Goal: Contribute content: Contribute content

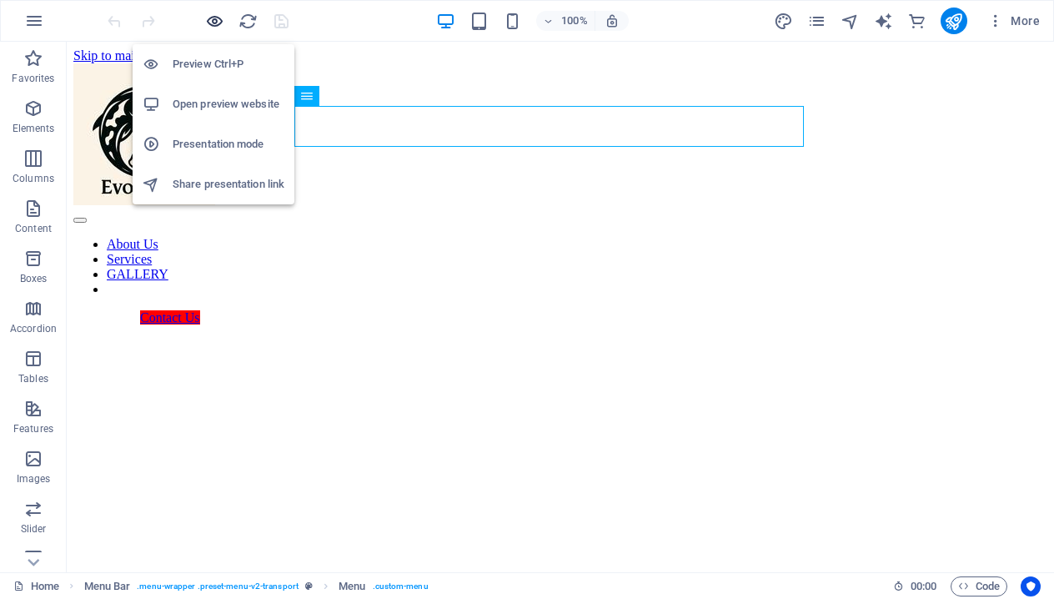
click at [212, 18] on icon "button" at bounding box center [214, 21] width 19 height 19
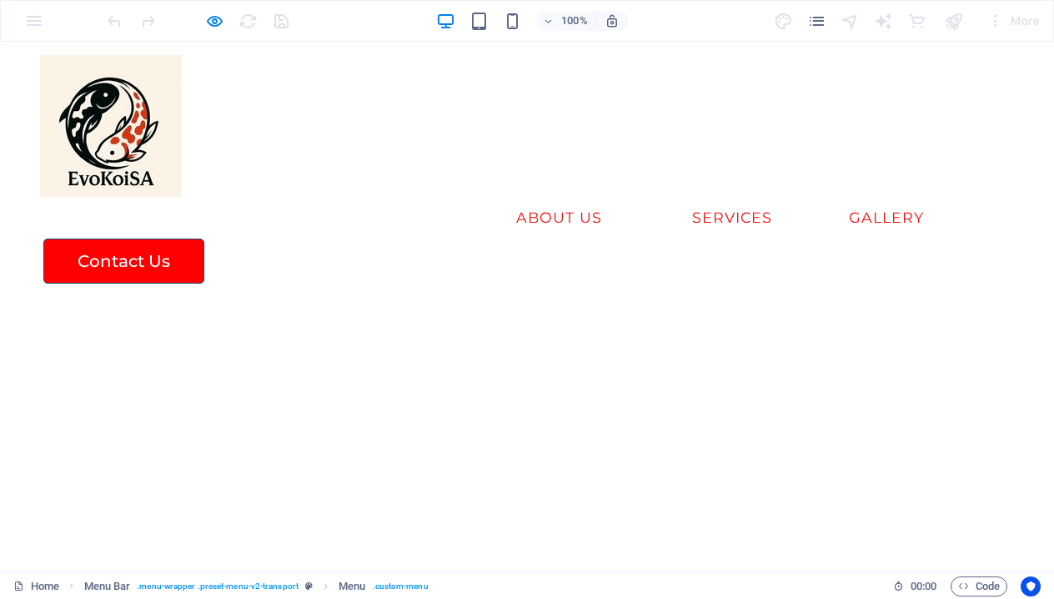
click at [679, 197] on link "Services" at bounding box center [732, 218] width 107 height 42
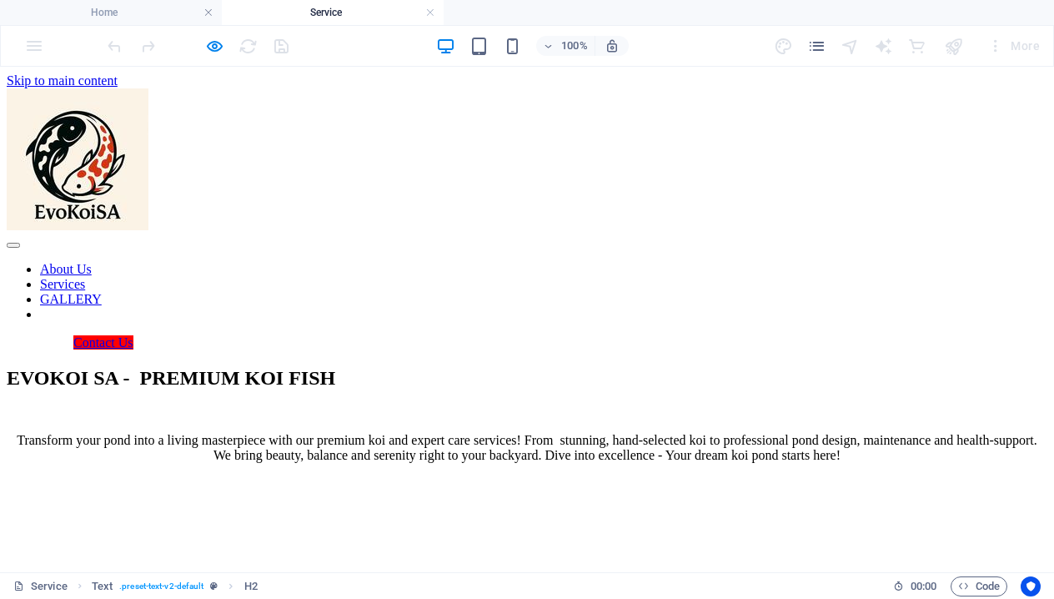
click at [636, 262] on nav "About Us Services GALLERY" at bounding box center [527, 292] width 1041 height 60
click at [651, 262] on nav "About Us Services GALLERY" at bounding box center [527, 292] width 1041 height 60
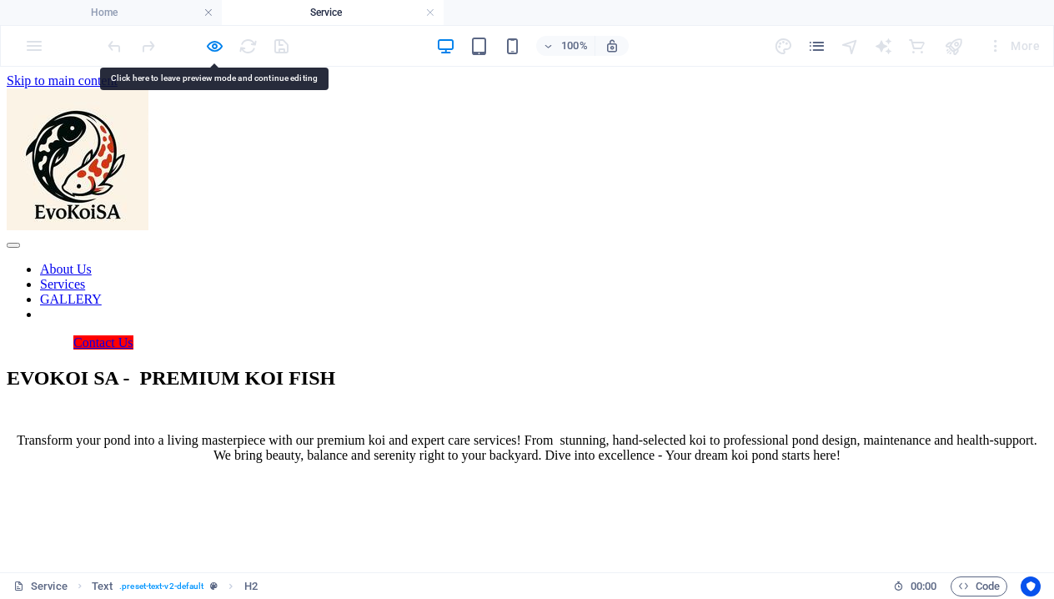
click at [651, 262] on nav "About Us Services GALLERY" at bounding box center [527, 292] width 1041 height 60
click at [502, 262] on nav "About Us Services GALLERY" at bounding box center [527, 292] width 1041 height 60
click at [649, 262] on nav "About Us Services GALLERY" at bounding box center [527, 292] width 1041 height 60
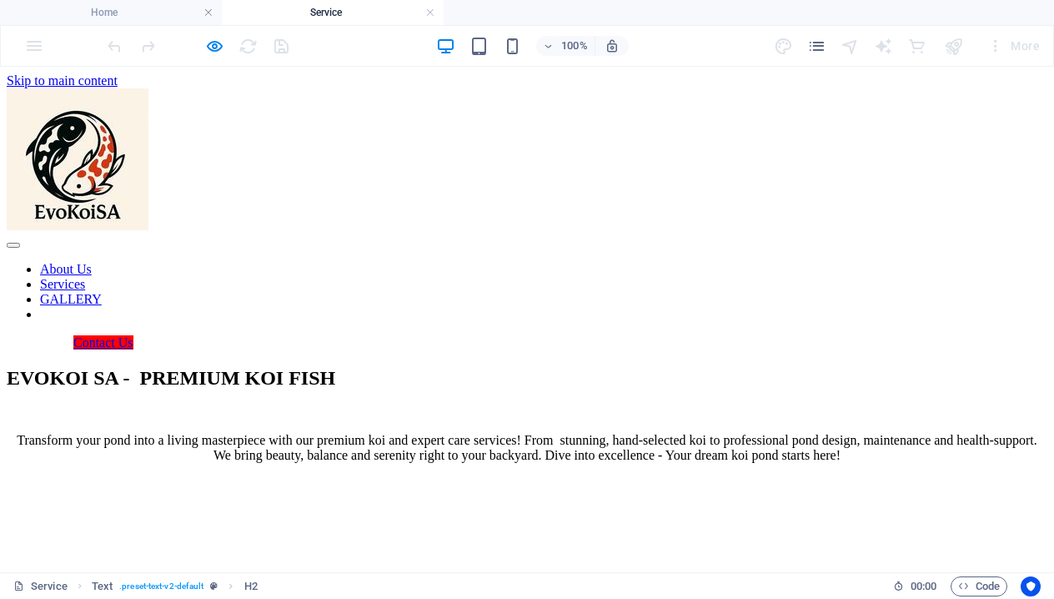
click at [299, 262] on nav "About Us Services GALLERY" at bounding box center [527, 292] width 1041 height 60
click at [653, 262] on nav "About Us Services GALLERY" at bounding box center [527, 292] width 1041 height 60
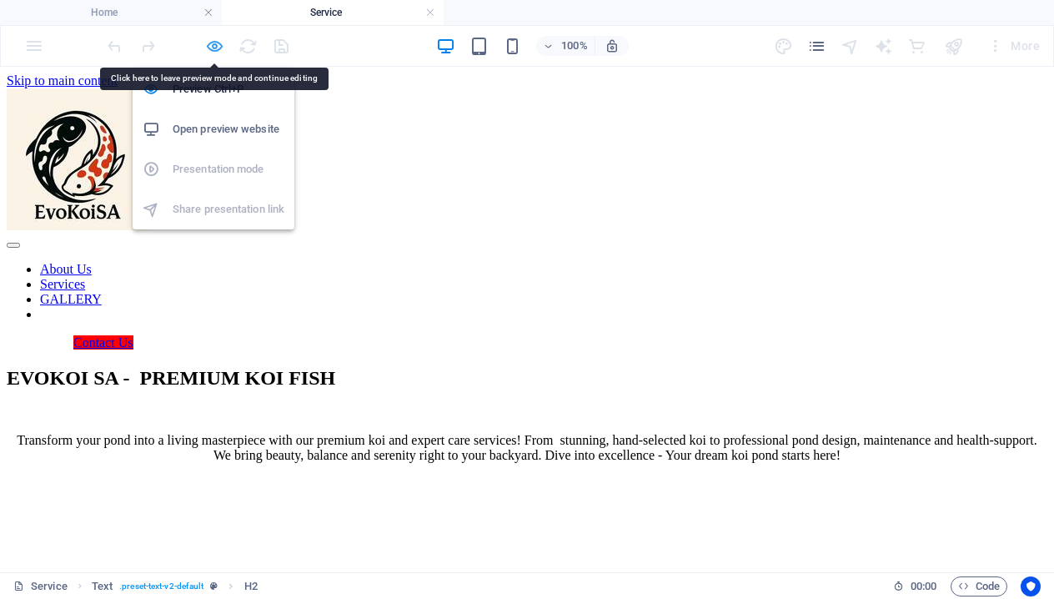
click at [209, 43] on icon "button" at bounding box center [214, 46] width 19 height 19
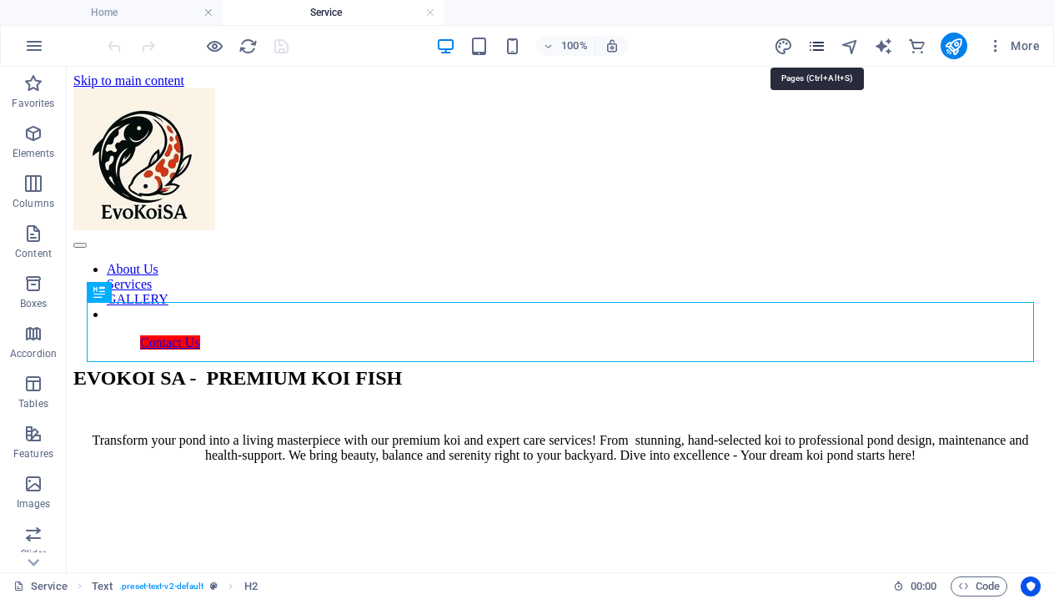
click at [815, 47] on icon "pages" at bounding box center [816, 46] width 19 height 19
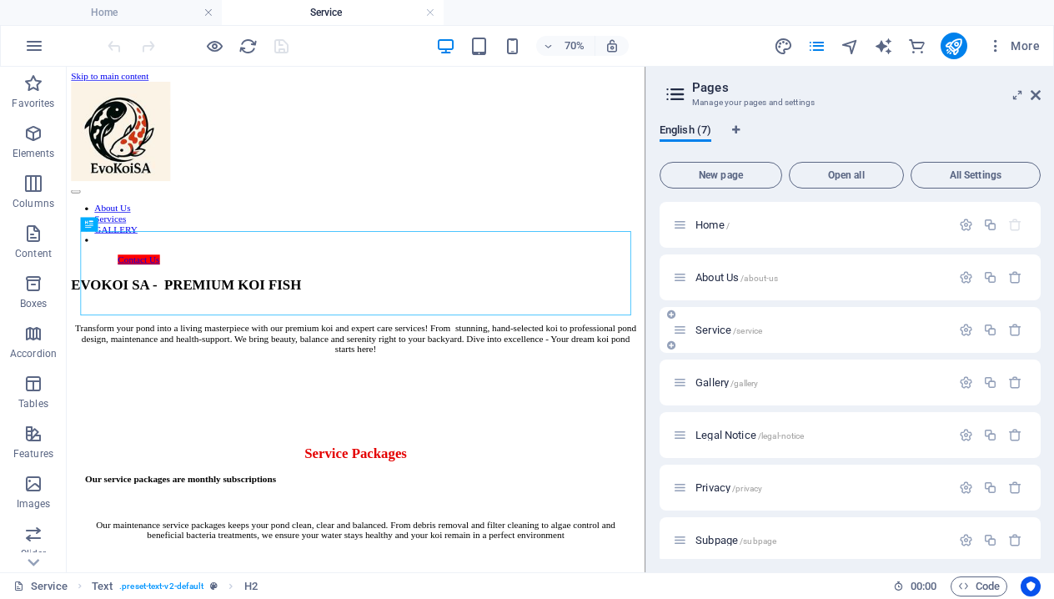
click at [718, 340] on div "Service /service" at bounding box center [850, 330] width 381 height 46
click at [707, 325] on span "Service /service" at bounding box center [729, 330] width 67 height 13
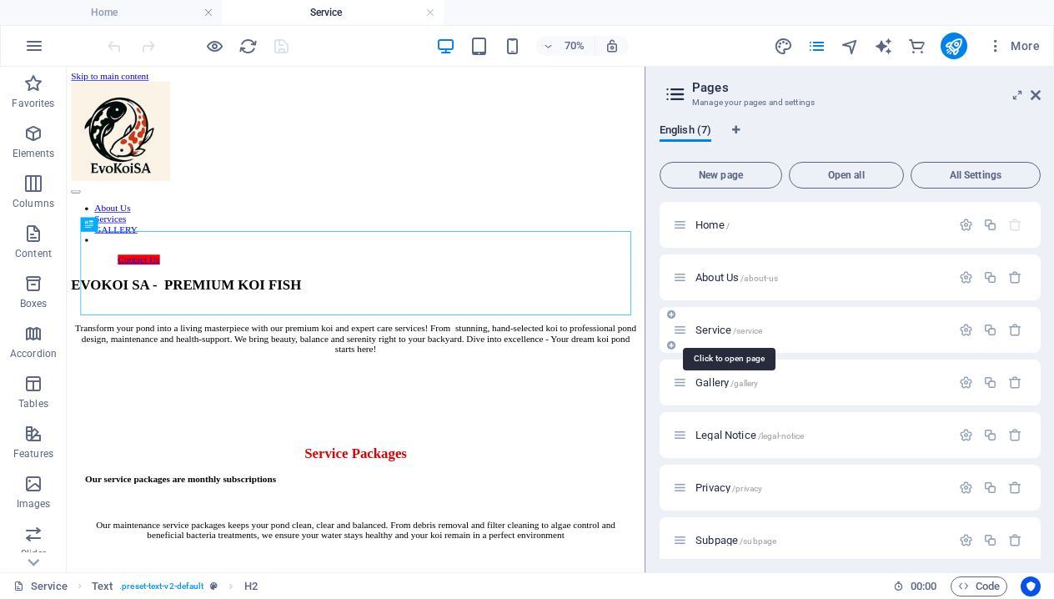
click at [707, 325] on span "Service /service" at bounding box center [729, 330] width 67 height 13
click at [700, 383] on span "Gallery /gallery" at bounding box center [727, 382] width 63 height 13
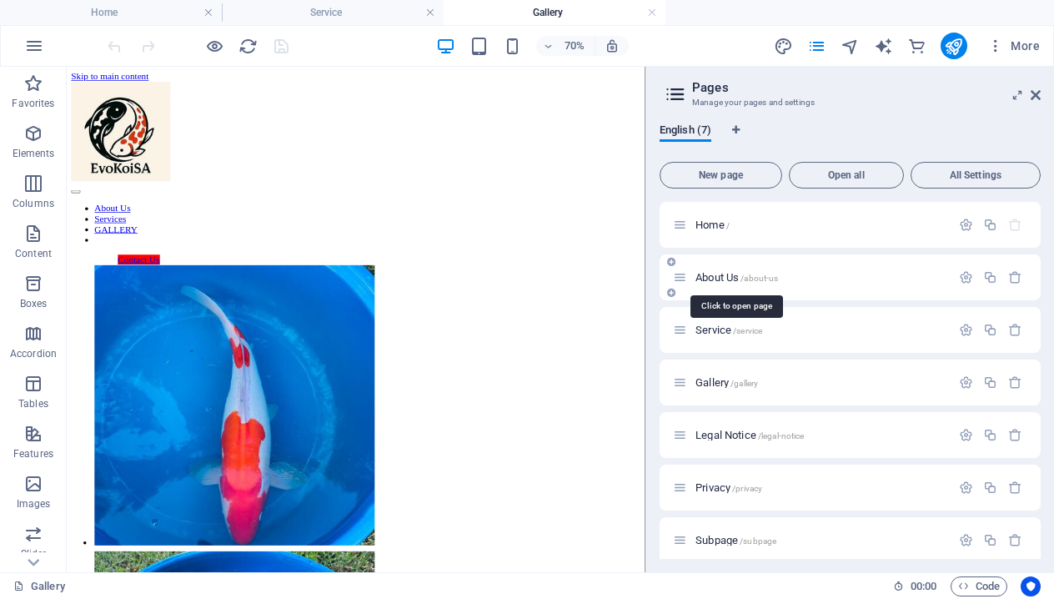
click at [701, 275] on span "About Us /about-us" at bounding box center [737, 277] width 83 height 13
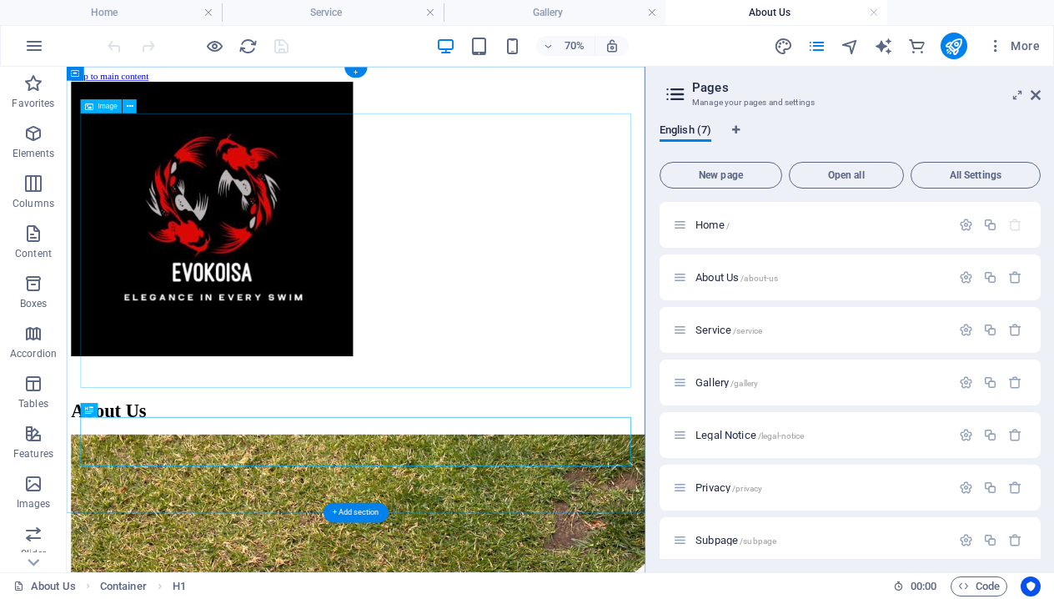
click at [435, 367] on figure at bounding box center [479, 285] width 813 height 395
click at [336, 337] on figure at bounding box center [479, 285] width 813 height 395
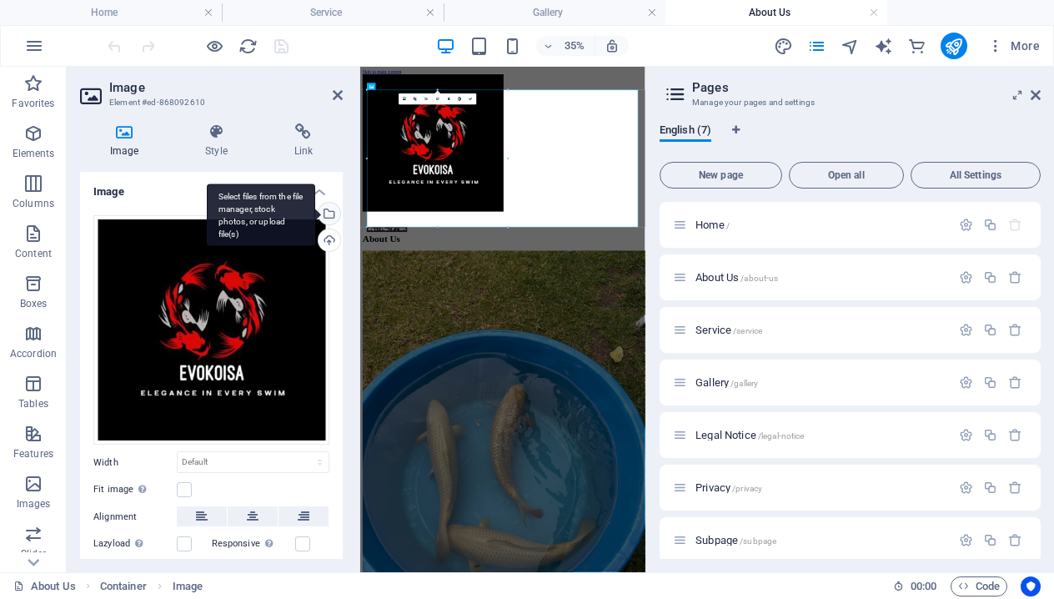
click at [328, 207] on div "Select files from the file manager, stock photos, or upload file(s)" at bounding box center [327, 215] width 25 height 25
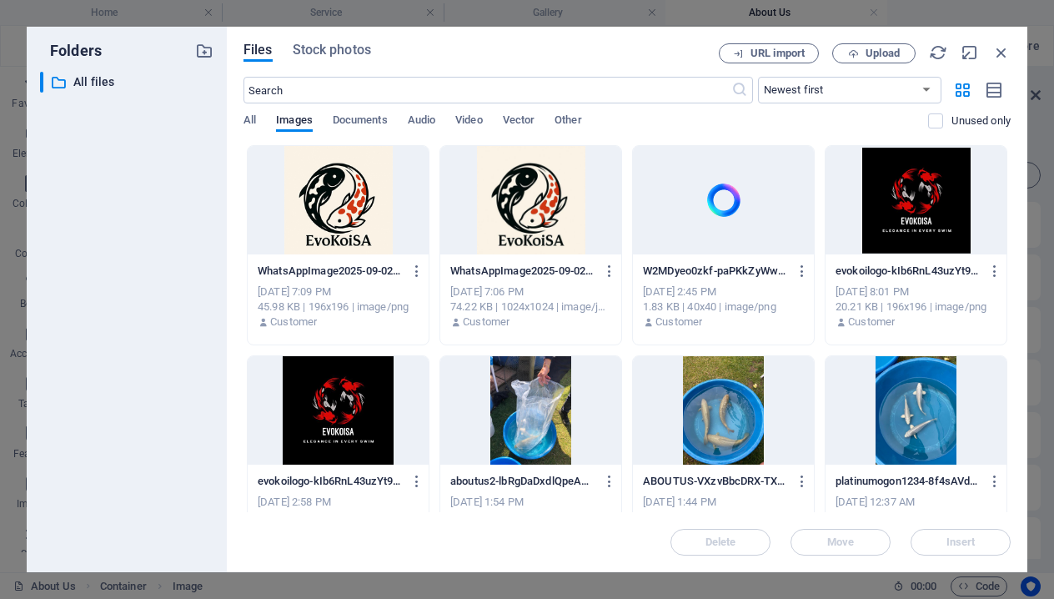
click at [476, 220] on div at bounding box center [530, 200] width 181 height 108
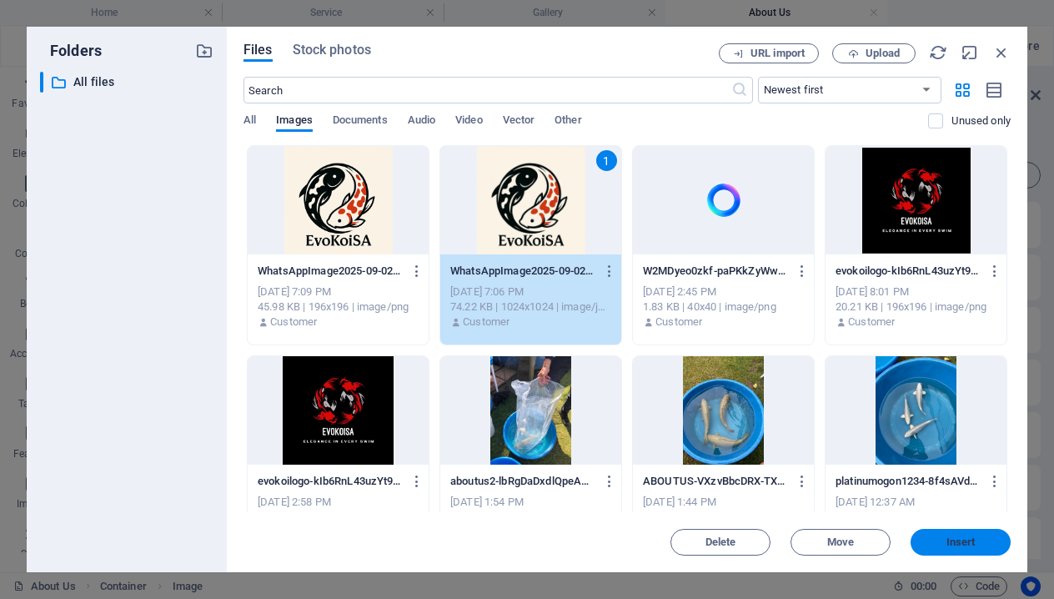
click at [958, 539] on span "Insert" at bounding box center [961, 542] width 29 height 10
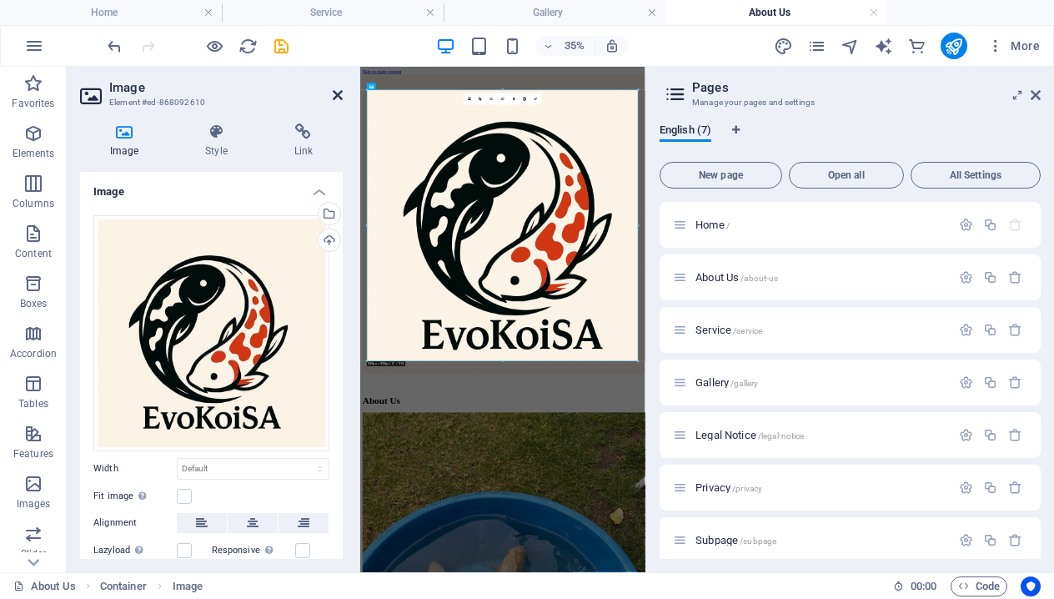
drag, startPoint x: 335, startPoint y: 95, endPoint x: 384, endPoint y: 41, distance: 72.7
click at [335, 95] on icon at bounding box center [338, 94] width 10 height 13
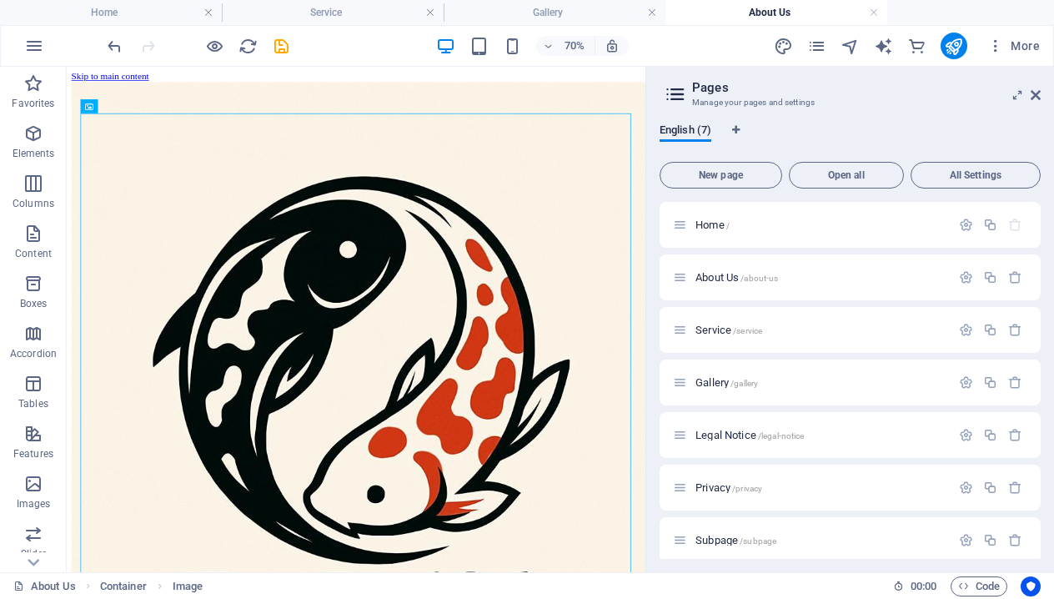
click at [1028, 98] on header "Pages Manage your pages and settings" at bounding box center [852, 88] width 378 height 43
click at [1035, 96] on icon at bounding box center [1036, 94] width 10 height 13
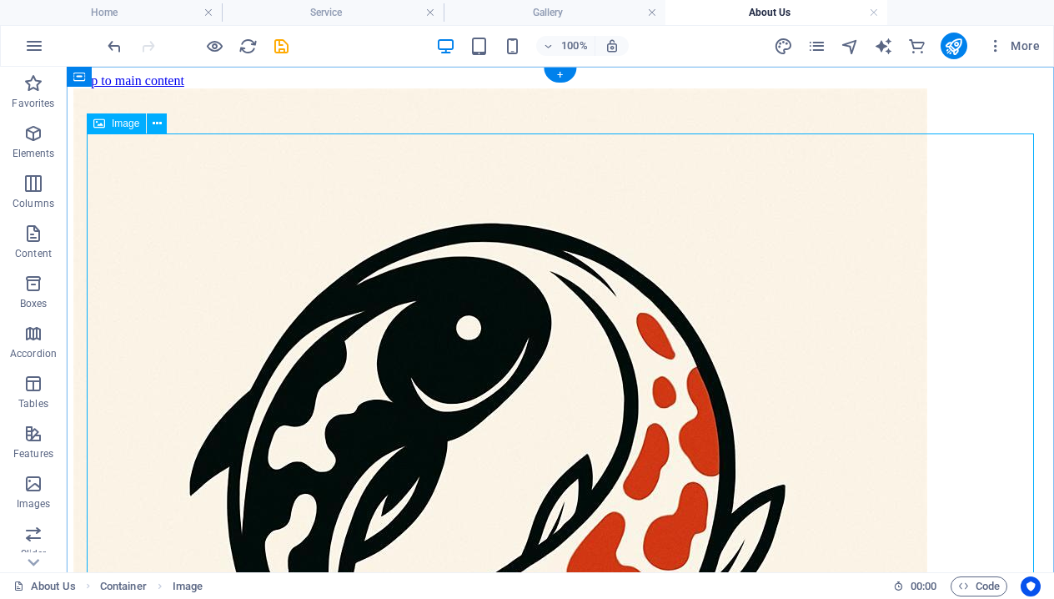
click at [747, 229] on figure at bounding box center [560, 517] width 974 height 858
click at [669, 239] on figure at bounding box center [560, 517] width 974 height 858
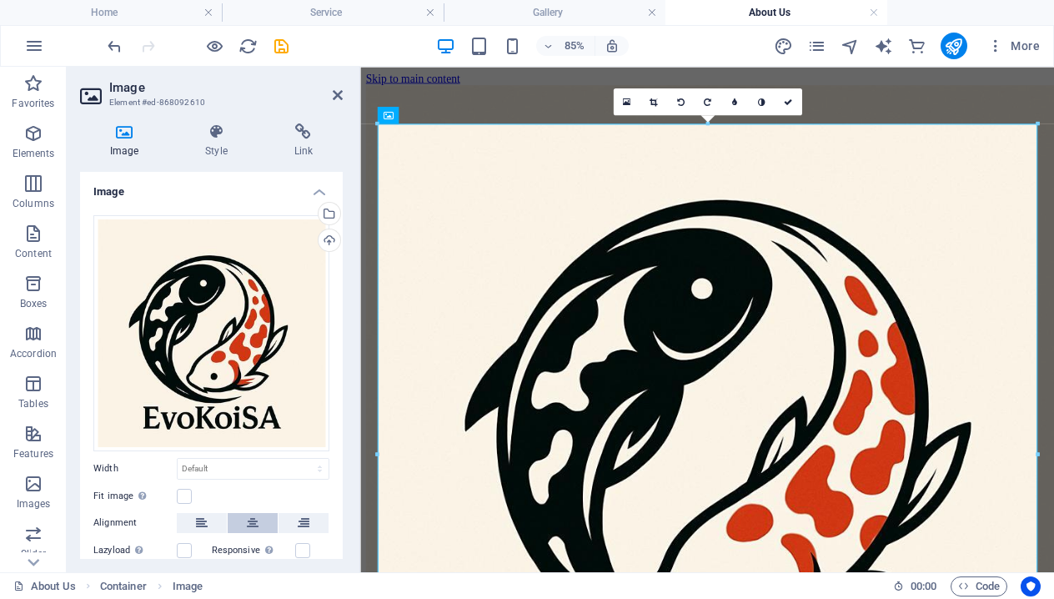
click at [254, 514] on icon at bounding box center [253, 523] width 12 height 20
click at [219, 141] on h4 "Style" at bounding box center [219, 140] width 88 height 35
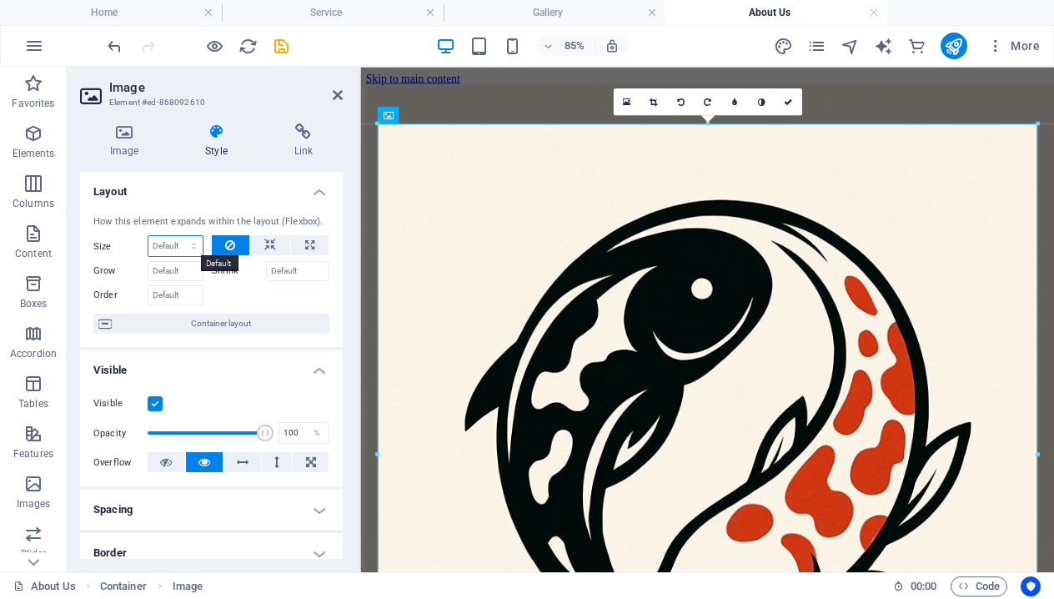
select select "1/3"
type input "33.33"
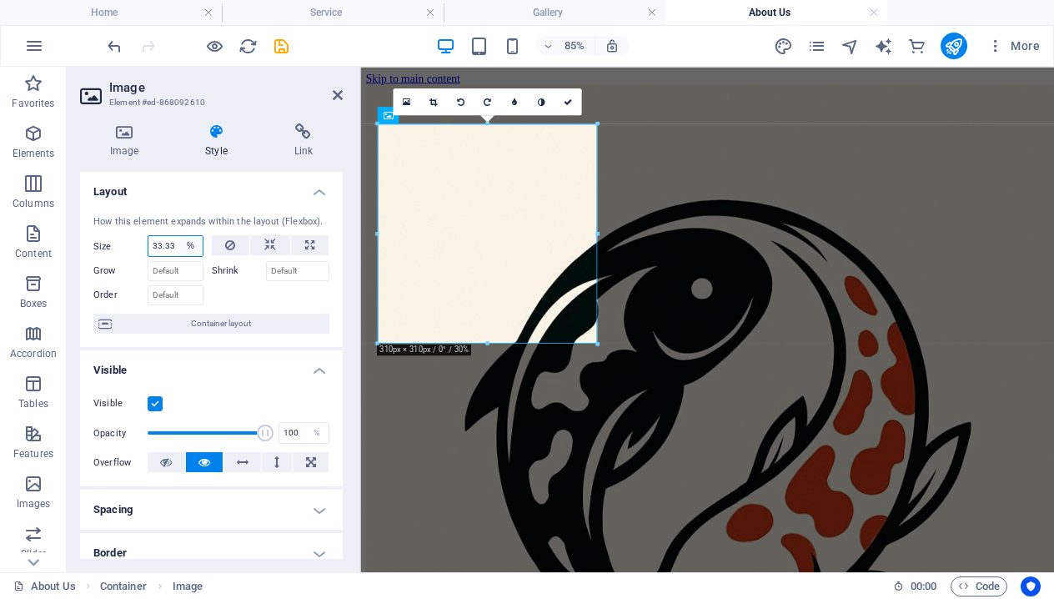
select select "1/7"
type input "14.28"
select select "%"
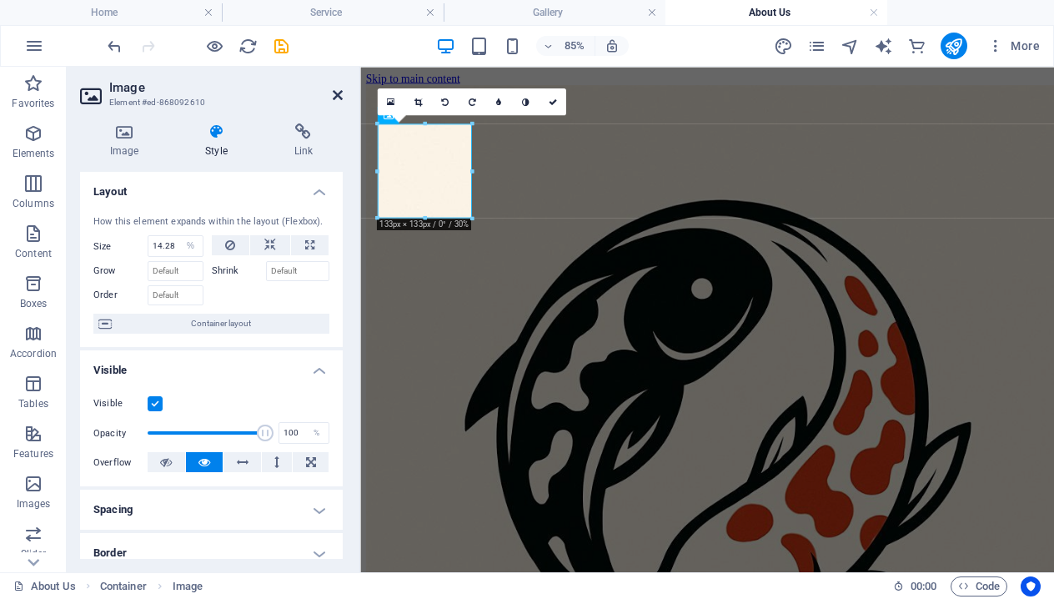
click at [338, 95] on icon at bounding box center [338, 94] width 10 height 13
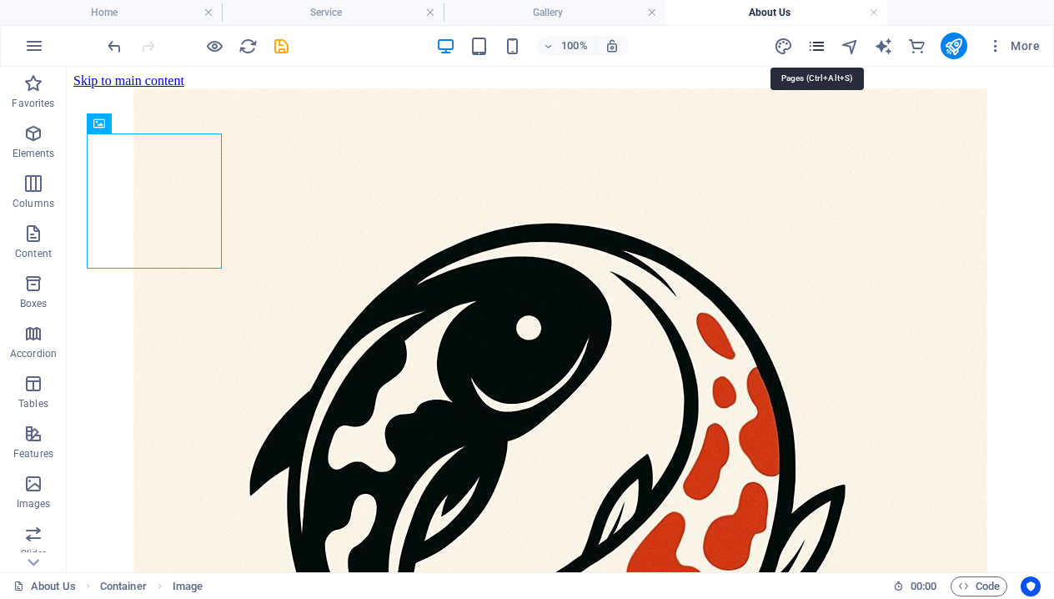
click at [814, 45] on icon "pages" at bounding box center [816, 46] width 19 height 19
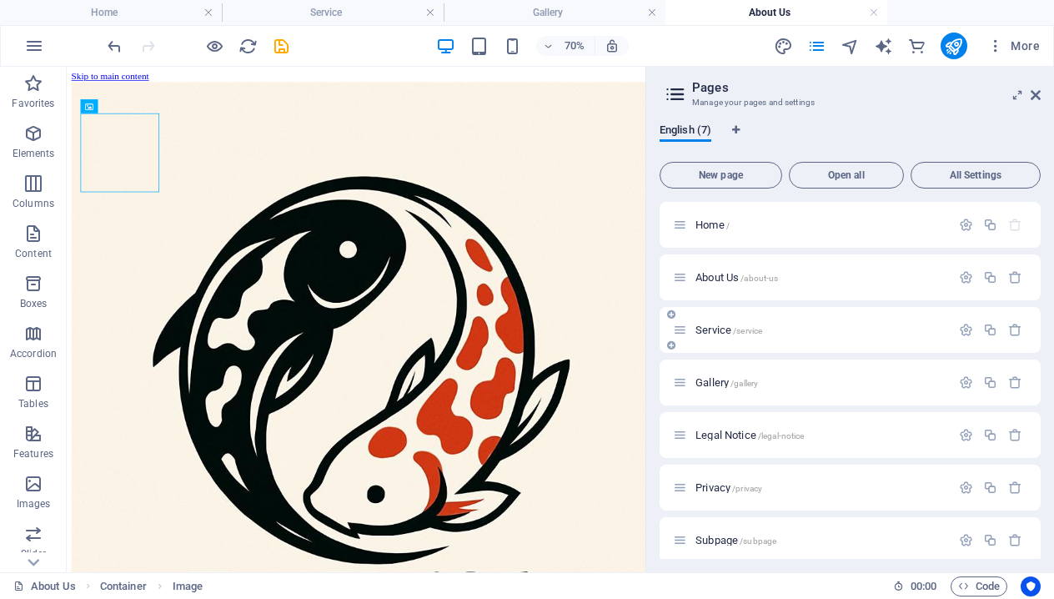
click at [721, 336] on div "Service /service" at bounding box center [812, 329] width 278 height 19
click at [715, 329] on span "Service /service" at bounding box center [729, 330] width 67 height 13
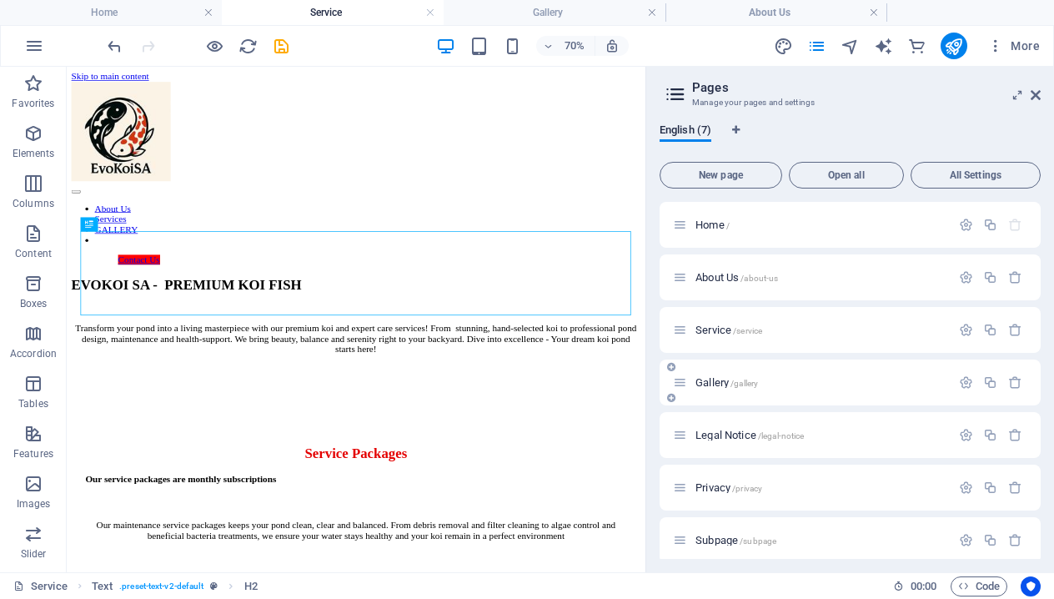
click at [712, 377] on span "Gallery /gallery" at bounding box center [727, 382] width 63 height 13
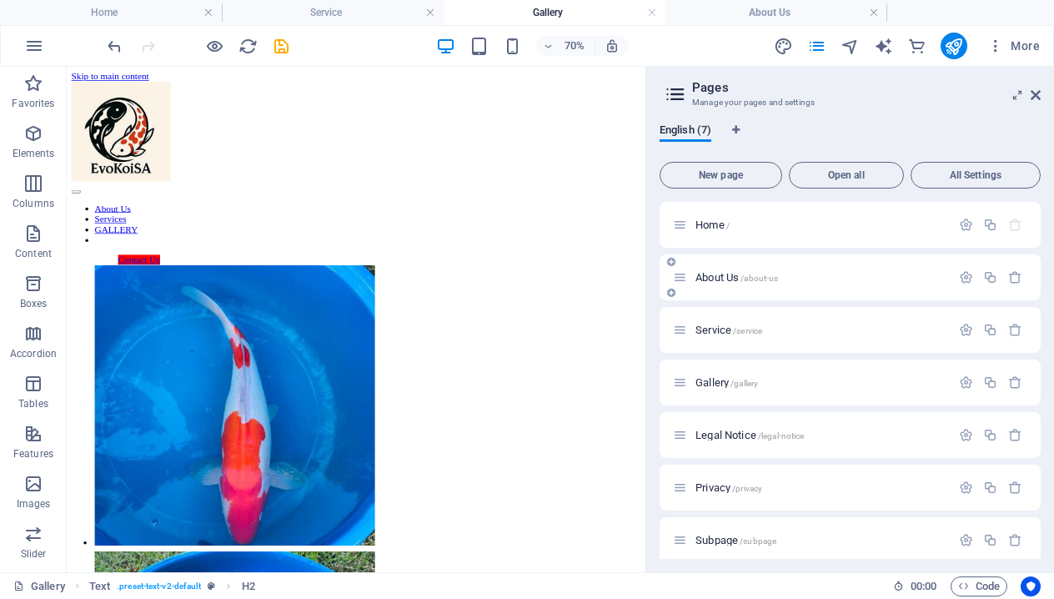
click at [722, 277] on span "About Us /about-us" at bounding box center [737, 277] width 83 height 13
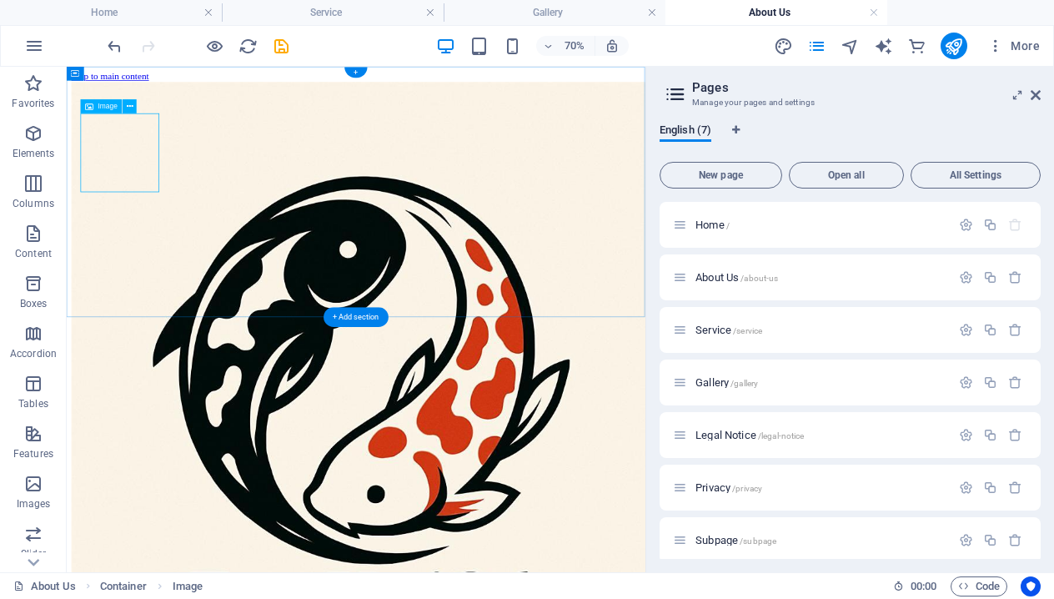
click at [197, 164] on figure at bounding box center [479, 517] width 813 height 858
click at [169, 201] on figure at bounding box center [479, 517] width 813 height 858
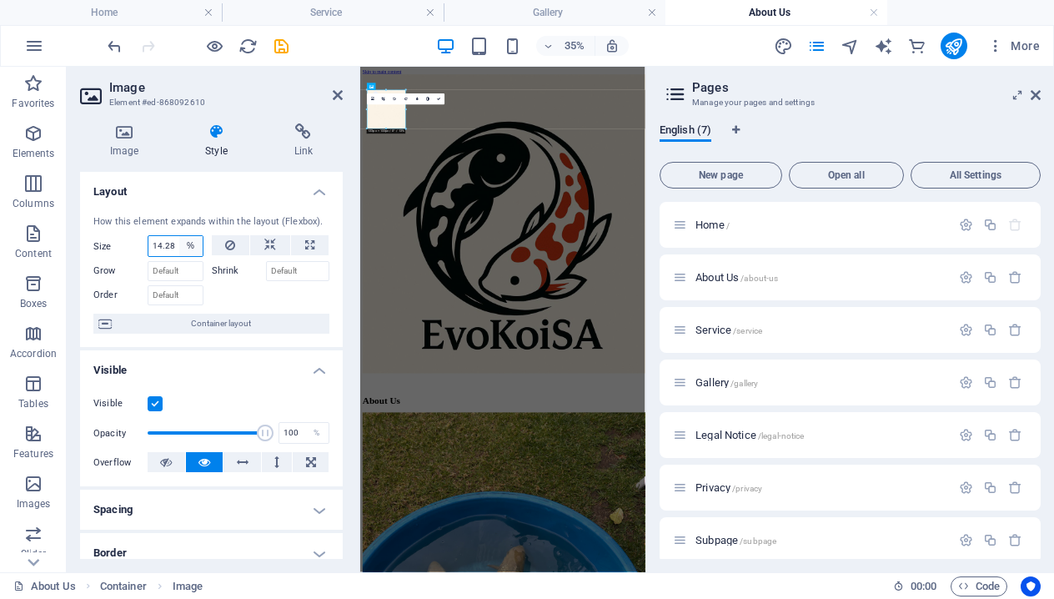
select select "1/2"
type input "50"
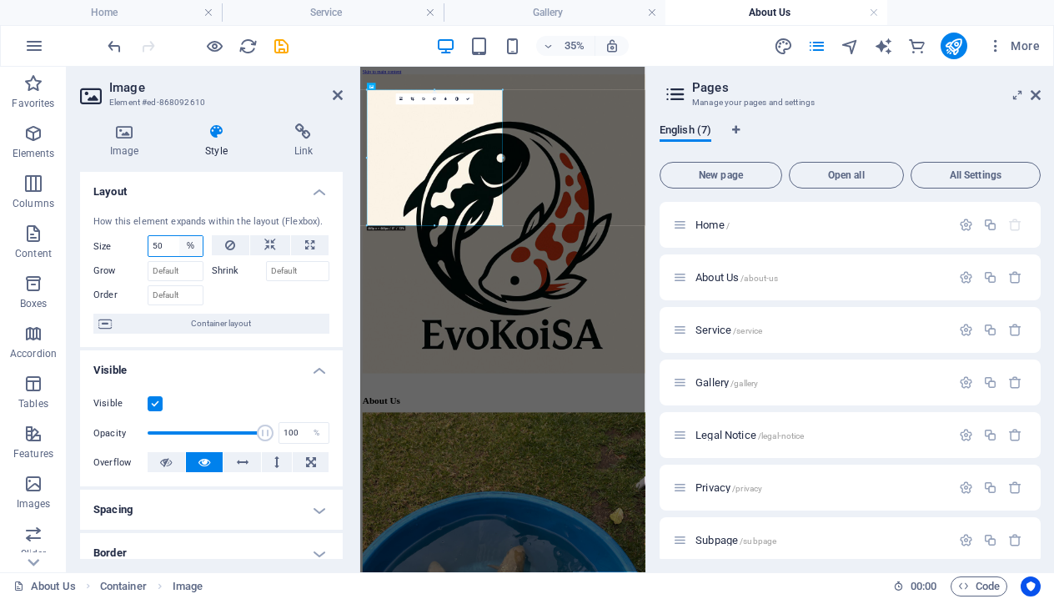
select select "1/3"
type input "33.33"
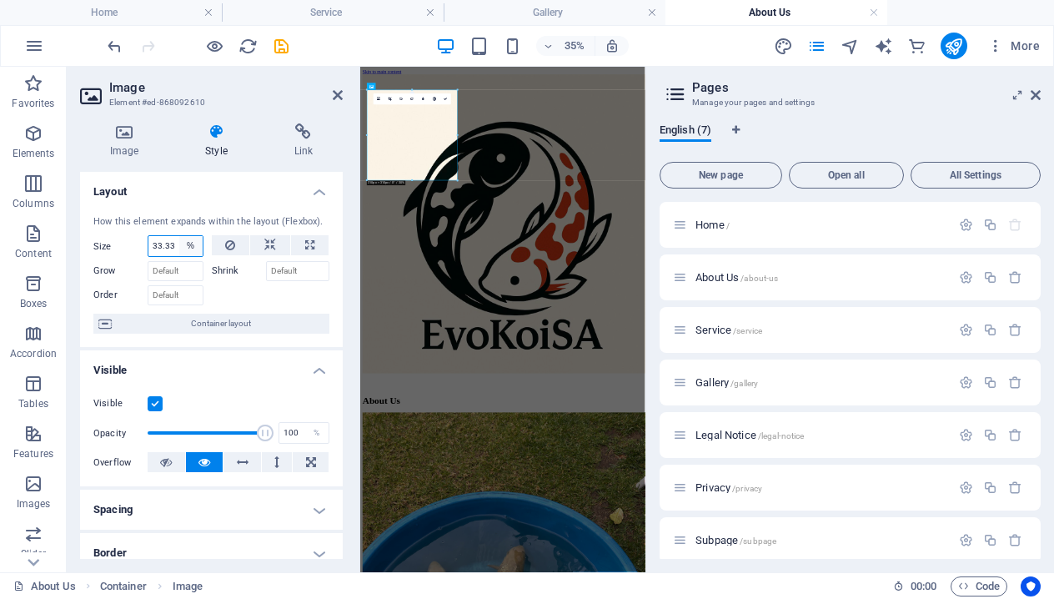
select select "1/7"
type input "14.28"
select select "1/2"
type input "50"
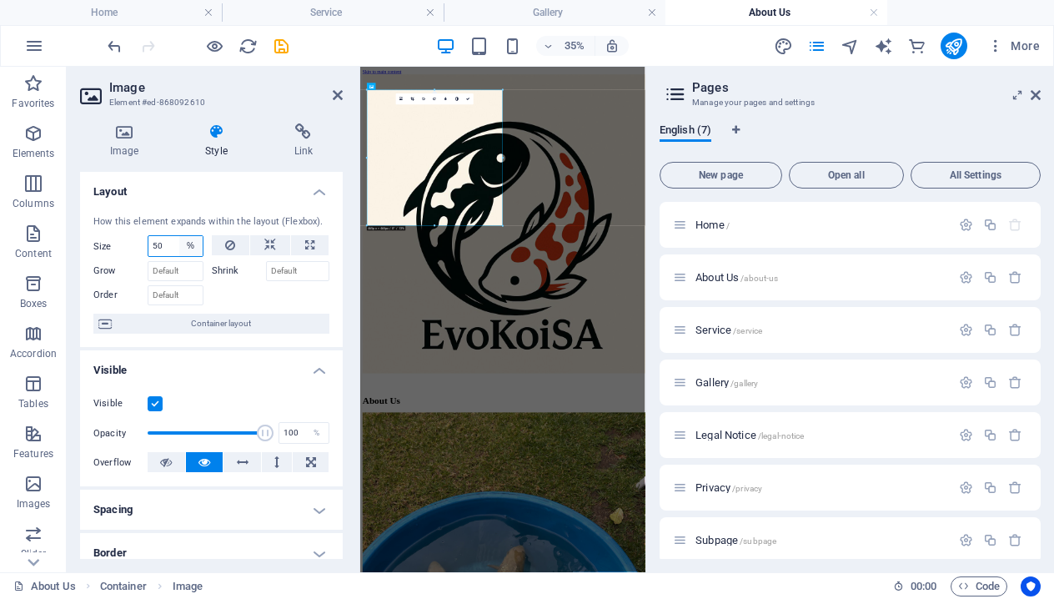
select select "1/2"
select select "1/3"
type input "33.33"
select select "%"
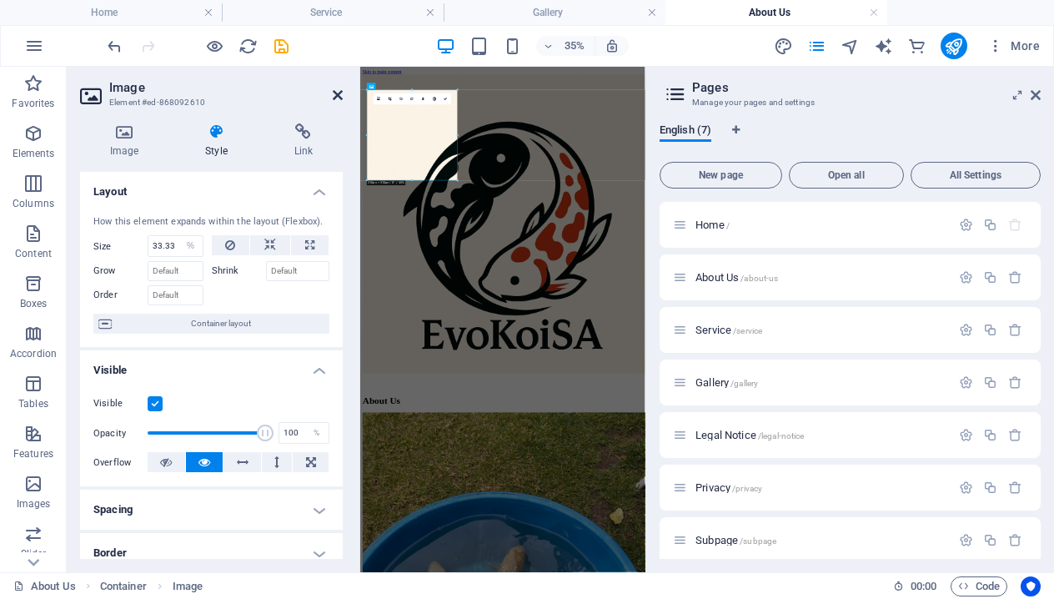
click at [337, 89] on icon at bounding box center [338, 94] width 10 height 13
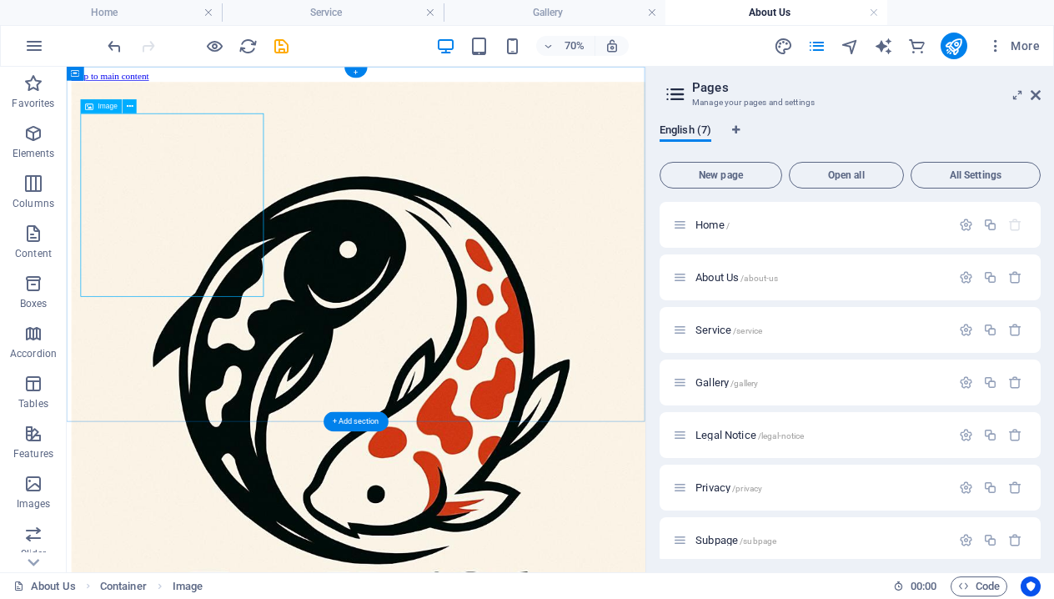
click at [248, 335] on figure at bounding box center [479, 517] width 813 height 858
click at [256, 333] on figure at bounding box center [479, 517] width 813 height 858
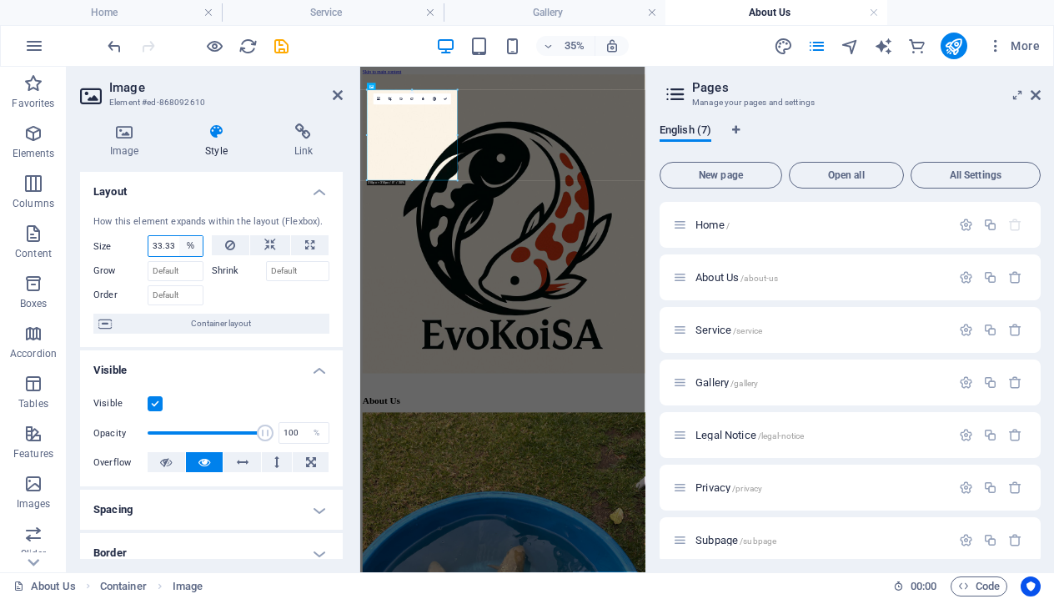
select select "1/5"
type input "20"
select select "%"
click at [335, 101] on link at bounding box center [338, 95] width 10 height 14
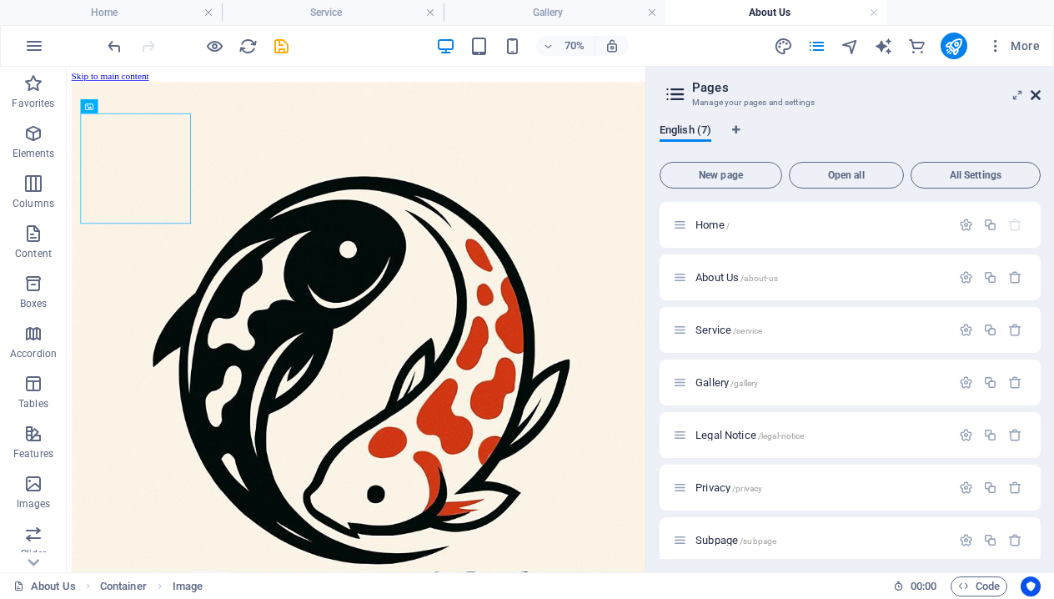
click at [1037, 91] on icon at bounding box center [1036, 94] width 10 height 13
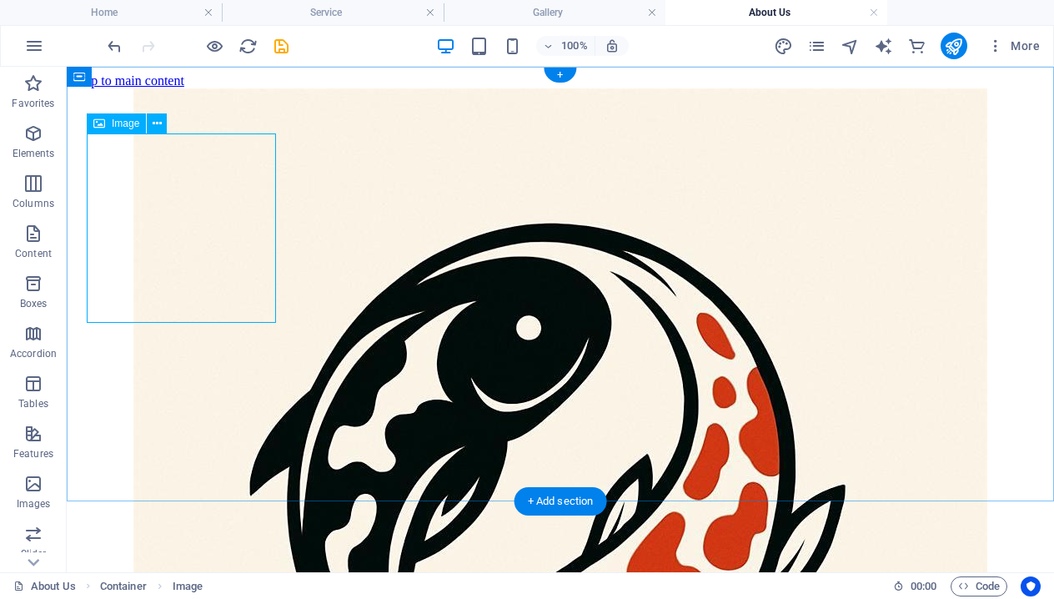
click at [248, 280] on figure at bounding box center [560, 517] width 974 height 858
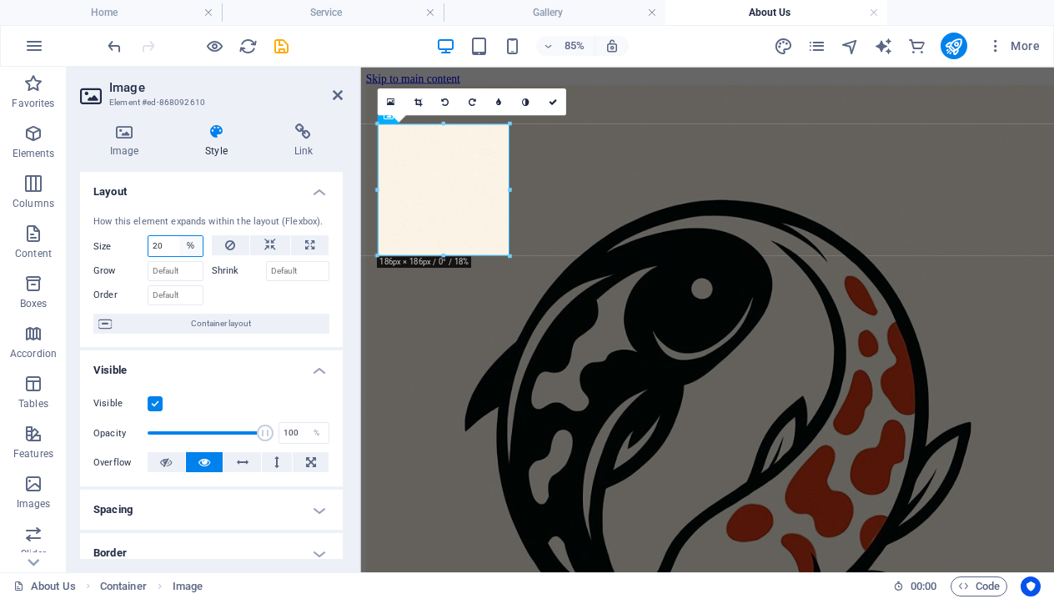
select select "1/6"
type input "16.66"
select select "1/7"
type input "14.28"
select select "%"
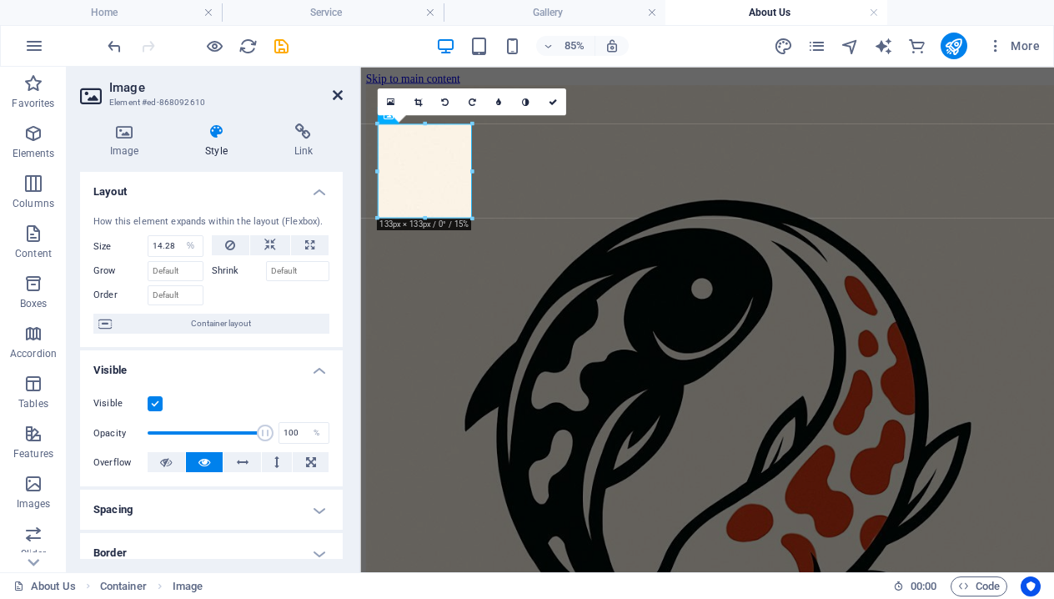
drag, startPoint x: 272, startPoint y: 31, endPoint x: 339, endPoint y: 98, distance: 94.4
click at [339, 98] on icon at bounding box center [338, 94] width 10 height 13
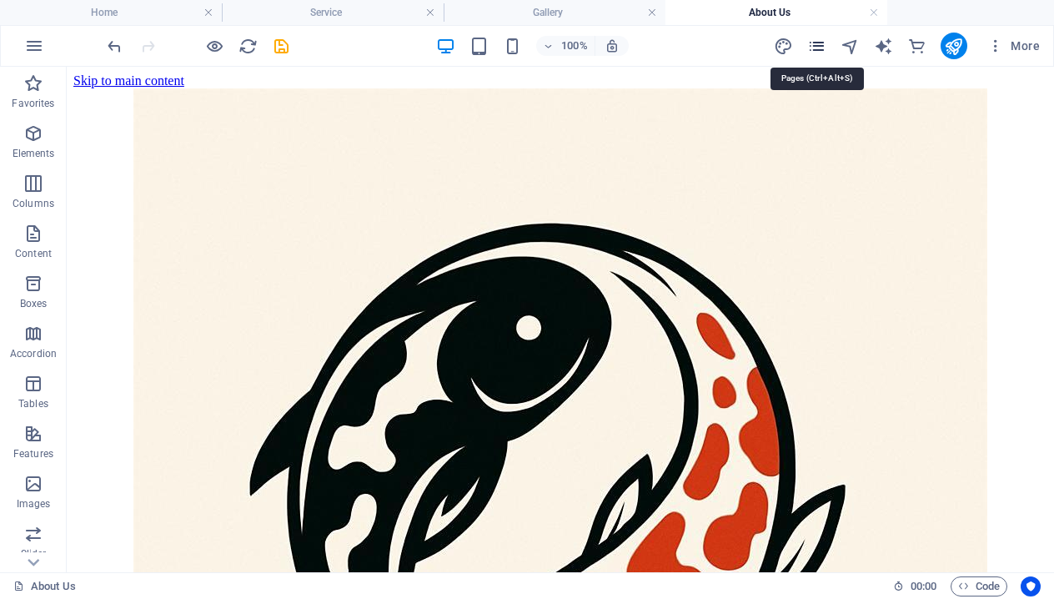
click at [819, 45] on icon "pages" at bounding box center [816, 46] width 19 height 19
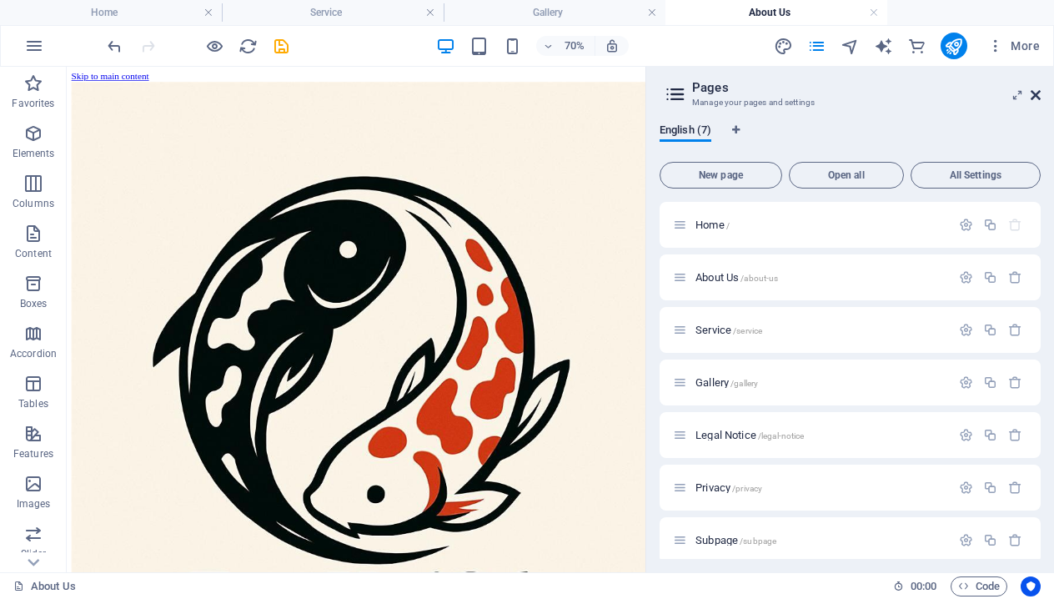
click at [1034, 94] on icon at bounding box center [1036, 94] width 10 height 13
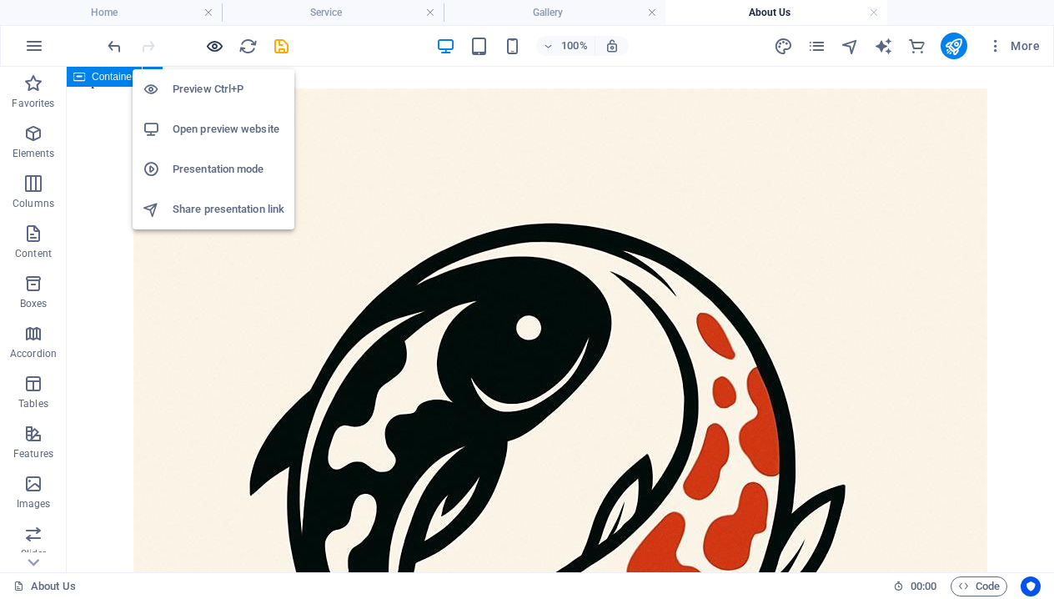
click at [215, 39] on icon "button" at bounding box center [214, 46] width 19 height 19
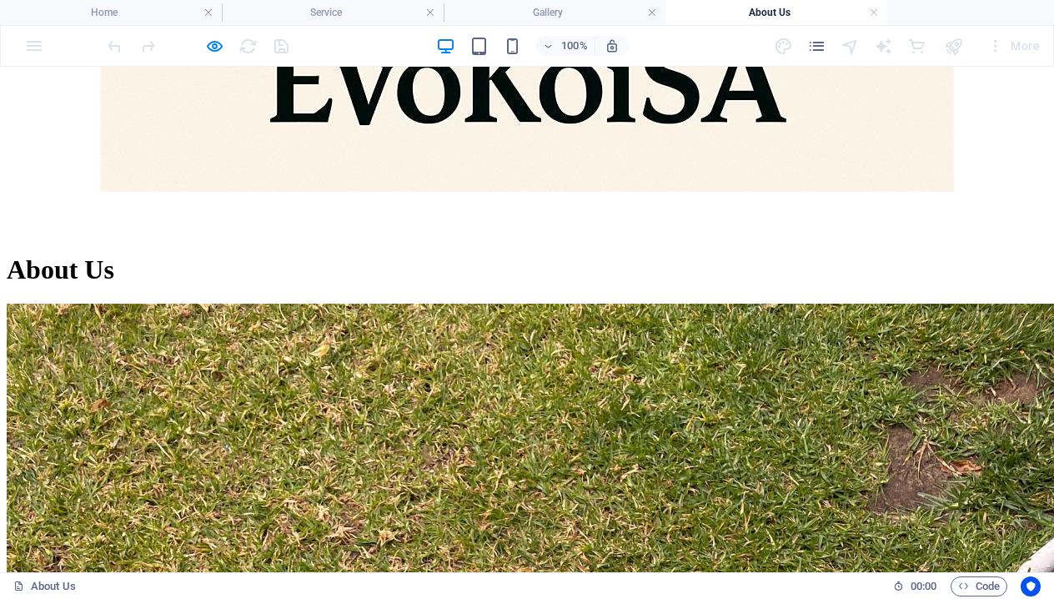
scroll to position [740, 0]
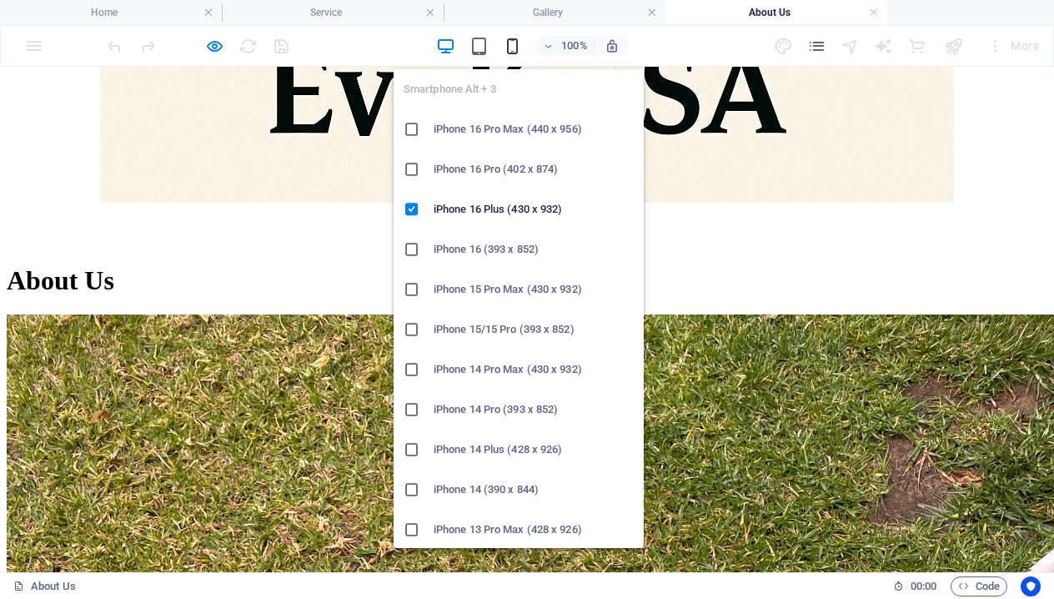
click at [516, 50] on icon "button" at bounding box center [512, 46] width 19 height 19
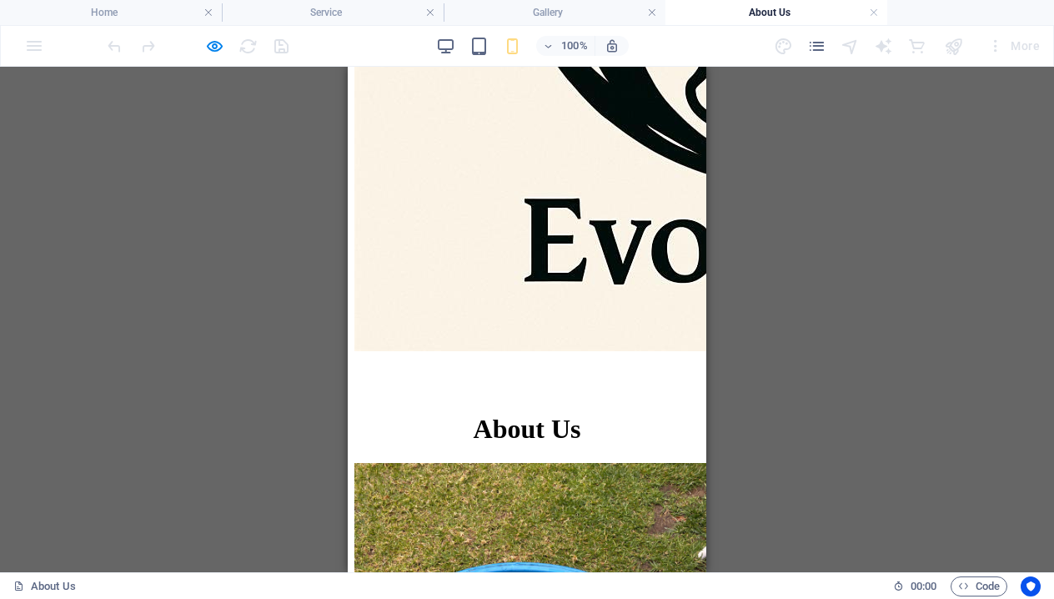
scroll to position [594, 0]
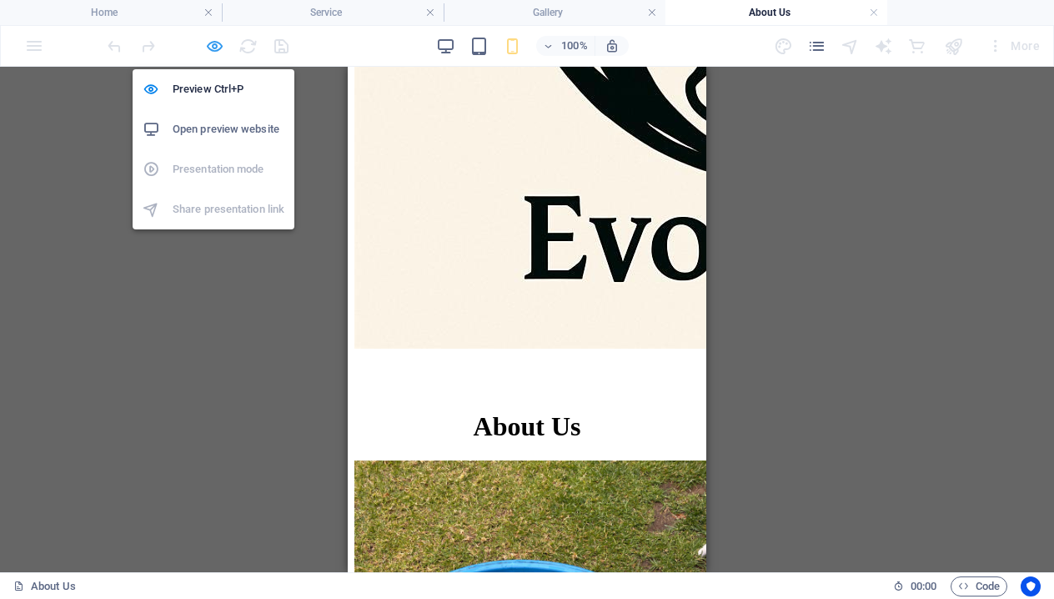
click at [214, 41] on icon "button" at bounding box center [214, 46] width 19 height 19
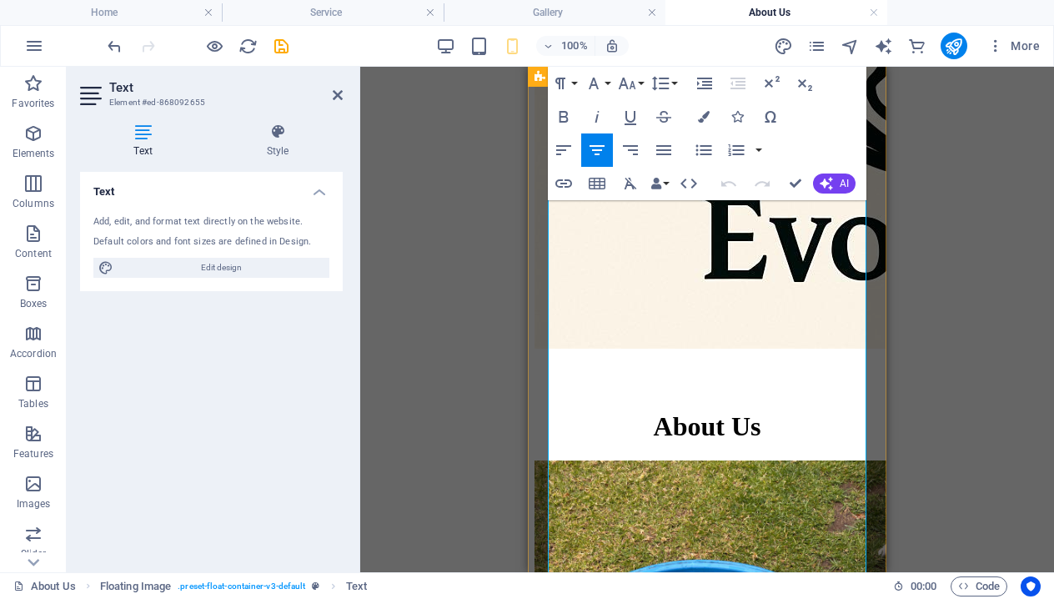
click at [423, 244] on div "Drag here to replace the existing content. Press “Ctrl” if you want to create a…" at bounding box center [707, 320] width 694 height 506
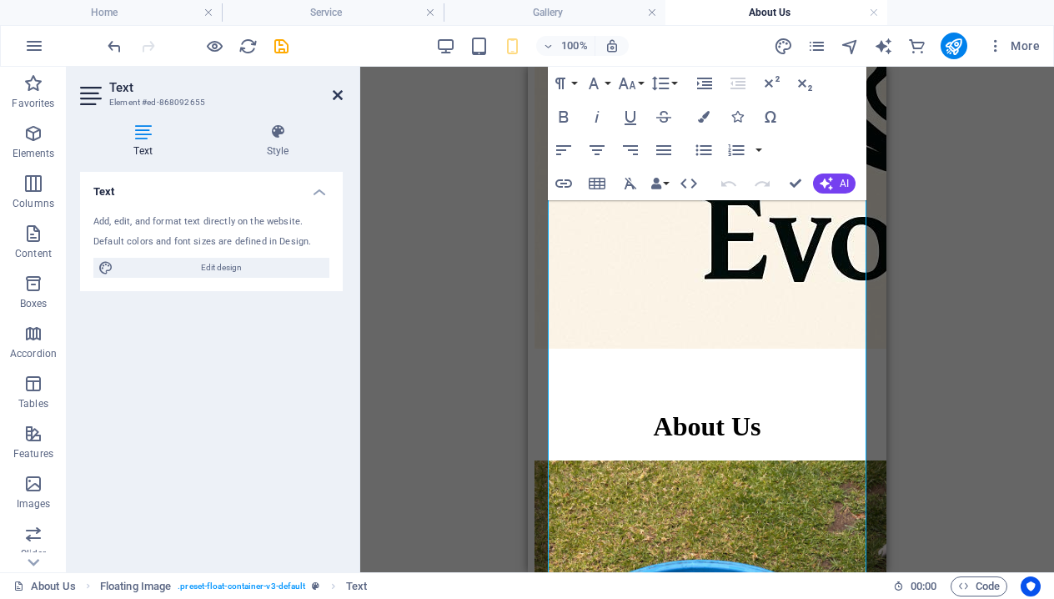
click at [337, 94] on icon at bounding box center [338, 94] width 10 height 13
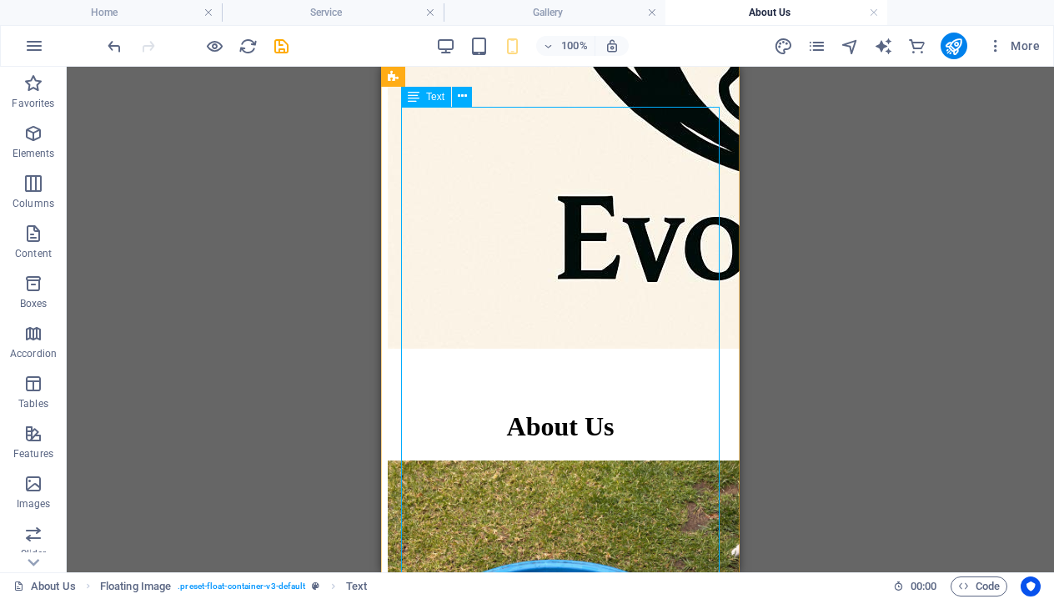
click at [461, 98] on icon at bounding box center [462, 97] width 9 height 18
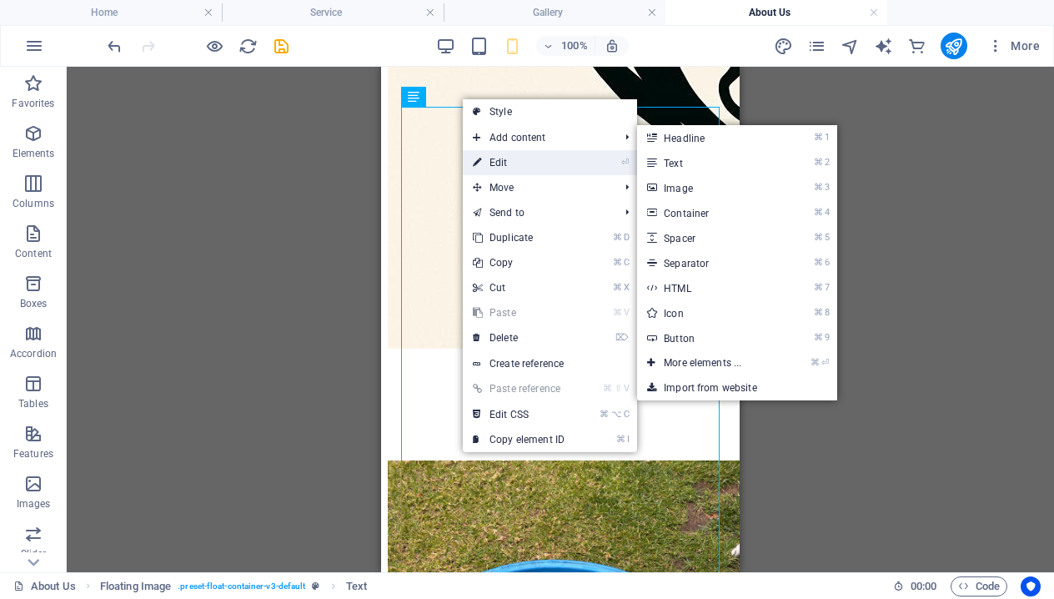
click at [512, 164] on link "⏎ Edit" at bounding box center [519, 162] width 112 height 25
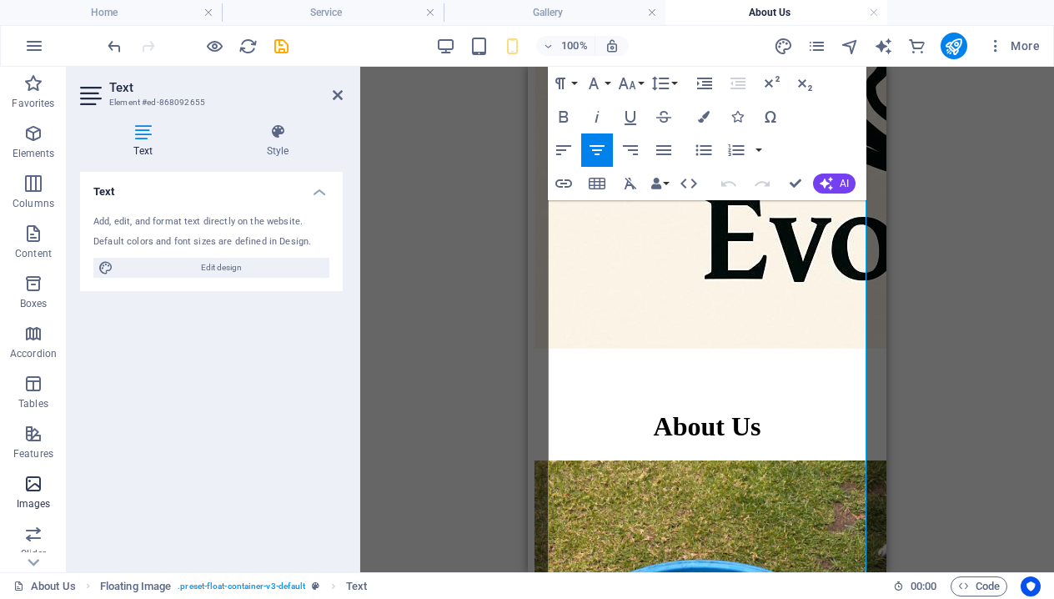
click at [29, 490] on icon "button" at bounding box center [33, 484] width 20 height 20
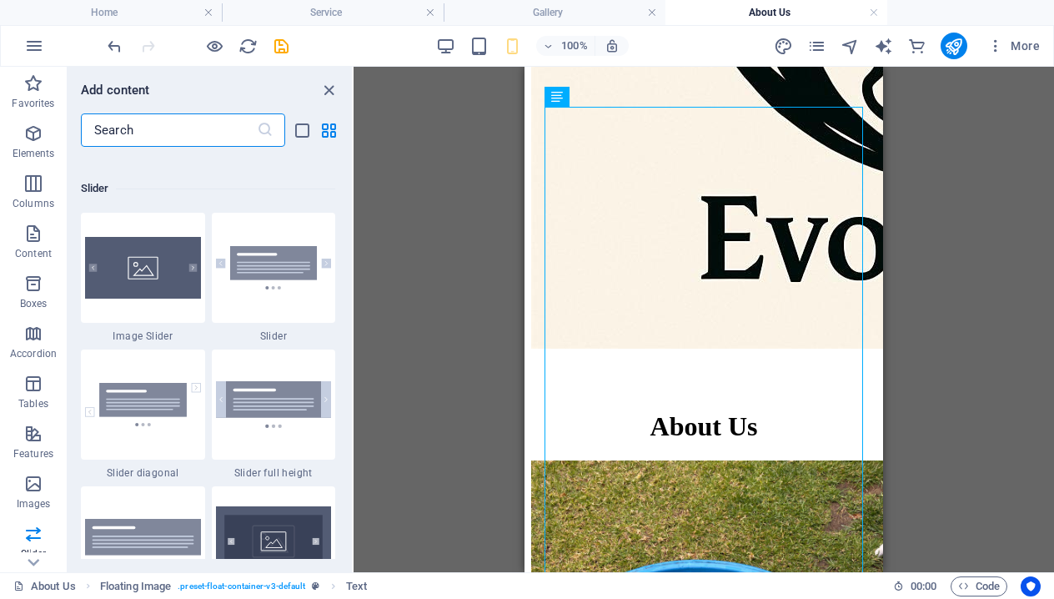
scroll to position [9407, 0]
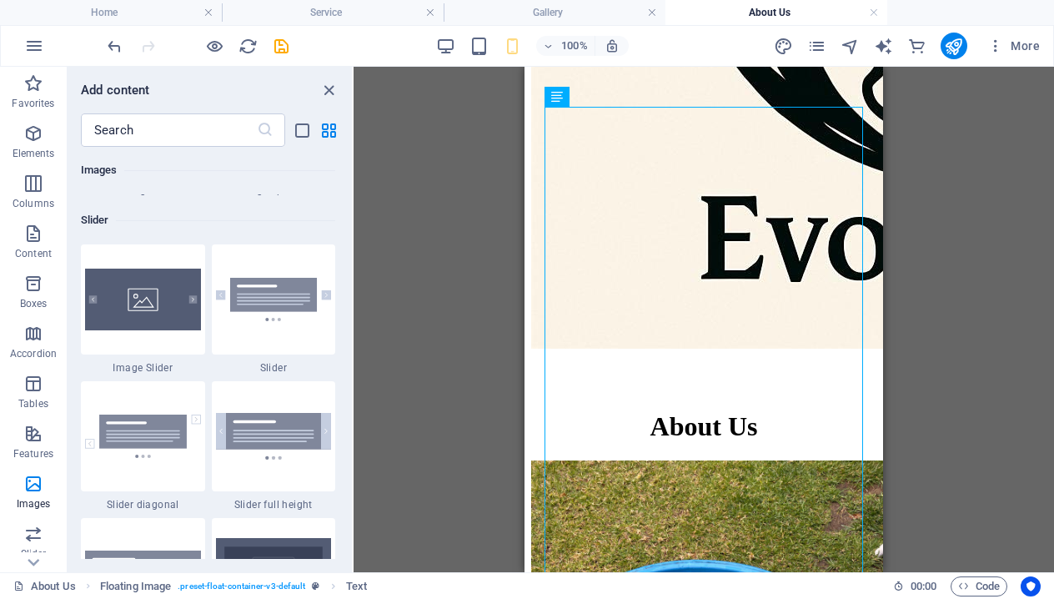
click at [474, 206] on div "Drag here to replace the existing content. Press “Ctrl” if you want to create a…" at bounding box center [704, 320] width 701 height 506
click at [335, 89] on icon "close panel" at bounding box center [328, 90] width 19 height 19
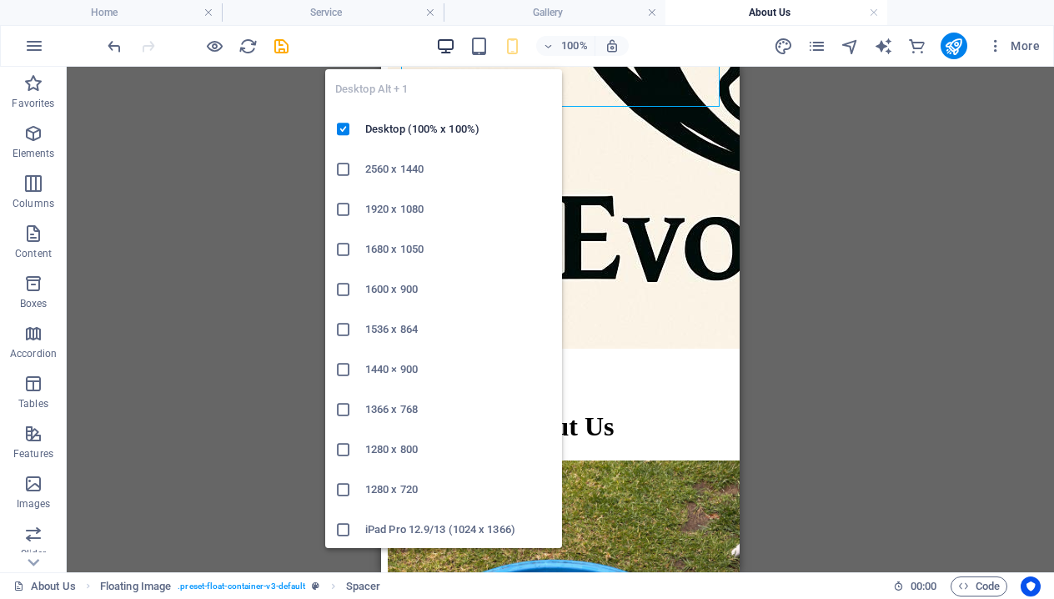
click at [445, 41] on icon "button" at bounding box center [445, 46] width 19 height 19
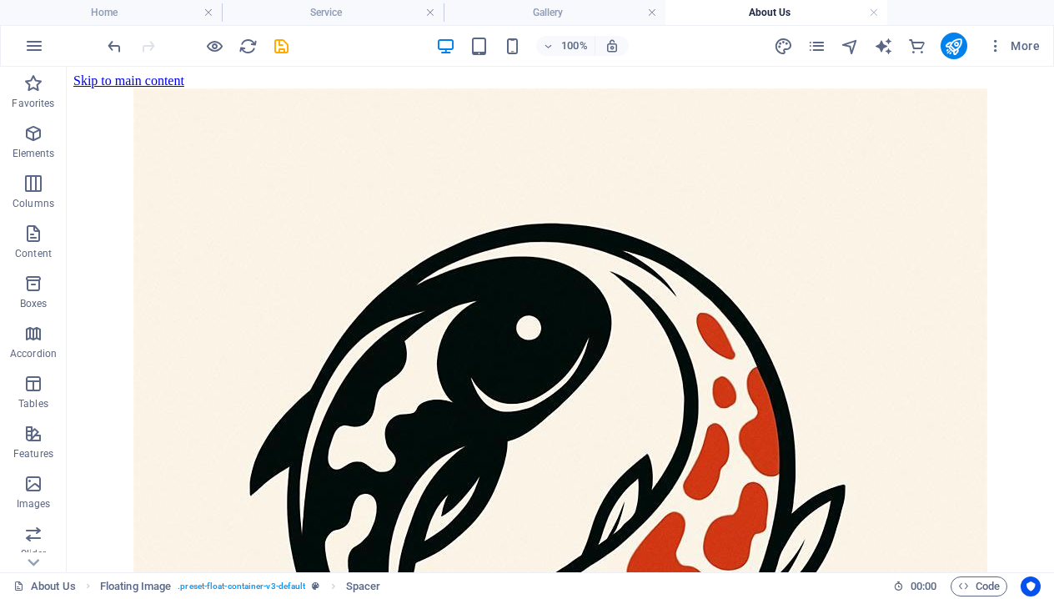
scroll to position [0, 0]
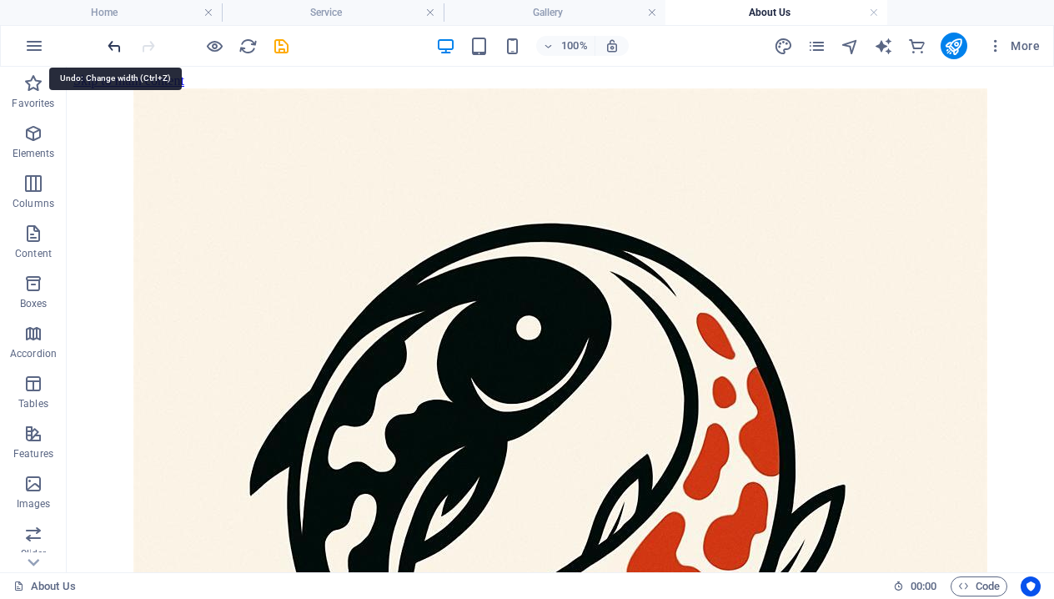
click at [111, 38] on icon "undo" at bounding box center [114, 46] width 19 height 19
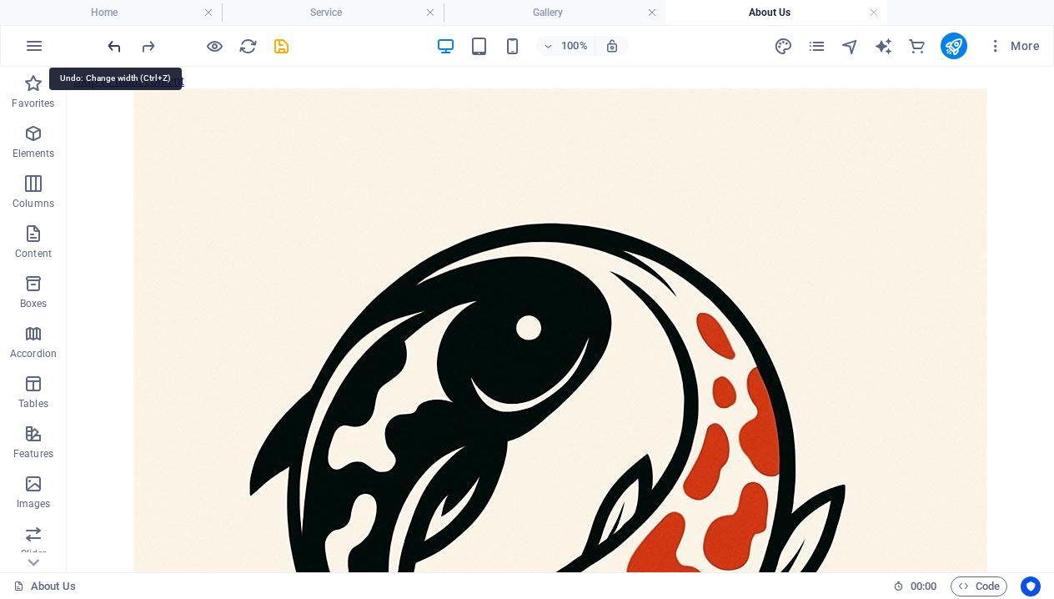
click at [111, 38] on icon "undo" at bounding box center [114, 46] width 19 height 19
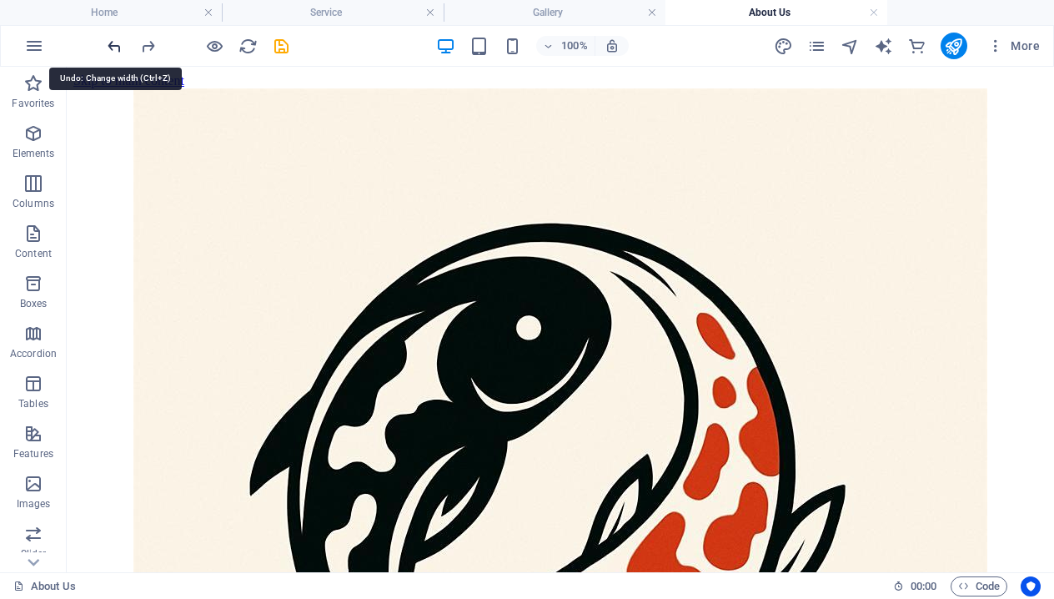
click at [111, 38] on icon "undo" at bounding box center [114, 46] width 19 height 19
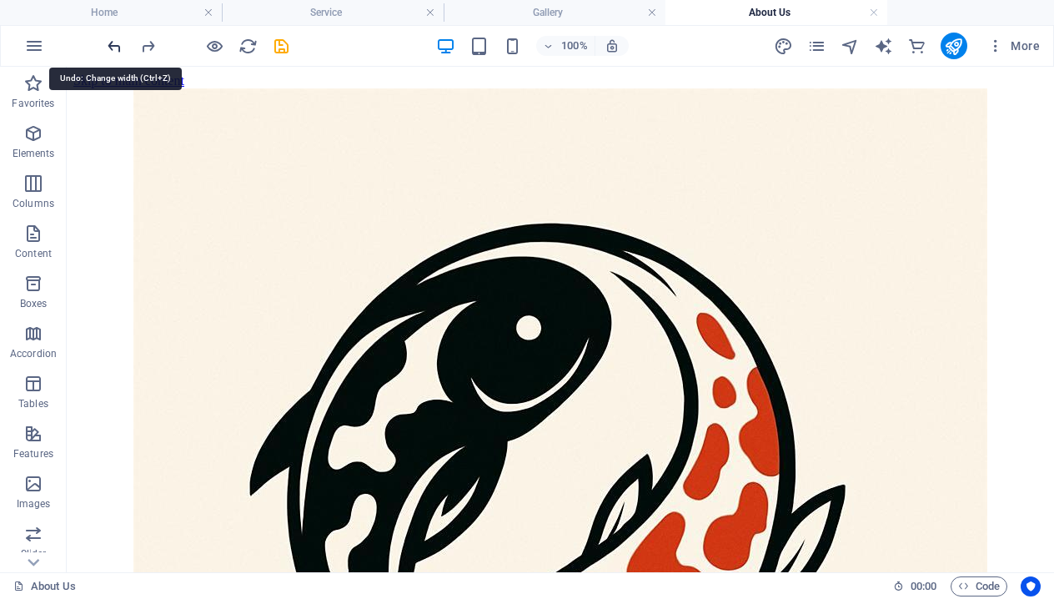
click at [111, 38] on icon "undo" at bounding box center [114, 46] width 19 height 19
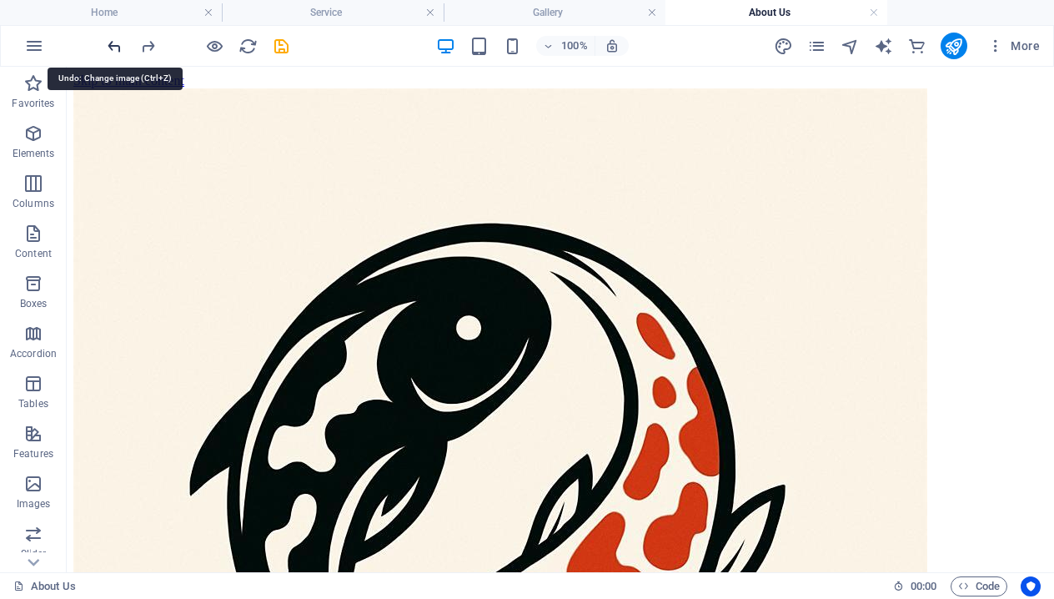
click at [111, 38] on icon "undo" at bounding box center [114, 46] width 19 height 19
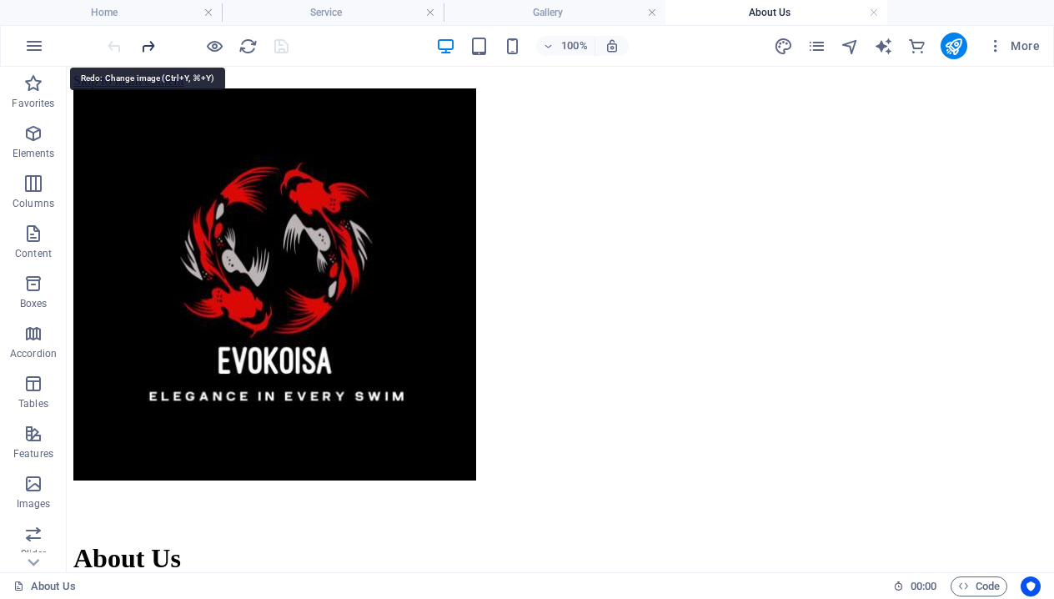
click at [153, 46] on icon "redo" at bounding box center [147, 46] width 19 height 19
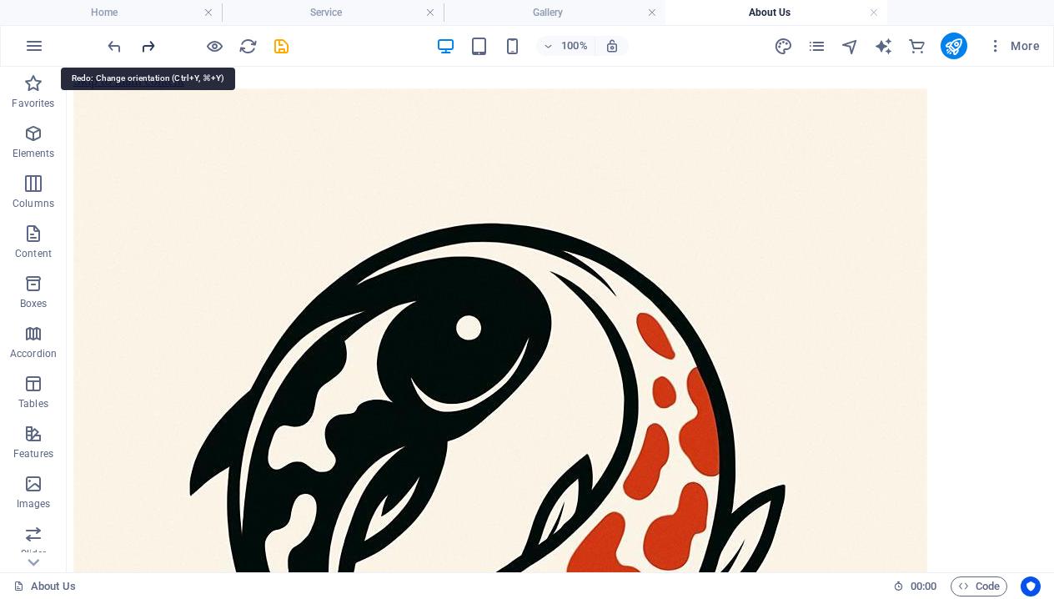
click at [153, 46] on icon "redo" at bounding box center [147, 46] width 19 height 19
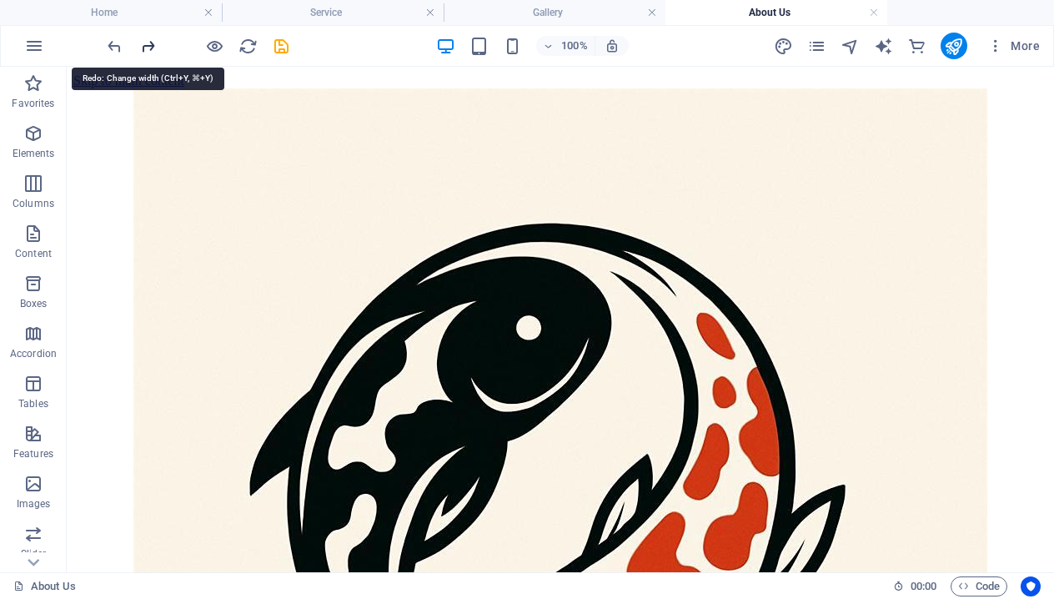
click at [153, 46] on icon "redo" at bounding box center [147, 46] width 19 height 19
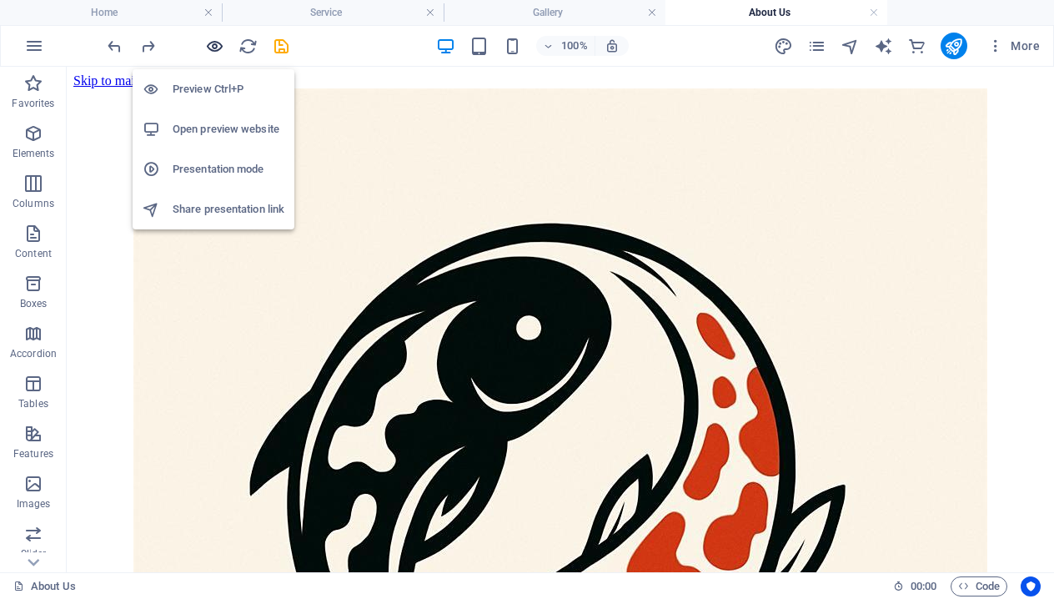
click at [207, 45] on icon "button" at bounding box center [214, 46] width 19 height 19
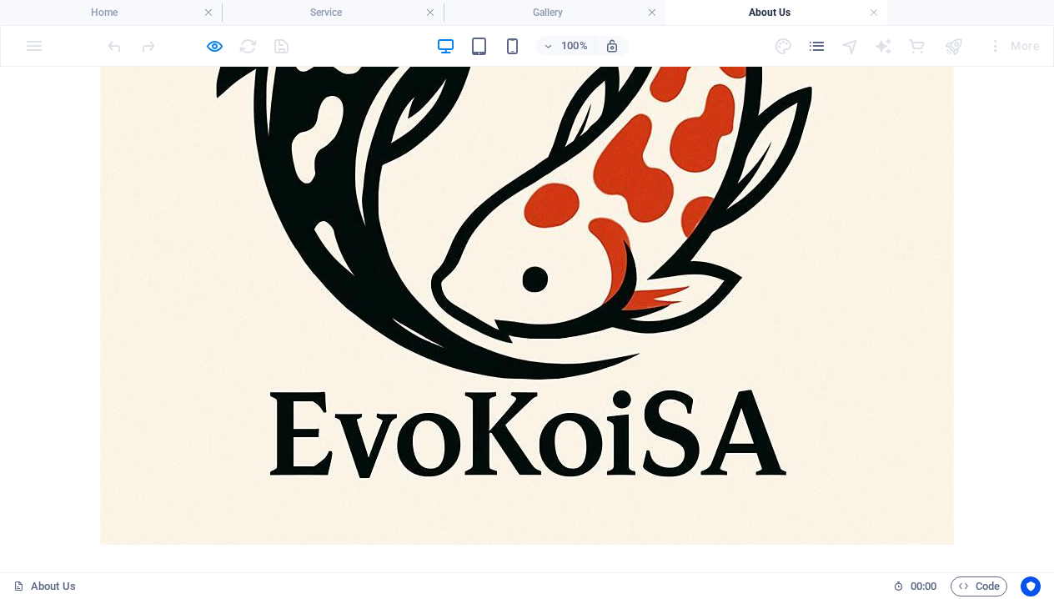
scroll to position [408, 0]
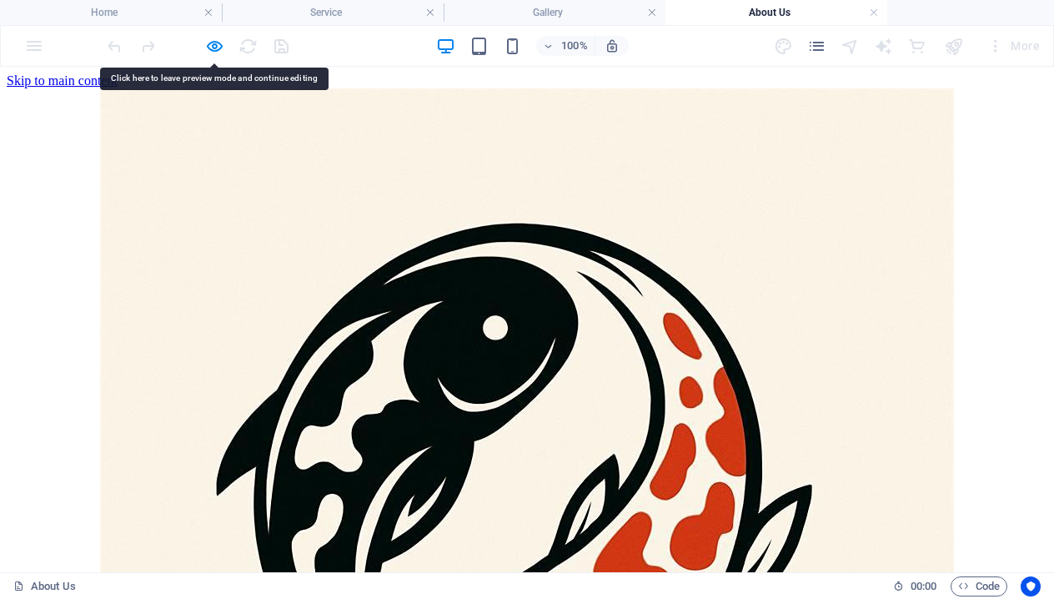
scroll to position [0, 0]
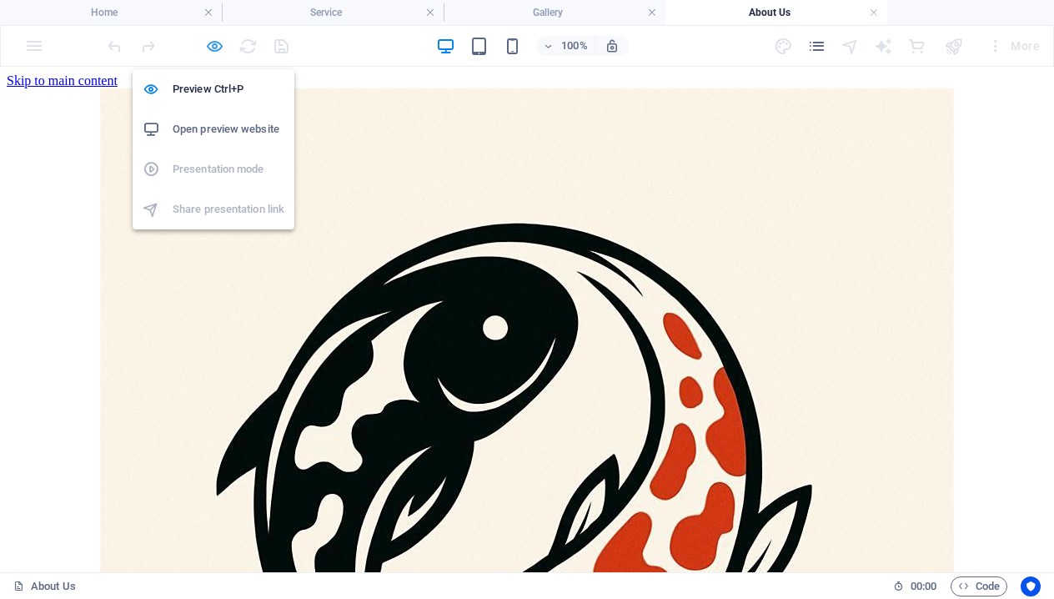
click at [218, 52] on icon "button" at bounding box center [214, 46] width 19 height 19
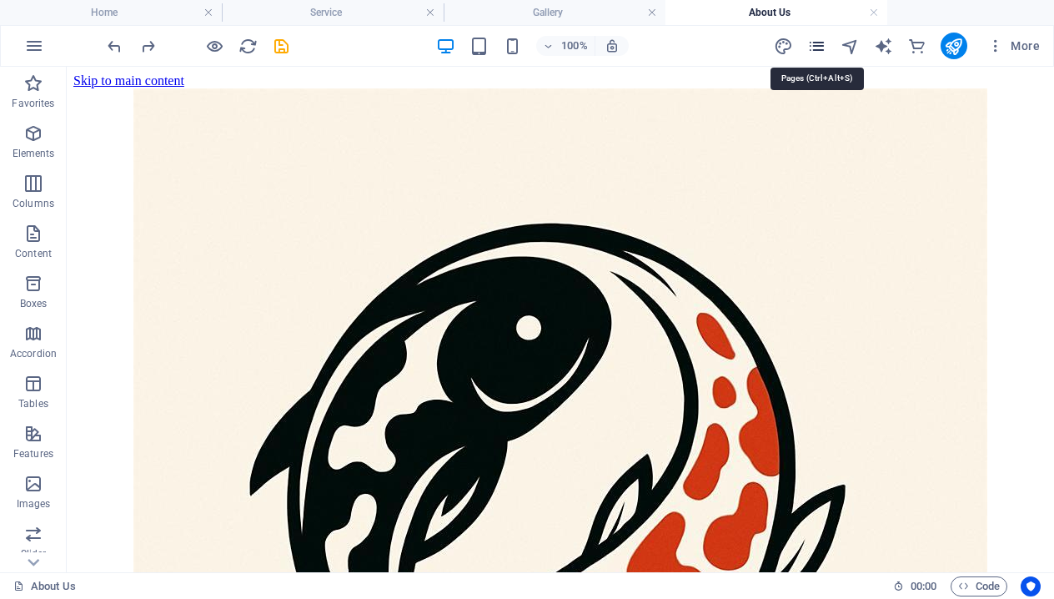
click at [827, 44] on icon "pages" at bounding box center [816, 46] width 19 height 19
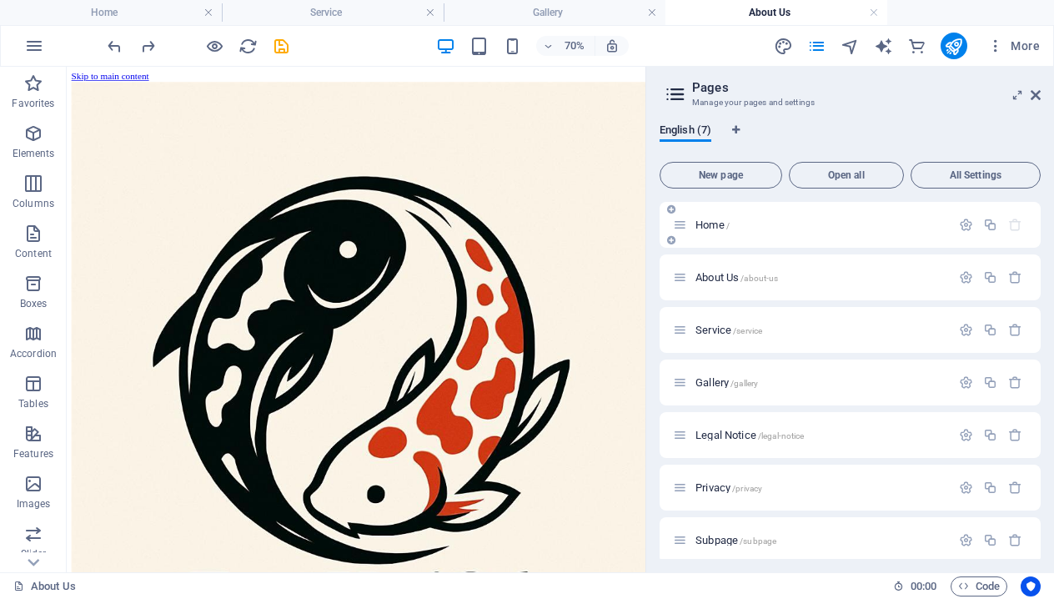
click at [768, 225] on p "Home /" at bounding box center [821, 224] width 250 height 11
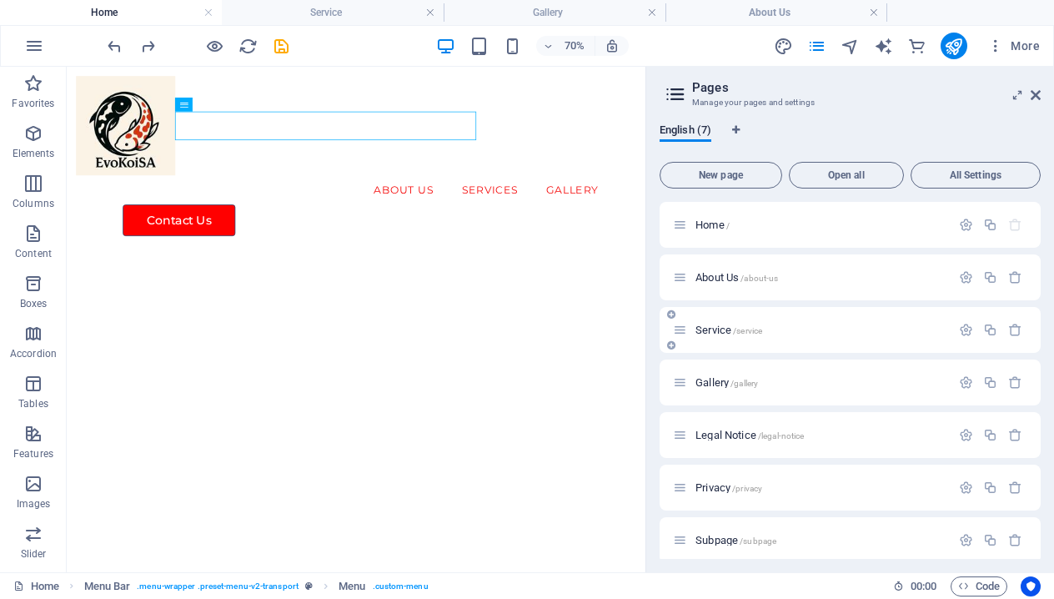
click at [707, 329] on span "Service /service" at bounding box center [729, 330] width 67 height 13
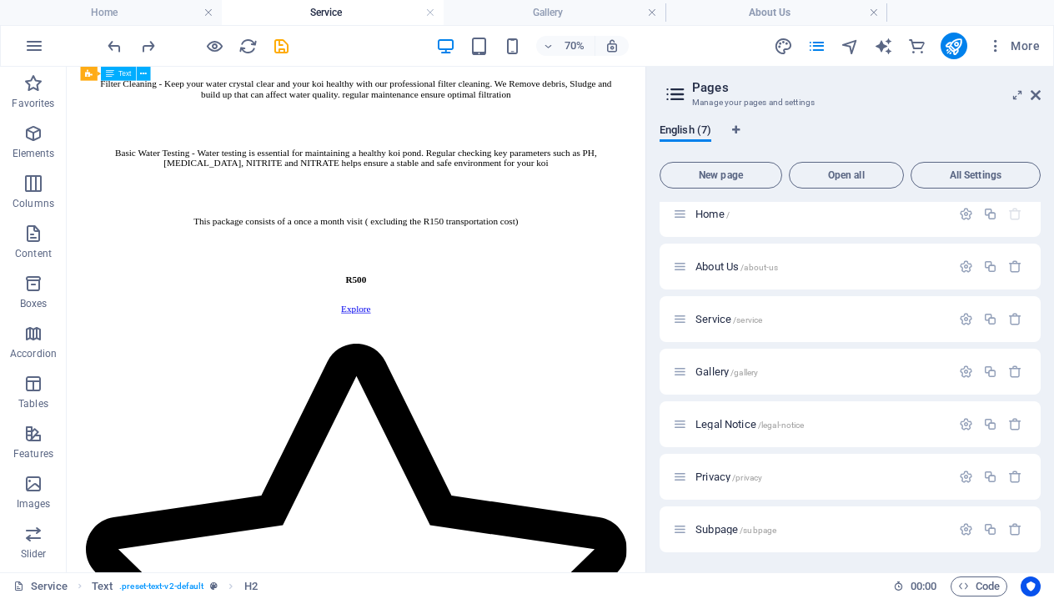
scroll to position [1777, 0]
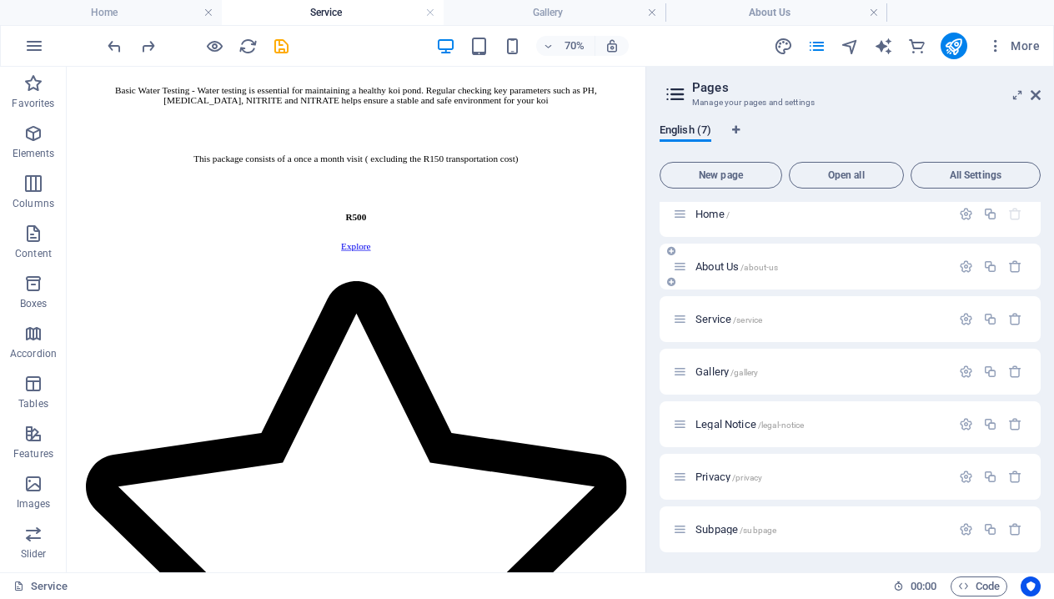
click at [717, 268] on span "About Us /about-us" at bounding box center [737, 266] width 83 height 13
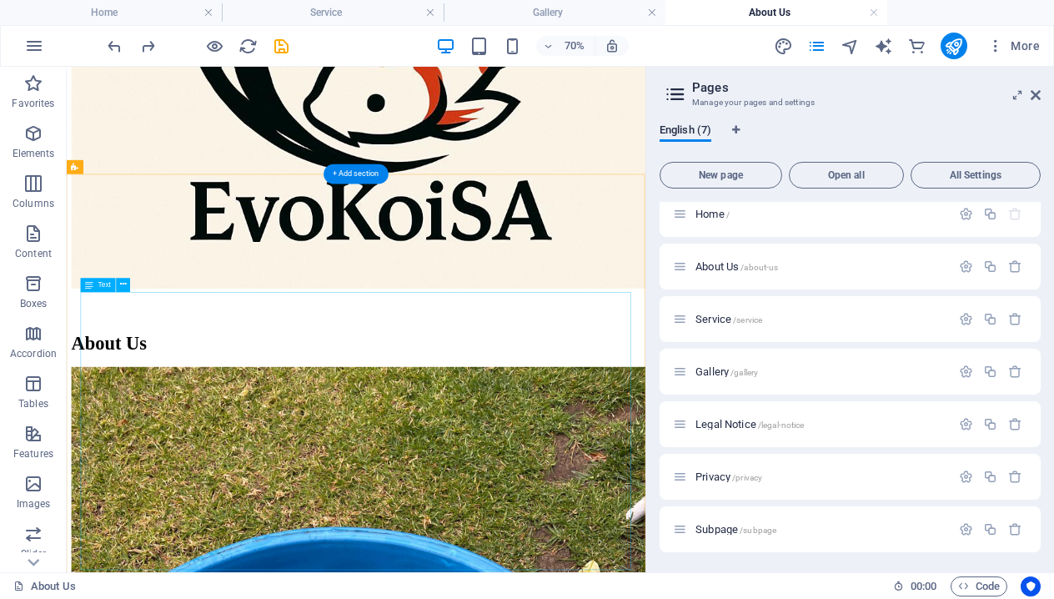
scroll to position [564, 0]
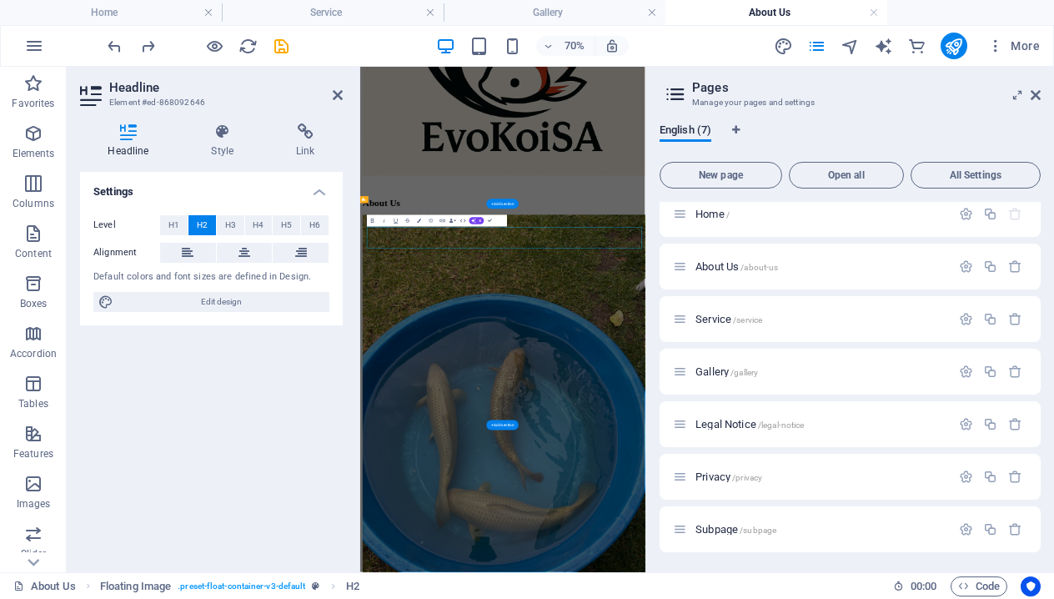
scroll to position [321, 0]
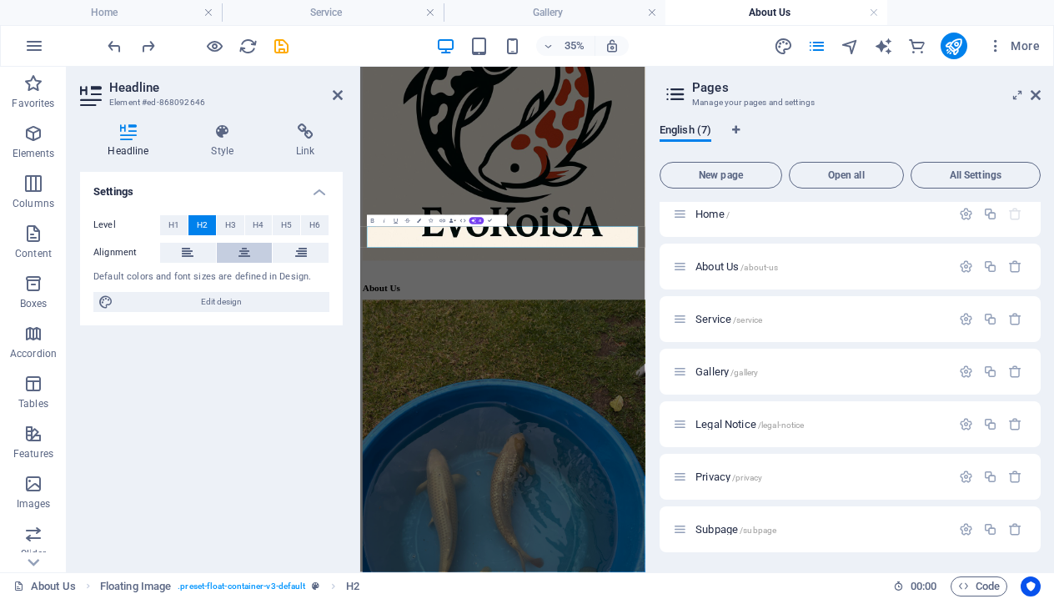
click at [237, 249] on button at bounding box center [245, 253] width 56 height 20
click at [337, 93] on icon at bounding box center [338, 94] width 10 height 13
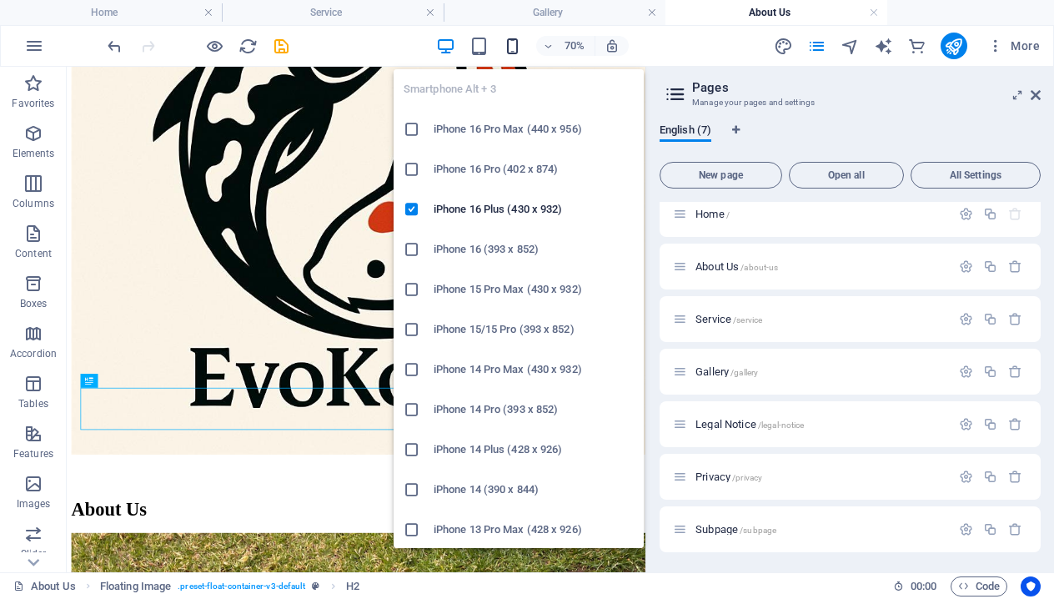
click at [510, 48] on icon "button" at bounding box center [512, 46] width 19 height 19
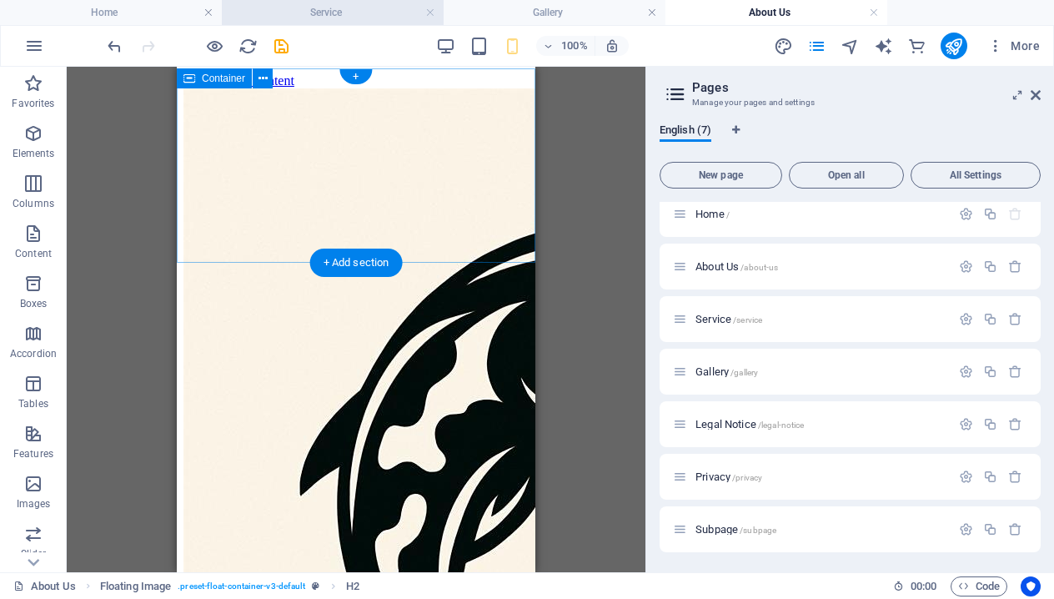
scroll to position [0, 0]
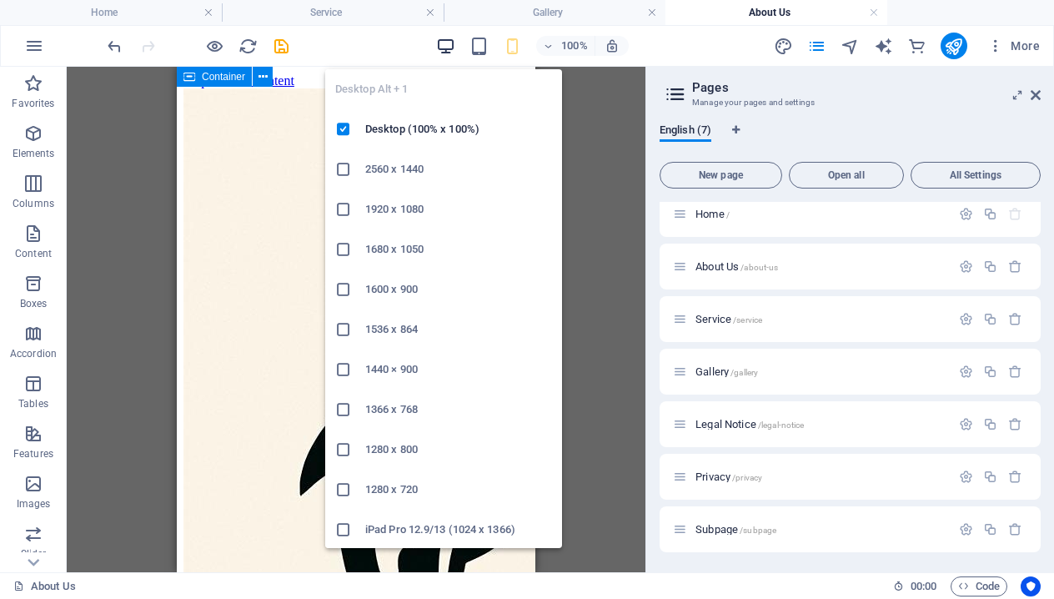
click at [445, 54] on icon "button" at bounding box center [445, 46] width 19 height 19
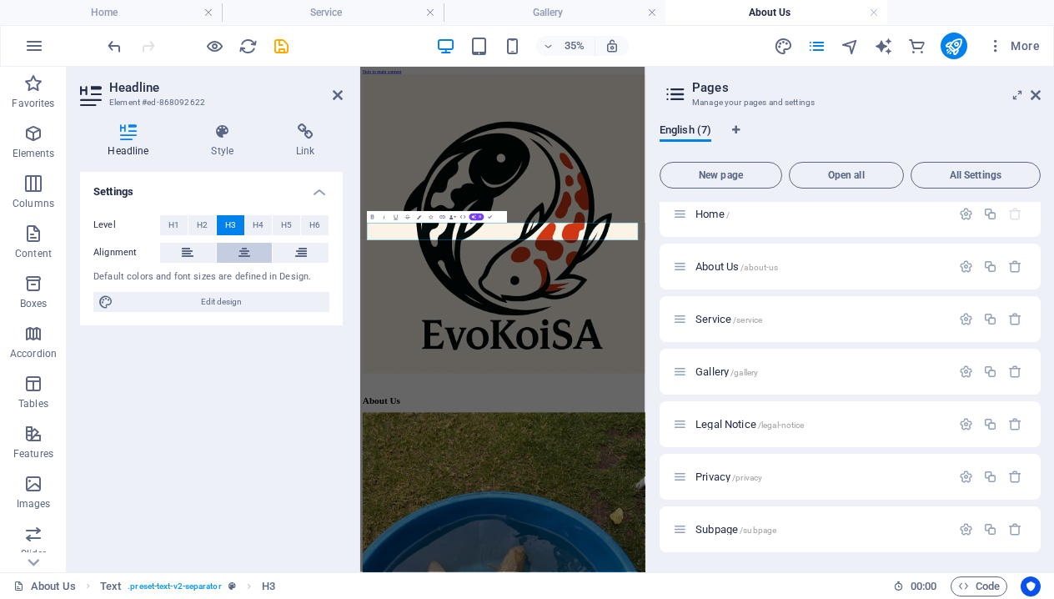
click at [234, 253] on button at bounding box center [245, 253] width 56 height 20
click at [340, 94] on icon at bounding box center [338, 94] width 10 height 13
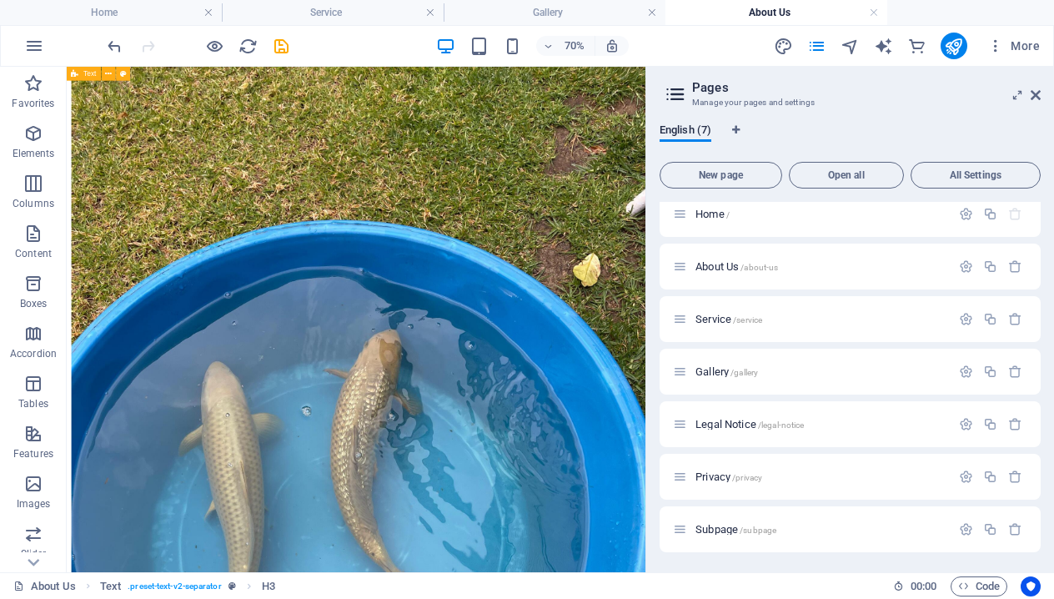
scroll to position [1019, 0]
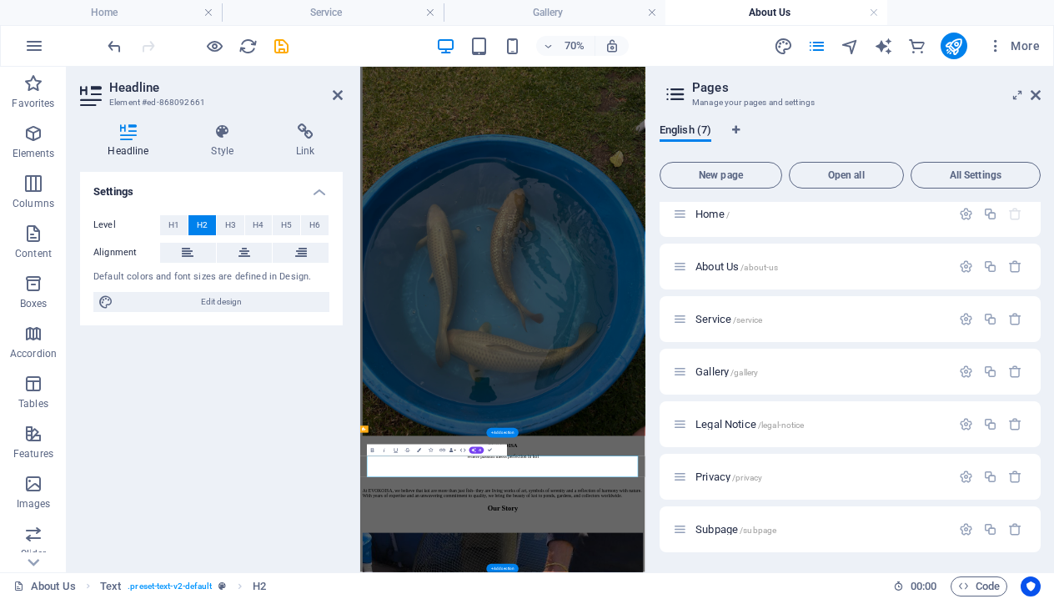
scroll to position [321, 0]
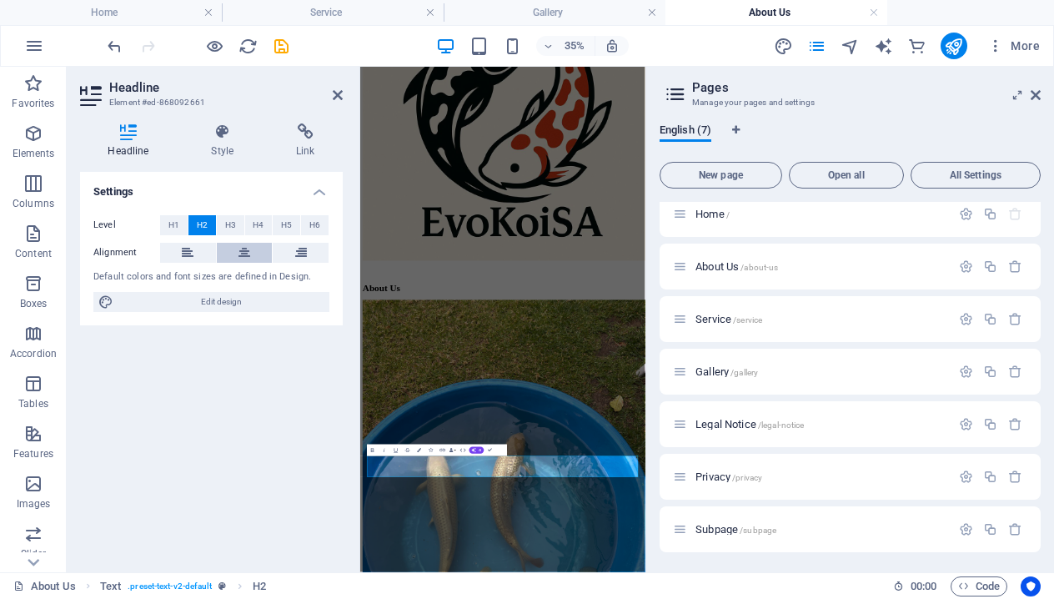
click at [246, 246] on icon at bounding box center [245, 253] width 12 height 20
click at [339, 99] on icon at bounding box center [338, 94] width 10 height 13
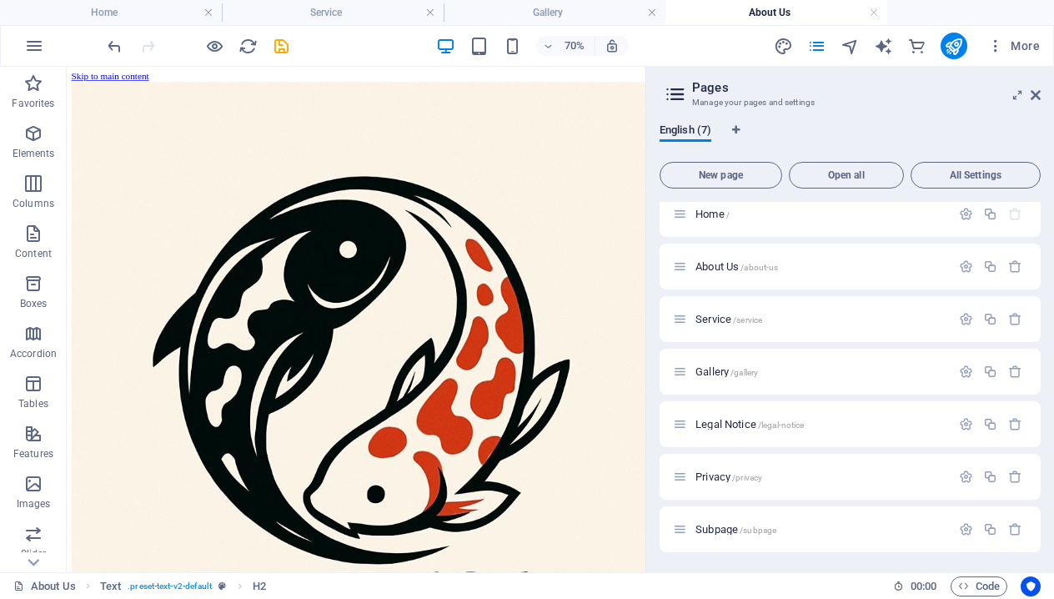
scroll to position [0, 0]
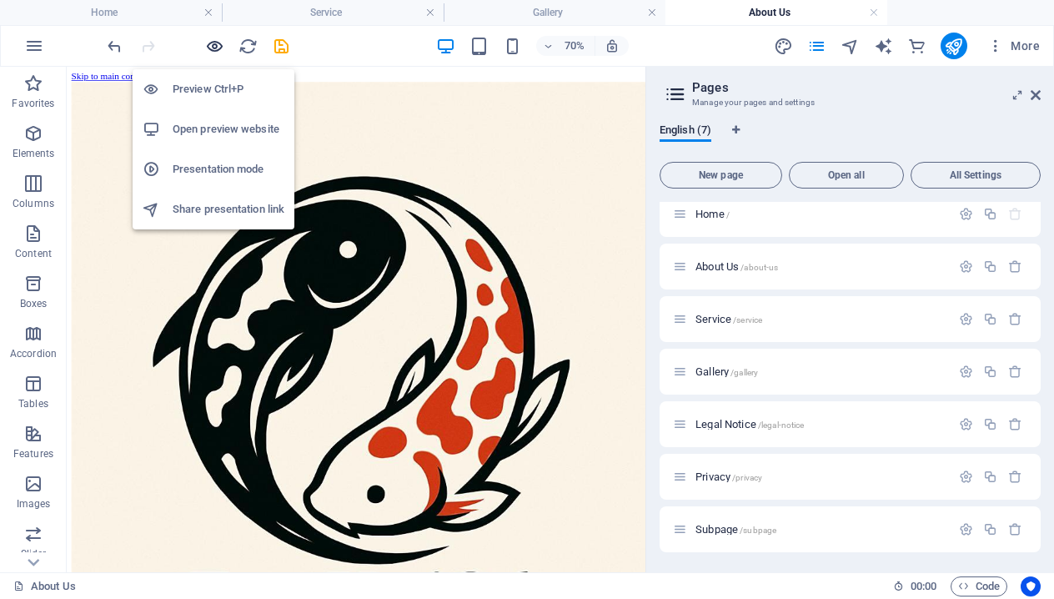
click at [217, 49] on icon "button" at bounding box center [214, 46] width 19 height 19
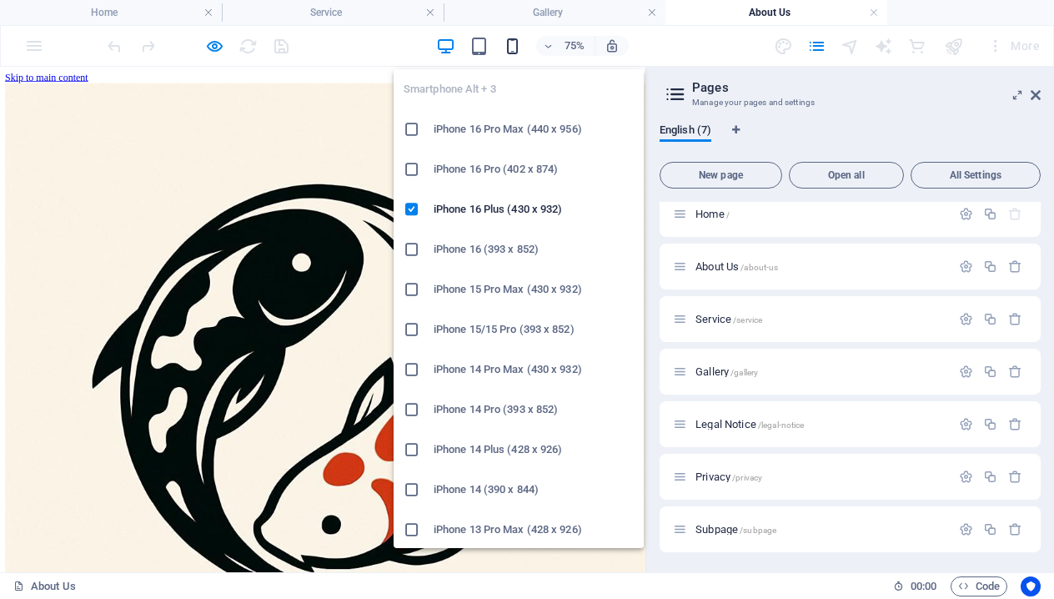
click at [510, 51] on icon "button" at bounding box center [512, 46] width 19 height 19
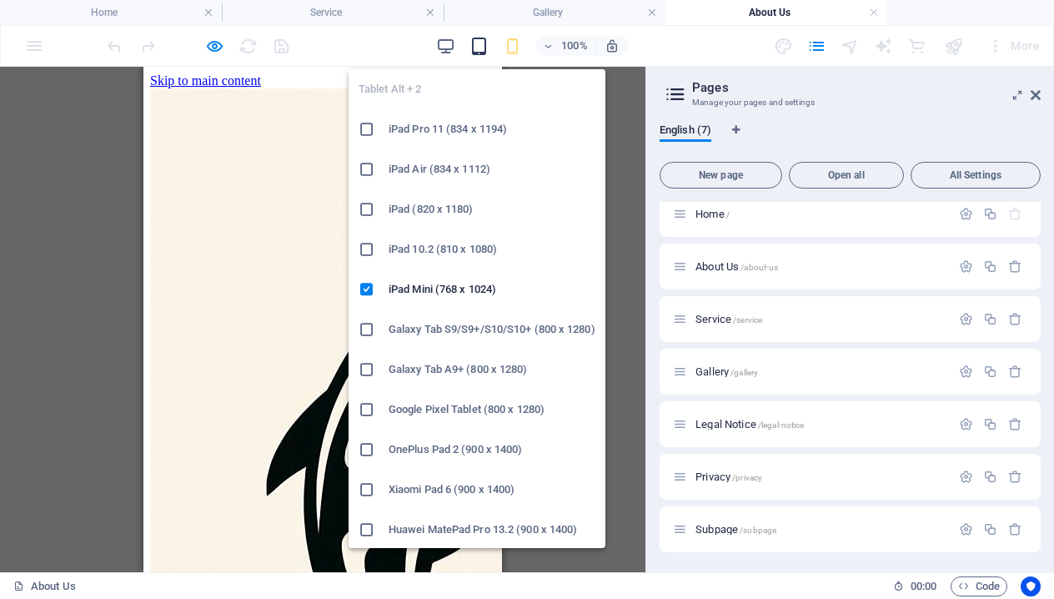
click at [474, 55] on icon "button" at bounding box center [479, 46] width 19 height 19
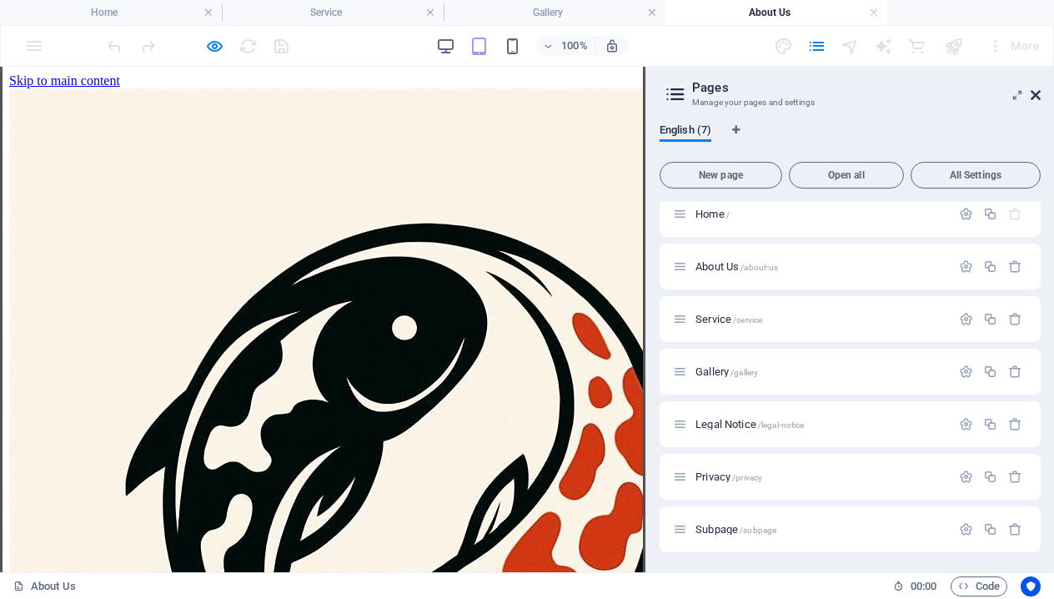
click at [1035, 97] on icon at bounding box center [1036, 94] width 10 height 13
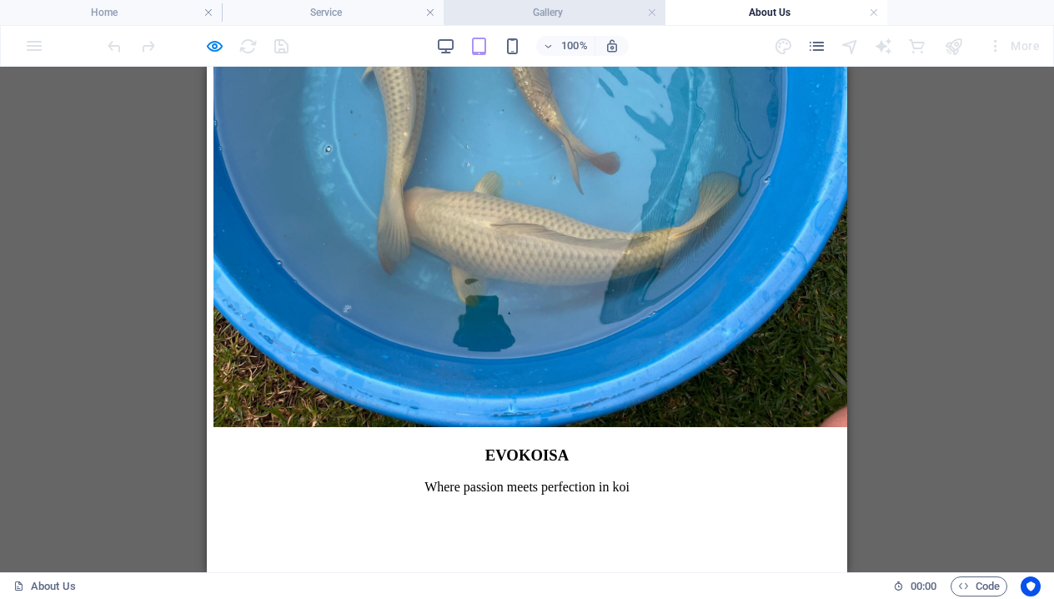
scroll to position [1481, 0]
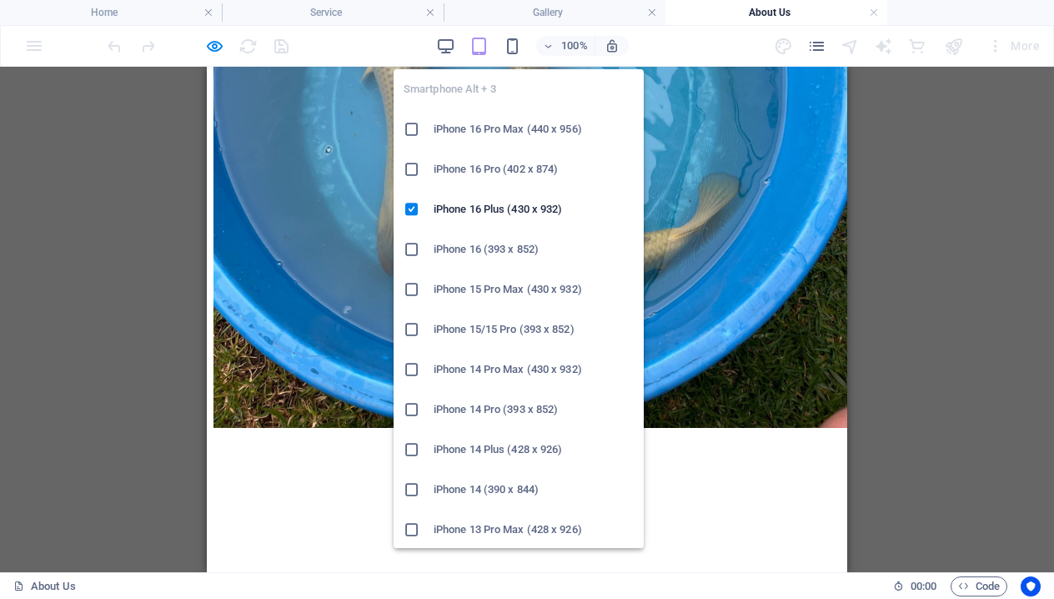
click at [508, 59] on div "Smartphone Alt + 3 iPhone 16 Pro Max (440 x 956) iPhone 16 Pro (402 x 874) iPho…" at bounding box center [519, 302] width 250 height 492
click at [514, 53] on icon "button" at bounding box center [512, 46] width 19 height 19
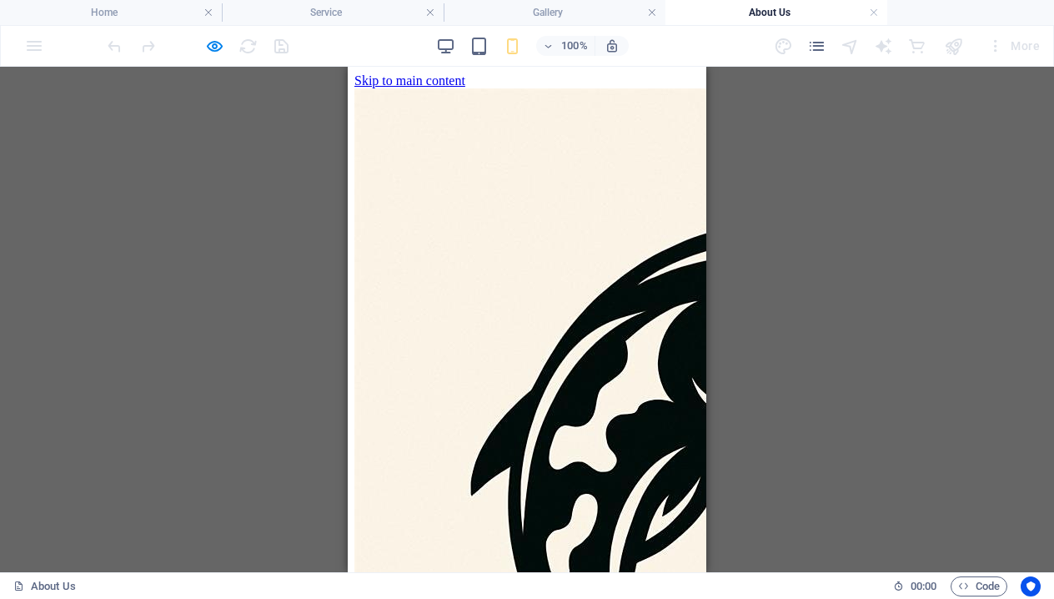
scroll to position [0, 0]
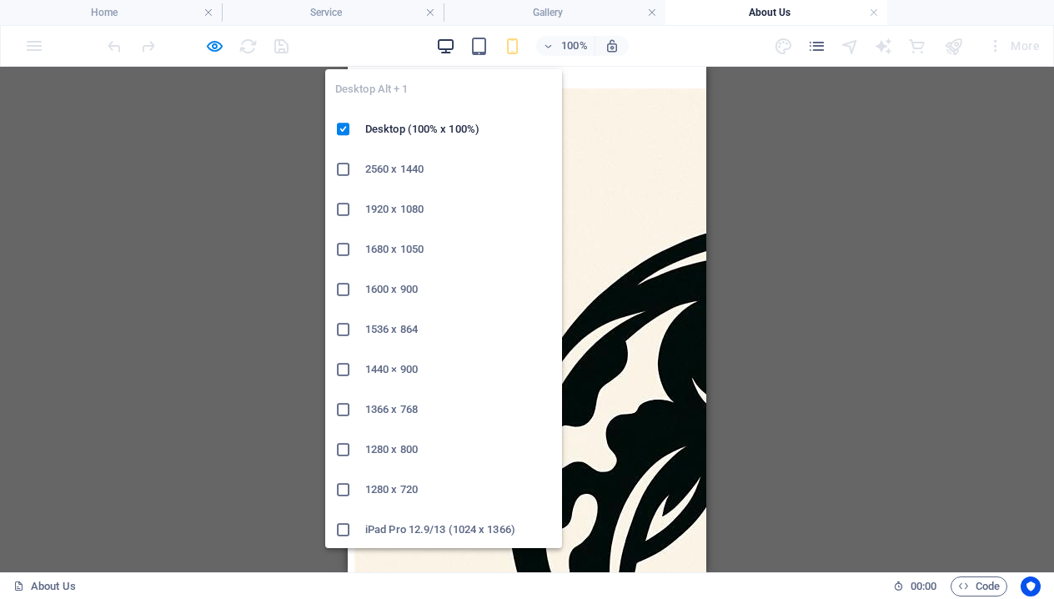
click at [443, 47] on icon "button" at bounding box center [445, 46] width 19 height 19
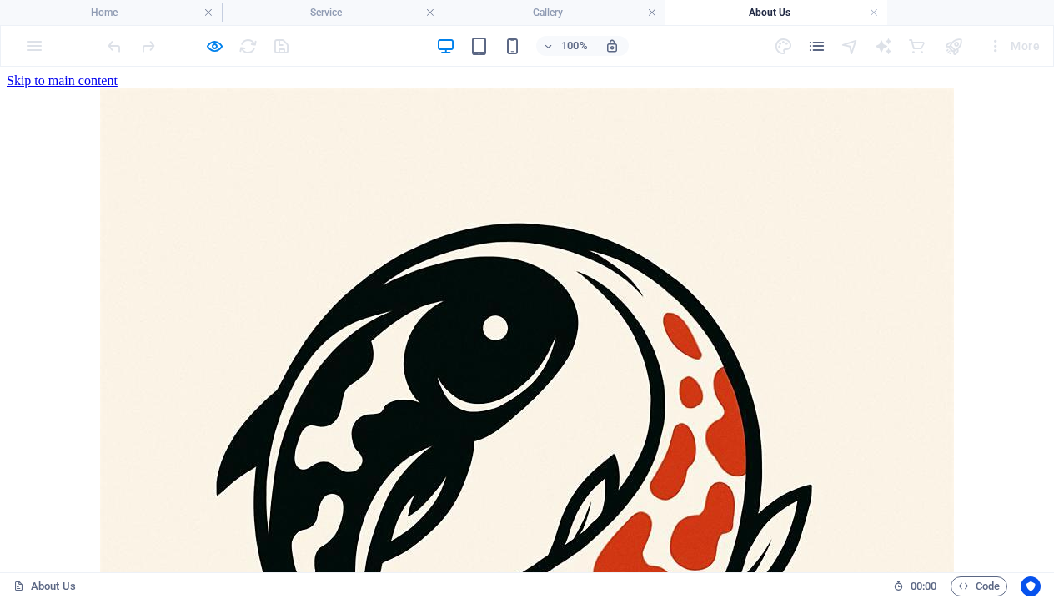
click at [209, 57] on div at bounding box center [197, 46] width 187 height 27
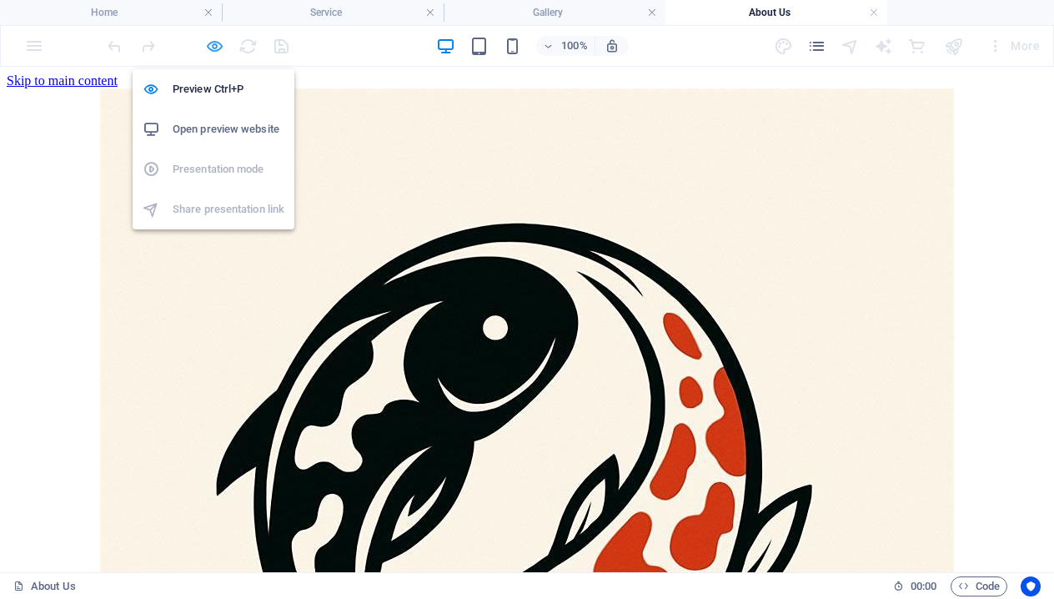
click at [210, 41] on icon "button" at bounding box center [214, 46] width 19 height 19
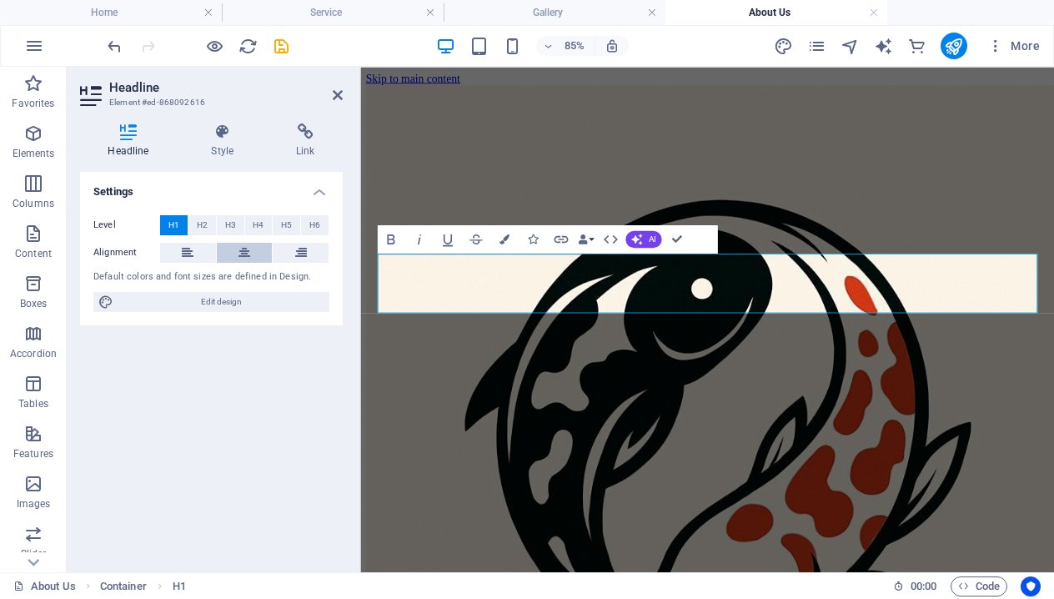
click at [250, 258] on button at bounding box center [245, 253] width 56 height 20
click at [339, 96] on icon at bounding box center [338, 94] width 10 height 13
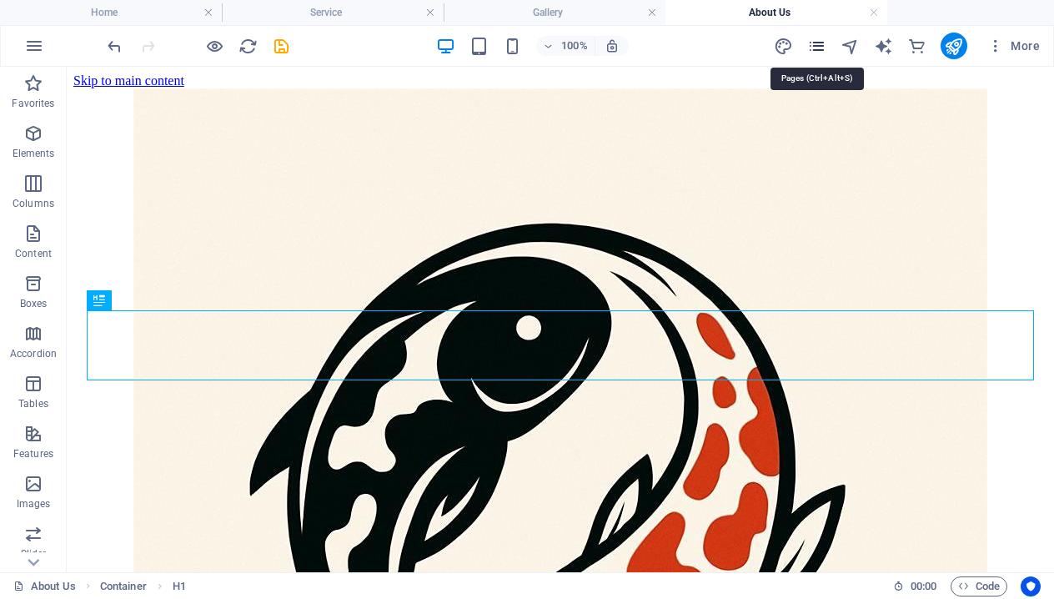
click at [819, 47] on icon "pages" at bounding box center [816, 46] width 19 height 19
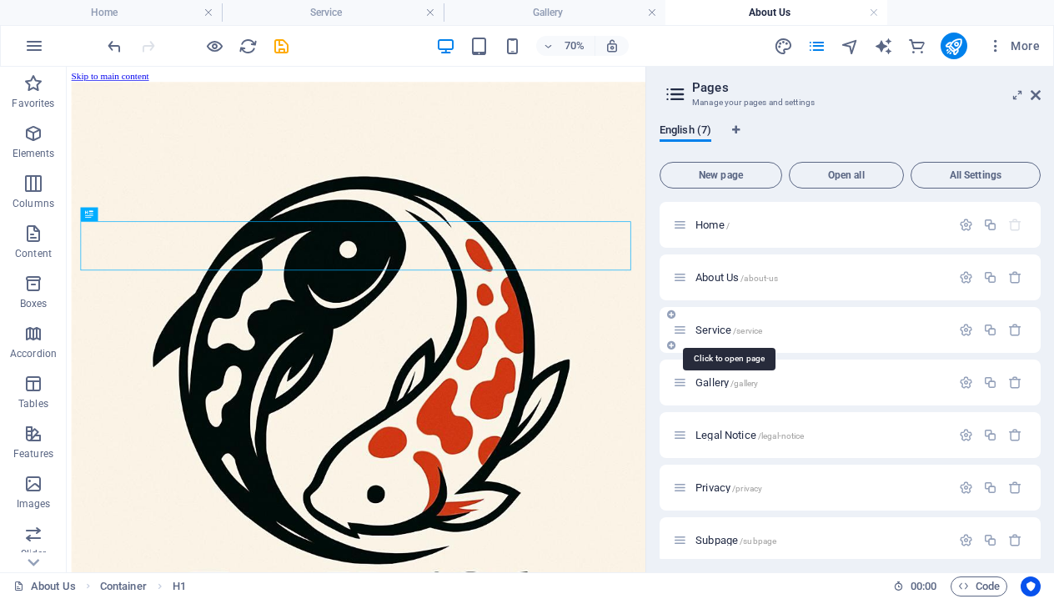
click at [726, 329] on span "Service /service" at bounding box center [729, 330] width 67 height 13
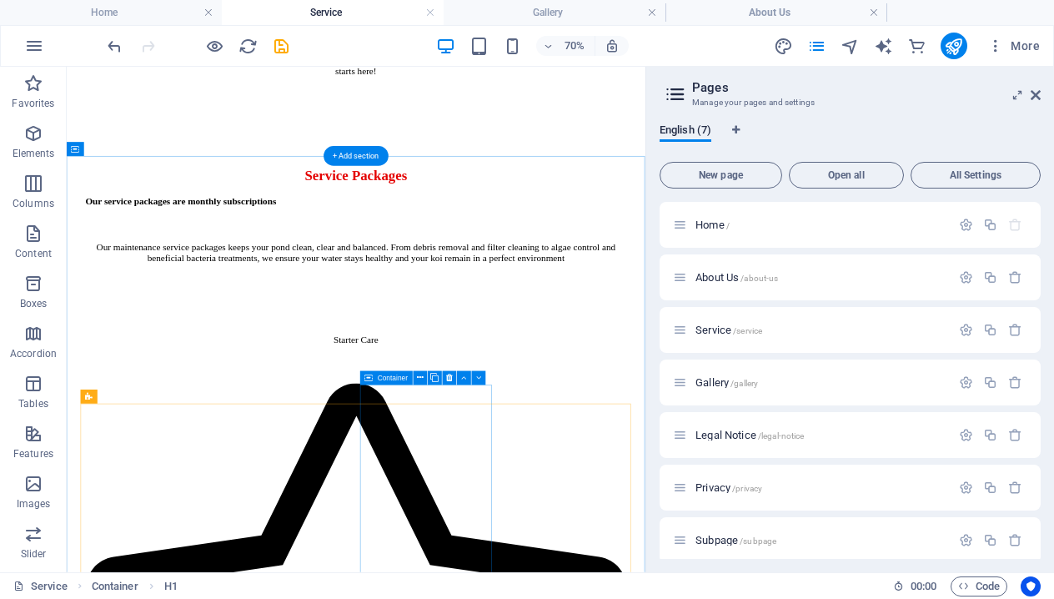
scroll to position [393, 0]
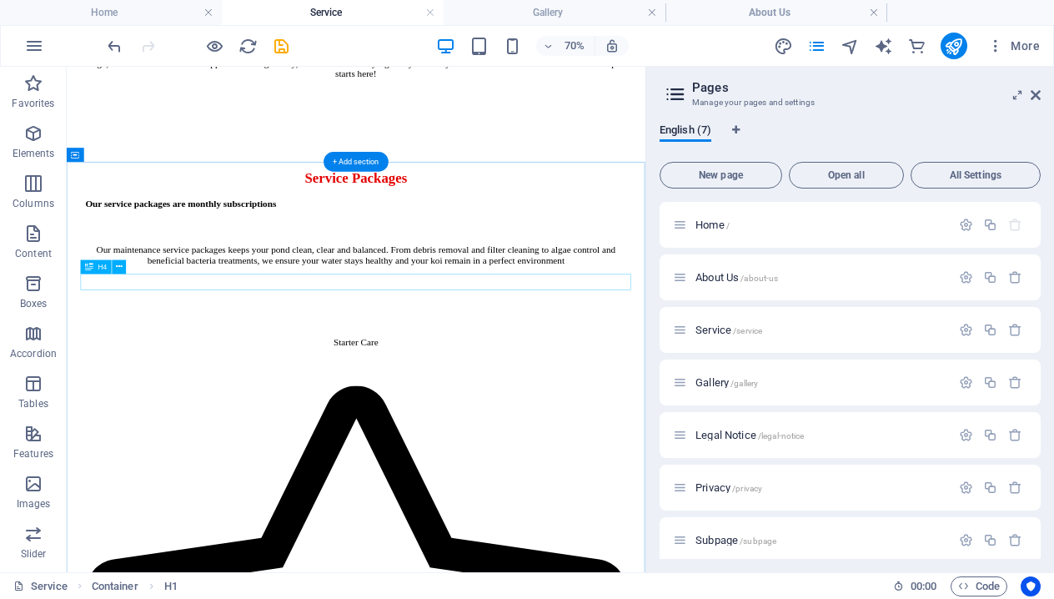
click at [435, 270] on div "Our service packages are monthly subscriptions" at bounding box center [479, 262] width 773 height 15
click at [473, 270] on div "Our service packages are monthly subscriptions" at bounding box center [479, 262] width 773 height 15
click at [1039, 94] on icon at bounding box center [1036, 94] width 10 height 13
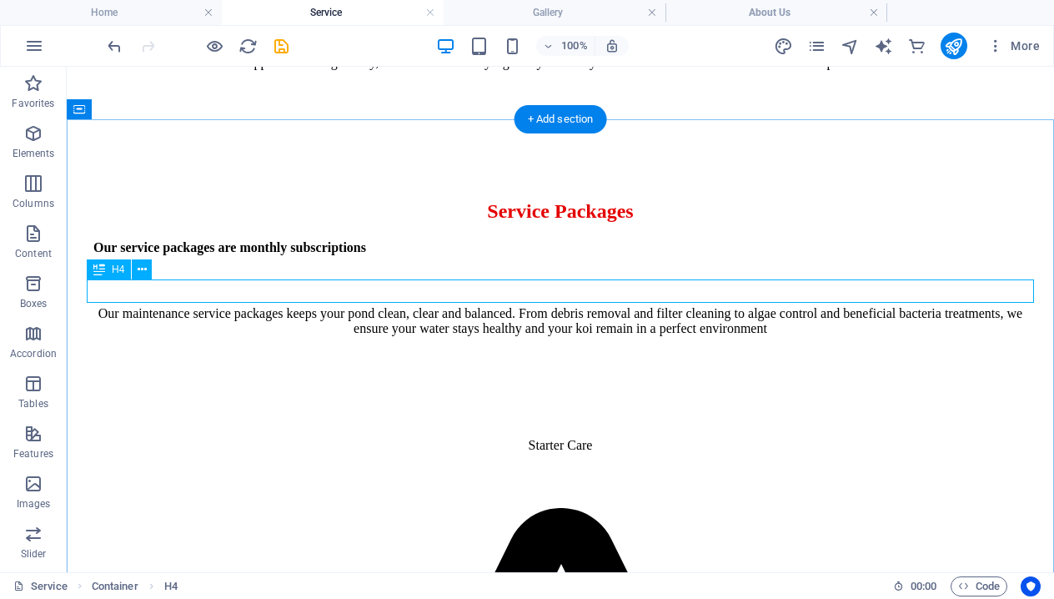
click at [489, 255] on div "Our service packages are monthly subscriptions" at bounding box center [560, 247] width 934 height 15
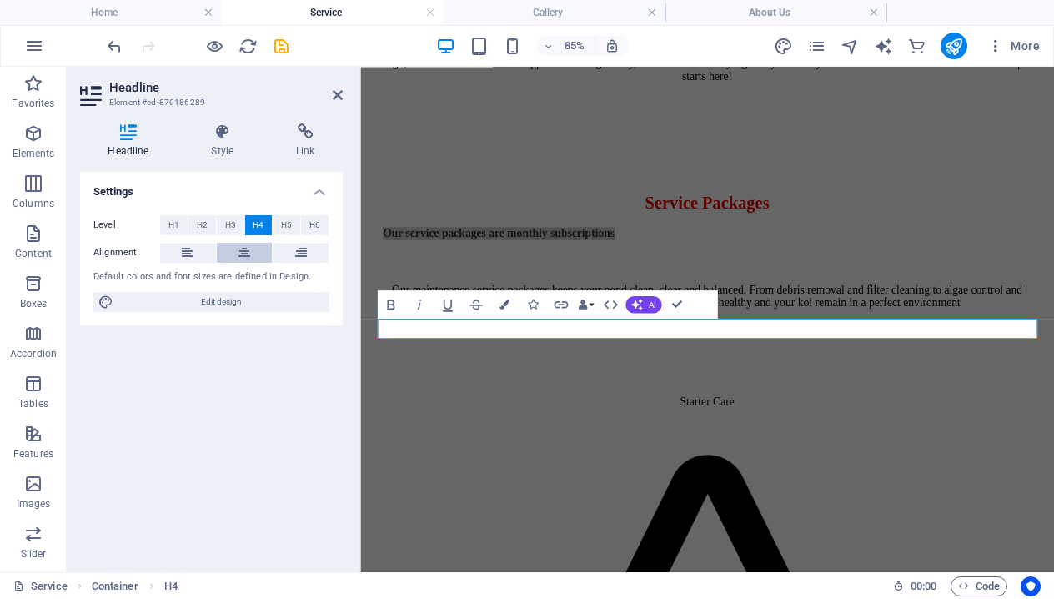
click at [254, 250] on button at bounding box center [245, 253] width 56 height 20
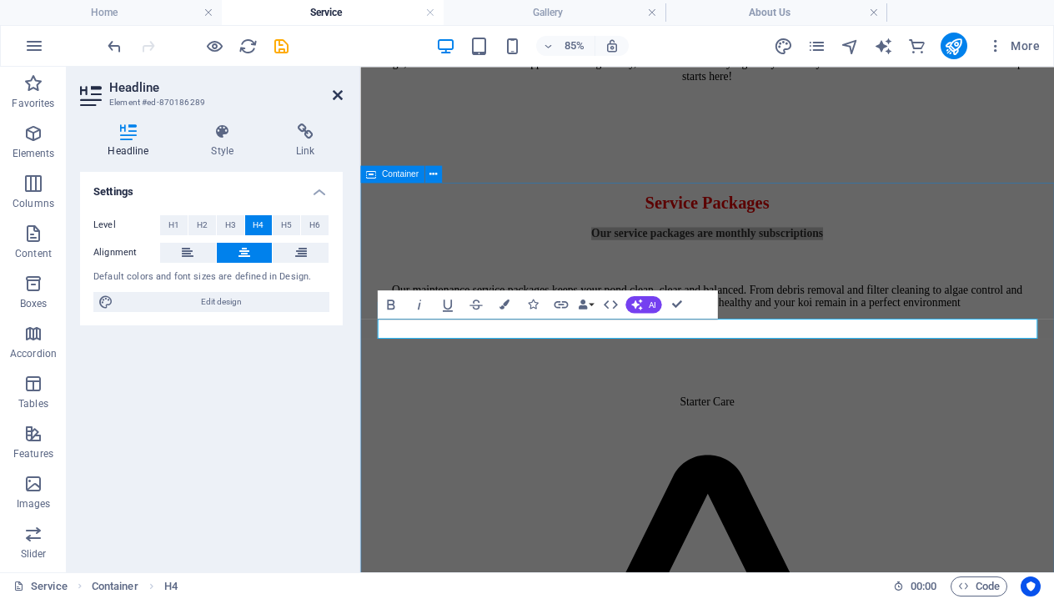
click at [337, 93] on icon at bounding box center [338, 94] width 10 height 13
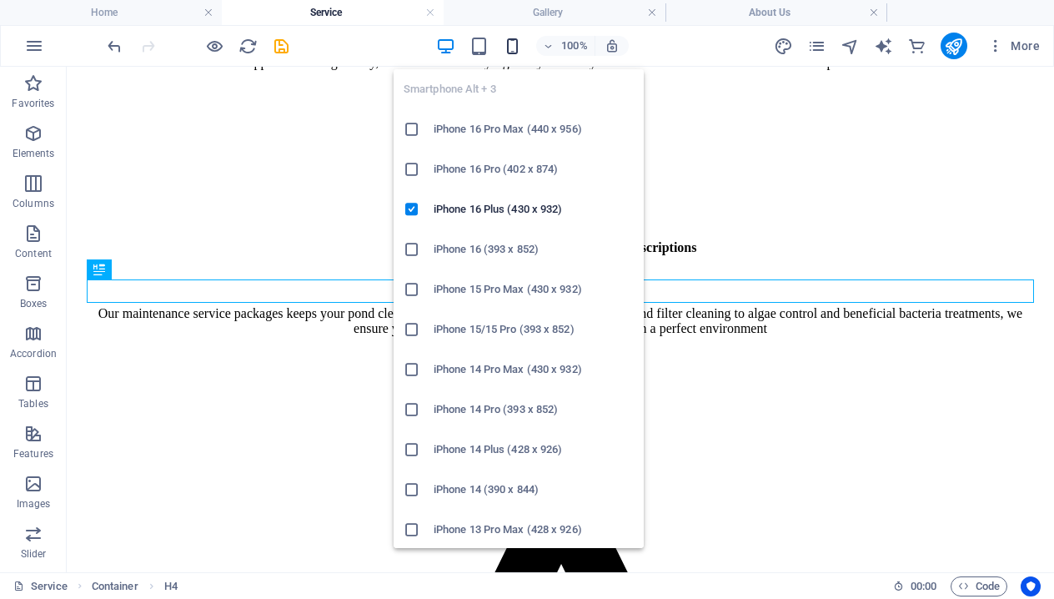
click at [511, 50] on icon "button" at bounding box center [512, 46] width 19 height 19
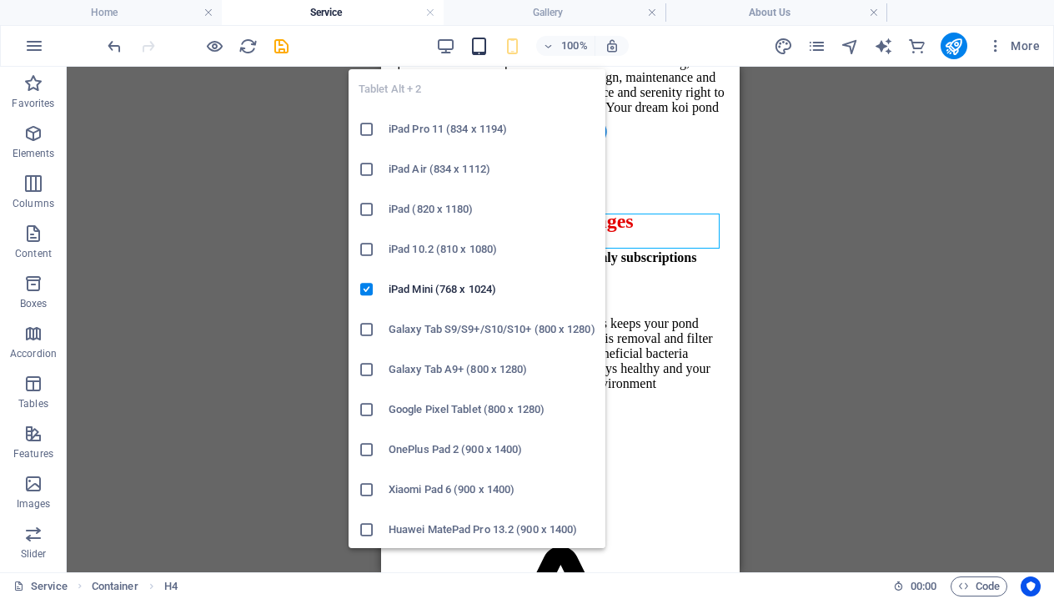
click at [482, 45] on icon "button" at bounding box center [479, 46] width 19 height 19
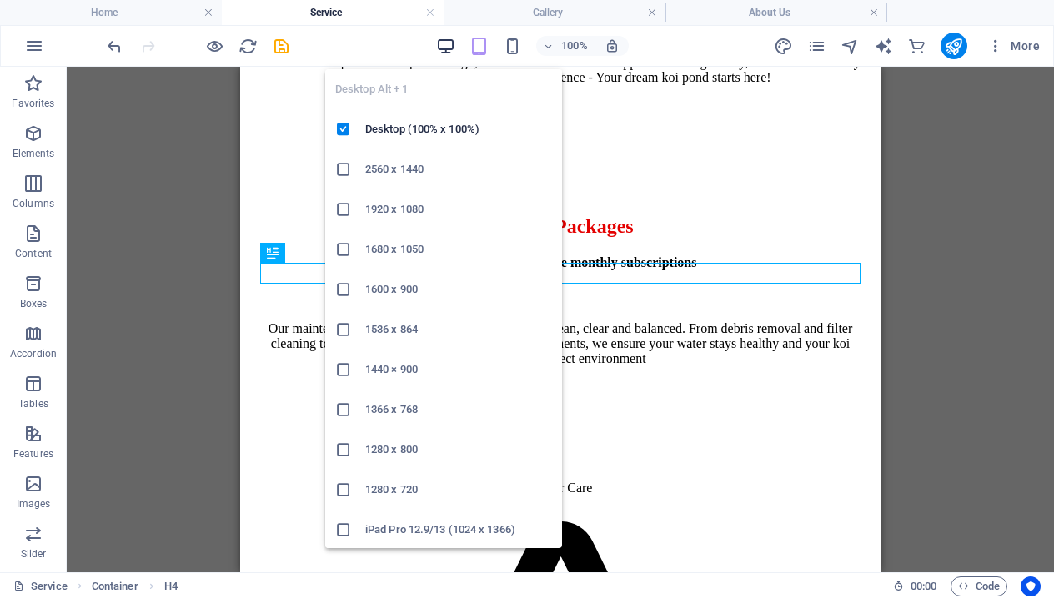
click at [443, 38] on icon "button" at bounding box center [445, 46] width 19 height 19
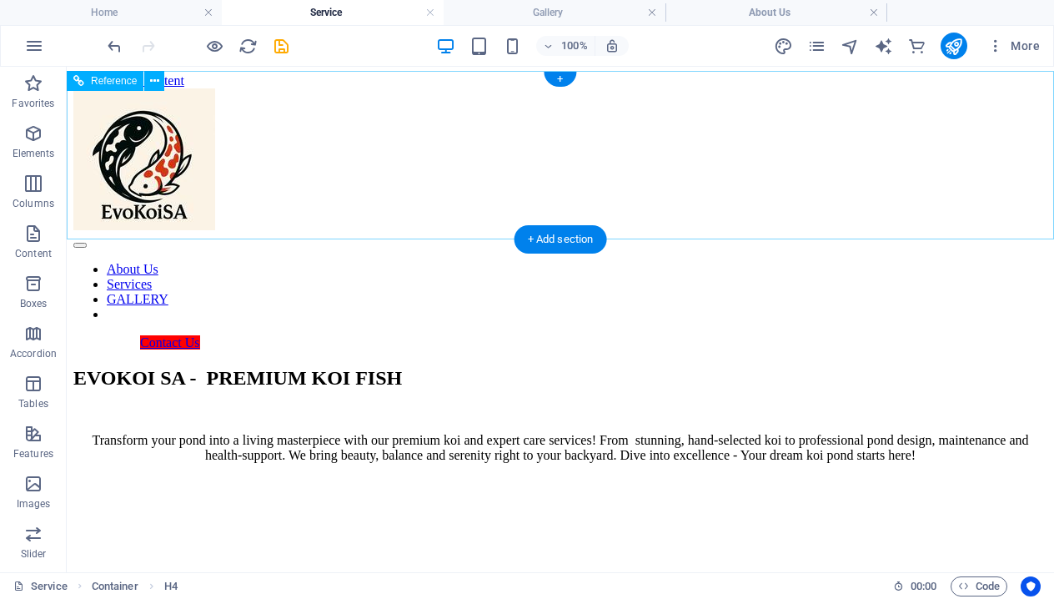
scroll to position [0, 0]
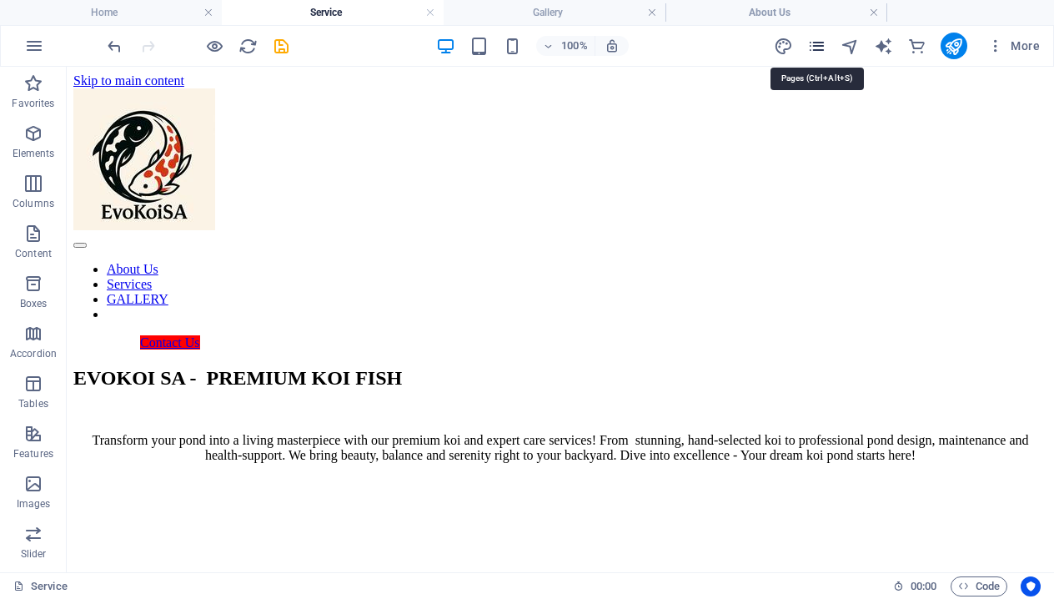
click at [823, 45] on icon "pages" at bounding box center [816, 46] width 19 height 19
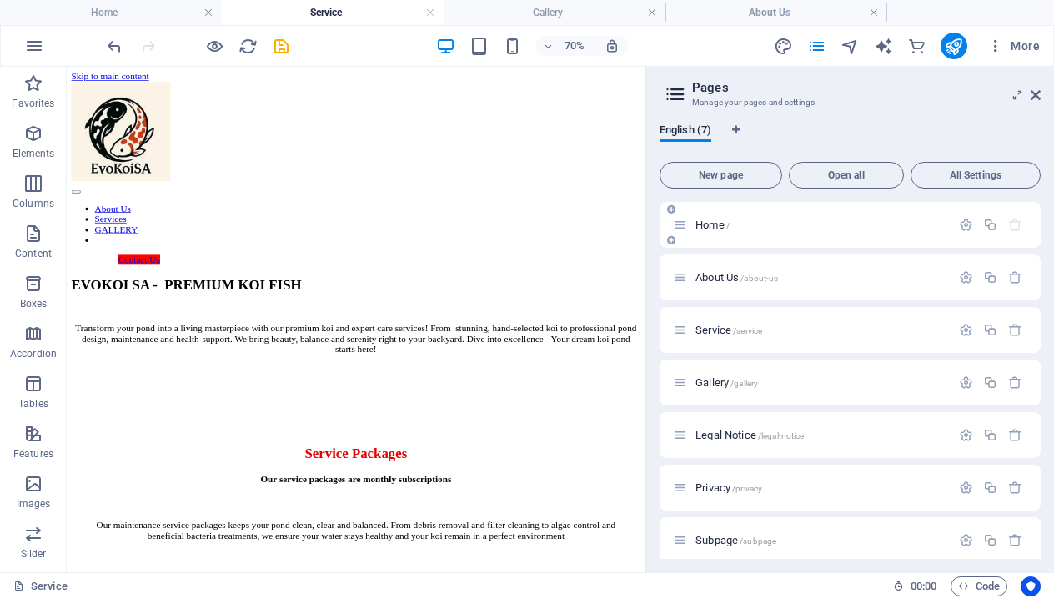
click at [707, 231] on div "Home /" at bounding box center [812, 224] width 278 height 19
click at [697, 226] on span "Home /" at bounding box center [713, 225] width 34 height 13
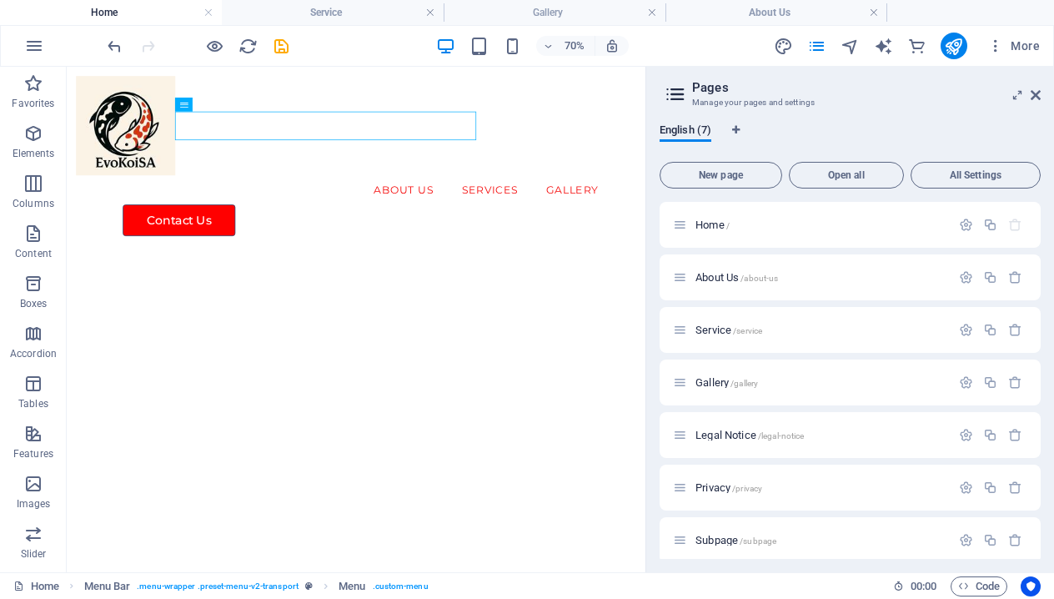
click at [1041, 93] on aside "Pages Manage your pages and settings English (7) New page Open all All Settings…" at bounding box center [850, 320] width 409 height 506
click at [1033, 95] on icon at bounding box center [1036, 94] width 10 height 13
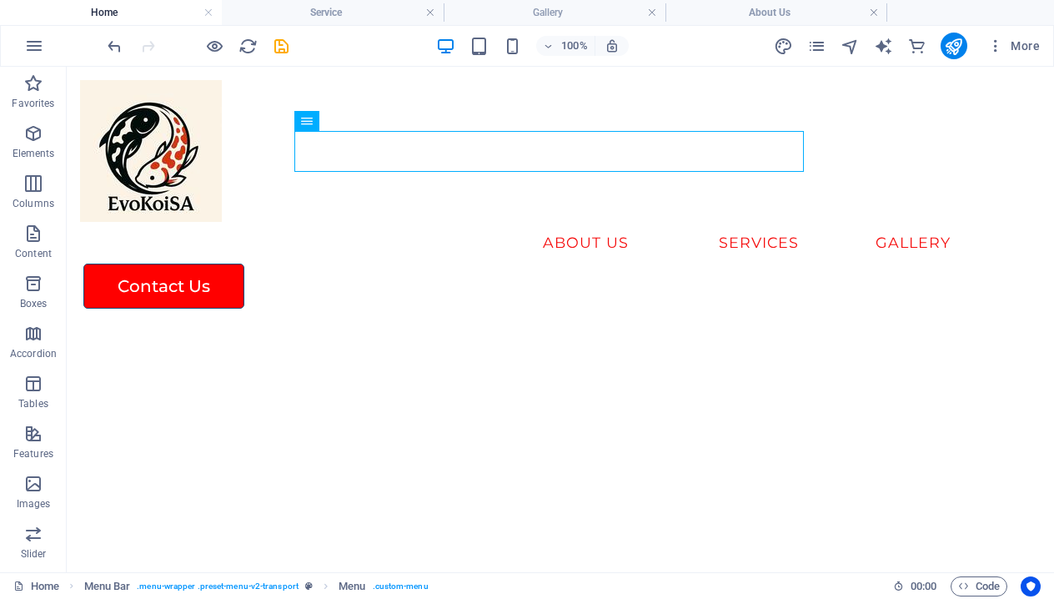
click at [815, 56] on div "More" at bounding box center [910, 46] width 273 height 27
click at [813, 43] on icon "pages" at bounding box center [816, 46] width 19 height 19
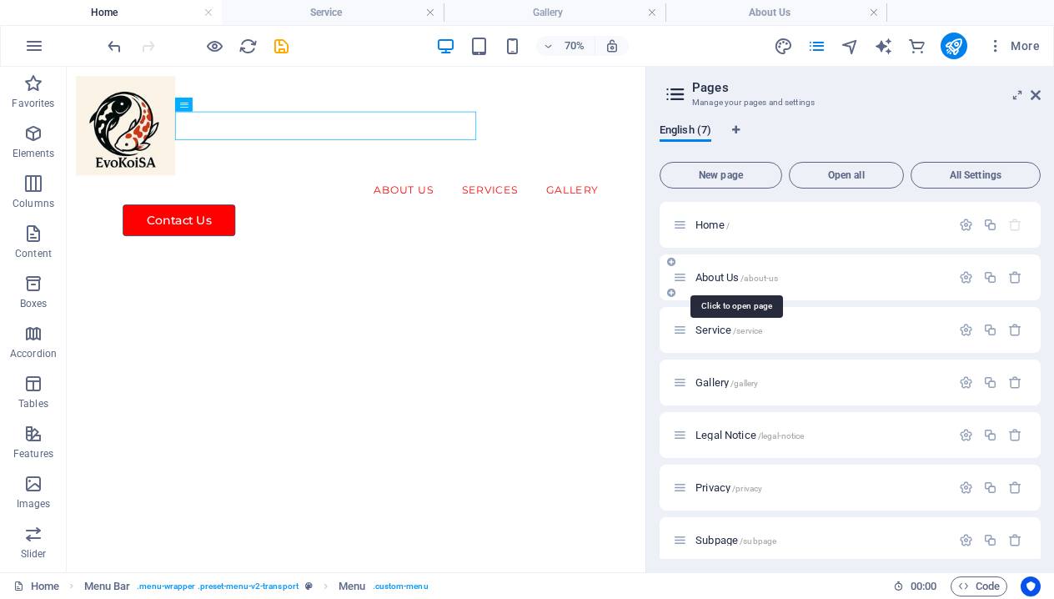
click at [722, 272] on span "About Us /about-us" at bounding box center [737, 277] width 83 height 13
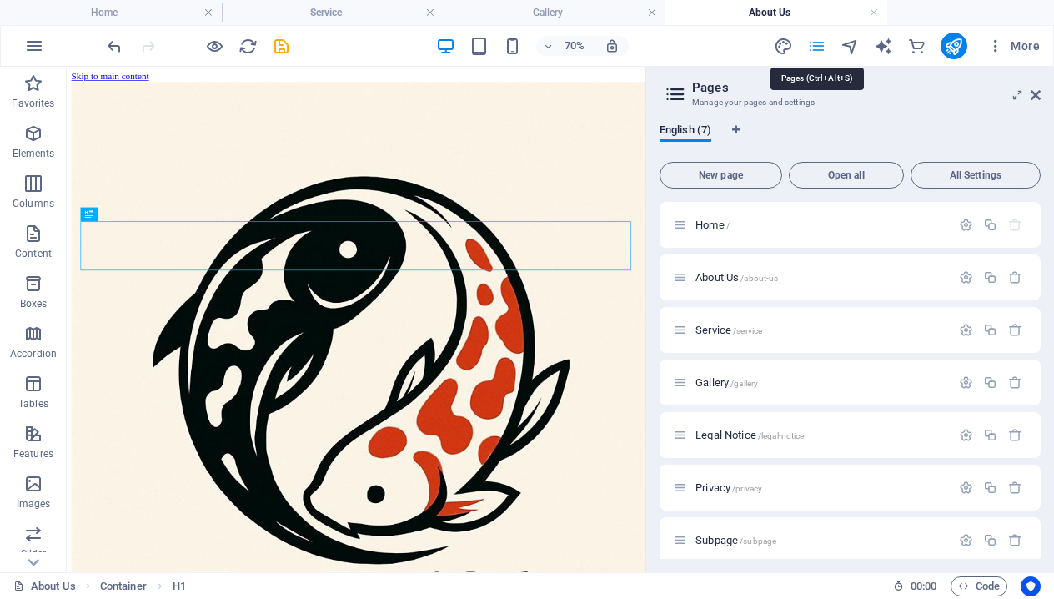
click at [811, 46] on icon "pages" at bounding box center [816, 46] width 19 height 19
click at [719, 325] on span "Service /service" at bounding box center [729, 330] width 67 height 13
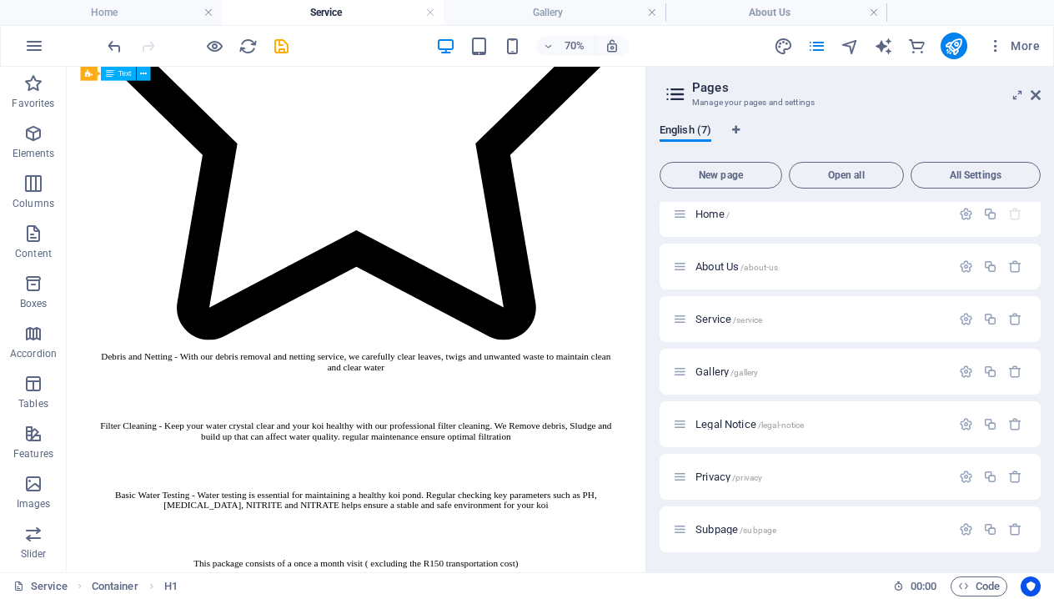
scroll to position [1209, 0]
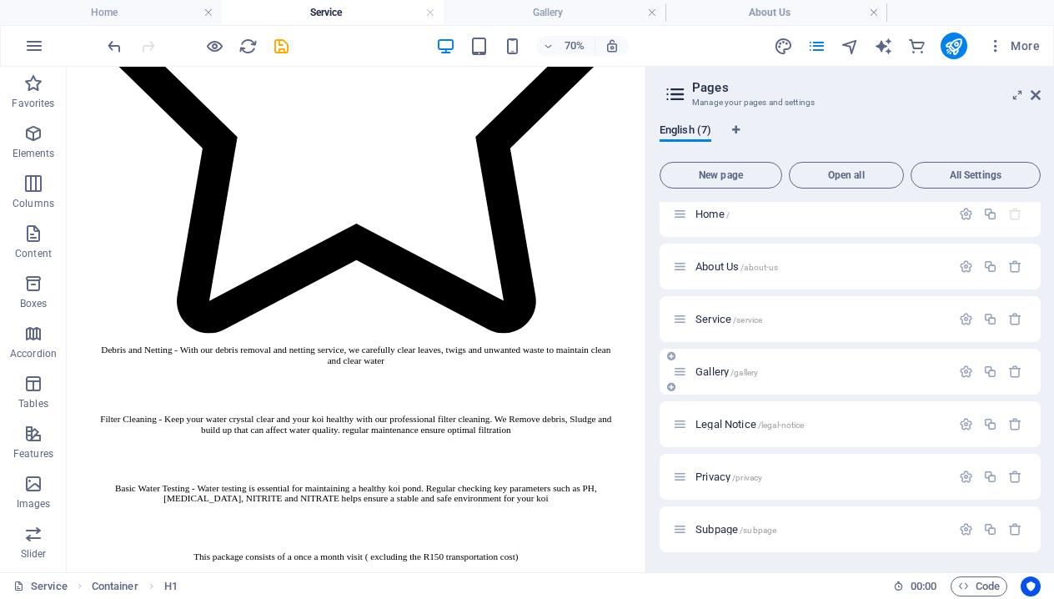
click at [709, 370] on span "Gallery /gallery" at bounding box center [727, 371] width 63 height 13
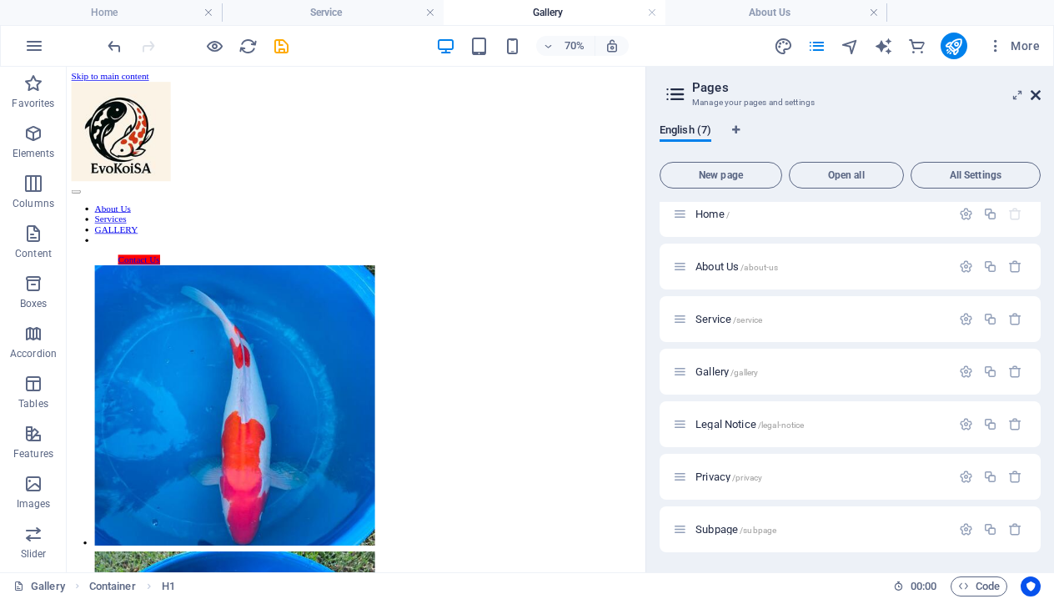
click at [1038, 96] on icon at bounding box center [1036, 94] width 10 height 13
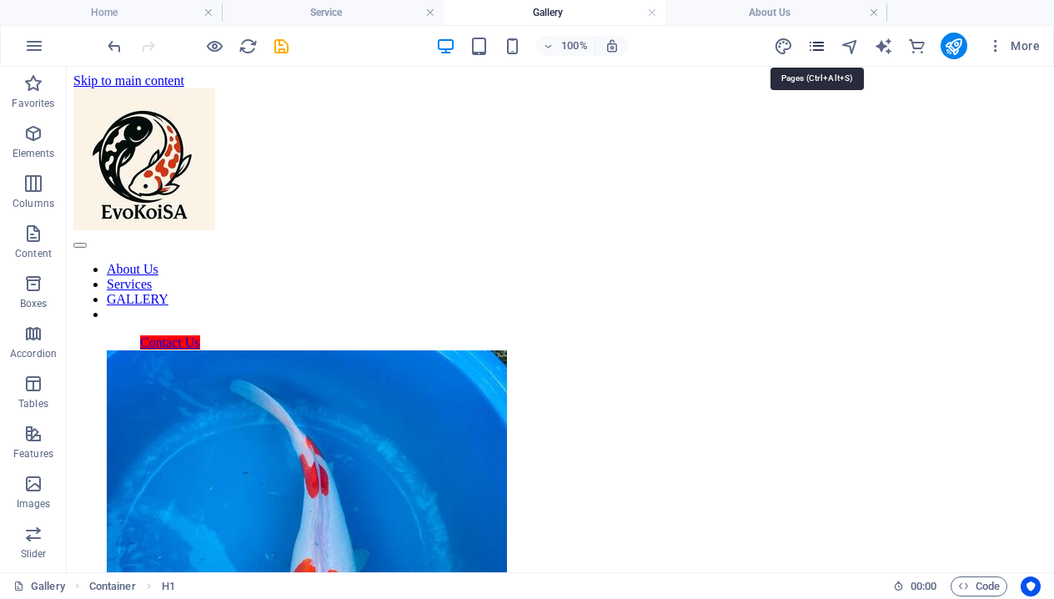
click at [823, 51] on icon "pages" at bounding box center [816, 46] width 19 height 19
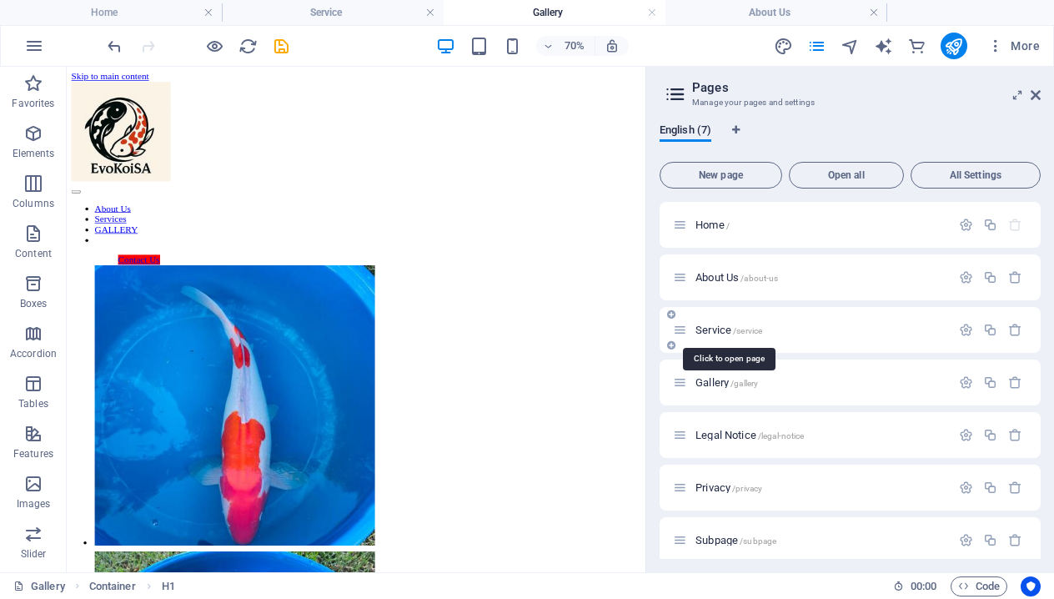
click at [719, 331] on span "Service /service" at bounding box center [729, 330] width 67 height 13
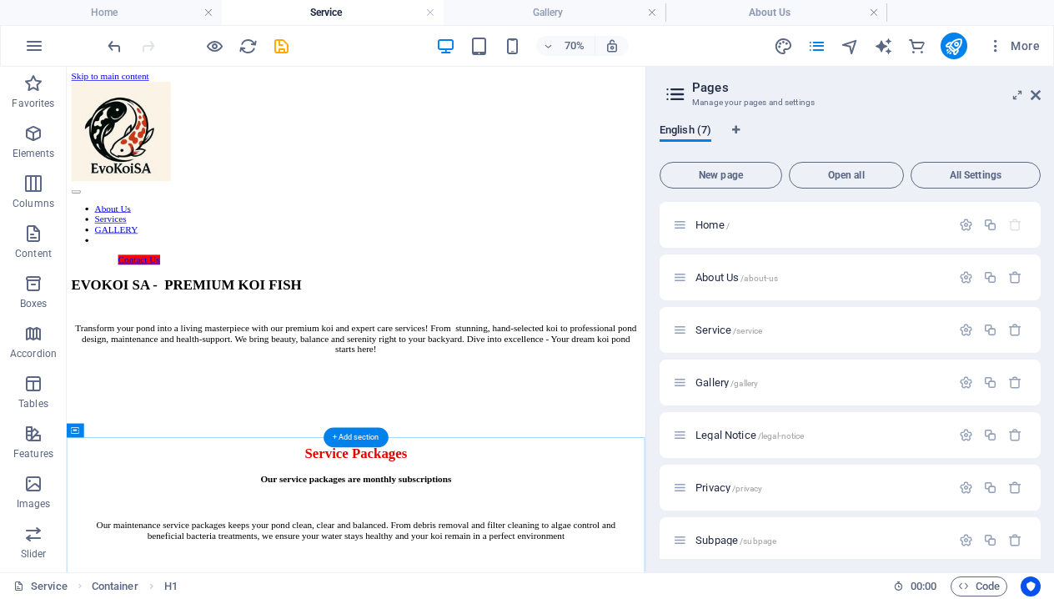
scroll to position [0, 0]
click at [1041, 96] on aside "Pages Manage your pages and settings English (7) New page Open all All Settings…" at bounding box center [850, 320] width 409 height 506
click at [1037, 93] on icon at bounding box center [1036, 94] width 10 height 13
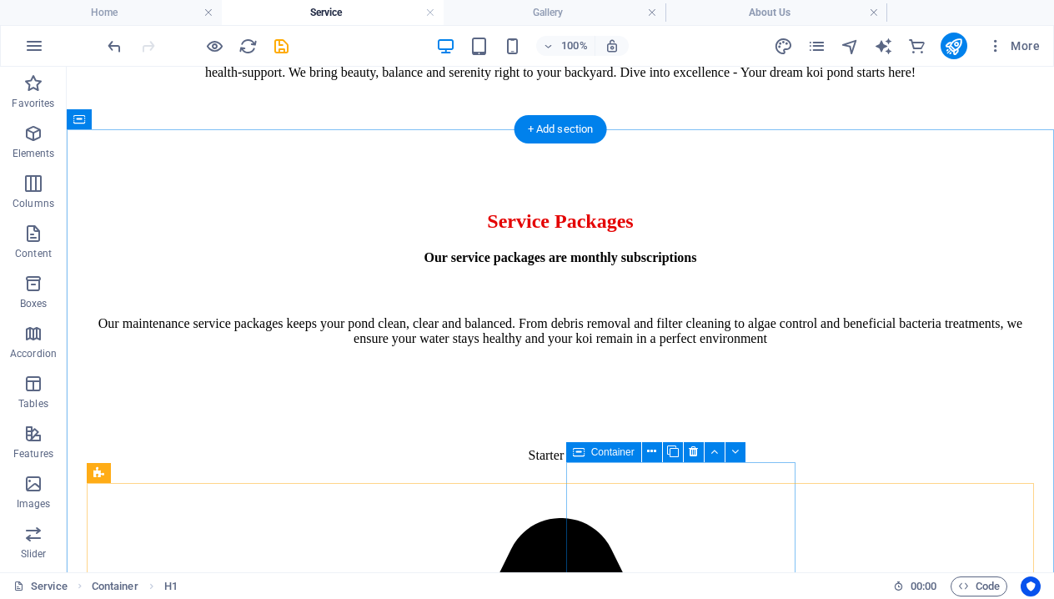
scroll to position [382, 0]
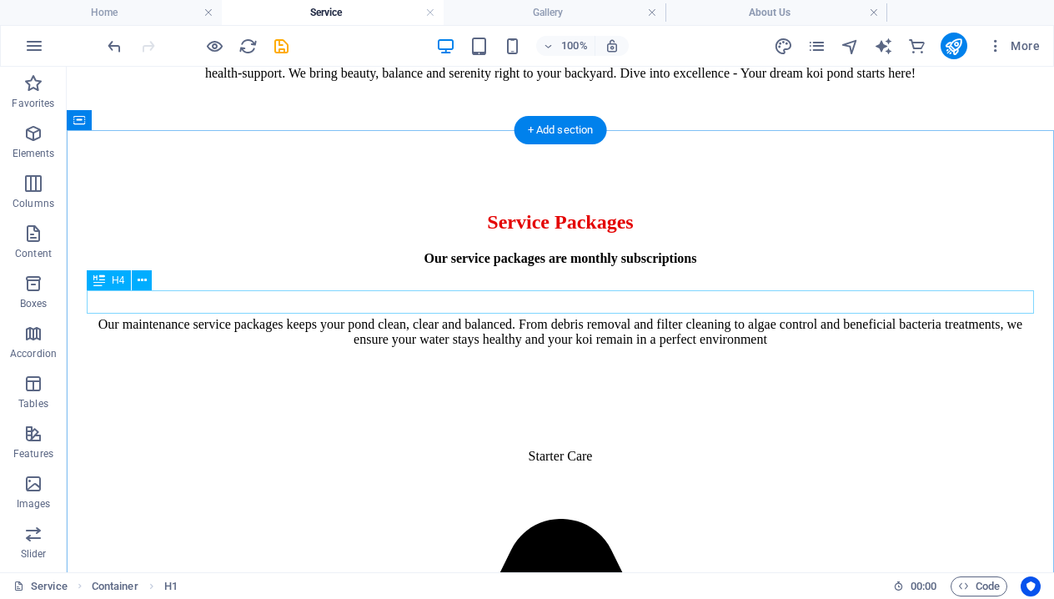
click at [816, 266] on div "Our service packages are monthly subscriptions" at bounding box center [560, 258] width 934 height 15
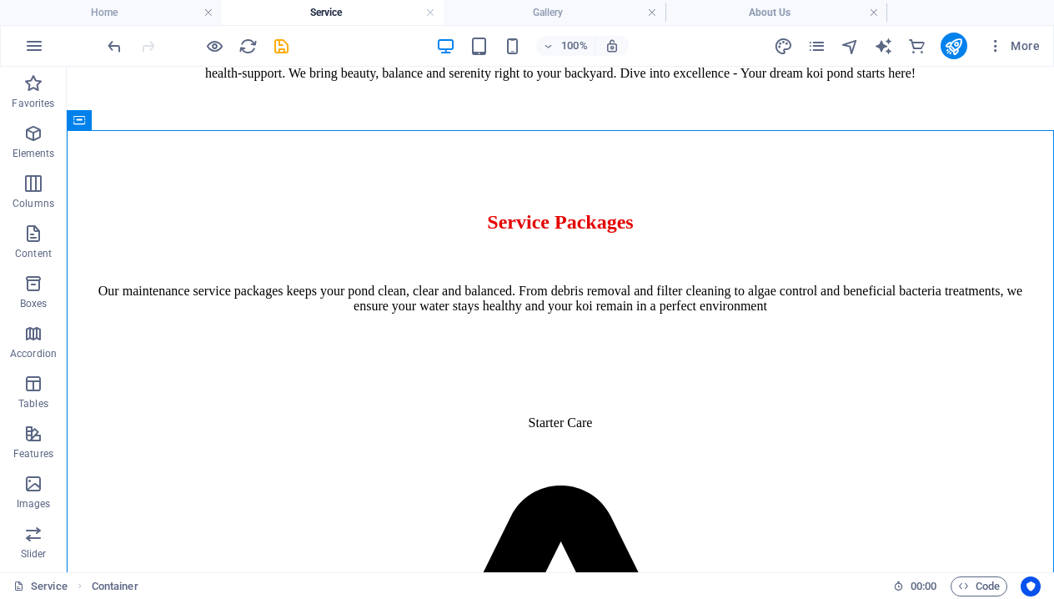
click at [103, 48] on div "100% More" at bounding box center [527, 46] width 1053 height 40
click at [110, 46] on icon "undo" at bounding box center [114, 46] width 19 height 19
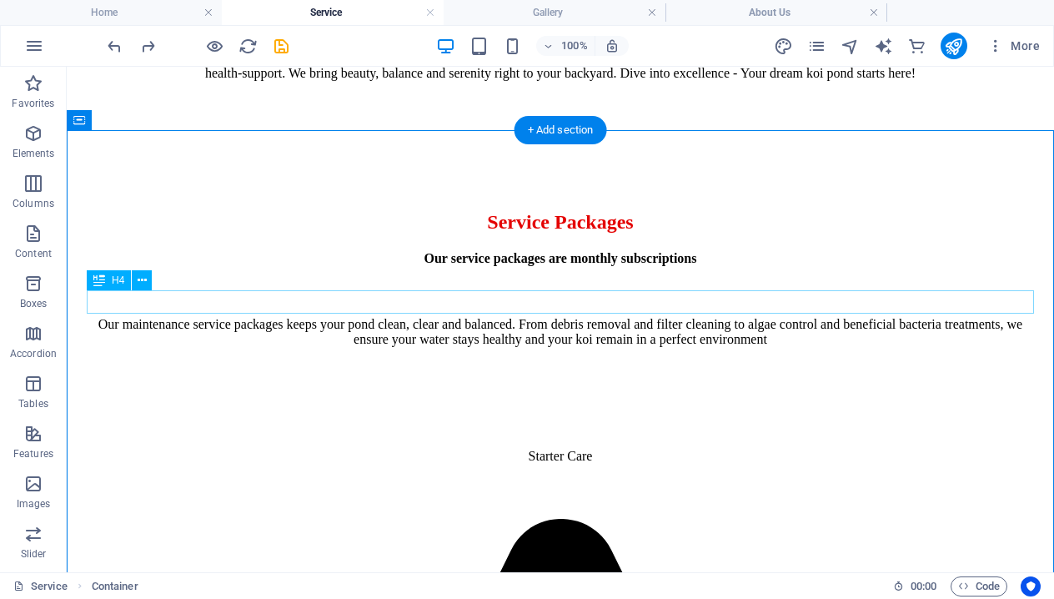
click at [634, 266] on div "Our service packages are monthly subscriptions" at bounding box center [560, 258] width 934 height 15
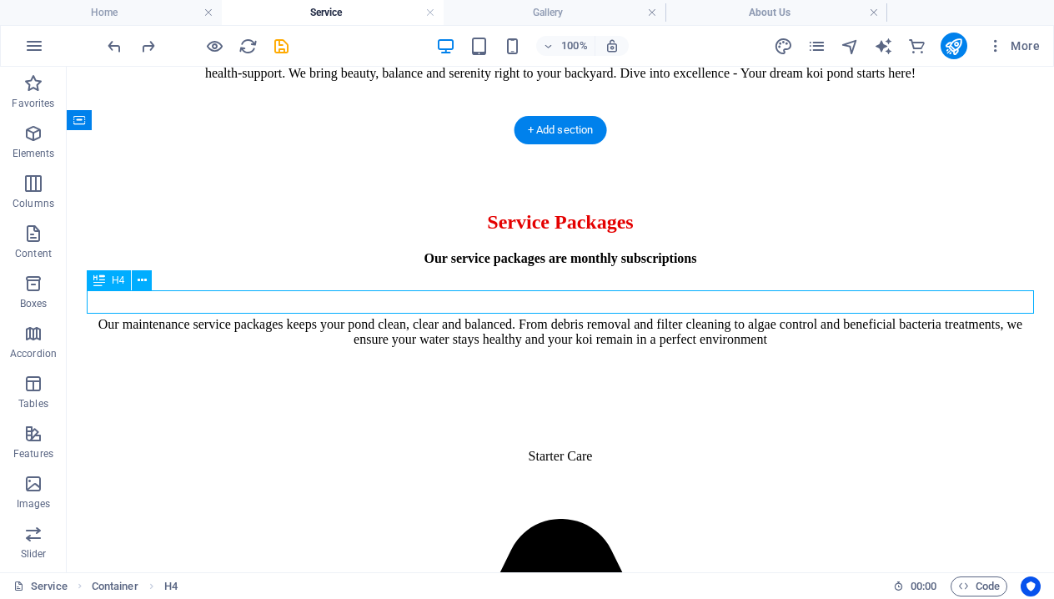
click at [634, 266] on div "Our service packages are monthly subscriptions" at bounding box center [560, 258] width 934 height 15
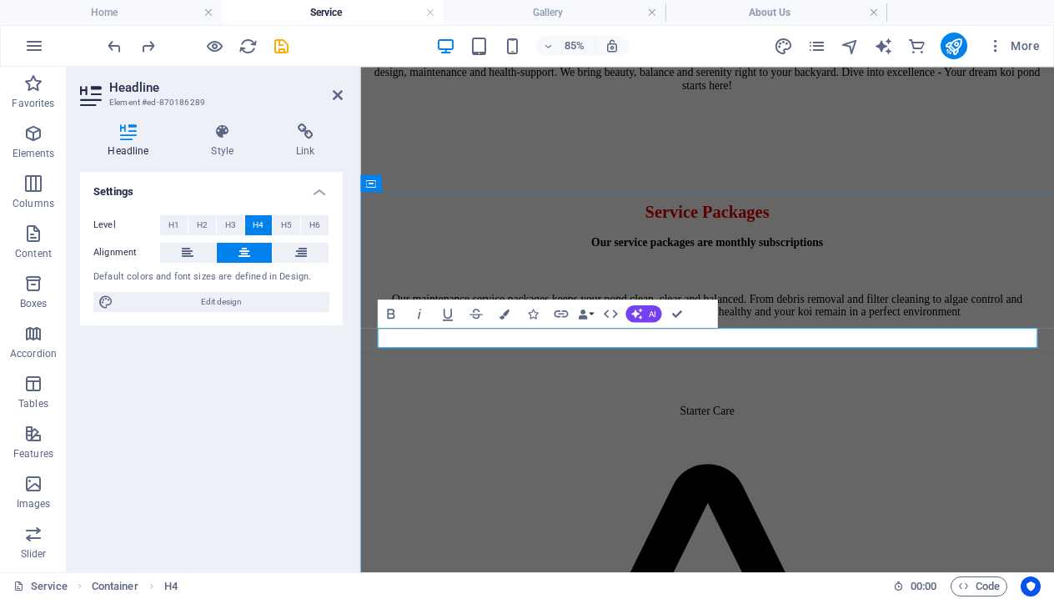
click at [1032, 281] on h4 "Our service packages are monthly subscriptions" at bounding box center [768, 273] width 763 height 15
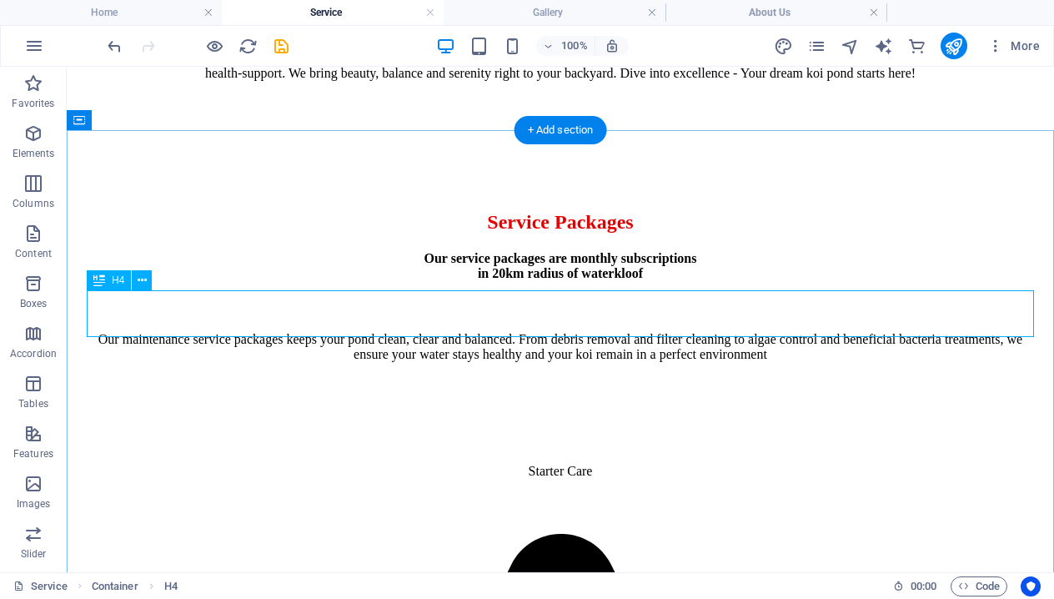
click at [452, 281] on div "Our service packages are monthly subscriptions in 20km radius of waterkloof" at bounding box center [560, 266] width 934 height 30
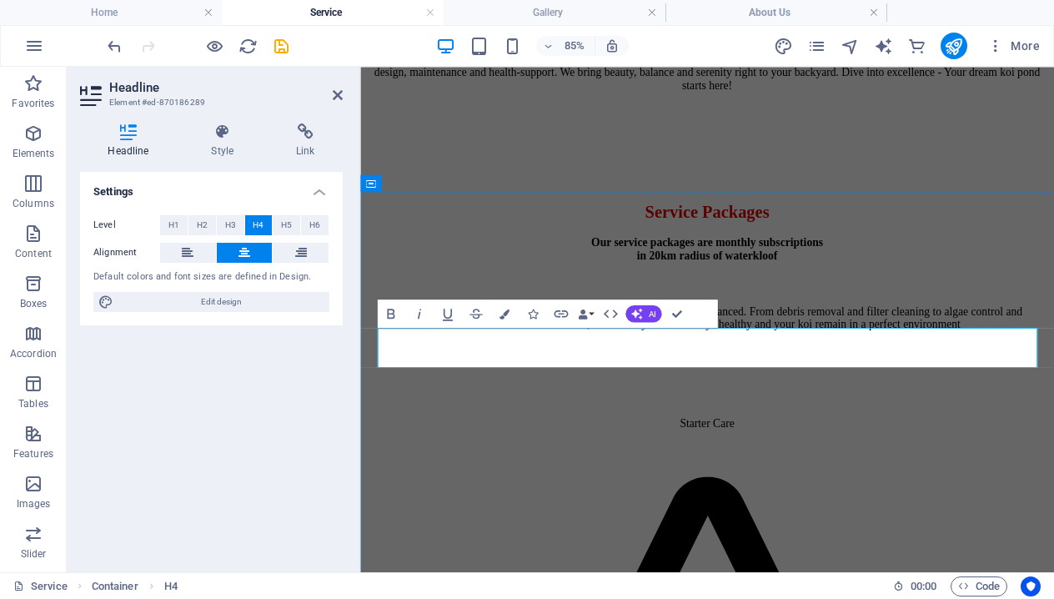
click at [664, 296] on h4 "Our service packages are monthly subscriptions in 20km radius of waterkloof" at bounding box center [768, 281] width 763 height 30
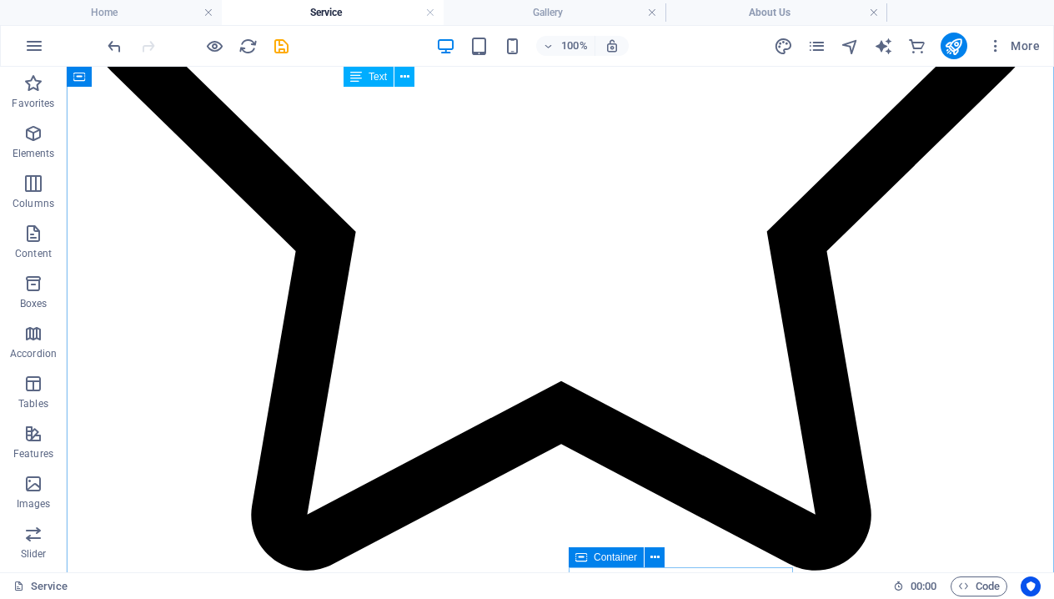
scroll to position [1252, 0]
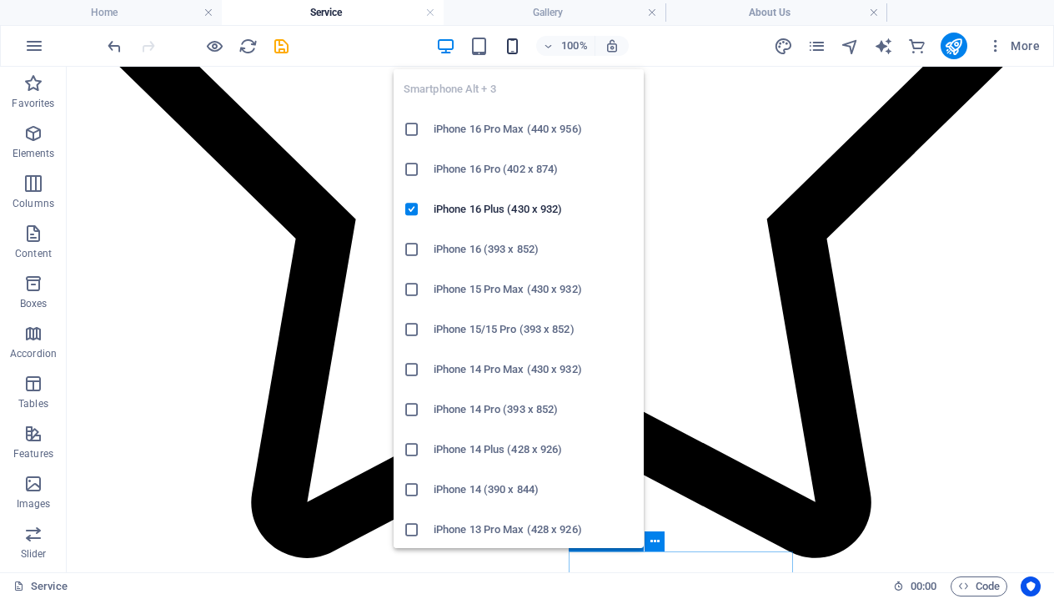
click at [511, 42] on icon "button" at bounding box center [512, 46] width 19 height 19
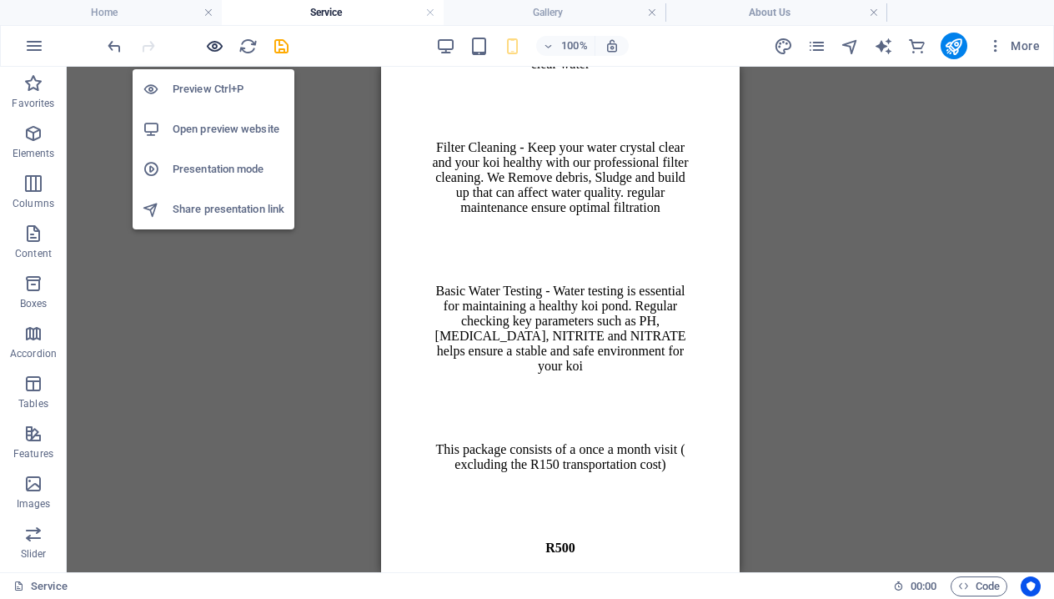
click at [218, 44] on icon "button" at bounding box center [214, 46] width 19 height 19
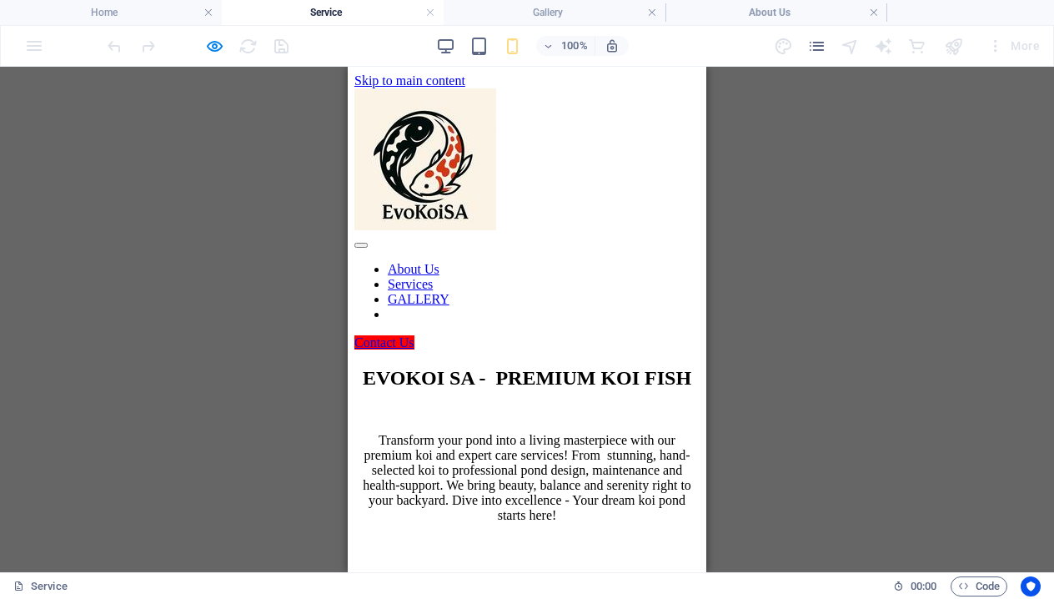
scroll to position [0, 0]
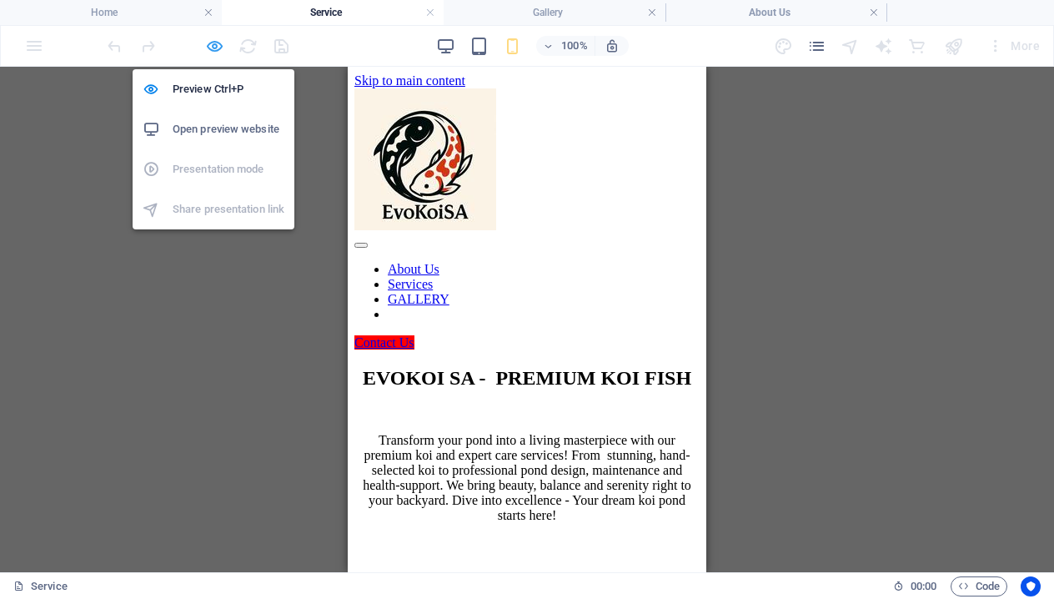
click at [213, 43] on icon "button" at bounding box center [214, 46] width 19 height 19
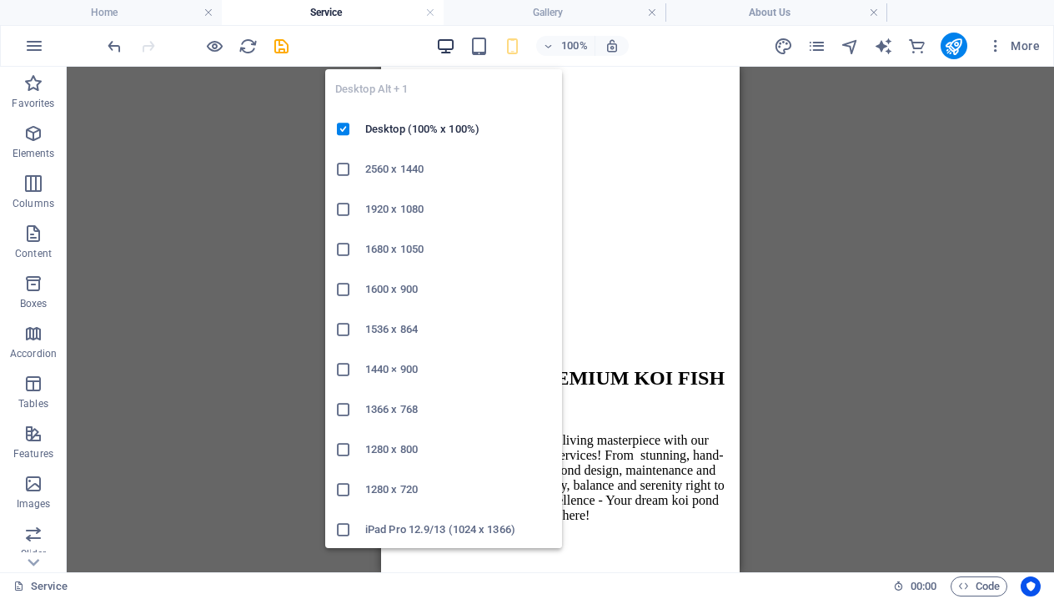
click at [445, 51] on icon "button" at bounding box center [445, 46] width 19 height 19
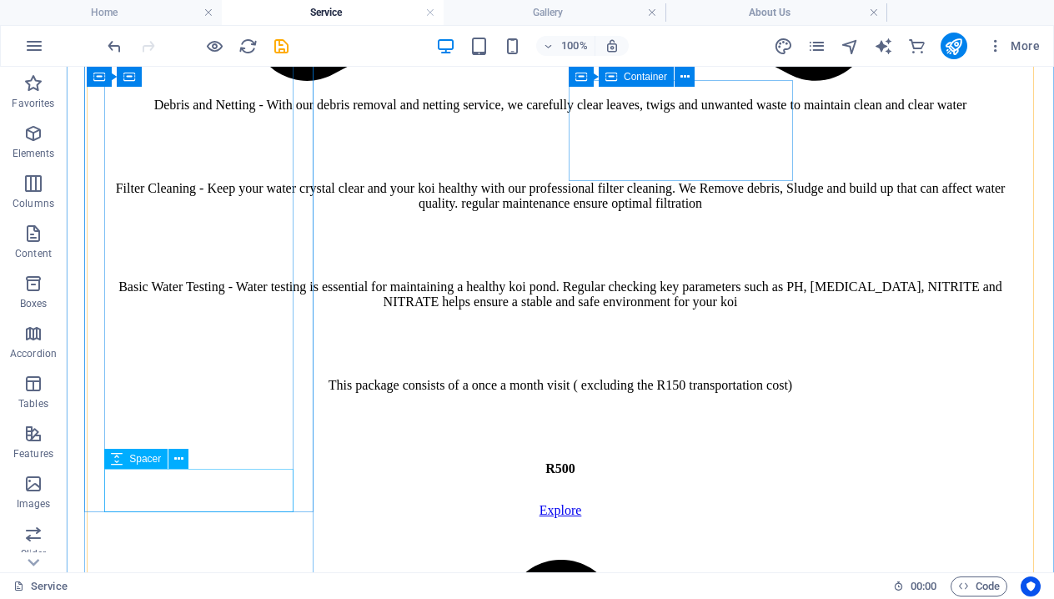
scroll to position [1723, 0]
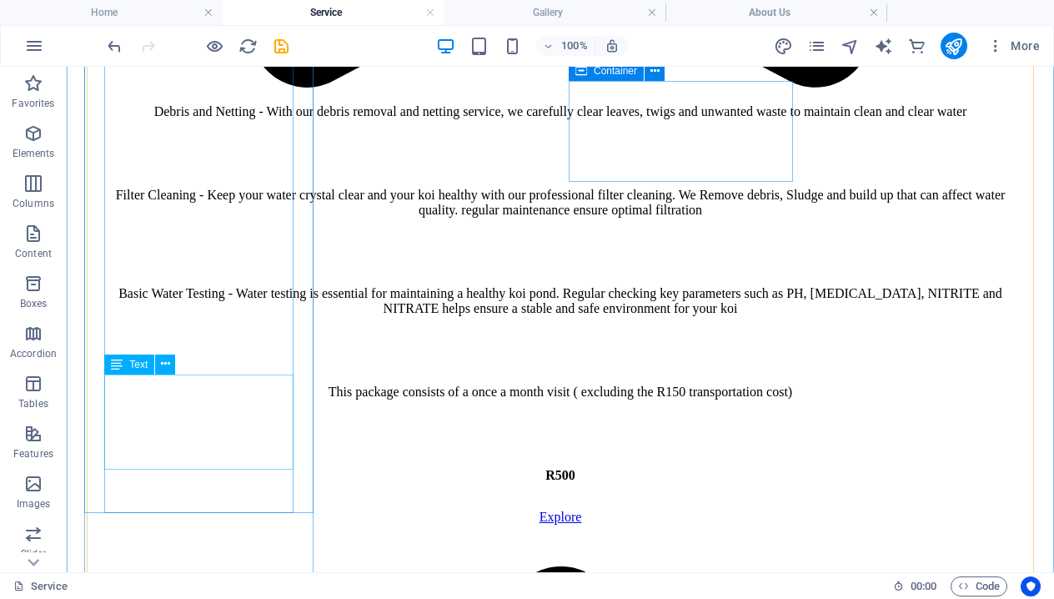
click at [279, 400] on div "This package consists of a once a month visit ( excluding the R150 transportati…" at bounding box center [560, 392] width 894 height 15
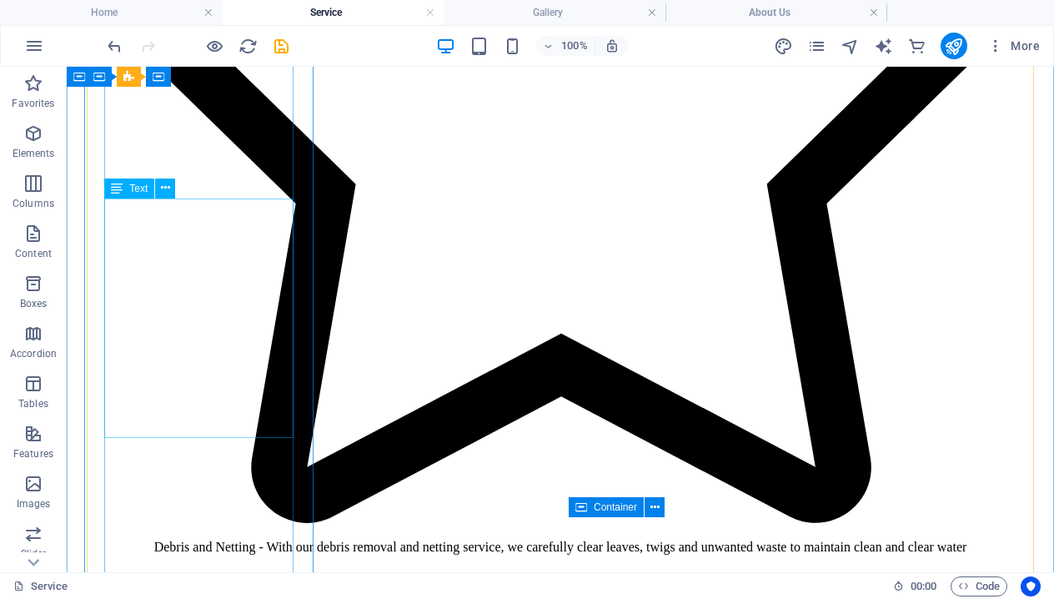
scroll to position [1288, 0]
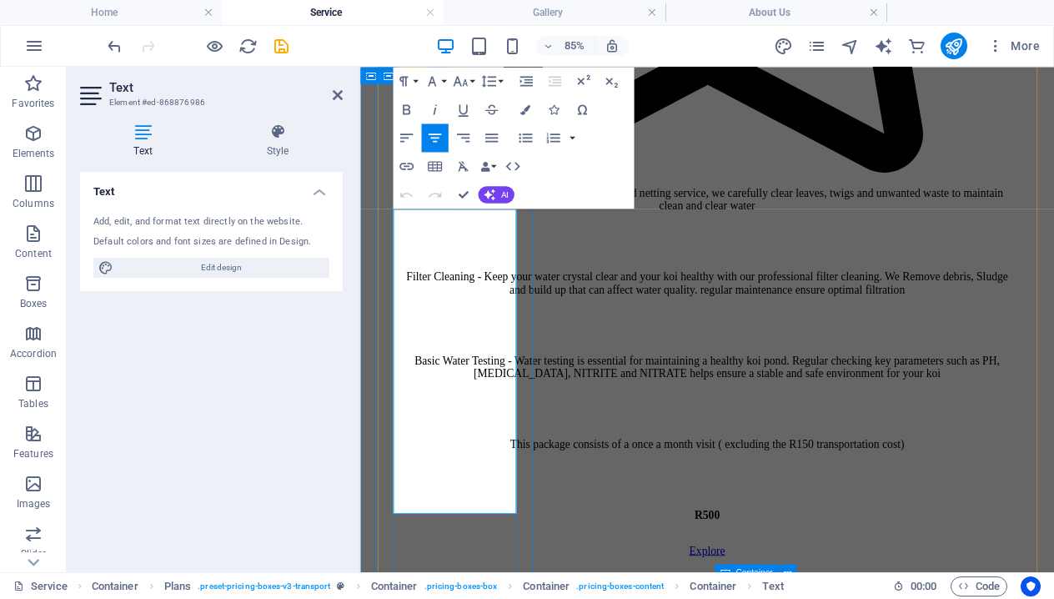
scroll to position [1473, 0]
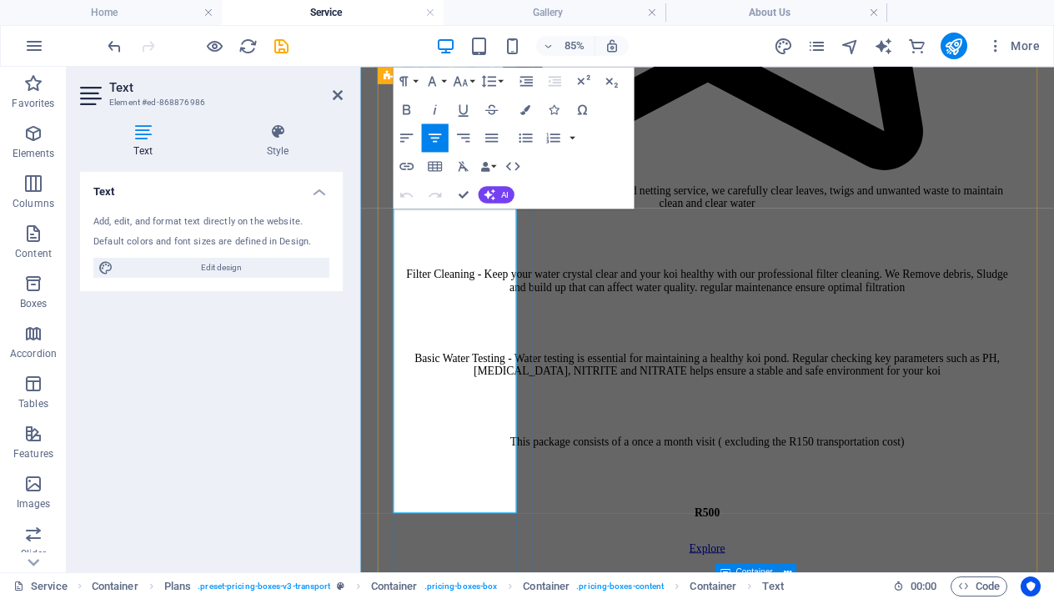
click at [517, 334] on p "Filter Cleaning - Keep your water crystal clear and your koi healthy with our p…" at bounding box center [768, 319] width 723 height 30
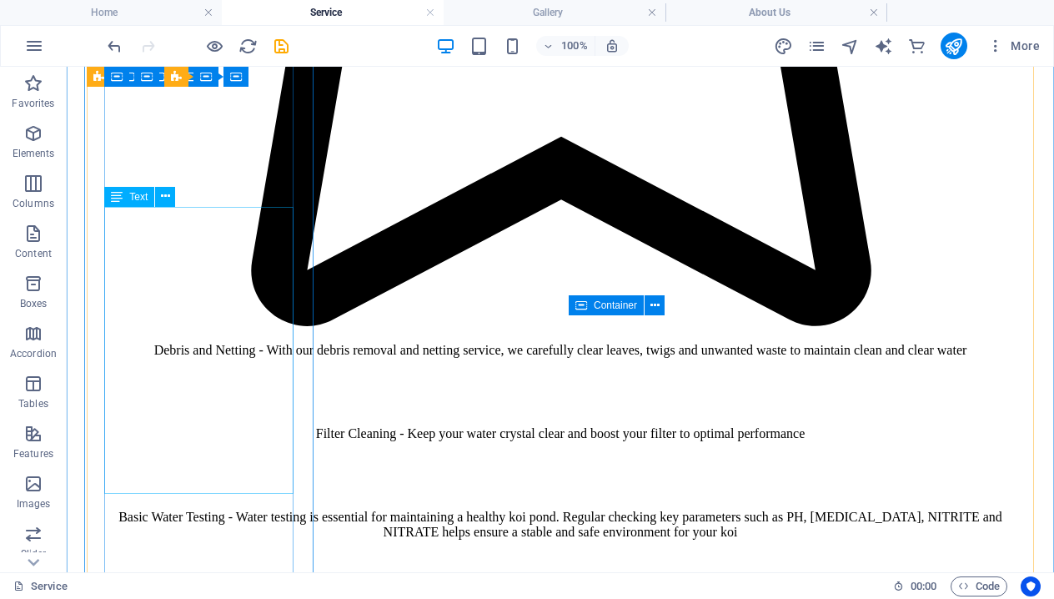
scroll to position [1488, 0]
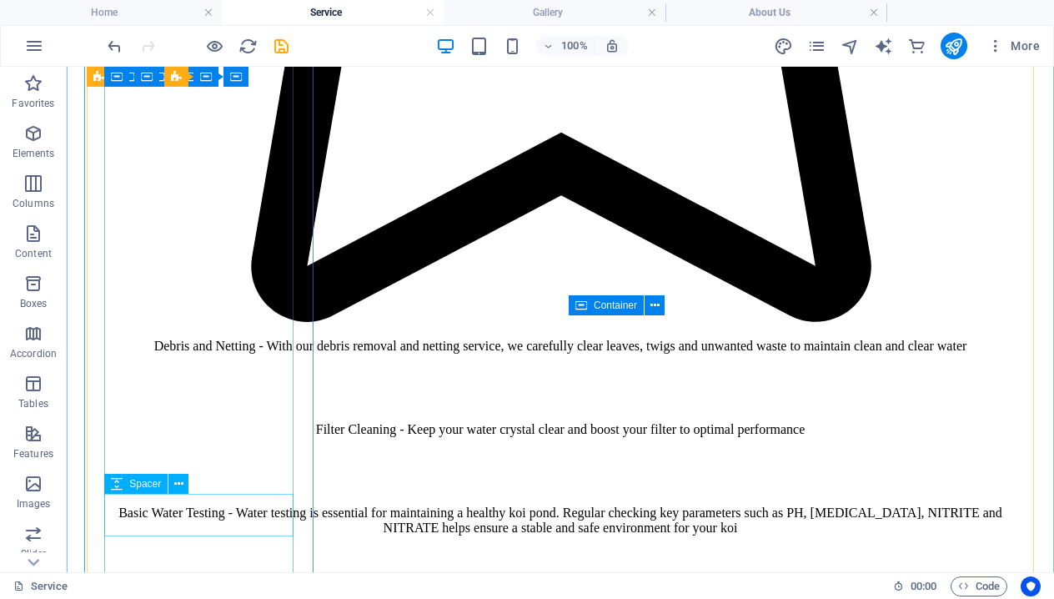
click at [208, 549] on div at bounding box center [560, 570] width 894 height 42
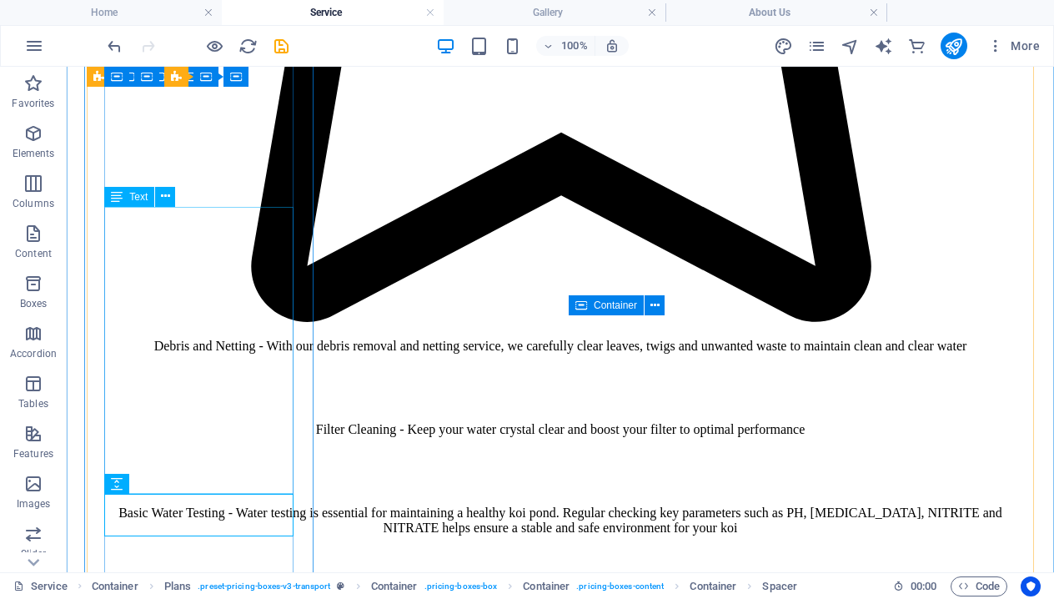
click at [203, 506] on div "Basic Water Testing - Water testing is essential for maintaining a healthy koi …" at bounding box center [560, 521] width 894 height 30
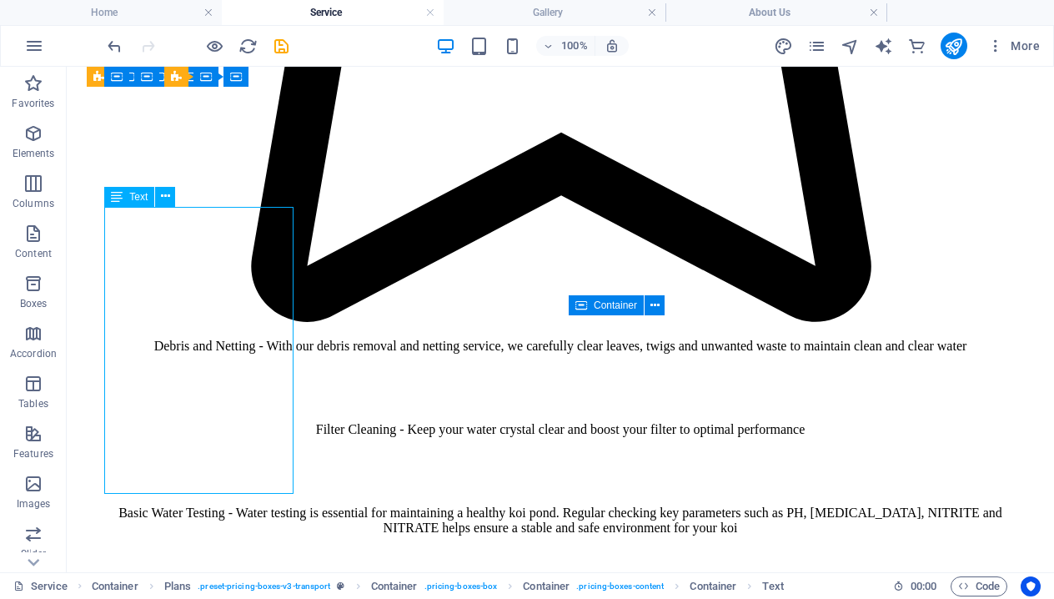
click at [203, 506] on div "Basic Water Testing - Water testing is essential for maintaining a healthy koi …" at bounding box center [560, 521] width 894 height 30
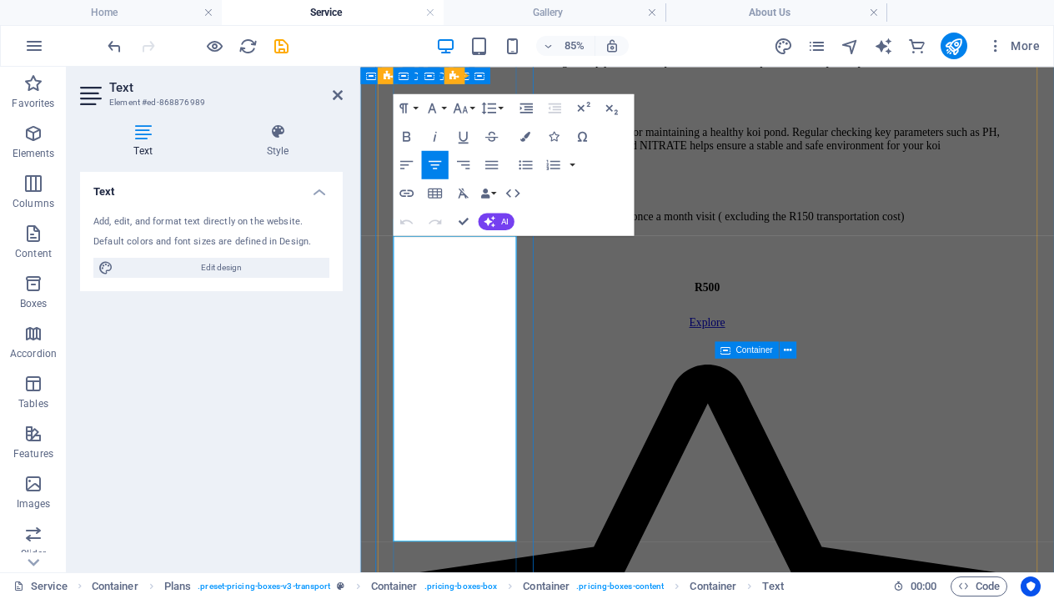
scroll to position [1711, 0]
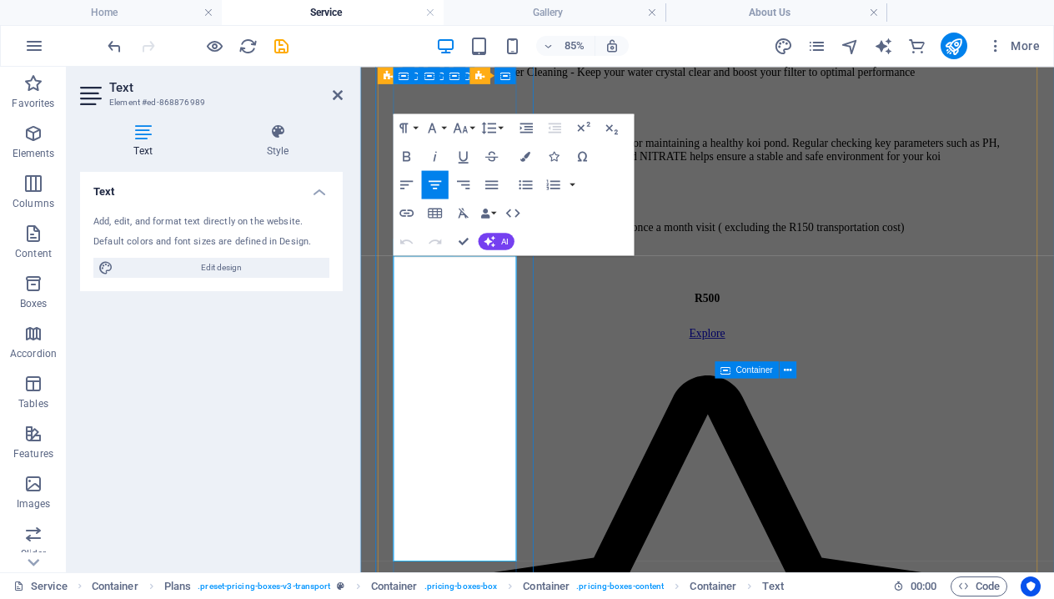
click at [533, 179] on p "Basic Water Testing - Water testing is essential for maintaining a healthy koi …" at bounding box center [768, 164] width 723 height 30
click at [538, 179] on p "Basic Water Testing - Water testing is essential for maintaining a healthy koi …" at bounding box center [768, 164] width 723 height 30
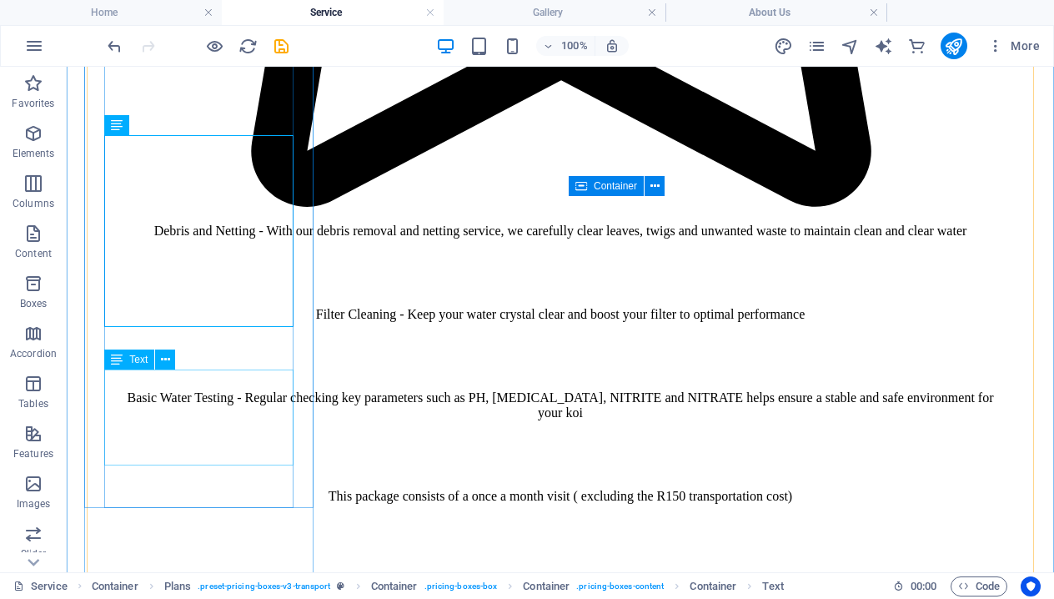
scroll to position [1607, 0]
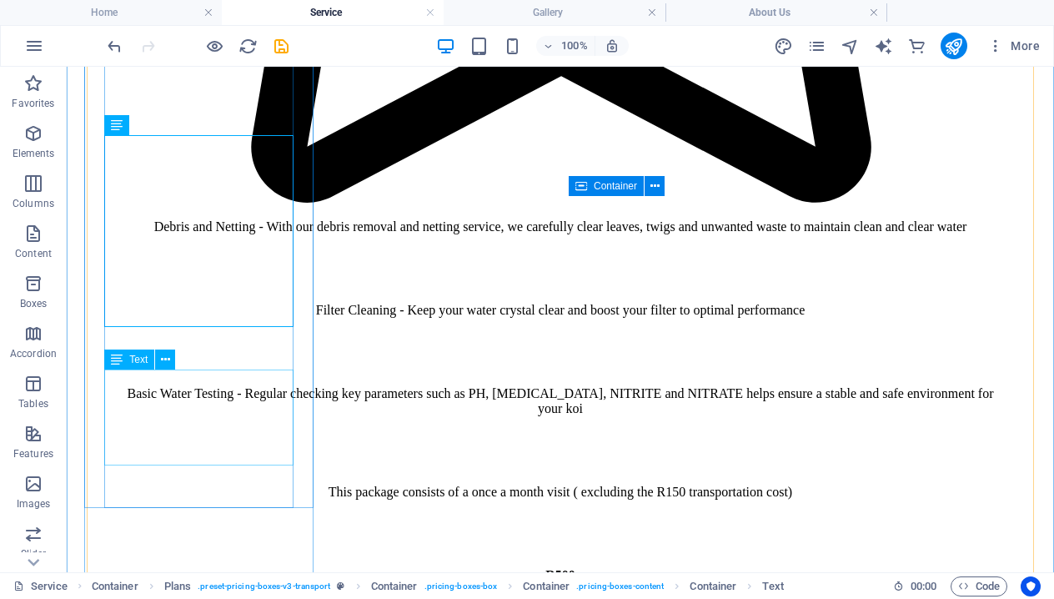
click at [267, 485] on div "This package consists of a once a month visit ( excluding the R150 transportati…" at bounding box center [560, 492] width 894 height 15
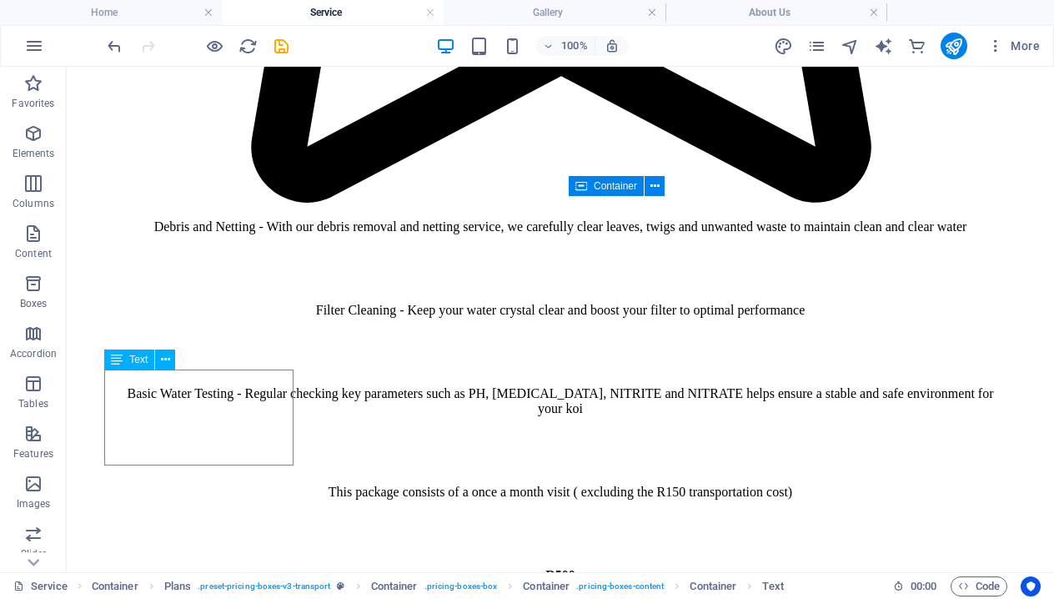
click at [267, 485] on div "This package consists of a once a month visit ( excluding the R150 transportati…" at bounding box center [560, 492] width 894 height 15
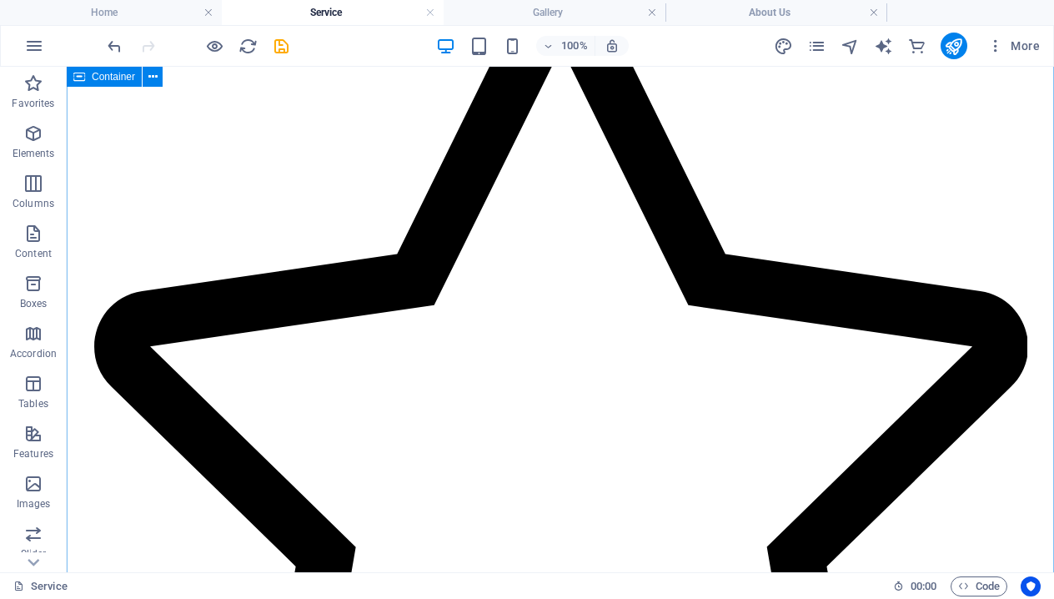
scroll to position [926, 0]
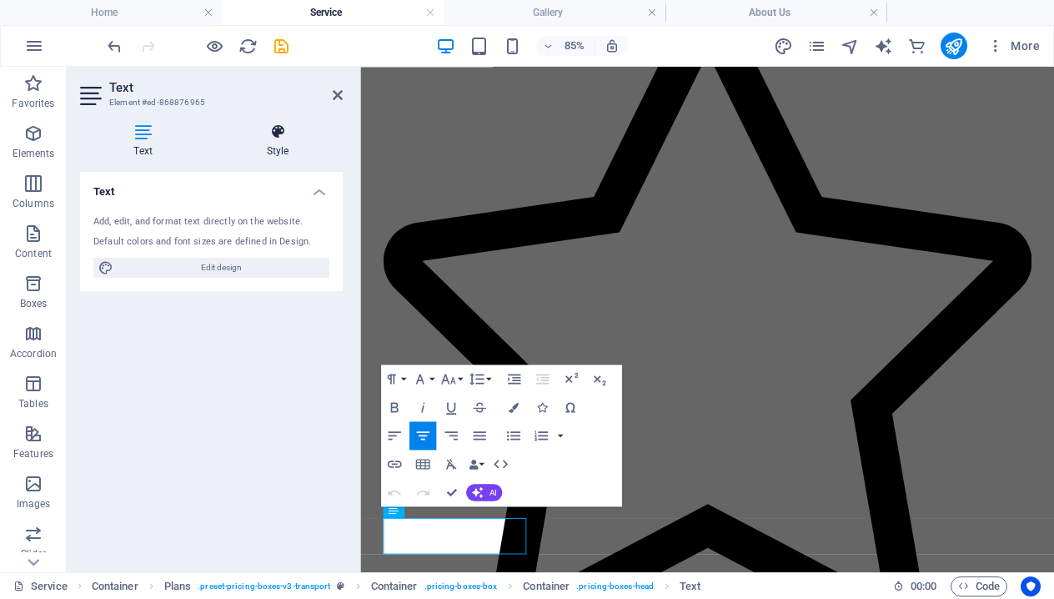
click at [283, 139] on icon at bounding box center [278, 131] width 130 height 17
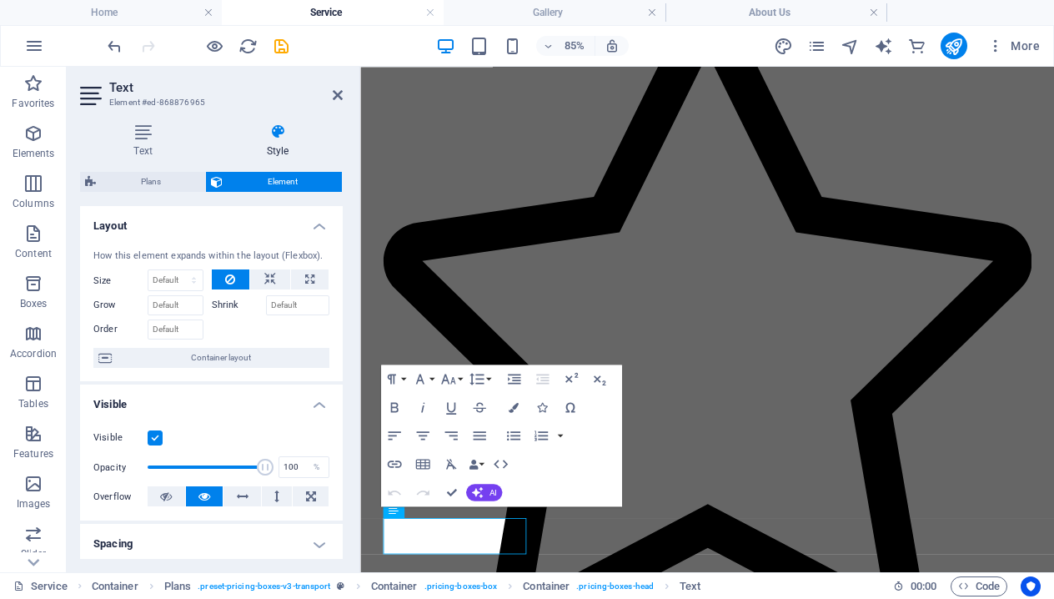
scroll to position [0, 0]
click at [338, 89] on icon at bounding box center [338, 94] width 10 height 13
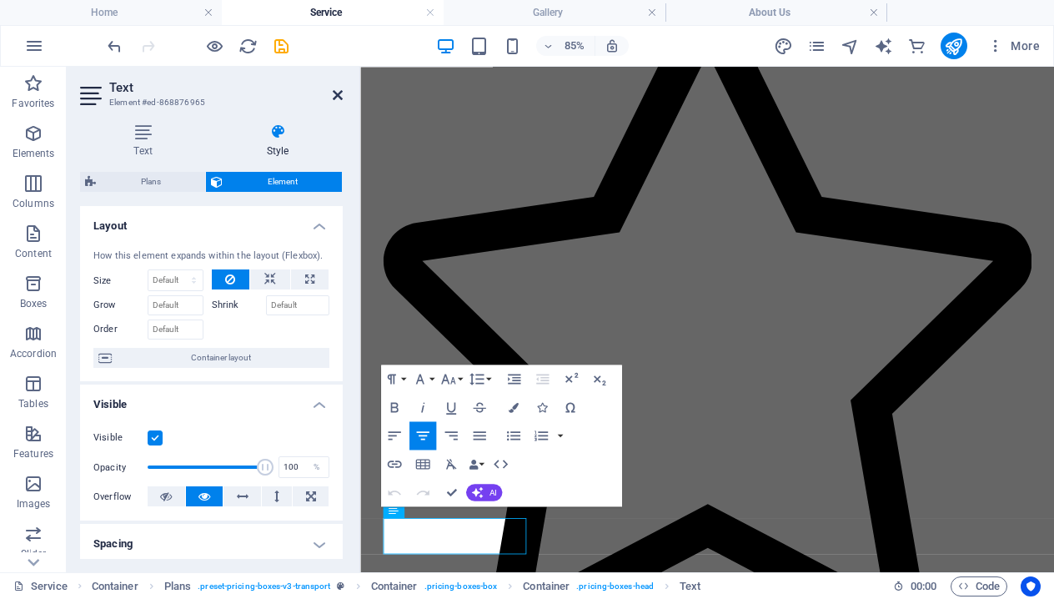
click at [333, 89] on icon at bounding box center [338, 94] width 10 height 13
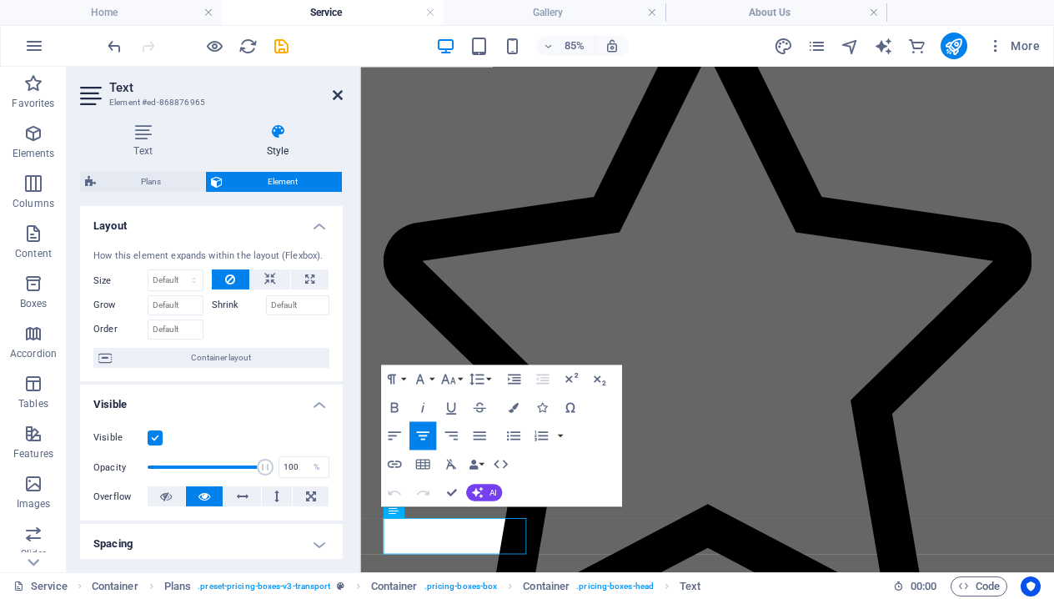
click at [335, 88] on icon at bounding box center [338, 94] width 10 height 13
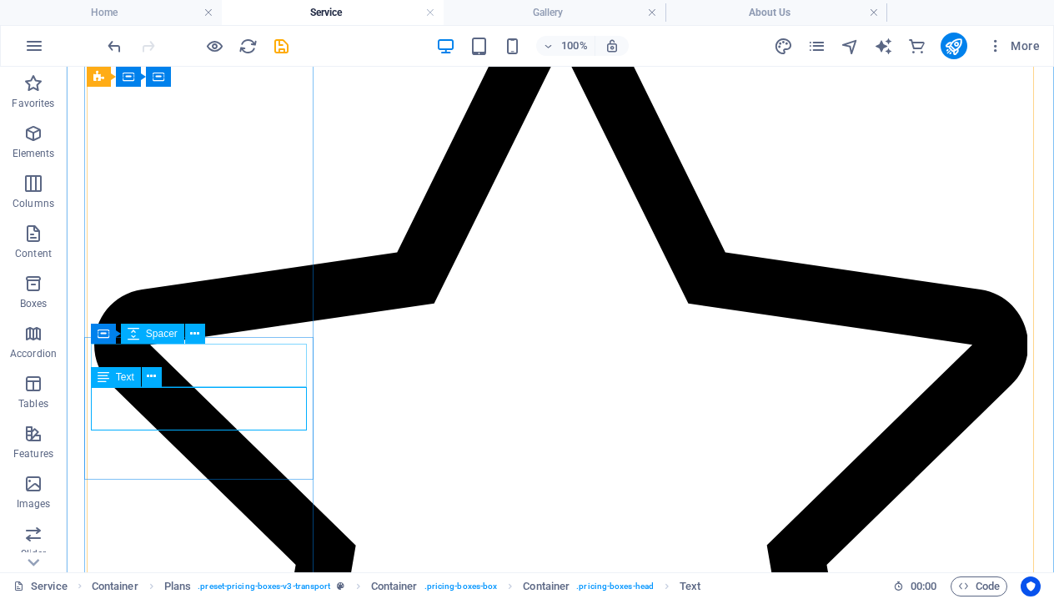
click at [103, 380] on icon at bounding box center [104, 377] width 12 height 20
click at [126, 377] on span "Text" at bounding box center [125, 377] width 18 height 10
click at [148, 377] on icon at bounding box center [151, 377] width 9 height 18
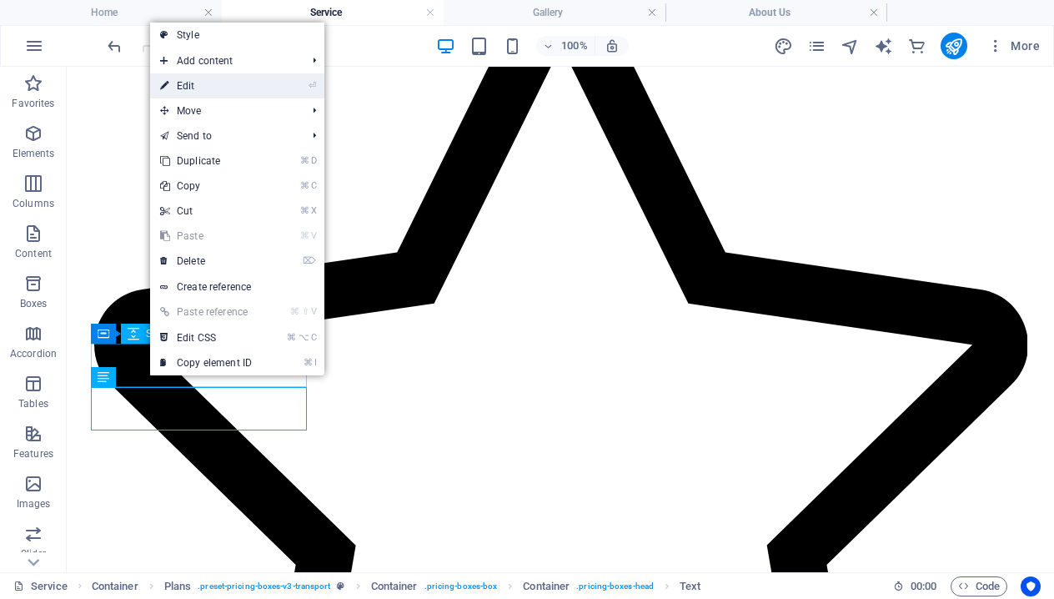
click at [213, 83] on link "⏎ Edit" at bounding box center [206, 85] width 112 height 25
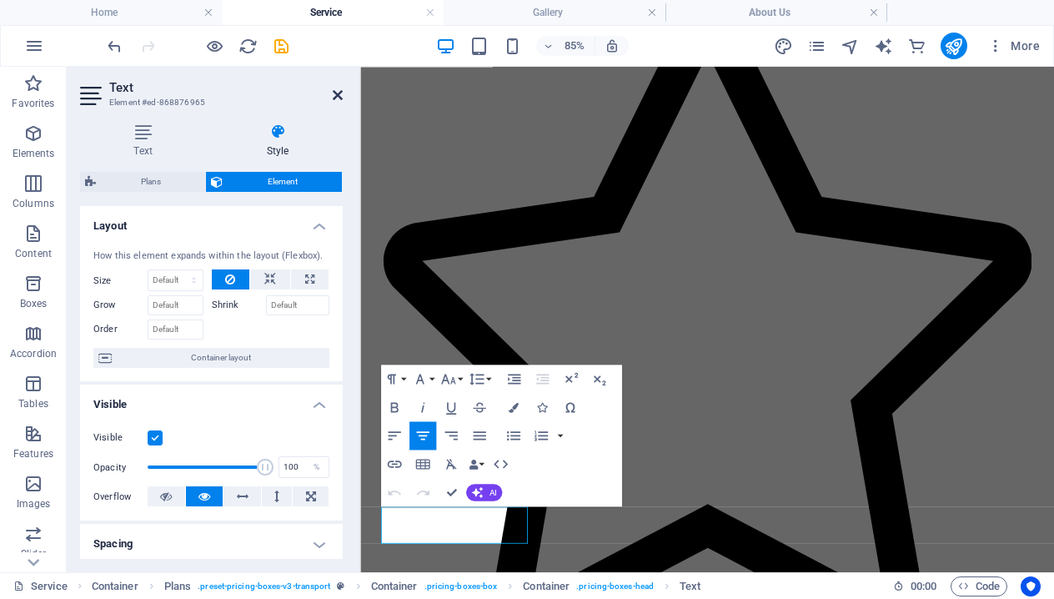
click at [338, 93] on icon at bounding box center [338, 94] width 10 height 13
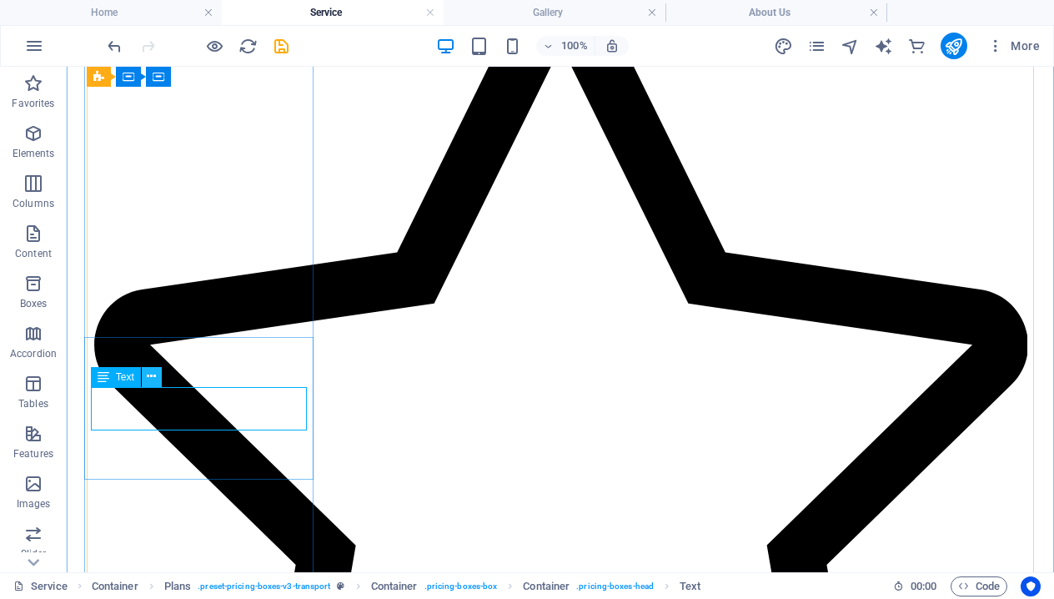
click at [148, 377] on icon at bounding box center [151, 377] width 9 height 18
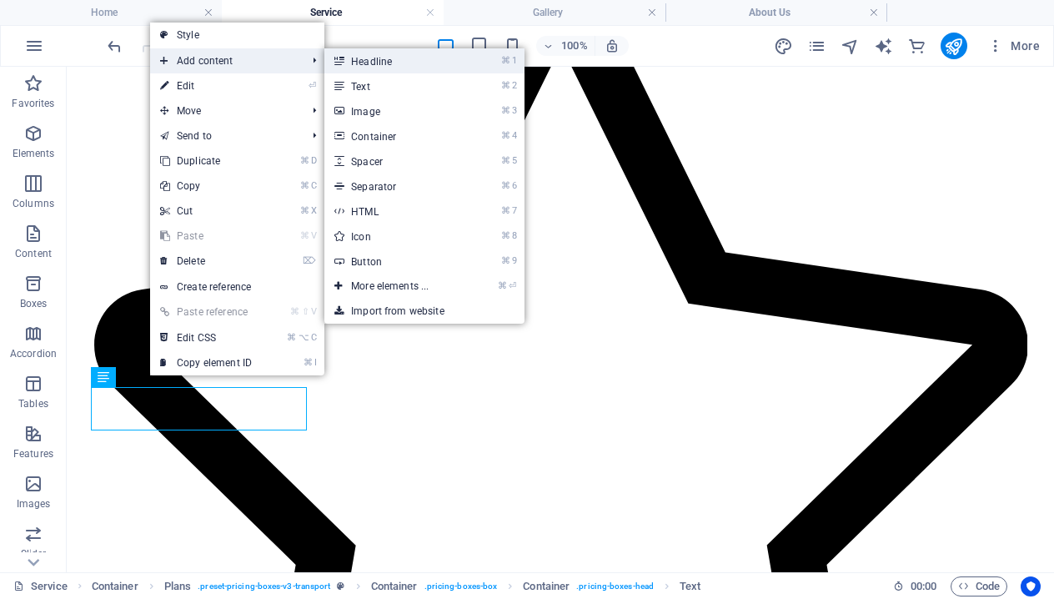
click at [370, 63] on link "⌘ 1 Headline" at bounding box center [393, 60] width 138 height 25
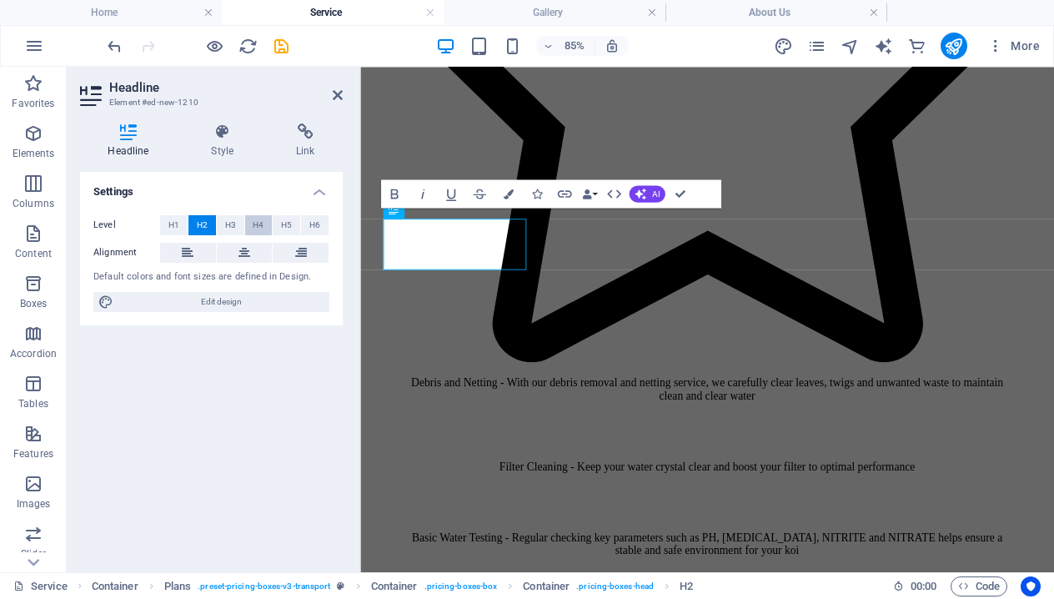
click at [254, 224] on span "H4" at bounding box center [258, 225] width 11 height 20
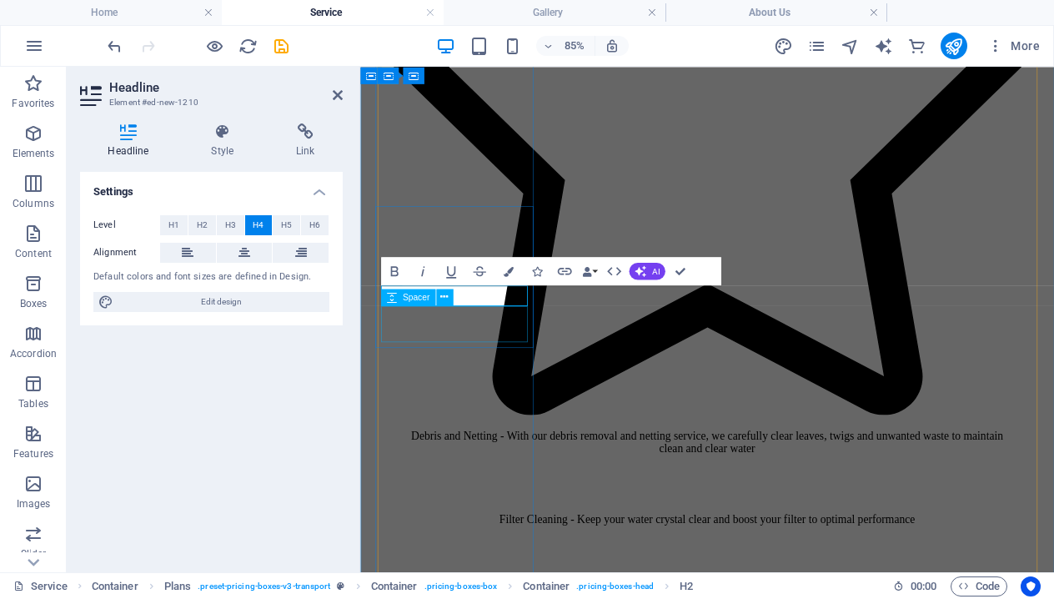
scroll to position [1210, 0]
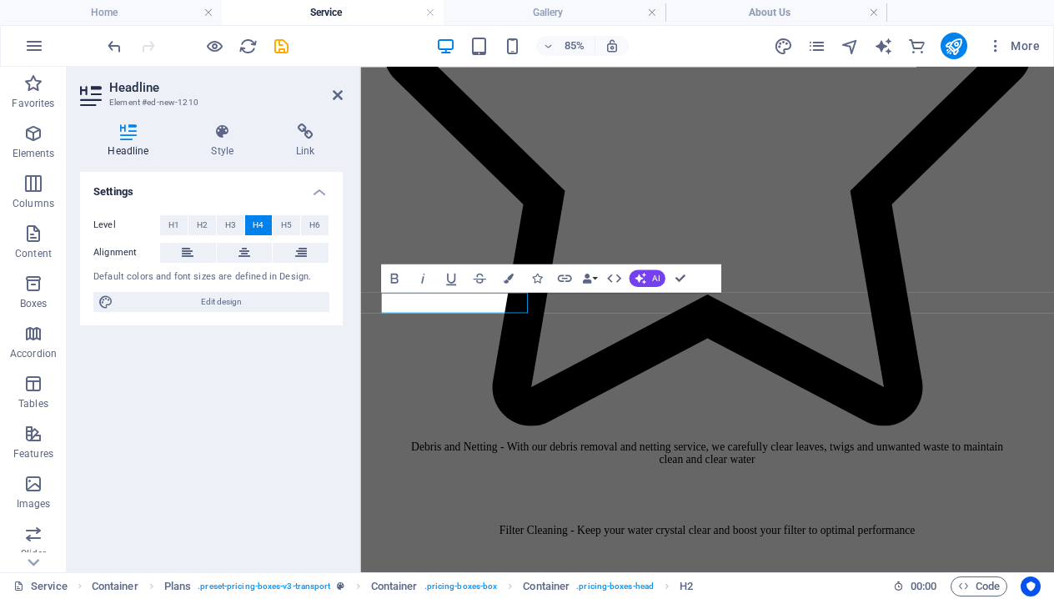
click at [246, 244] on icon at bounding box center [245, 253] width 12 height 20
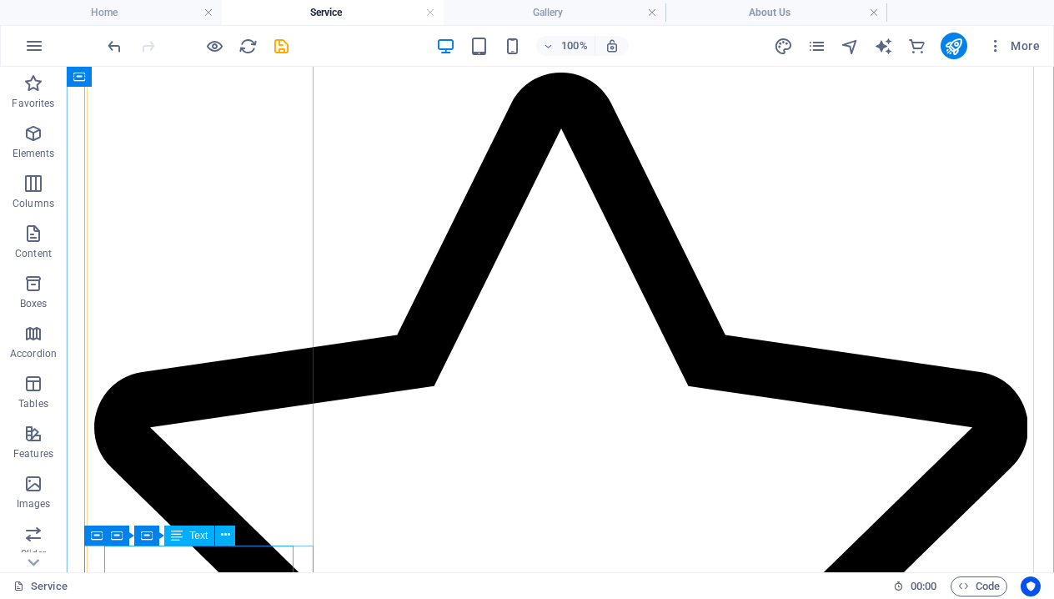
scroll to position [858, 0]
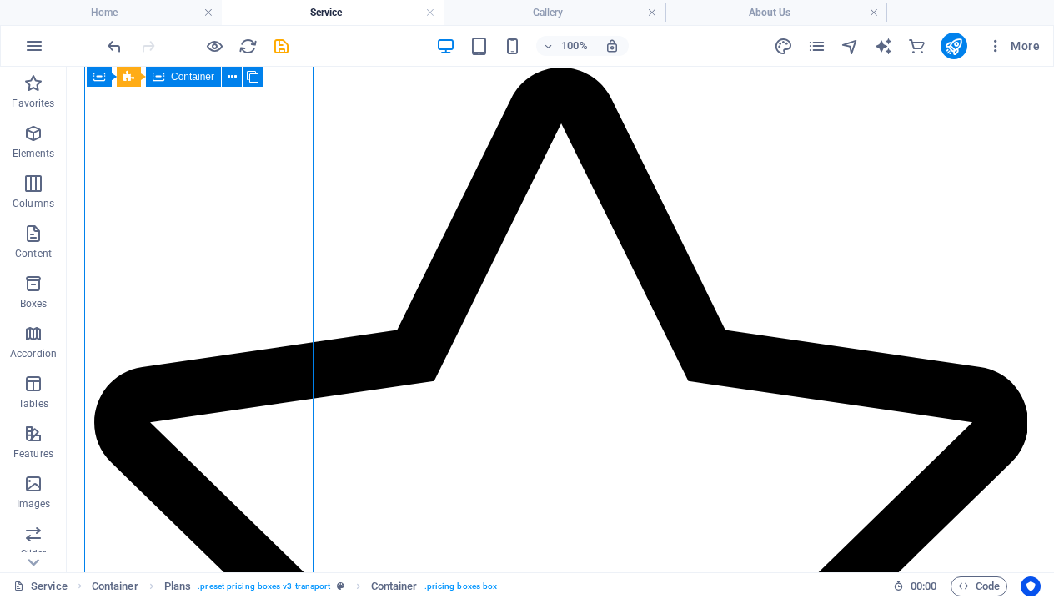
select select "px"
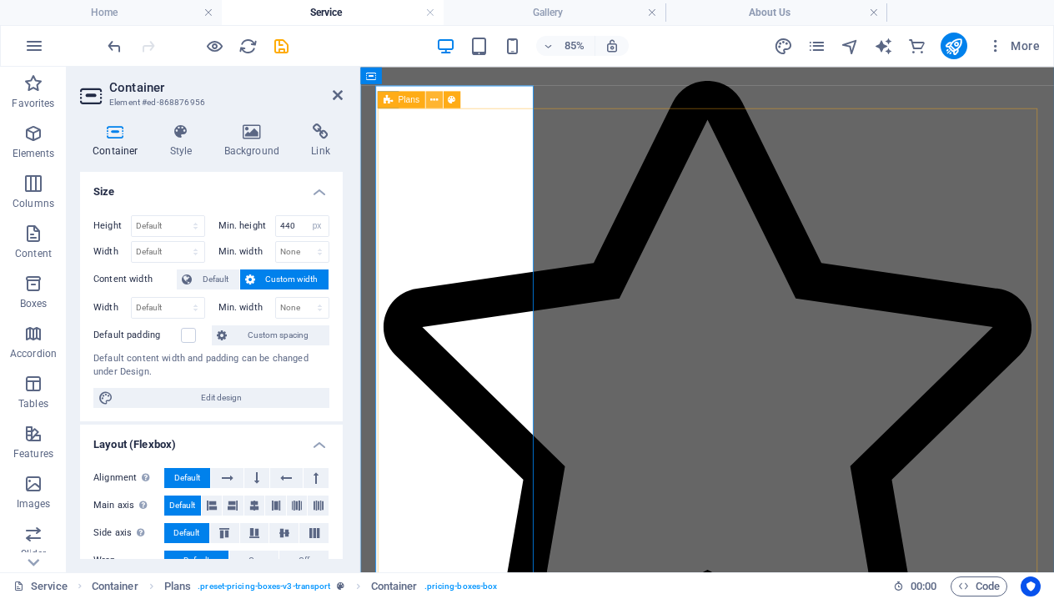
click at [439, 100] on button at bounding box center [433, 99] width 17 height 17
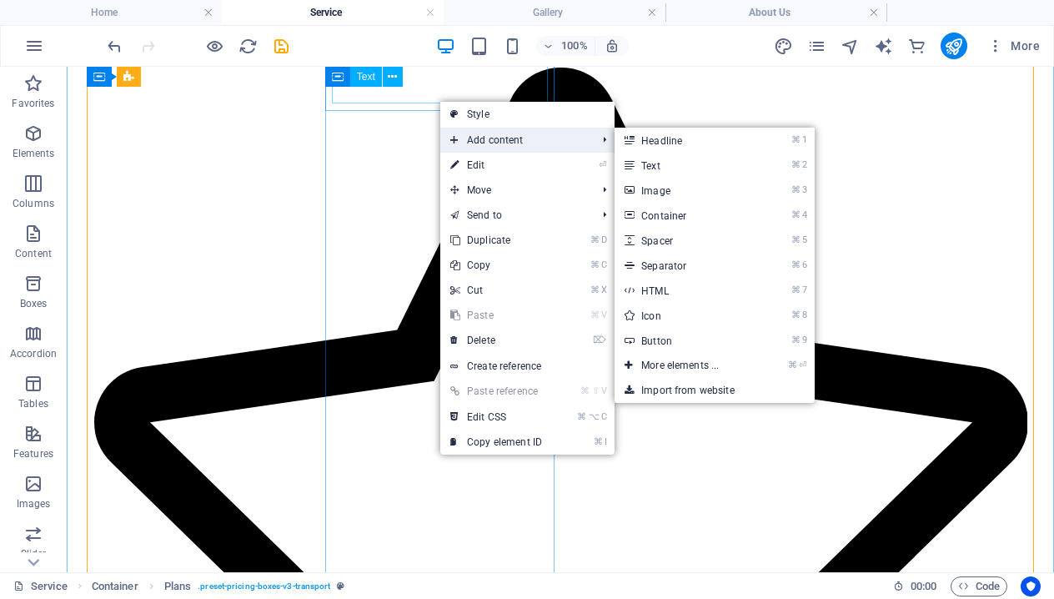
click at [507, 138] on span "Add content" at bounding box center [514, 140] width 149 height 25
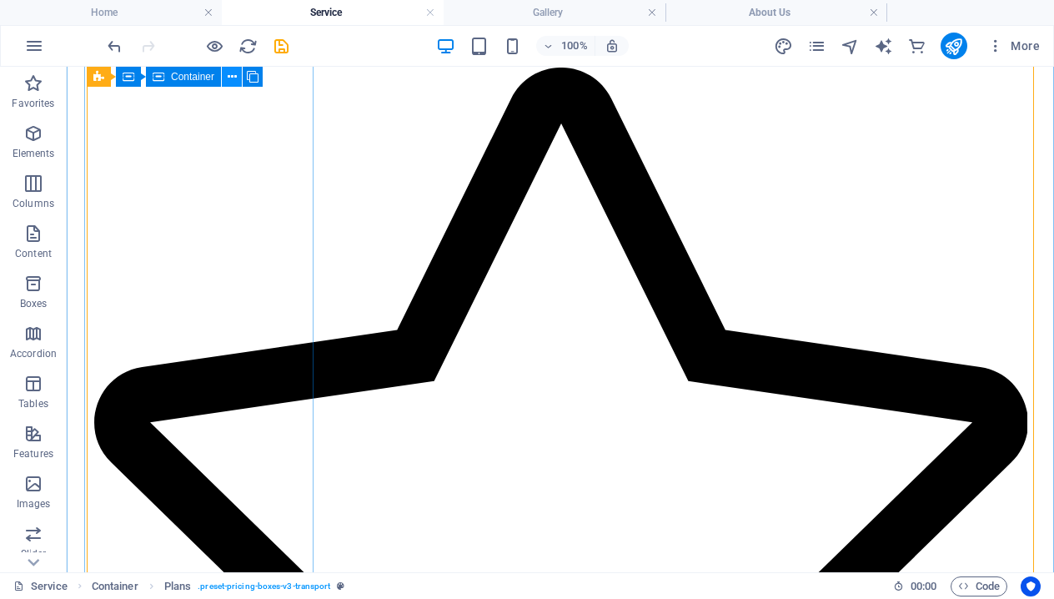
click at [230, 80] on icon at bounding box center [232, 77] width 9 height 18
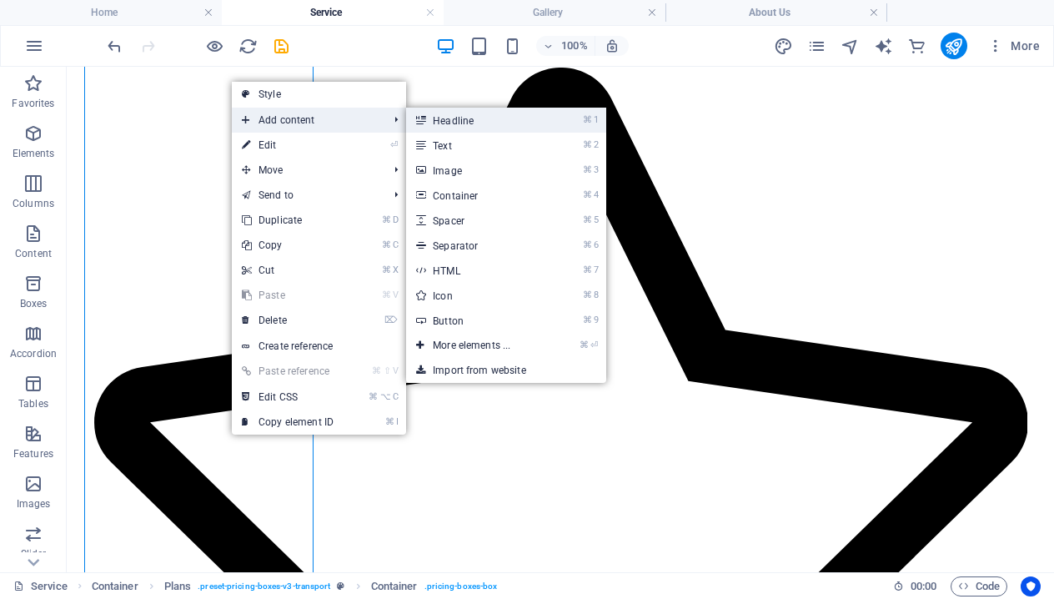
click at [451, 125] on link "⌘ 1 Headline" at bounding box center [475, 120] width 138 height 25
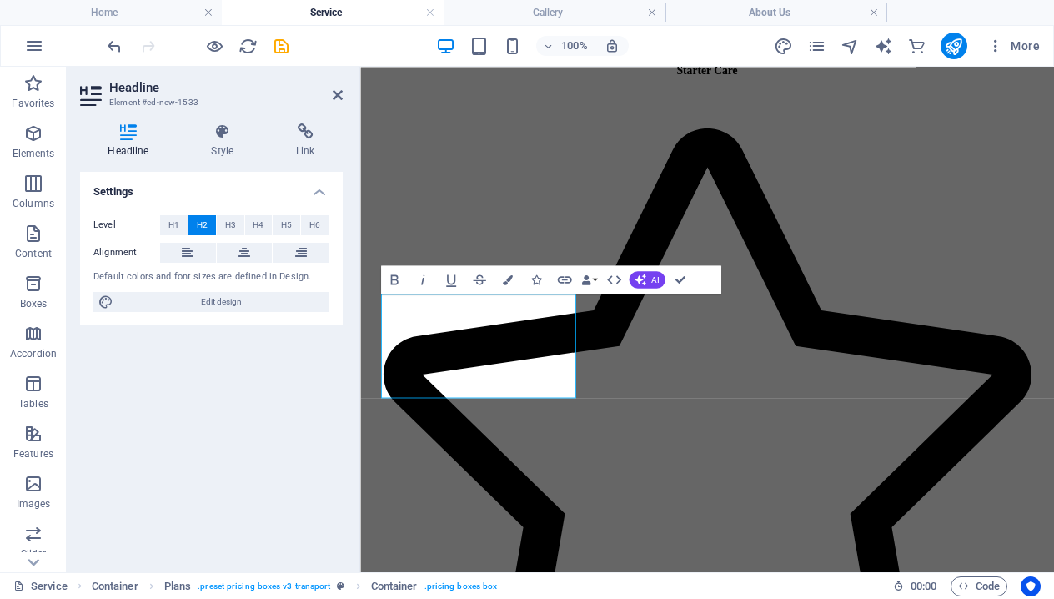
scroll to position [1214, 0]
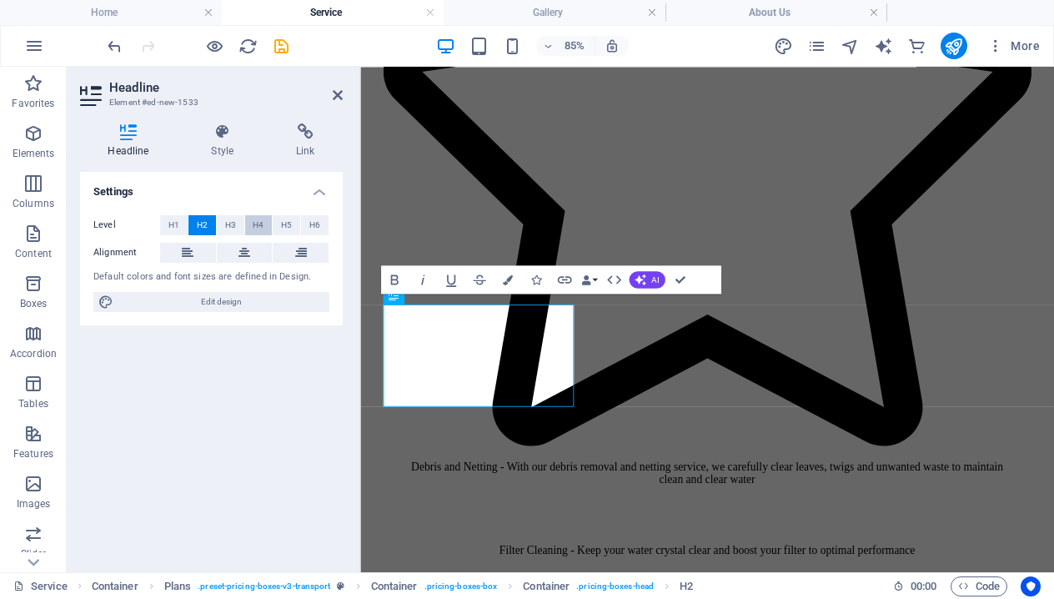
click at [261, 227] on span "H4" at bounding box center [258, 225] width 11 height 20
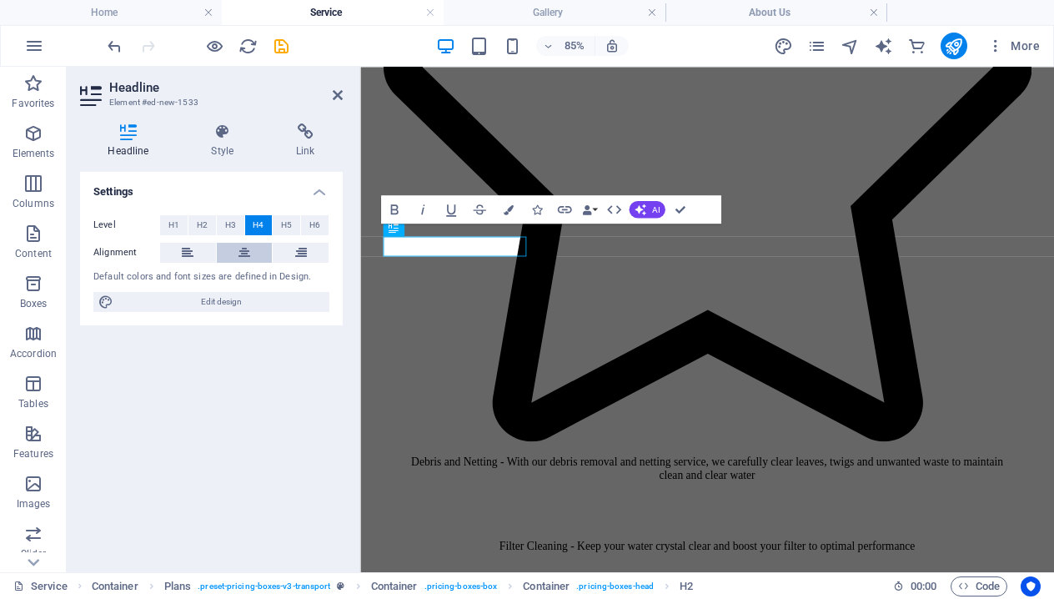
click at [238, 253] on button at bounding box center [245, 253] width 56 height 20
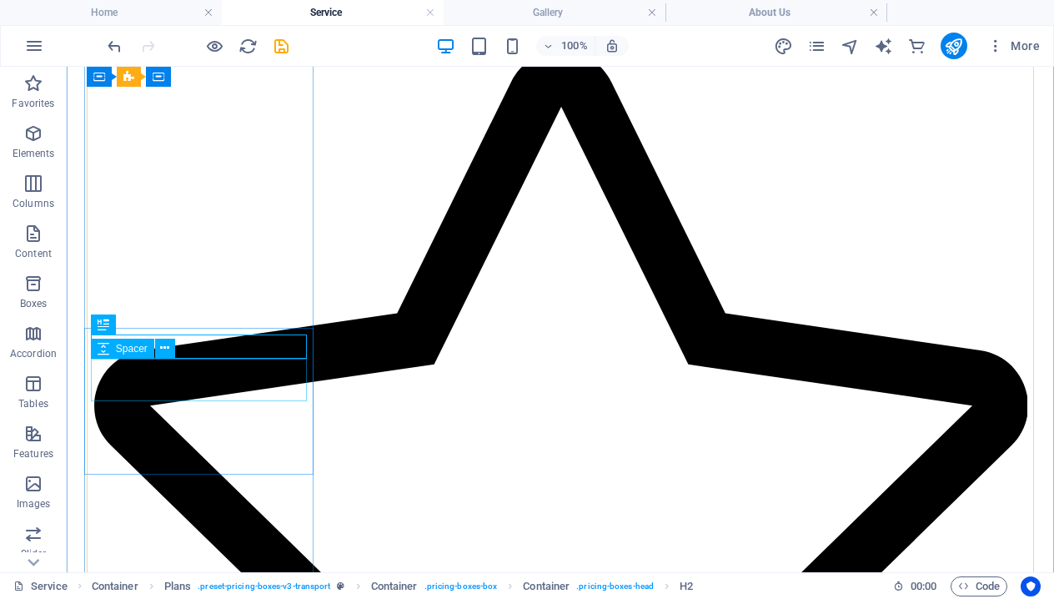
scroll to position [934, 0]
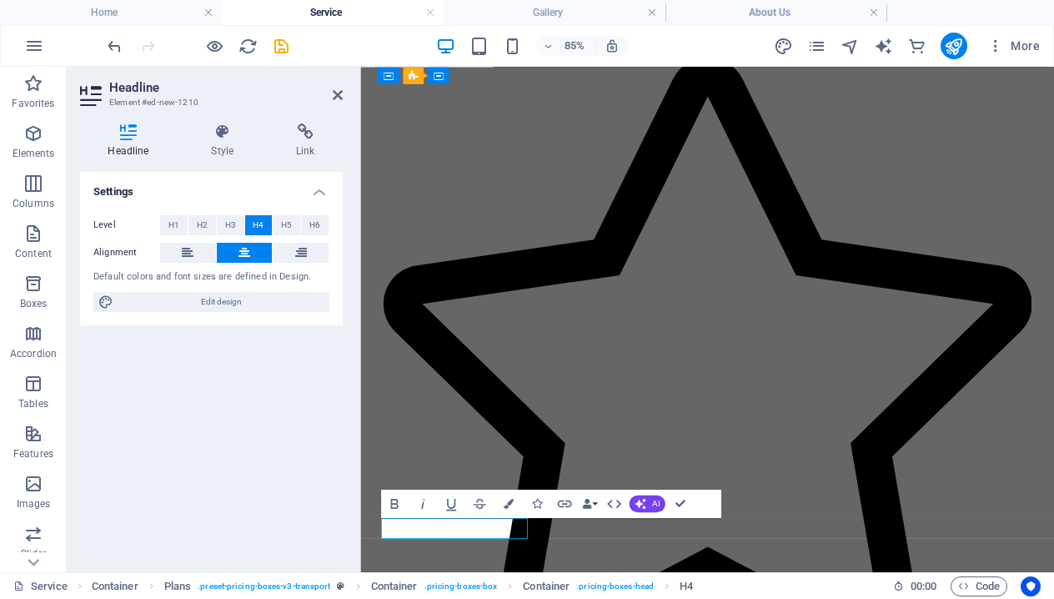
click at [271, 413] on div "Settings Level H1 H2 H3 H4 H5 H6 Alignment Default colors and font sizes are de…" at bounding box center [211, 365] width 263 height 387
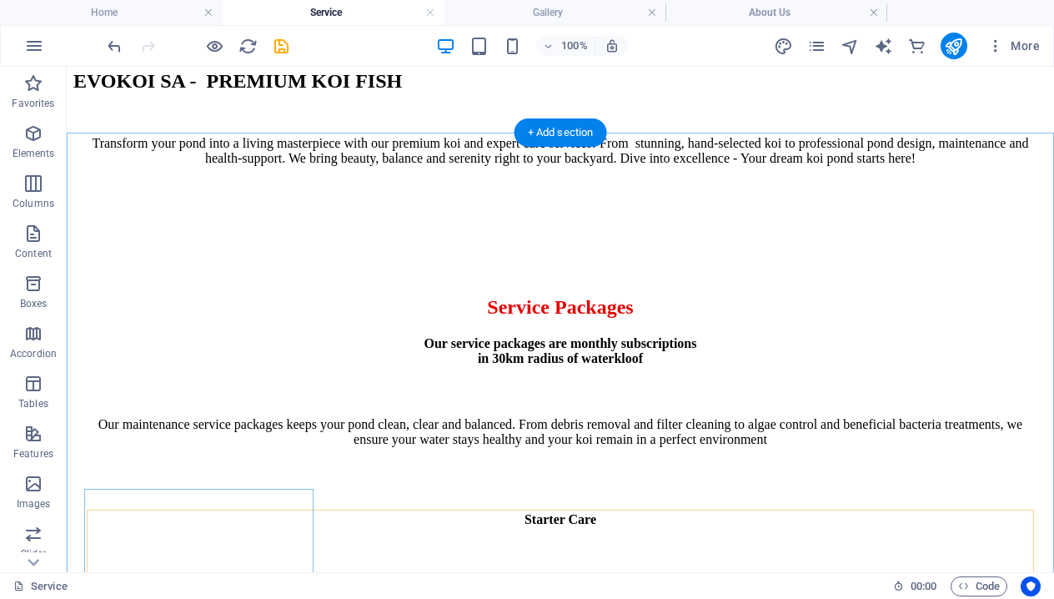
scroll to position [269, 0]
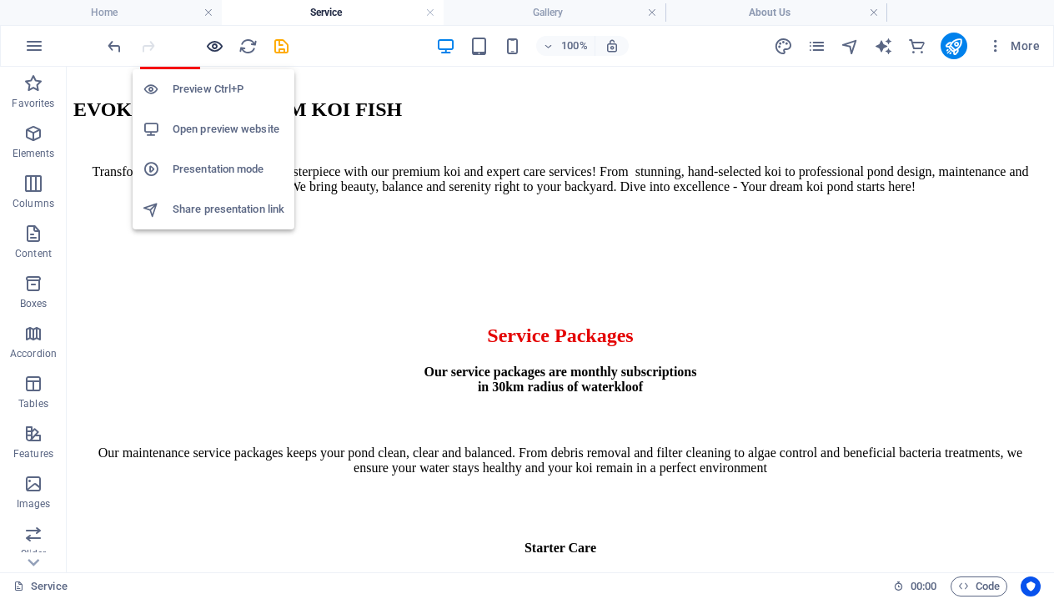
click at [214, 50] on icon "button" at bounding box center [214, 46] width 19 height 19
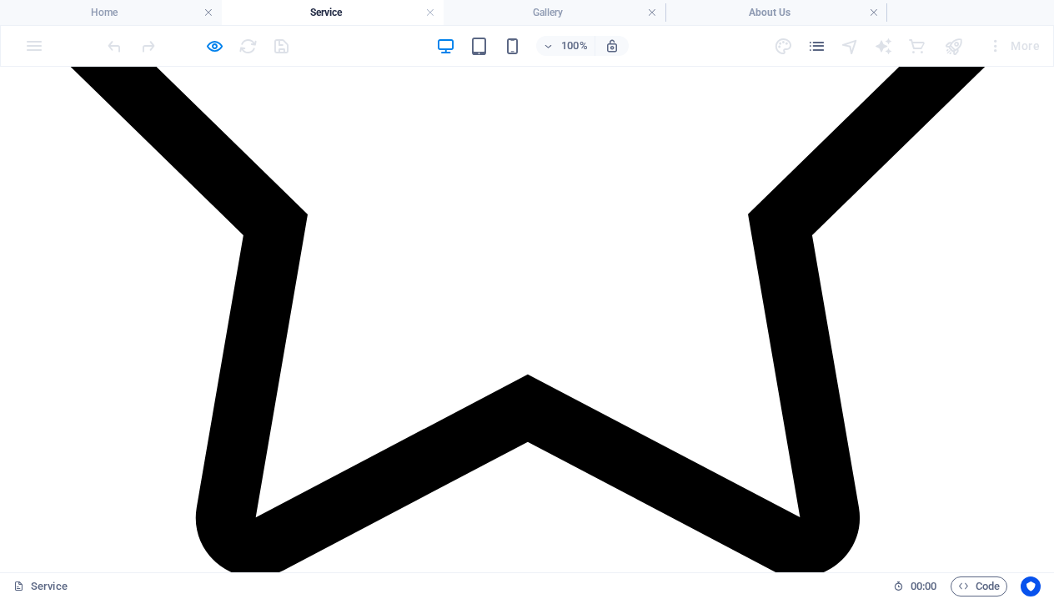
scroll to position [1306, 0]
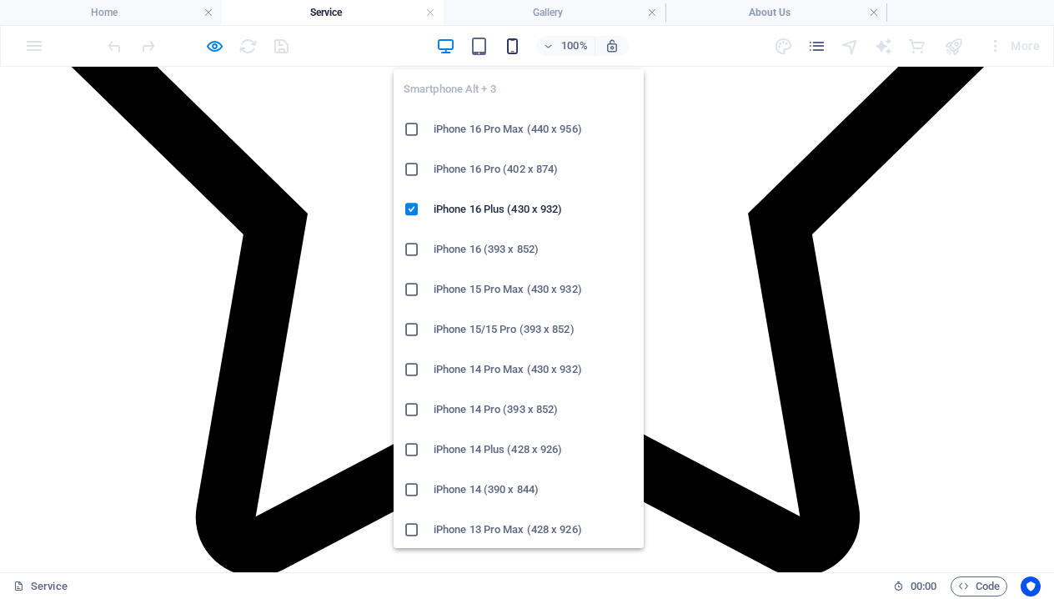
click at [516, 43] on icon "button" at bounding box center [512, 46] width 19 height 19
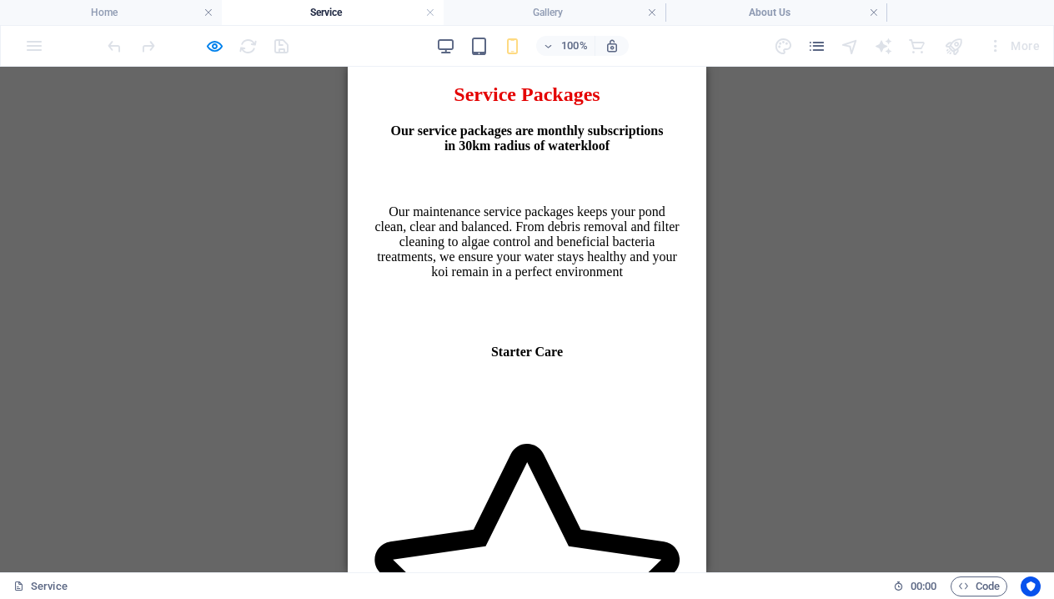
scroll to position [518, 0]
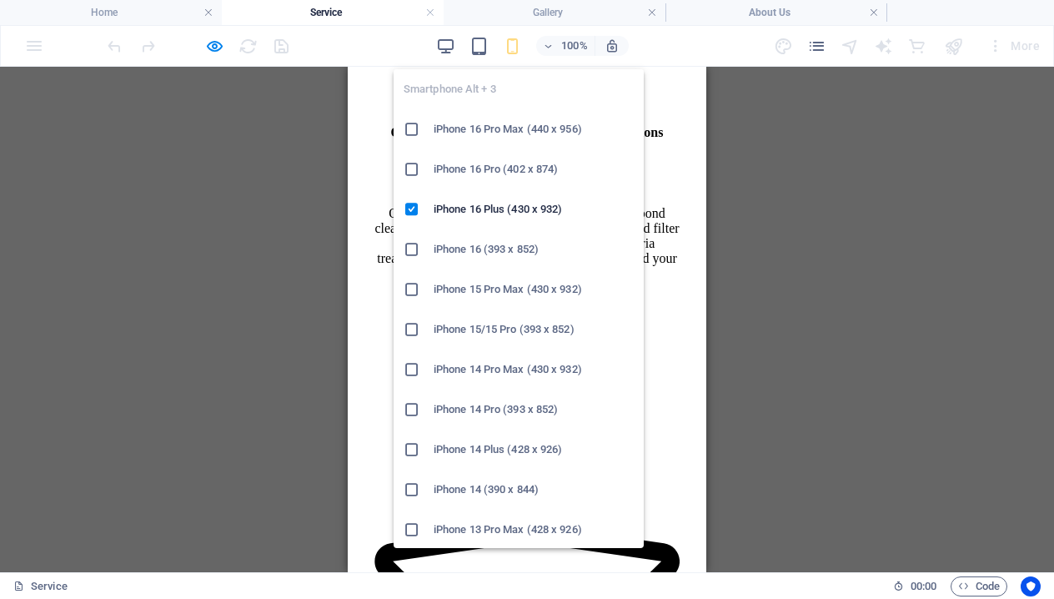
click at [510, 48] on icon "button" at bounding box center [512, 46] width 19 height 19
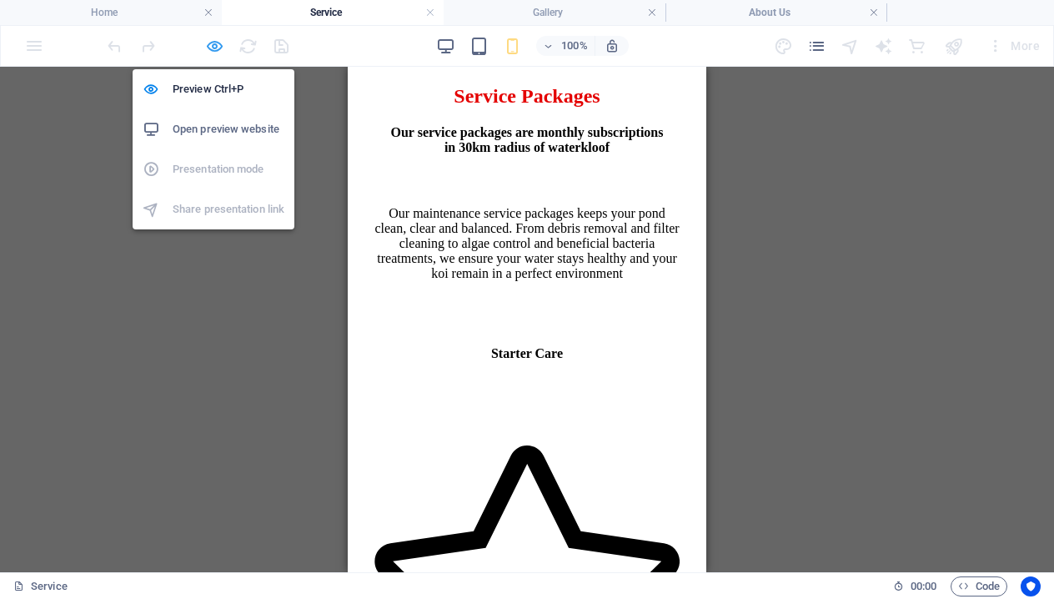
click at [214, 50] on icon "button" at bounding box center [214, 46] width 19 height 19
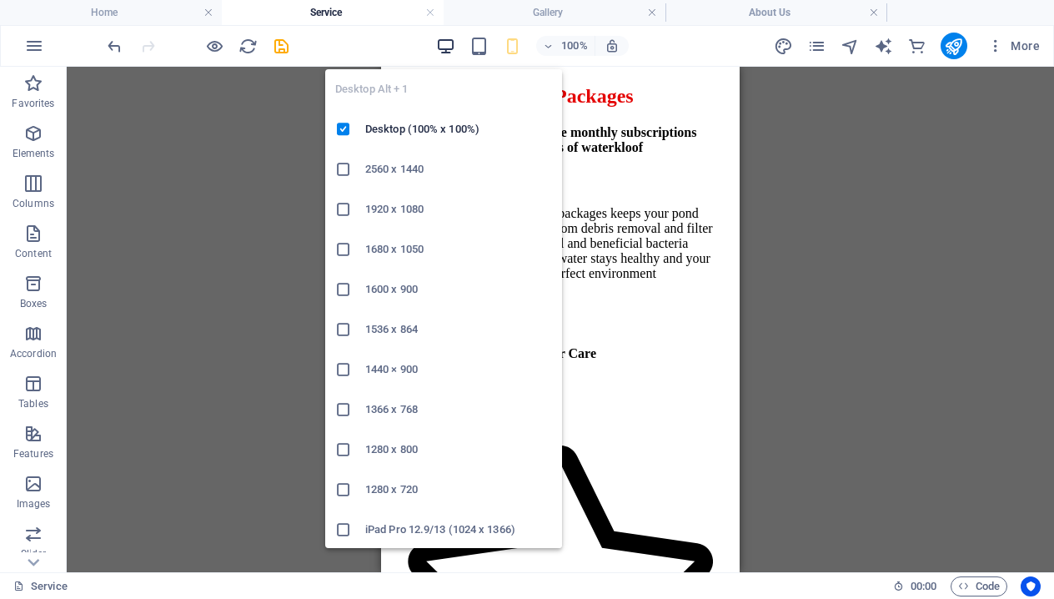
click at [447, 44] on icon "button" at bounding box center [445, 46] width 19 height 19
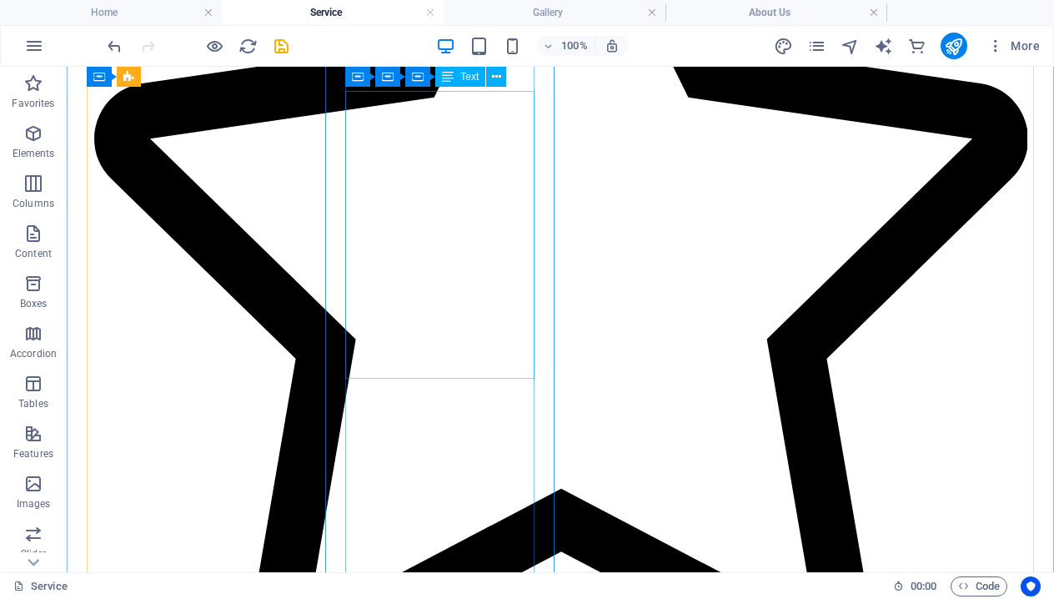
scroll to position [1139, 0]
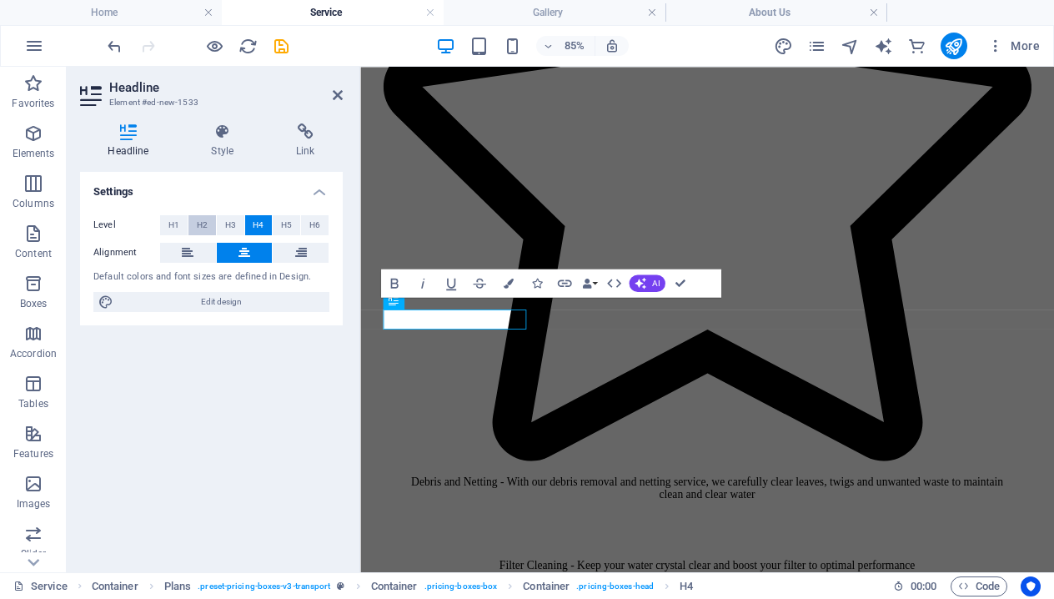
click at [204, 219] on span "H2" at bounding box center [202, 225] width 11 height 20
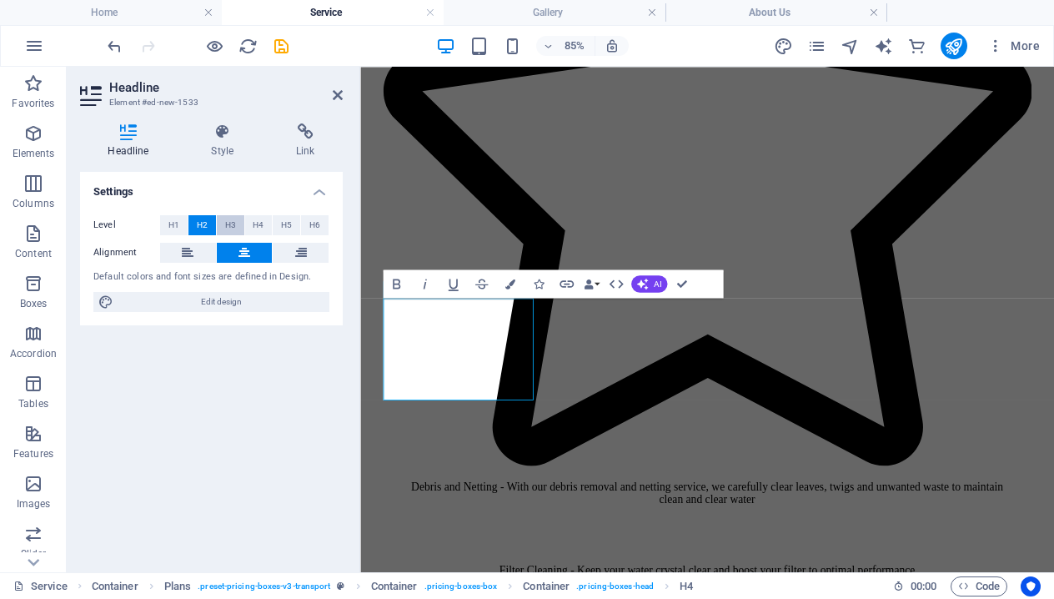
click at [219, 224] on button "H3" at bounding box center [231, 225] width 28 height 20
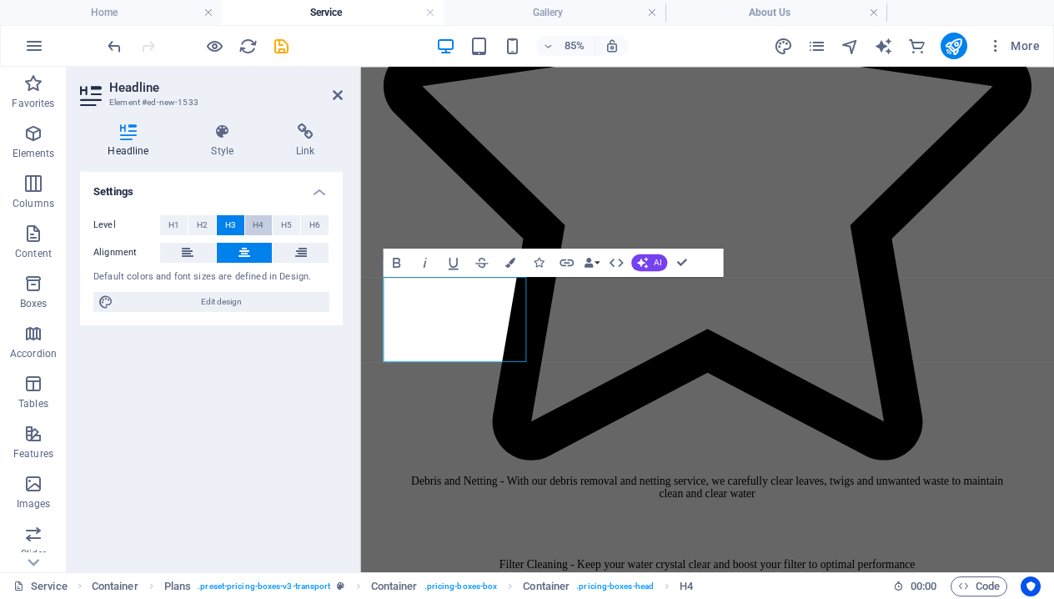
click at [252, 224] on button "H4" at bounding box center [259, 225] width 28 height 20
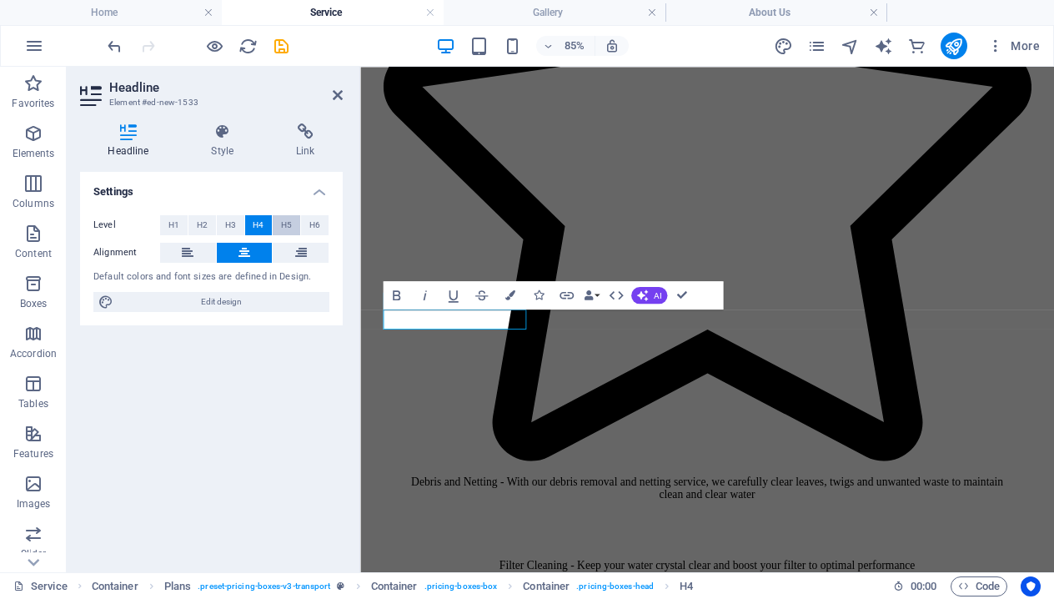
click at [279, 223] on button "H5" at bounding box center [287, 225] width 28 height 20
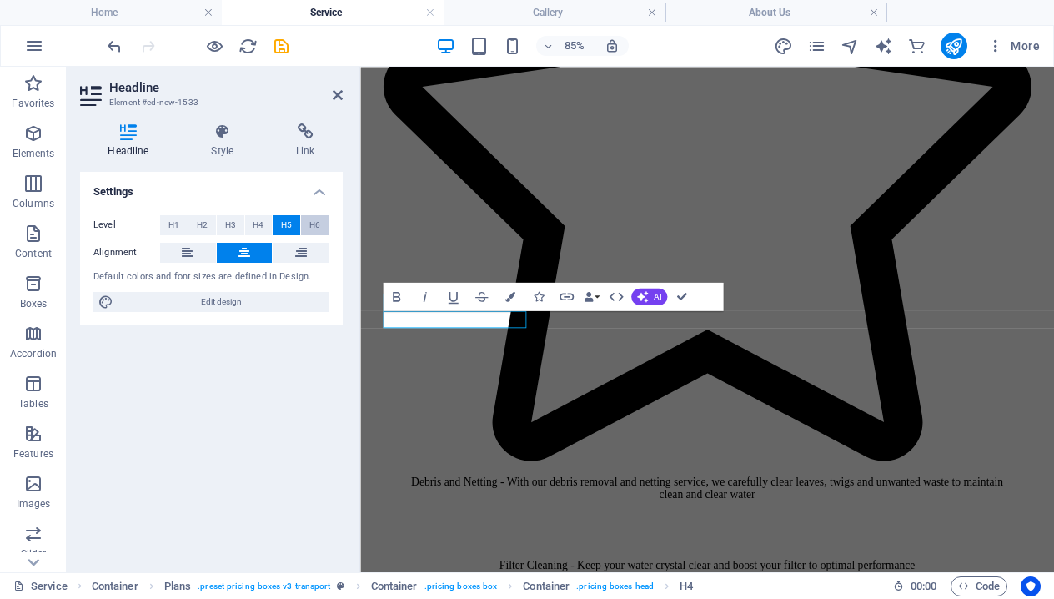
click at [318, 223] on span "H6" at bounding box center [314, 225] width 11 height 20
click at [233, 223] on span "H3" at bounding box center [230, 225] width 11 height 20
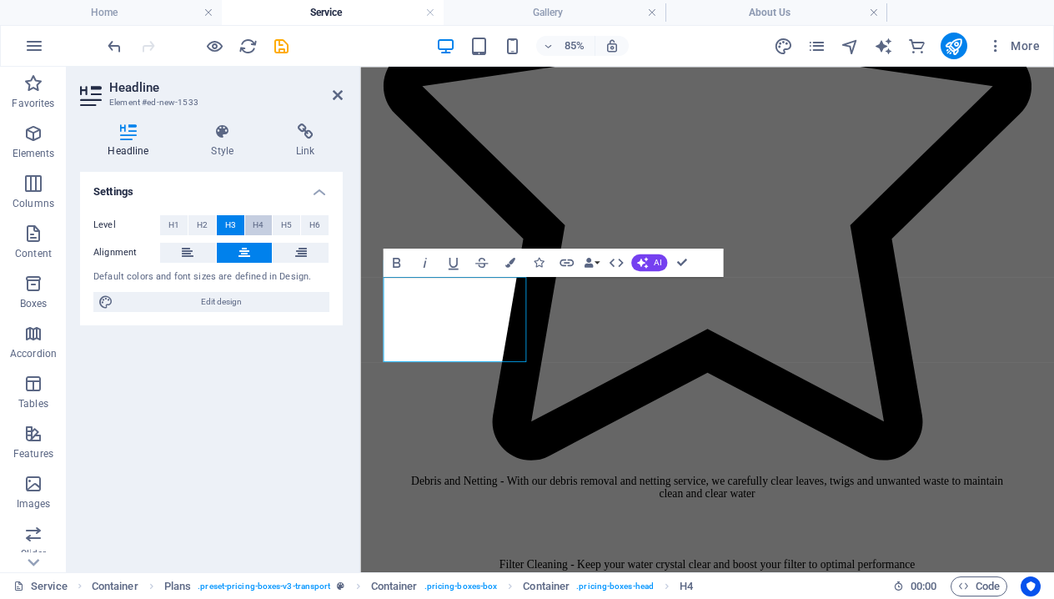
click at [259, 224] on span "H4" at bounding box center [258, 225] width 11 height 20
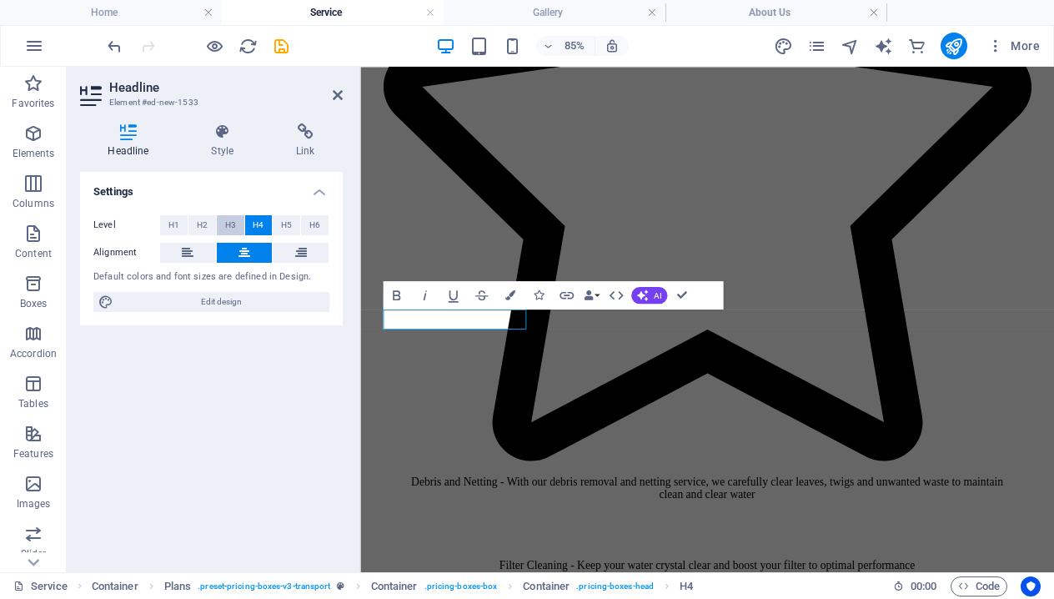
click at [239, 224] on button "H3" at bounding box center [231, 225] width 28 height 20
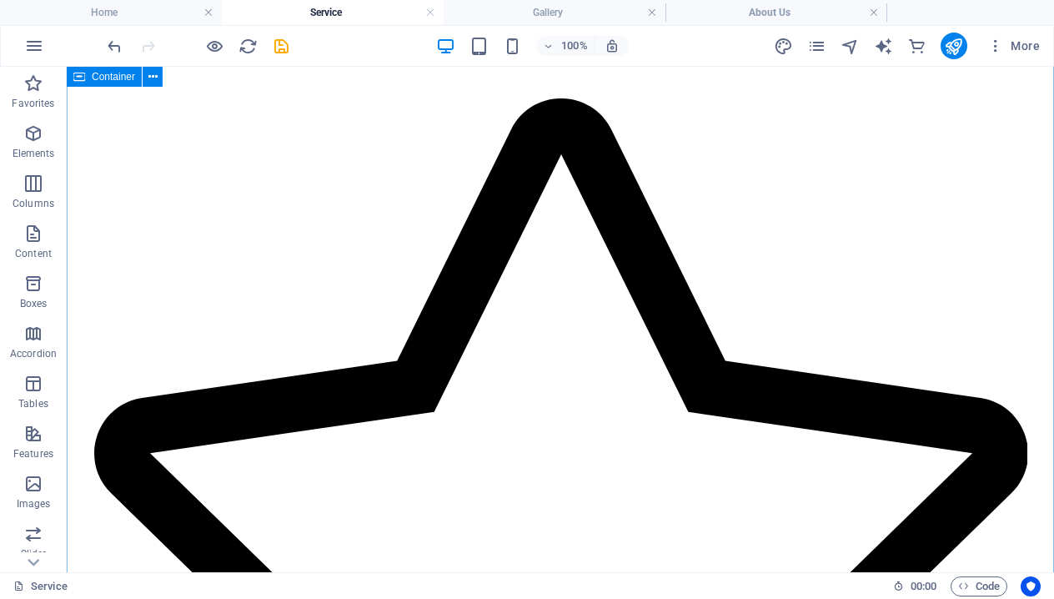
scroll to position [1090, 0]
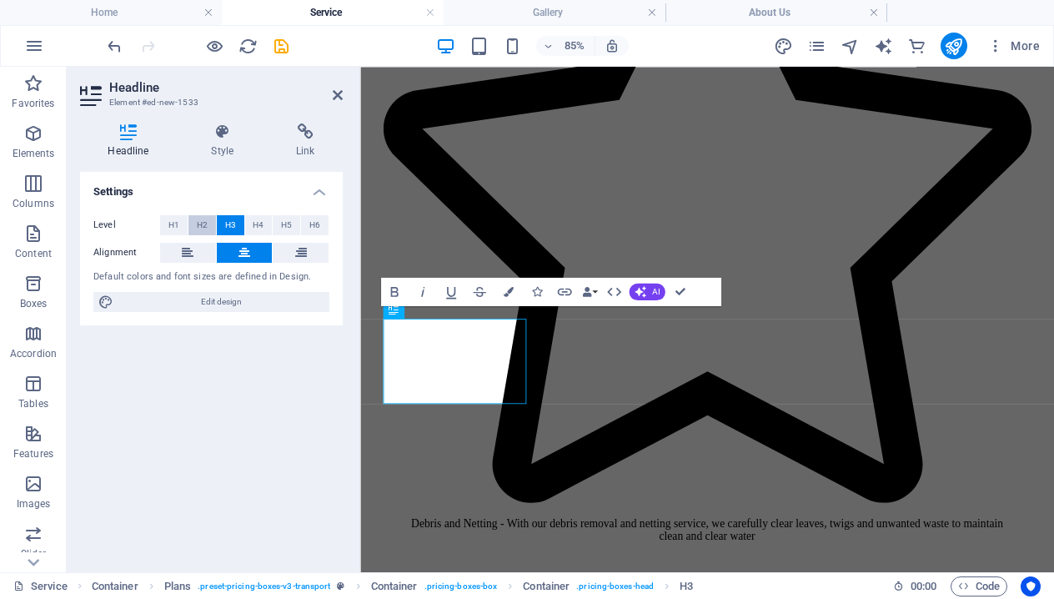
click at [209, 229] on button "H2" at bounding box center [203, 225] width 28 height 20
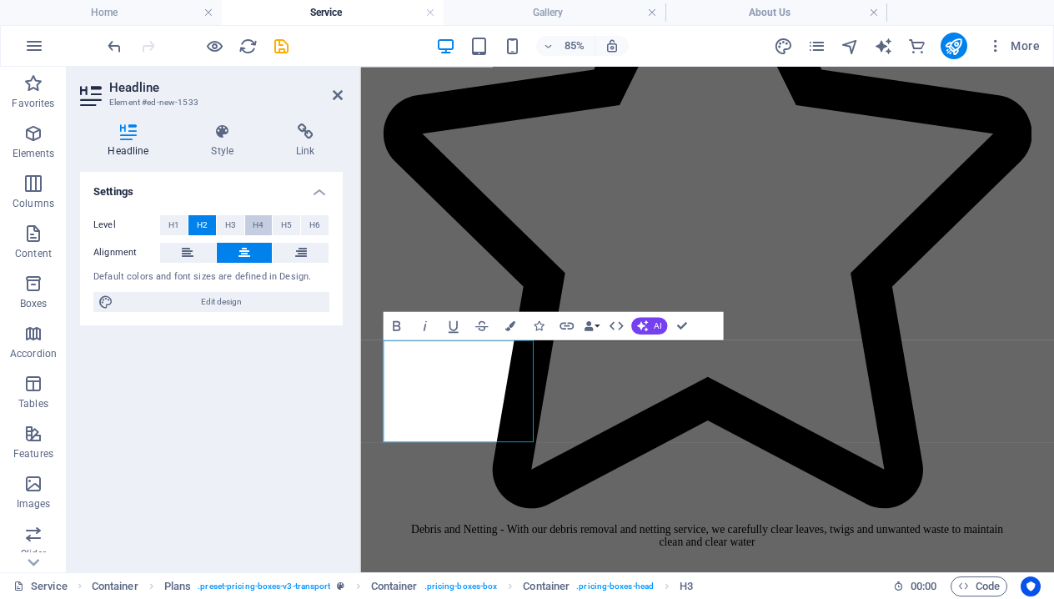
click at [264, 230] on span "H4" at bounding box center [258, 225] width 11 height 20
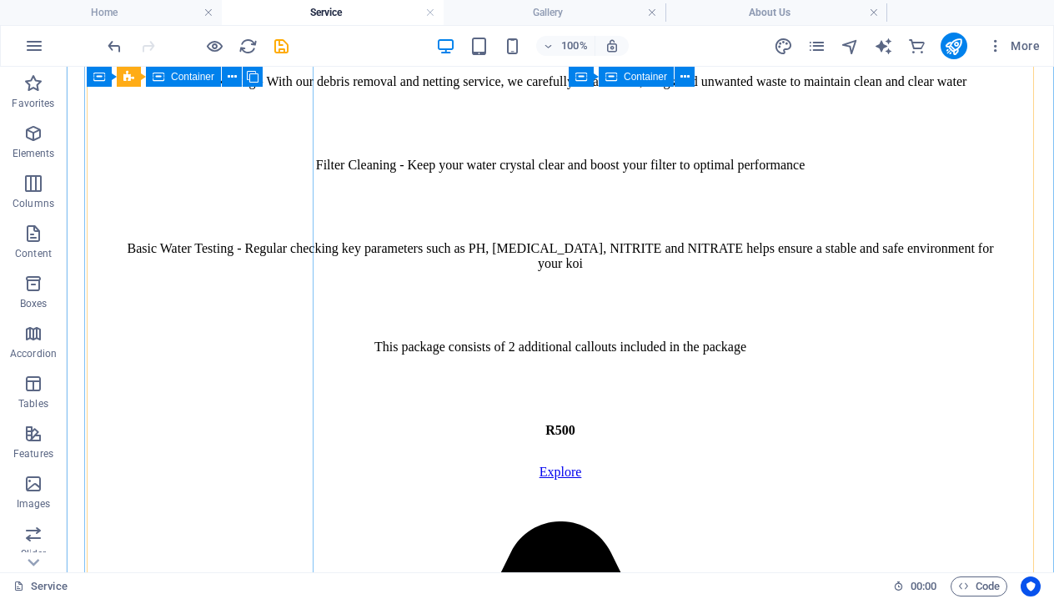
scroll to position [1758, 0]
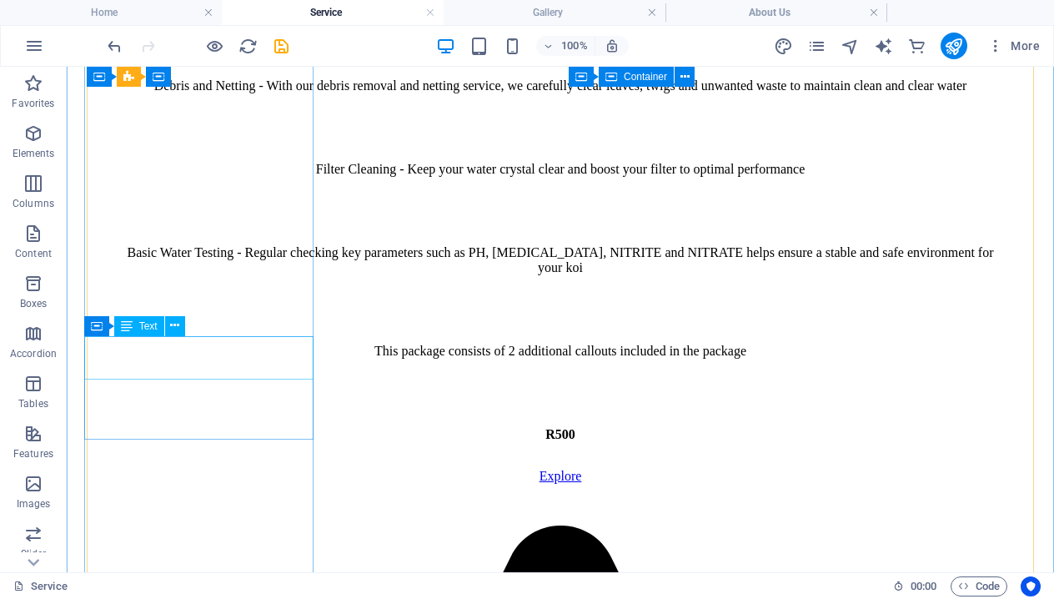
click at [222, 427] on div "R500" at bounding box center [560, 434] width 934 height 15
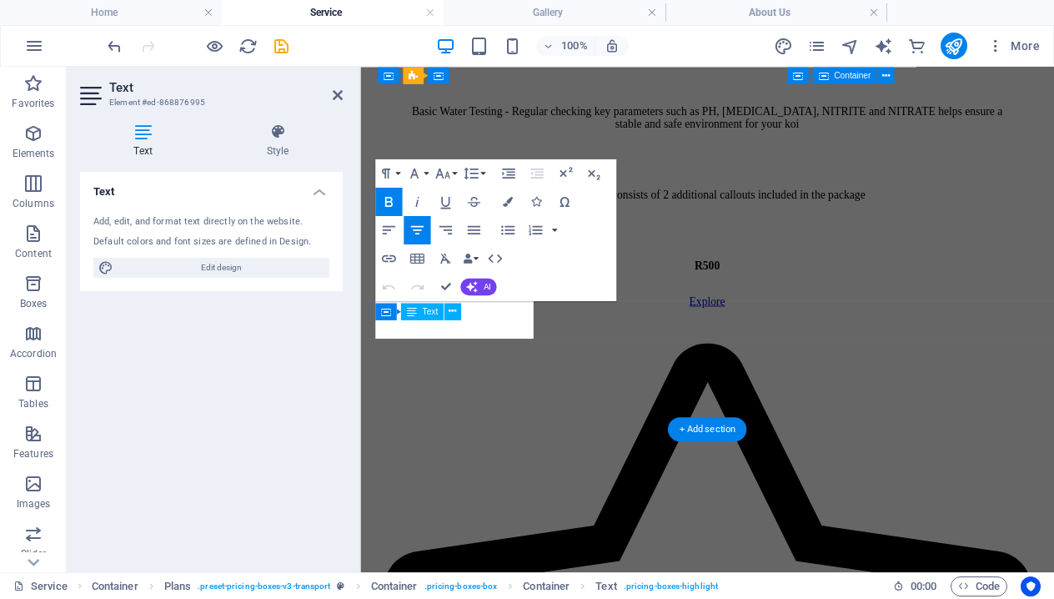
scroll to position [2188, 0]
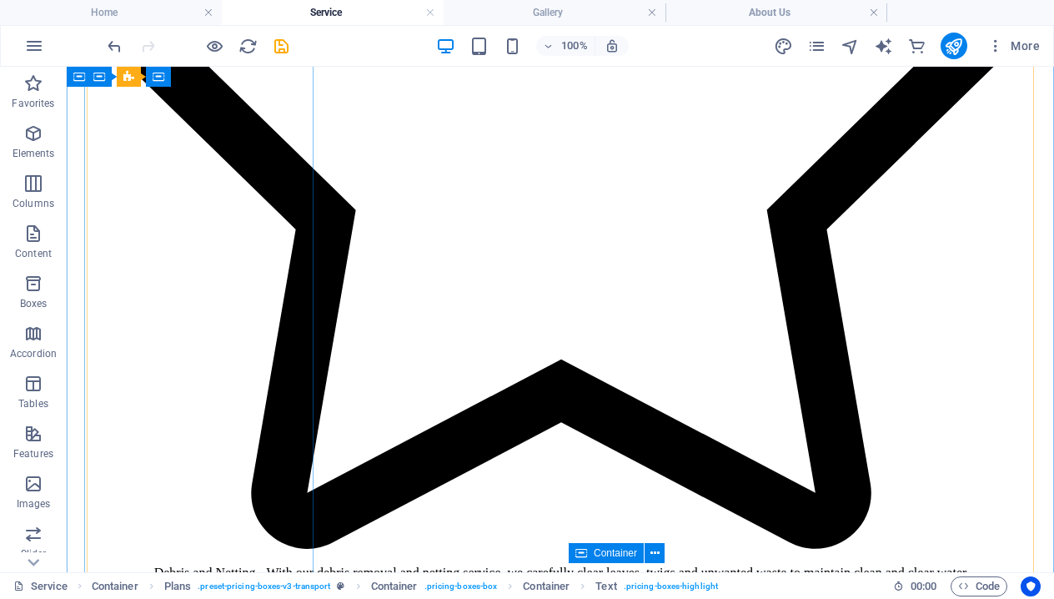
scroll to position [1240, 0]
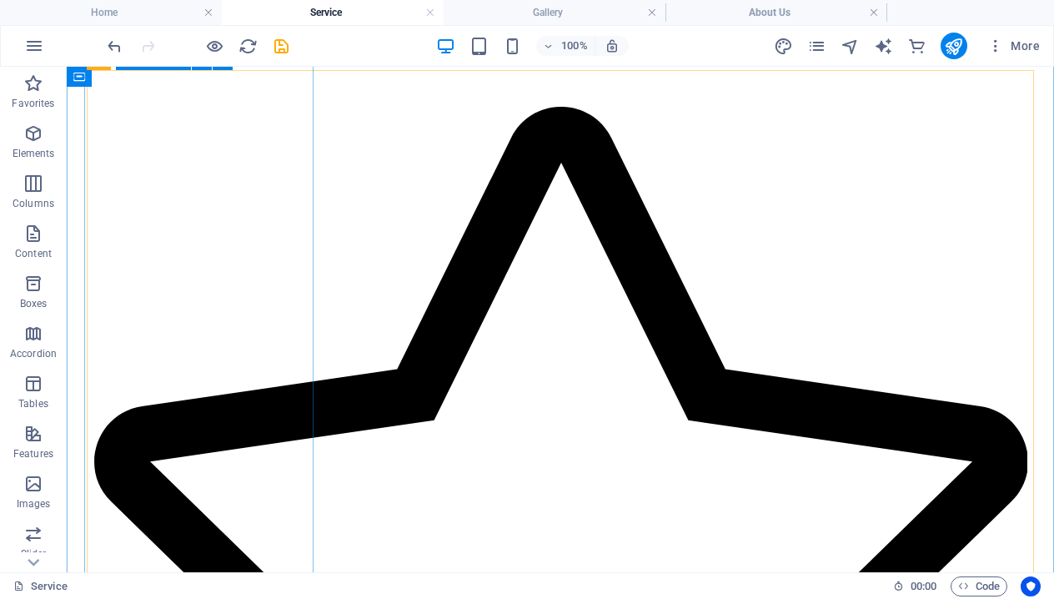
scroll to position [819, 0]
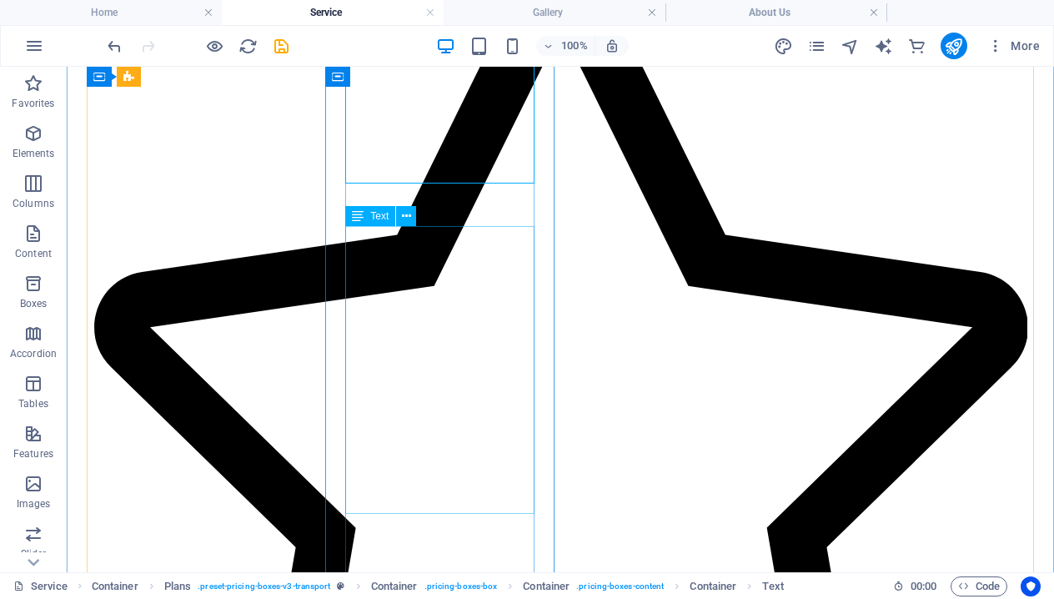
scroll to position [958, 0]
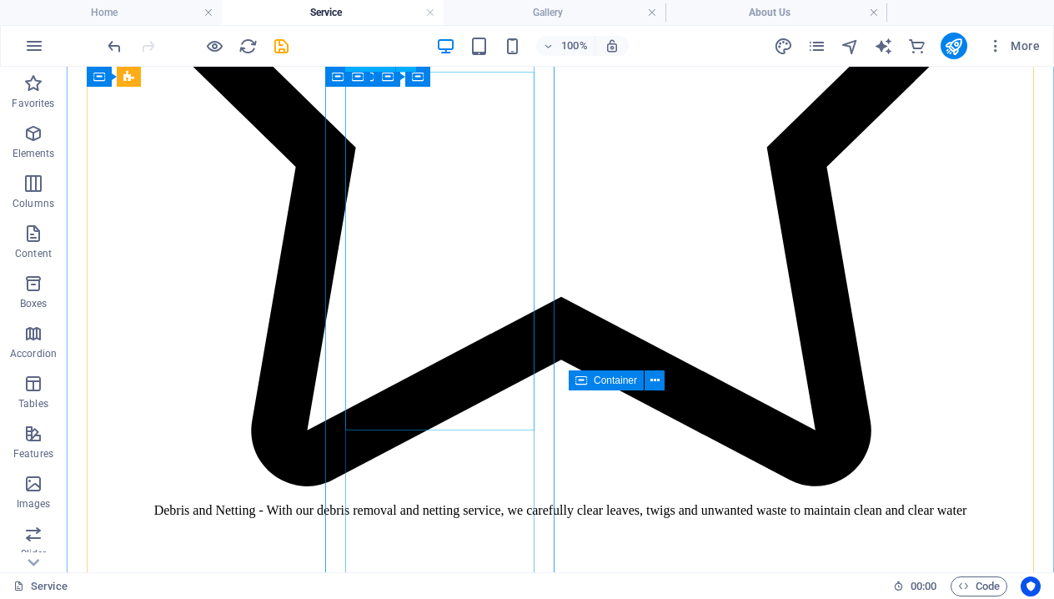
scroll to position [1343, 0]
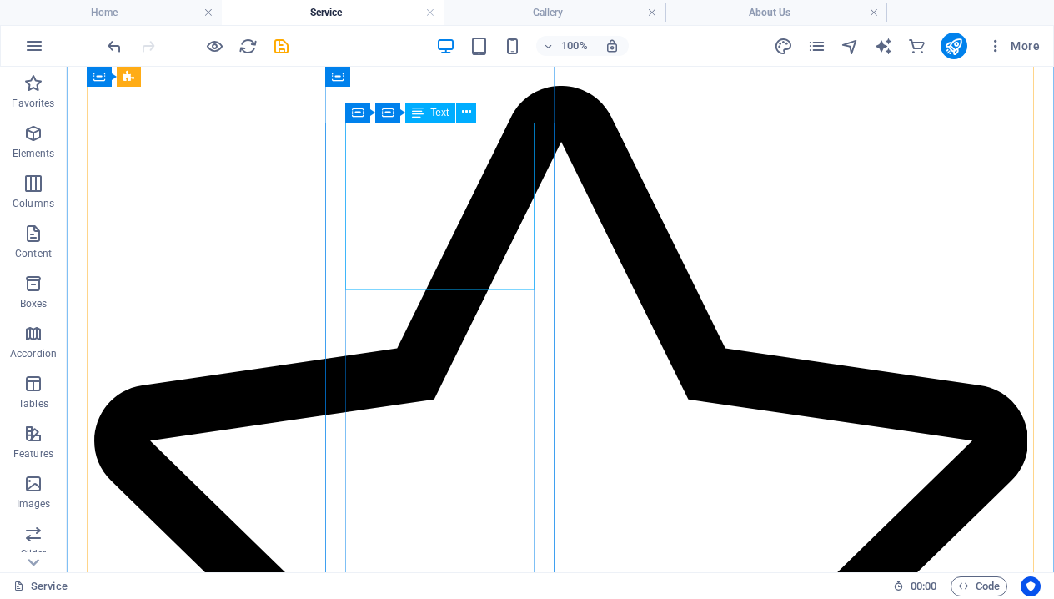
scroll to position [858, 0]
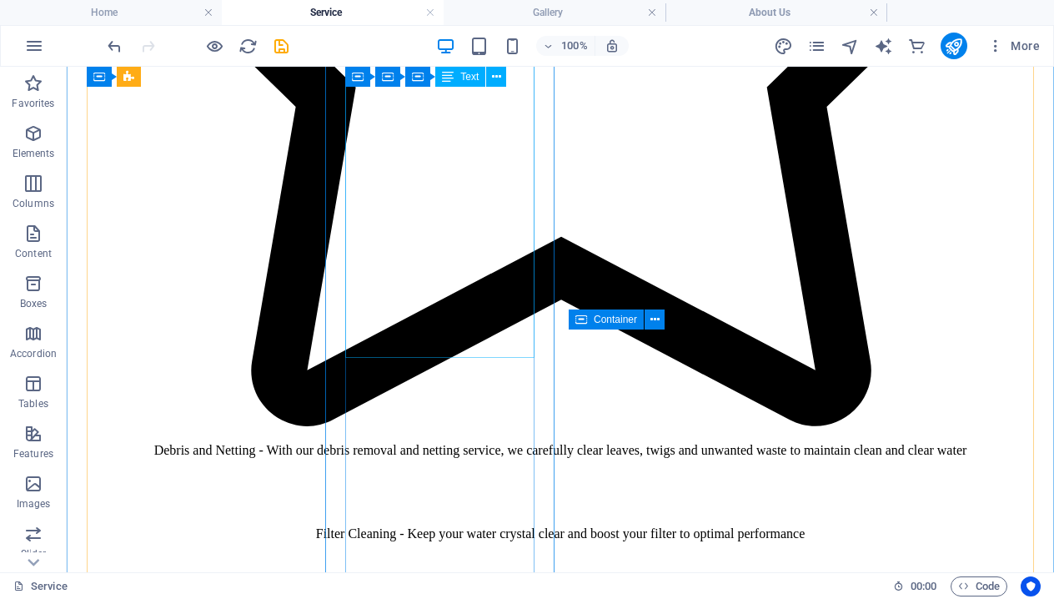
scroll to position [1392, 0]
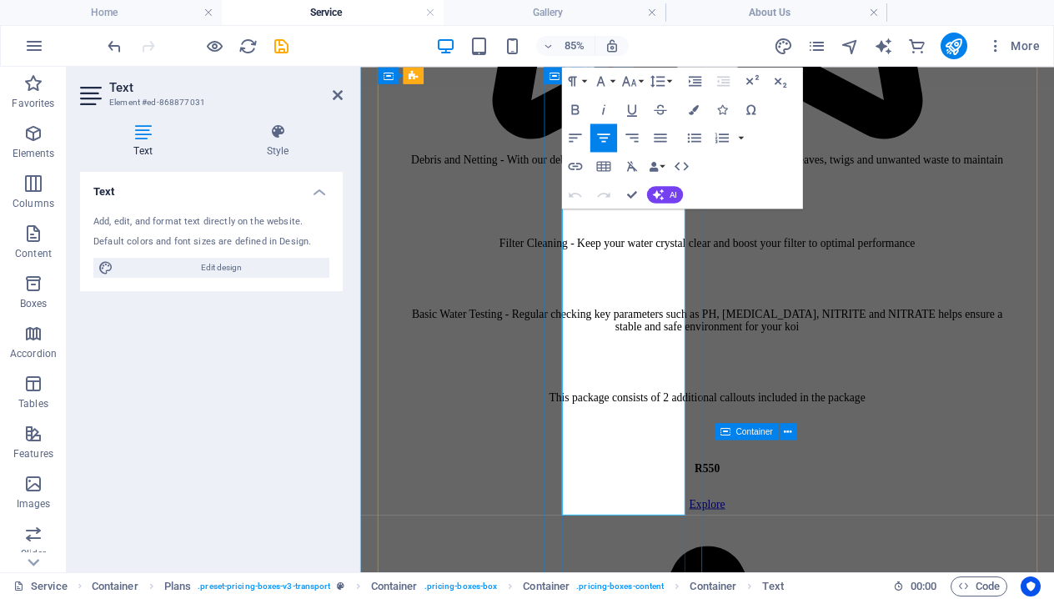
scroll to position [1522, 0]
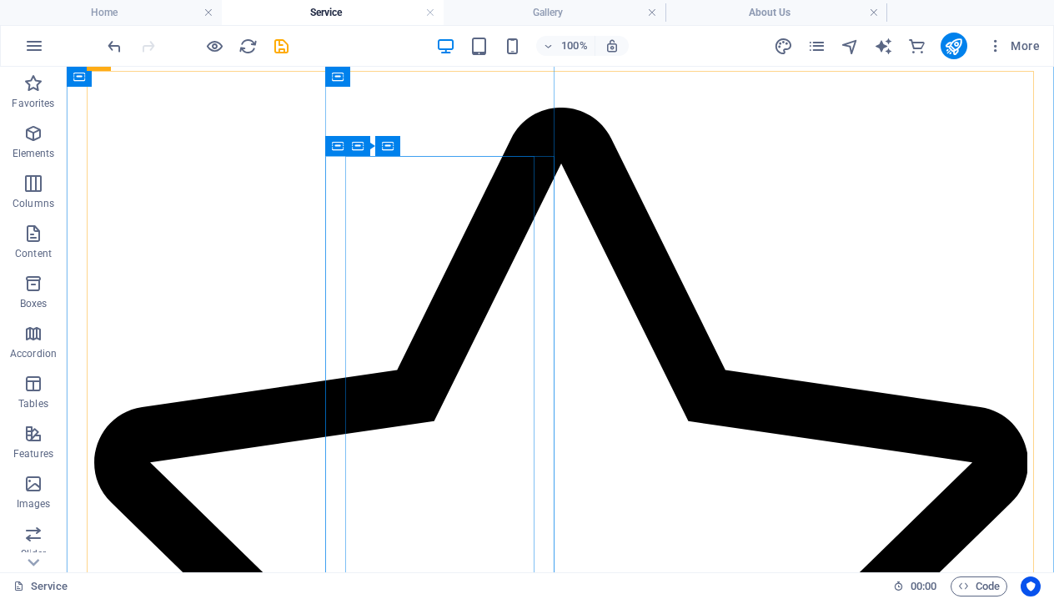
scroll to position [818, 0]
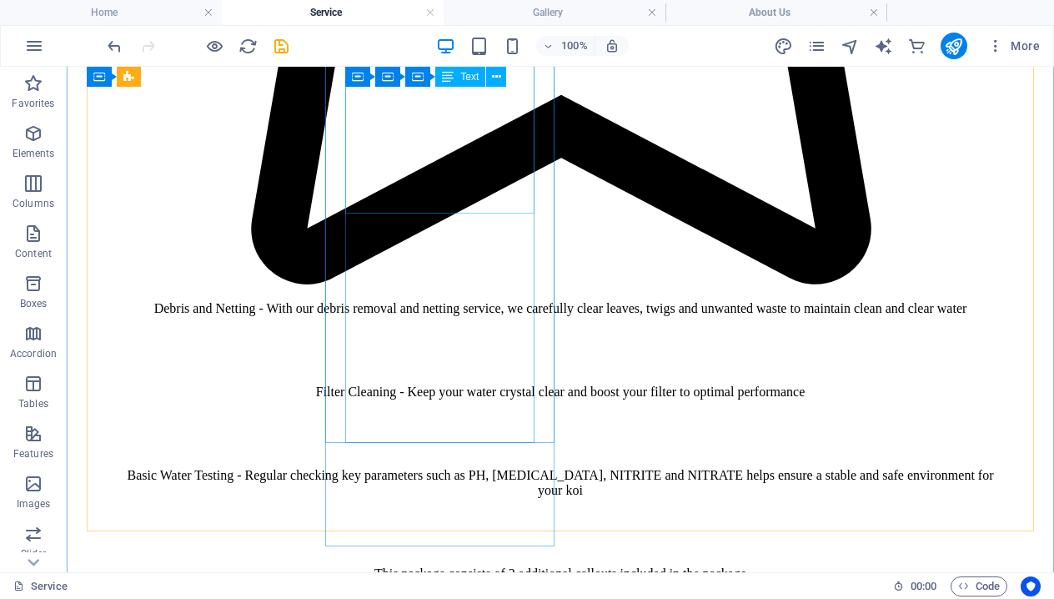
scroll to position [1536, 0]
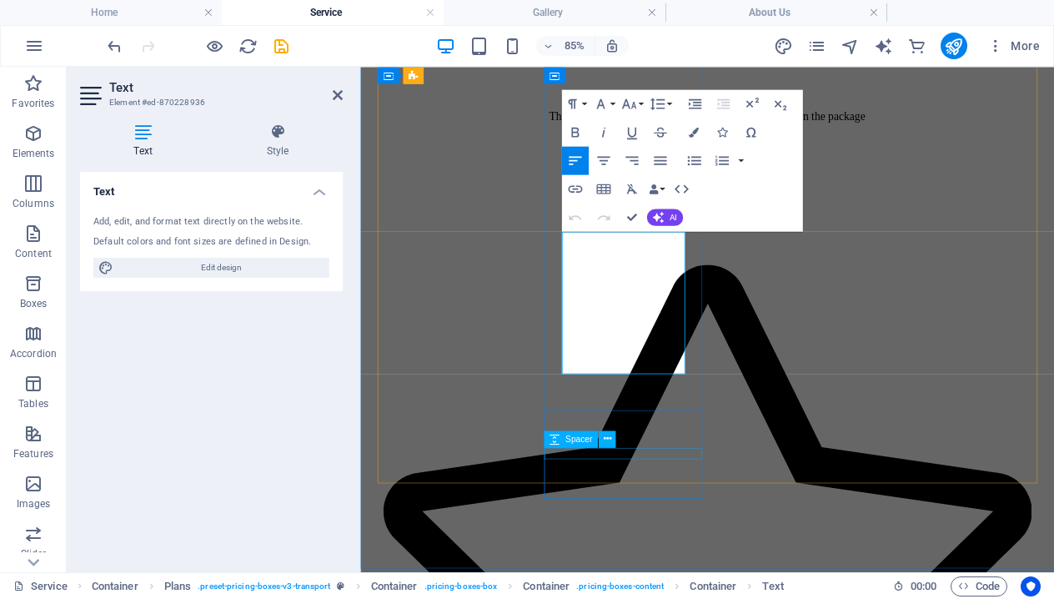
scroll to position [1851, 0]
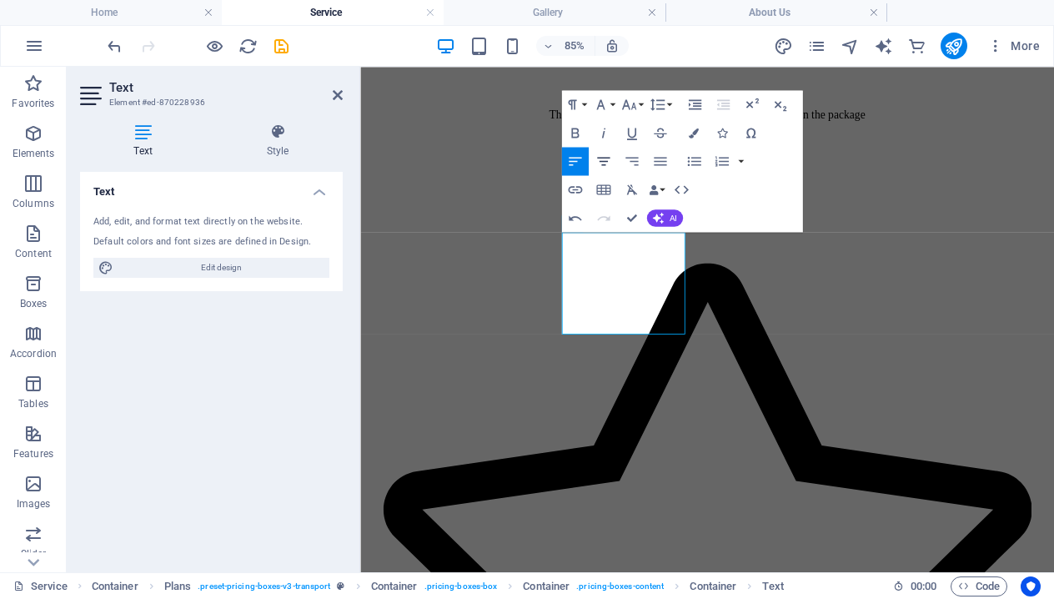
click at [604, 161] on icon "button" at bounding box center [603, 161] width 13 height 8
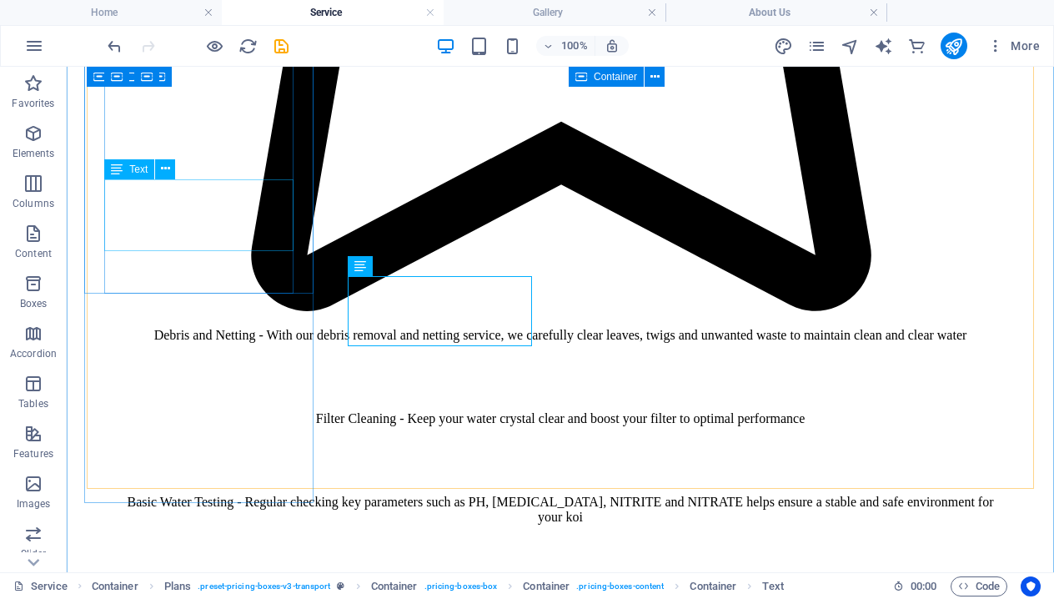
click at [183, 593] on div "This package consists of 2 additional callouts included in the package" at bounding box center [560, 600] width 894 height 15
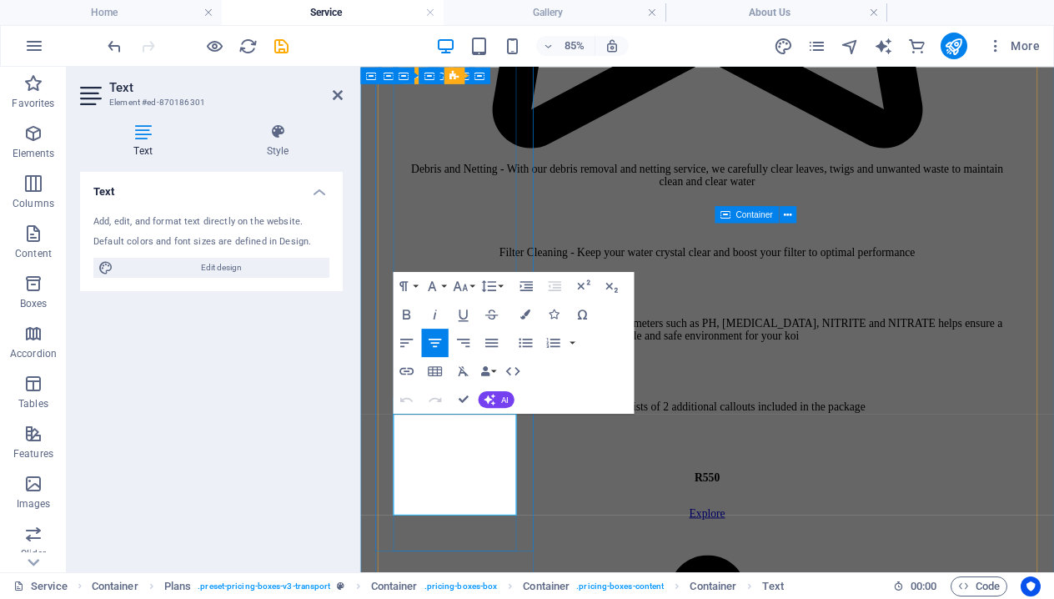
click at [524, 474] on p "This package consists of 2 additional callouts included in the package" at bounding box center [768, 466] width 723 height 15
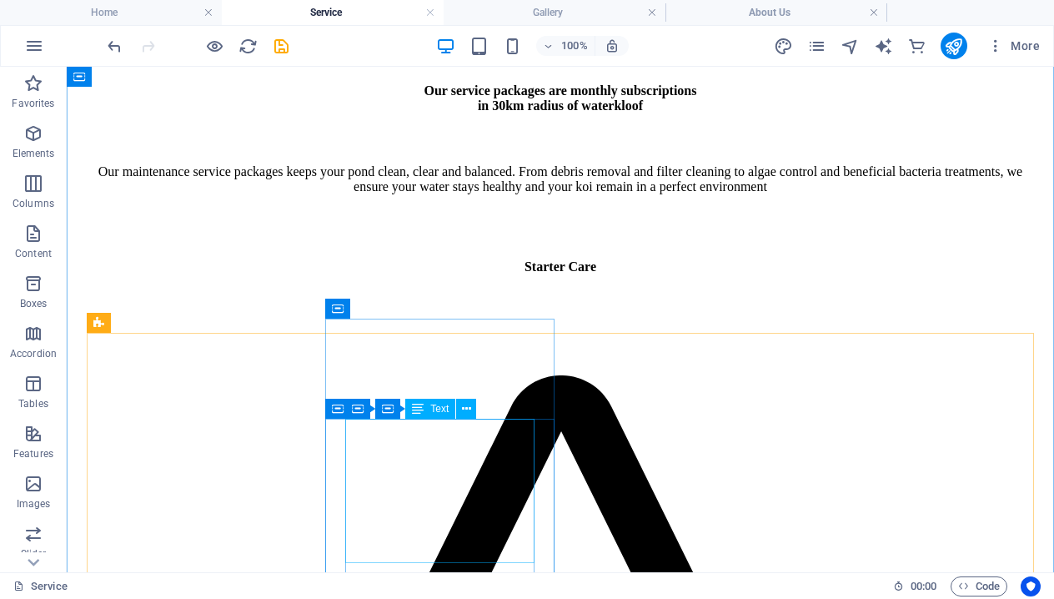
scroll to position [556, 0]
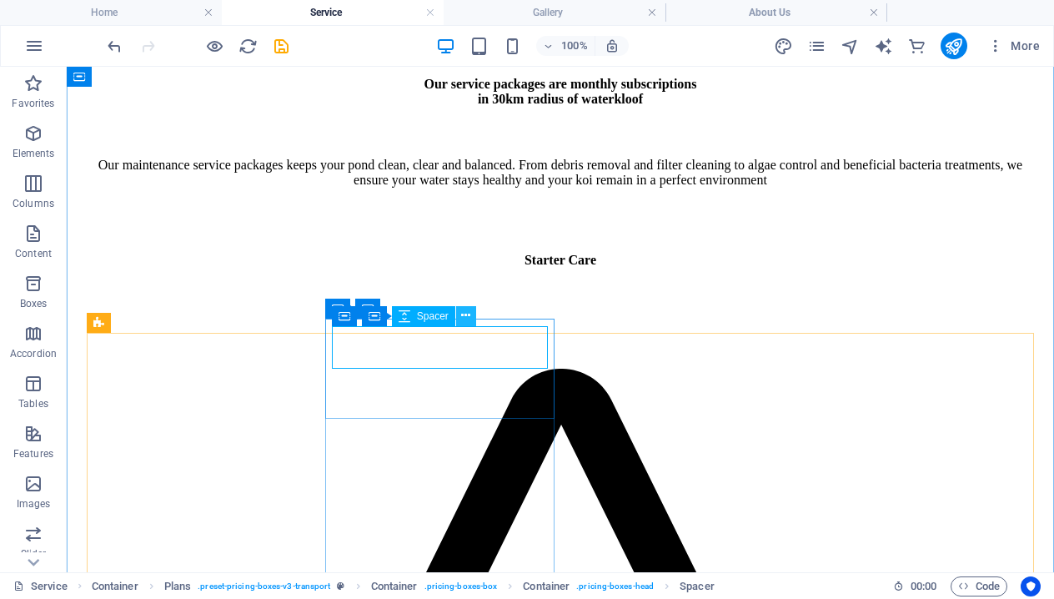
click at [464, 321] on icon at bounding box center [465, 316] width 9 height 18
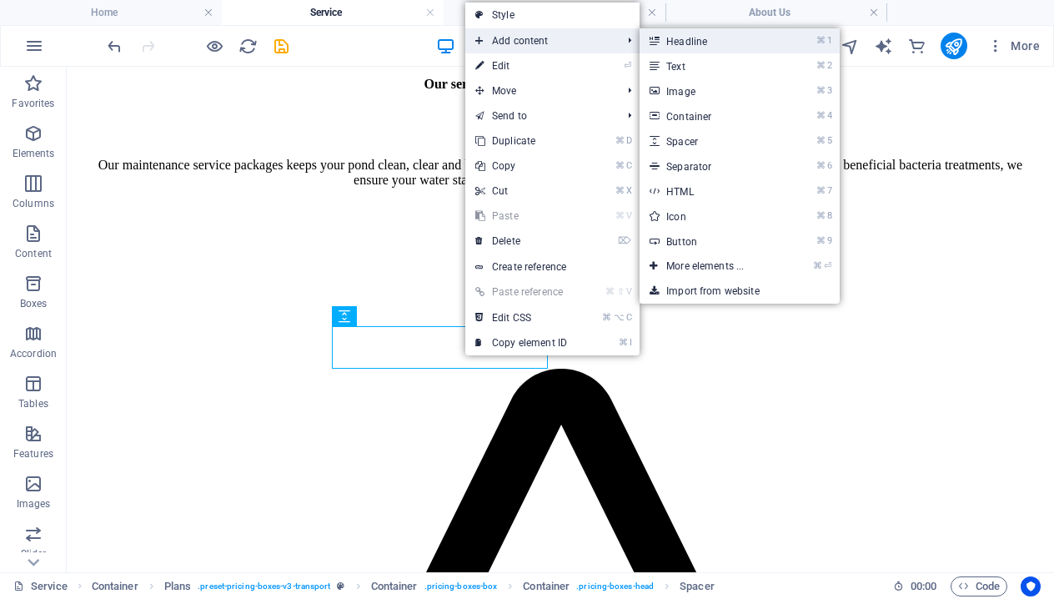
click at [683, 40] on link "⌘ 1 Headline" at bounding box center [709, 40] width 138 height 25
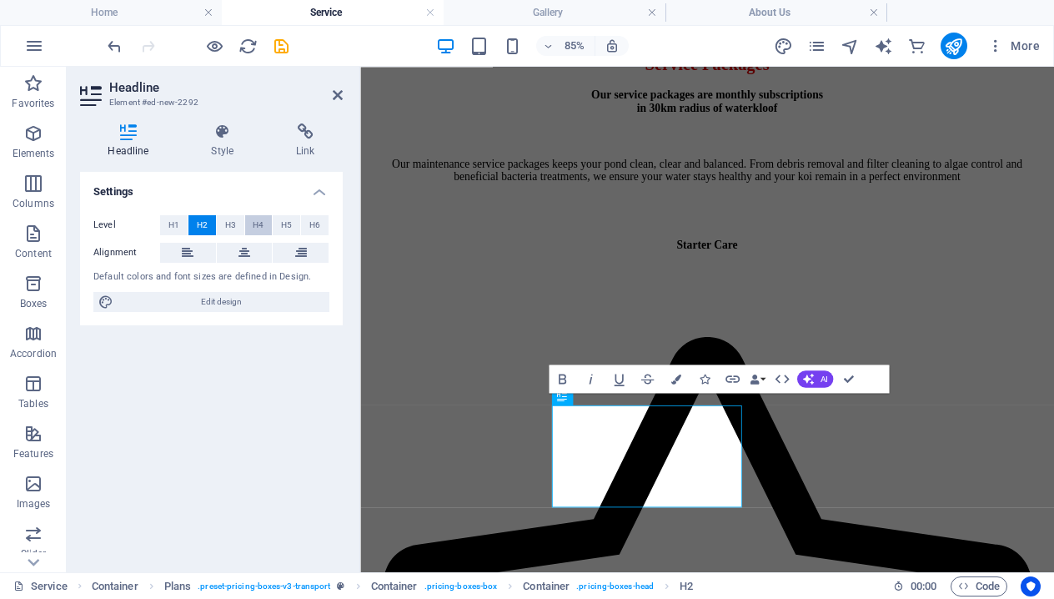
click at [268, 225] on button "H4" at bounding box center [259, 225] width 28 height 20
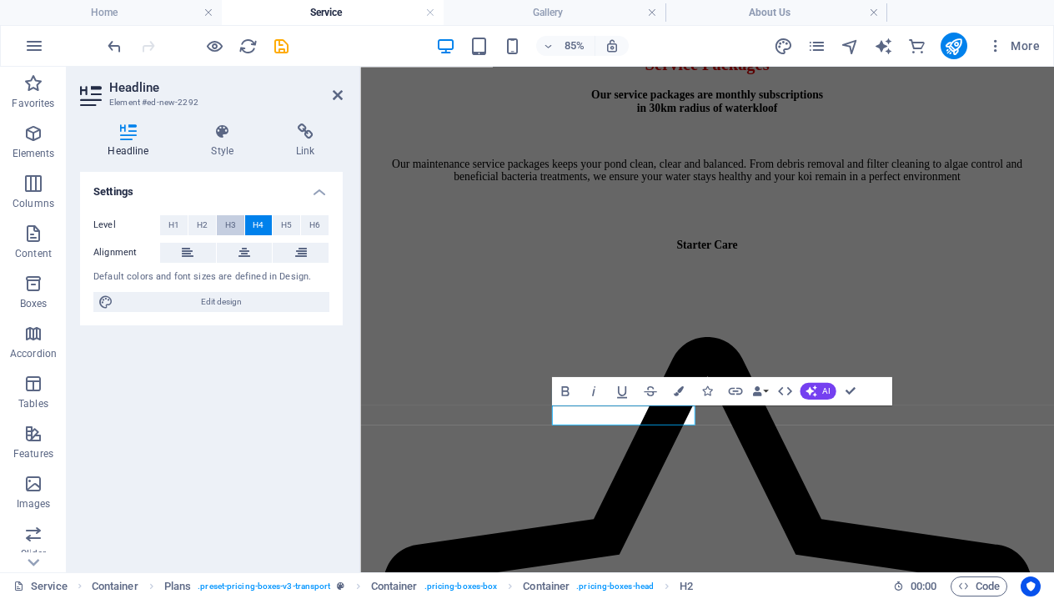
click at [225, 216] on span "H3" at bounding box center [230, 225] width 11 height 20
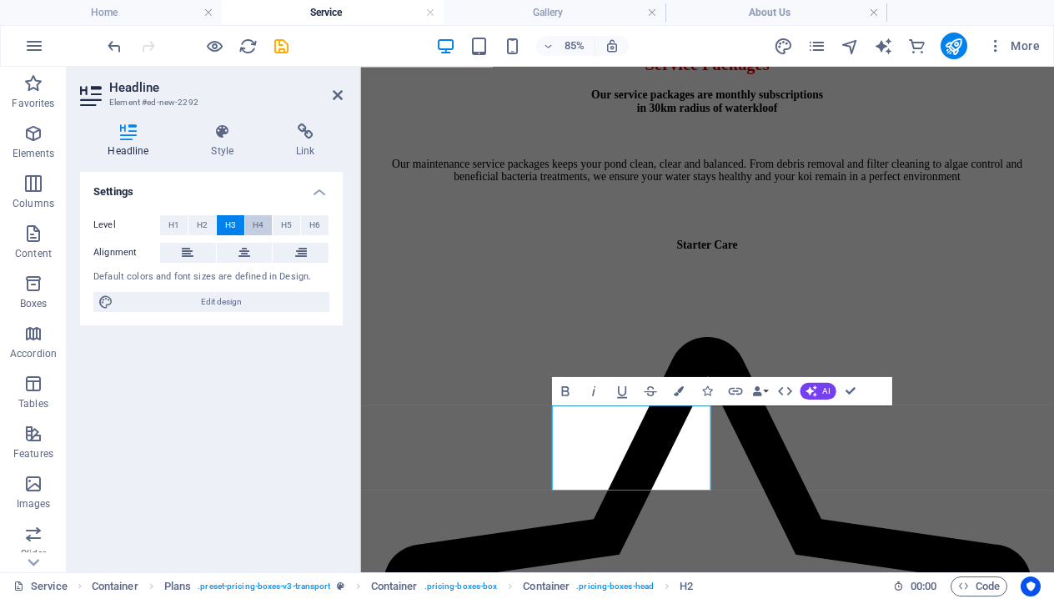
click at [260, 224] on span "H4" at bounding box center [258, 225] width 11 height 20
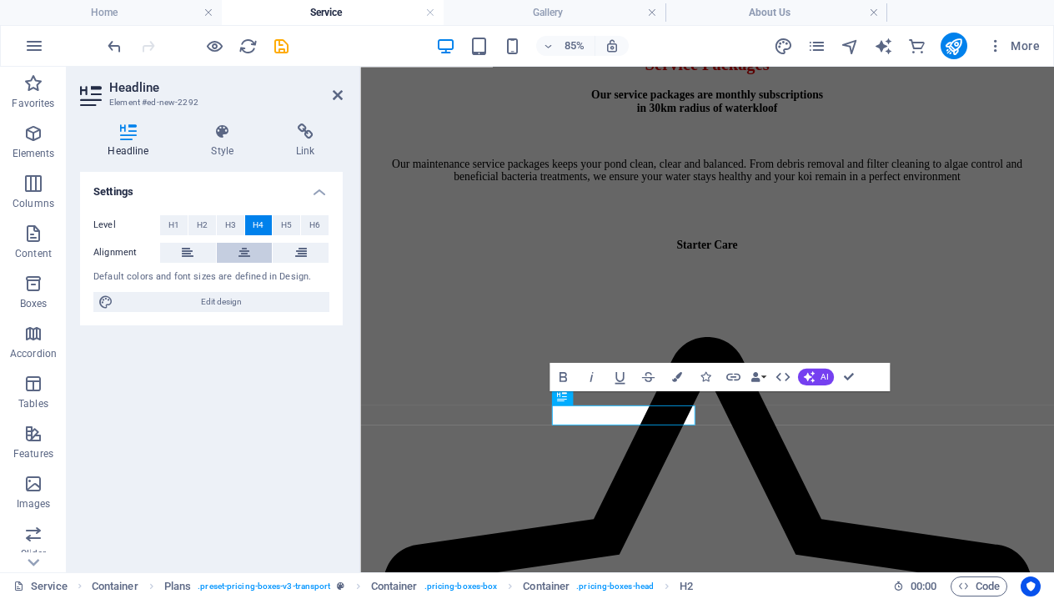
click at [254, 257] on button at bounding box center [245, 253] width 56 height 20
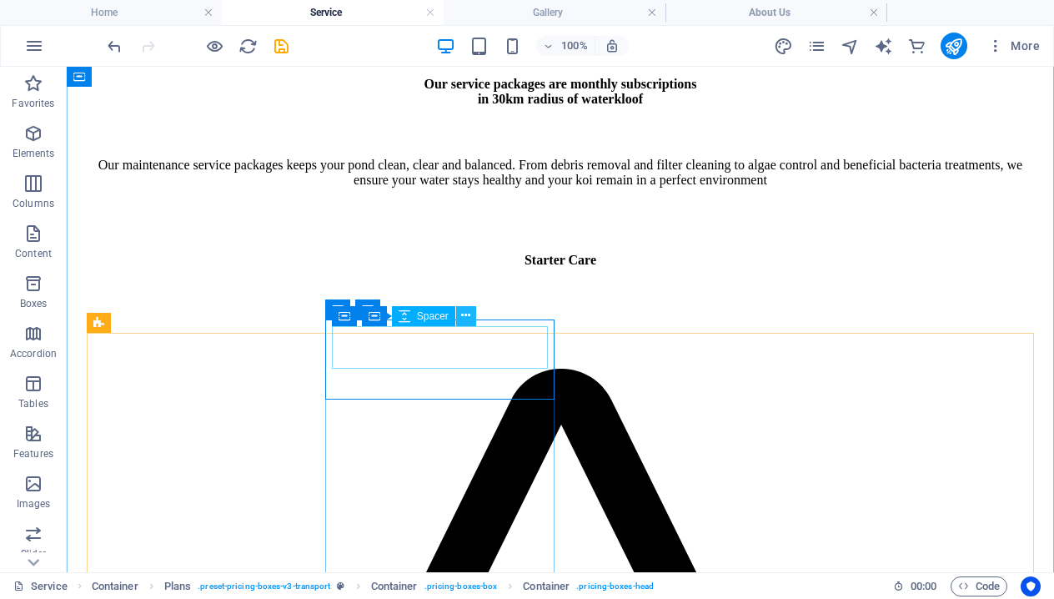
click at [465, 314] on icon at bounding box center [465, 316] width 9 height 18
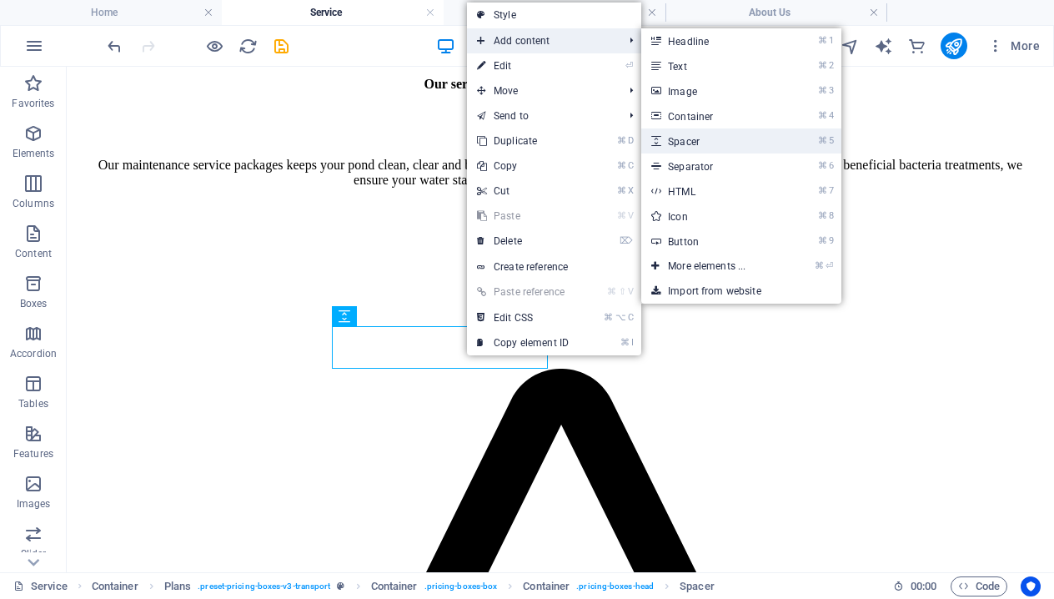
click at [711, 138] on link "⌘ 5 Spacer" at bounding box center [710, 140] width 138 height 25
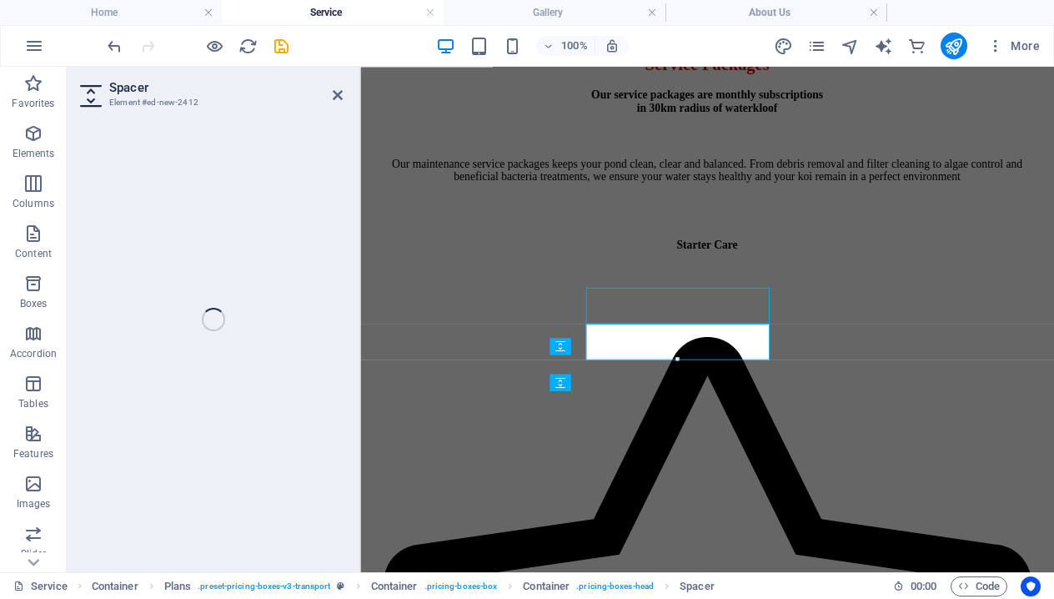
select select "px"
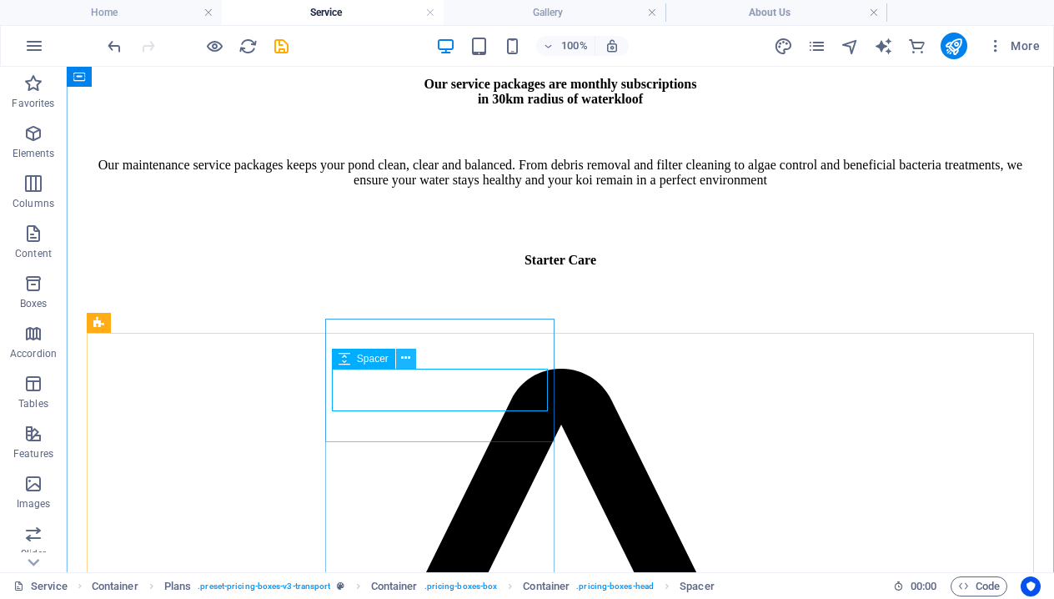
click at [400, 363] on button at bounding box center [406, 359] width 20 height 20
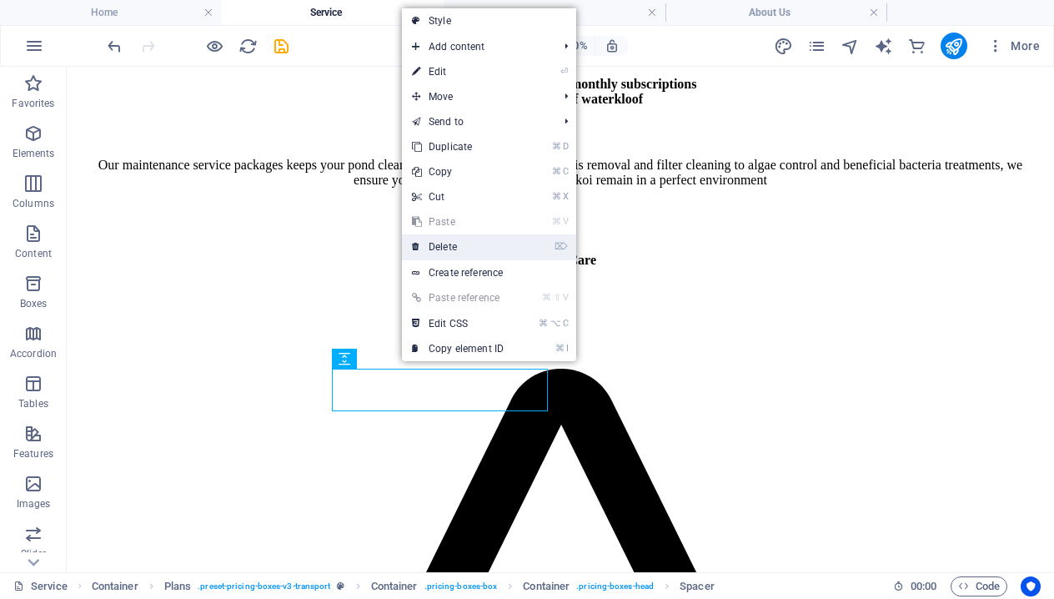
click at [469, 256] on link "⌦ Delete" at bounding box center [458, 246] width 112 height 25
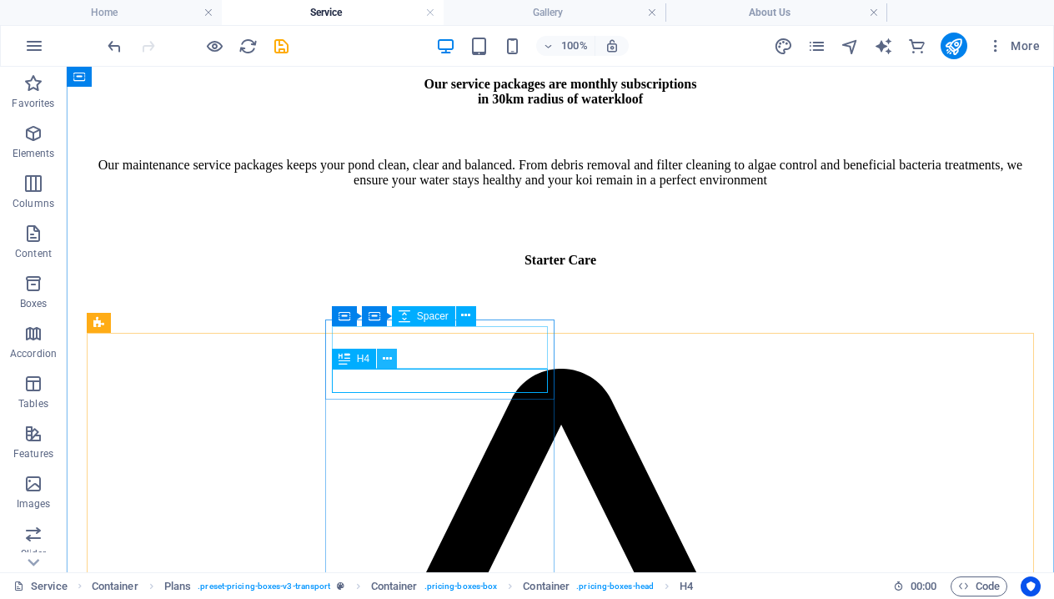
click at [383, 362] on icon at bounding box center [387, 359] width 9 height 18
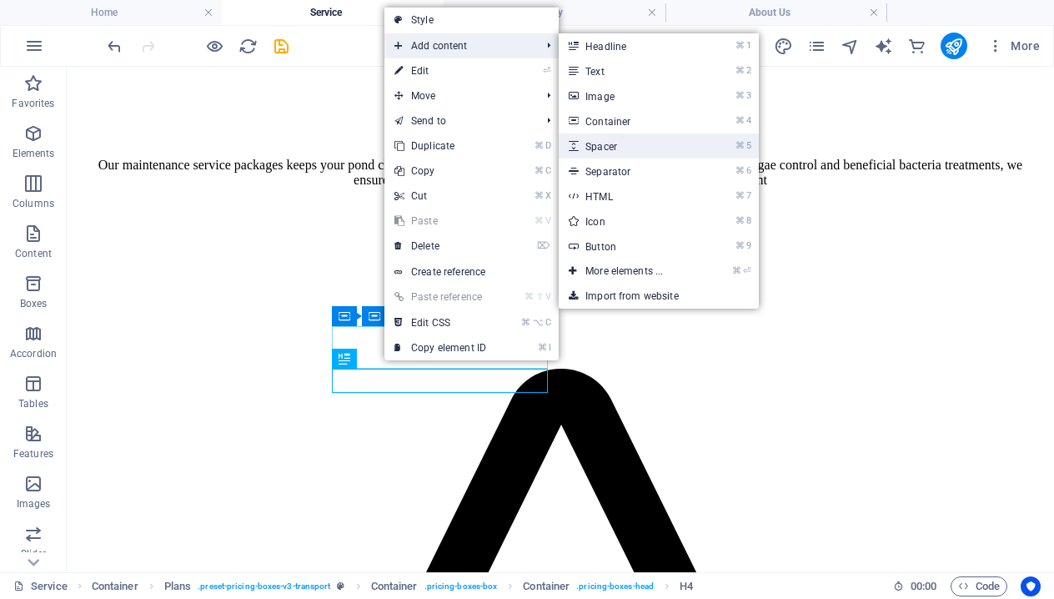
click at [633, 142] on link "⌘ 5 Spacer" at bounding box center [628, 145] width 138 height 25
select select "px"
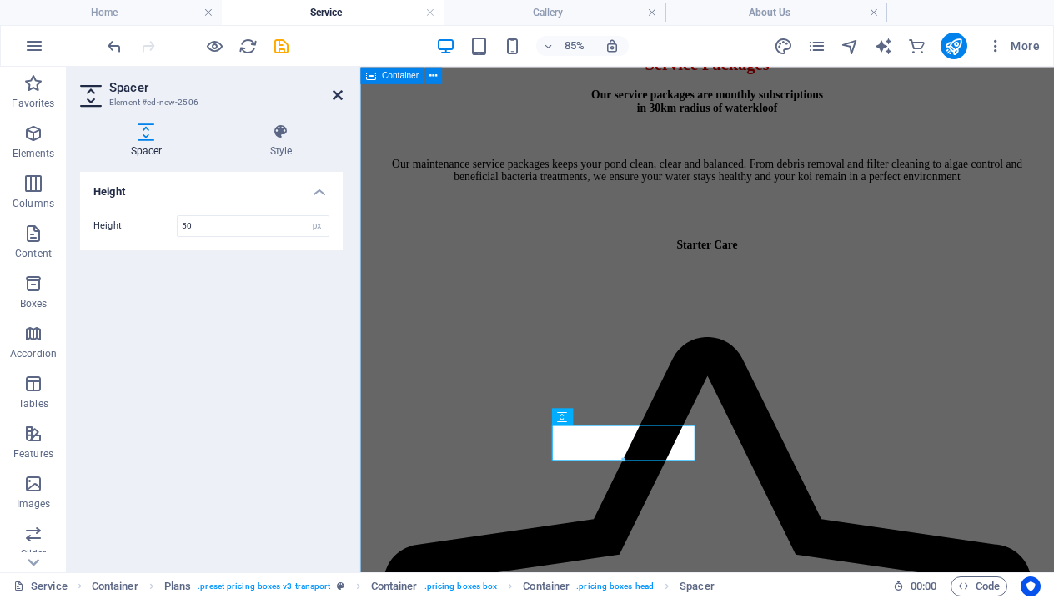
click at [340, 95] on icon at bounding box center [338, 94] width 10 height 13
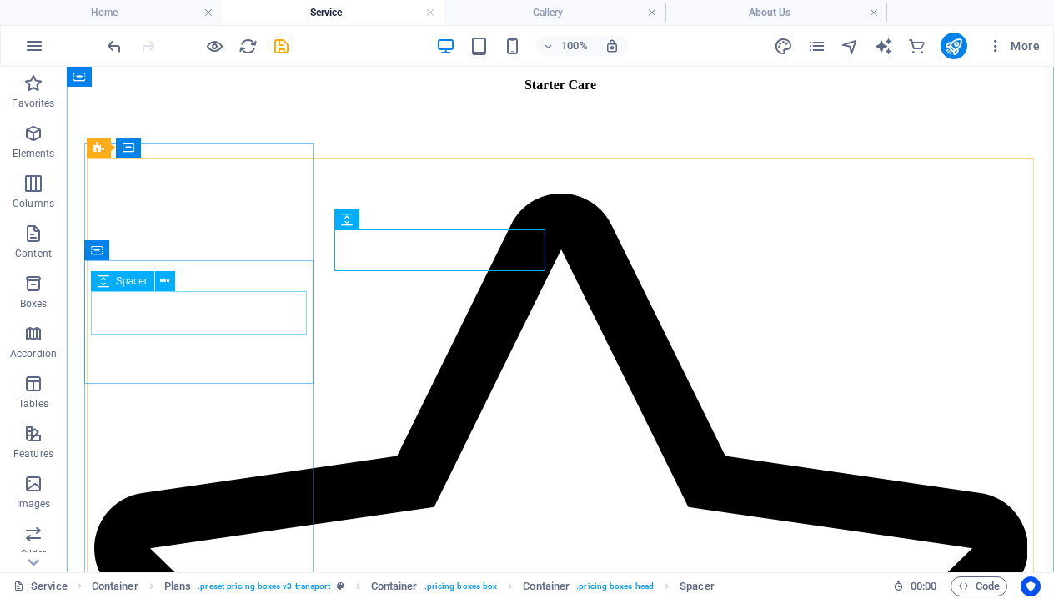
scroll to position [733, 0]
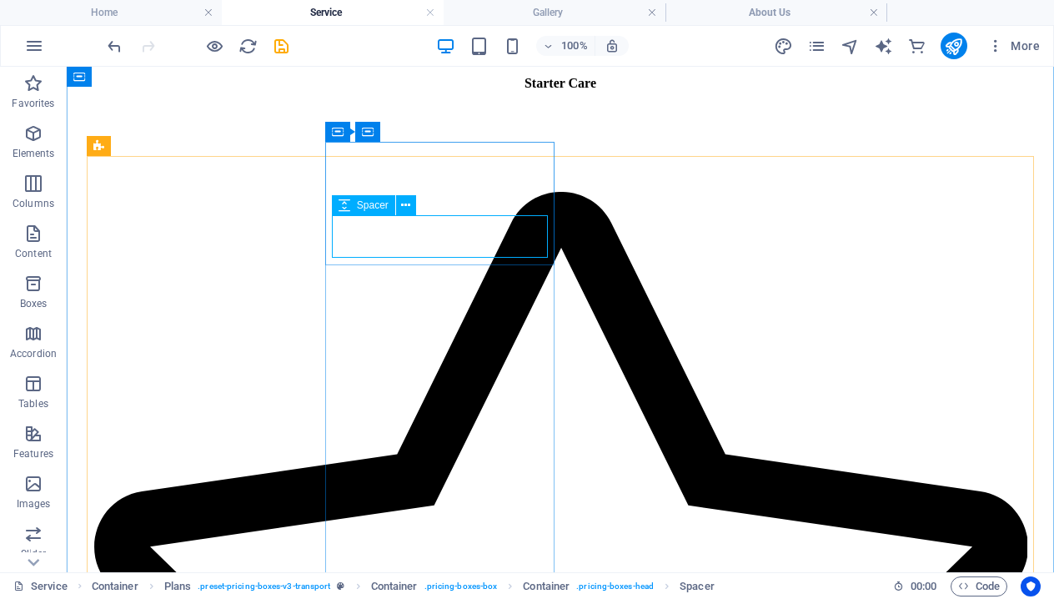
click at [405, 209] on icon at bounding box center [405, 206] width 9 height 18
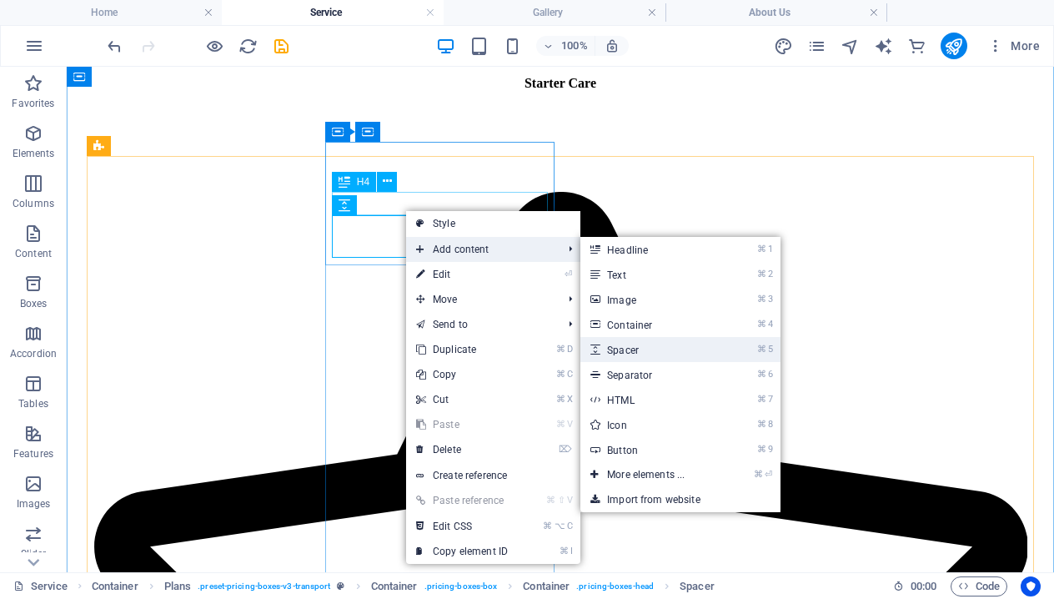
click at [633, 348] on link "⌘ 5 Spacer" at bounding box center [650, 349] width 138 height 25
select select "px"
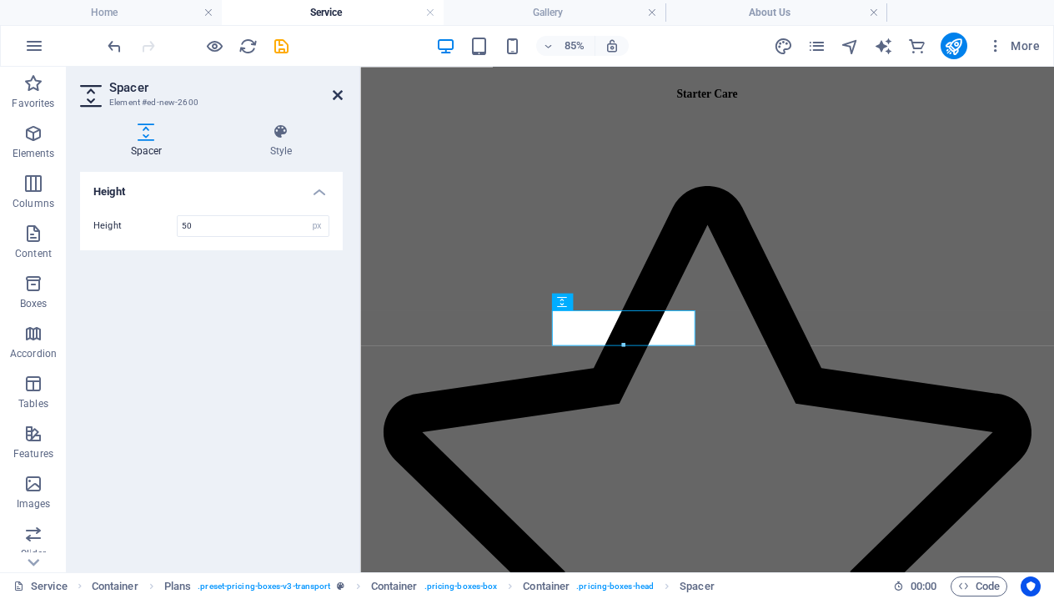
click at [337, 97] on icon at bounding box center [338, 94] width 10 height 13
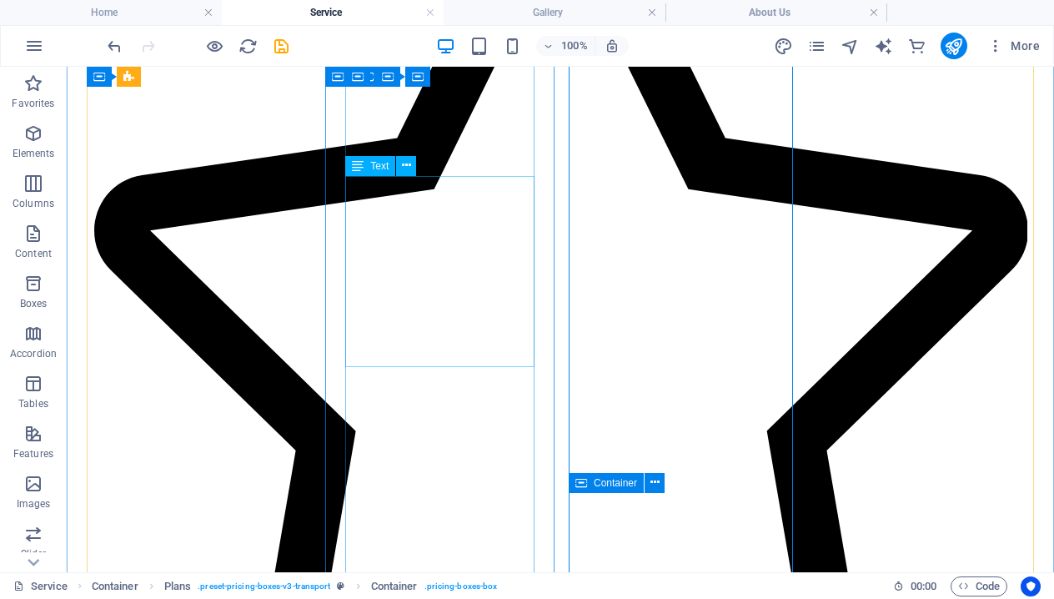
scroll to position [1051, 0]
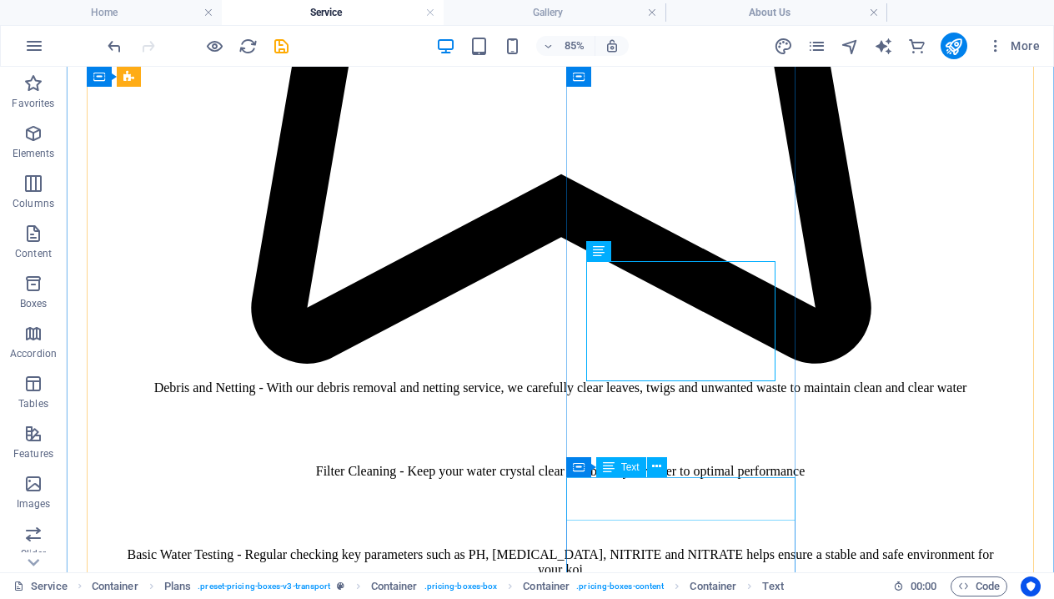
scroll to position [1104, 0]
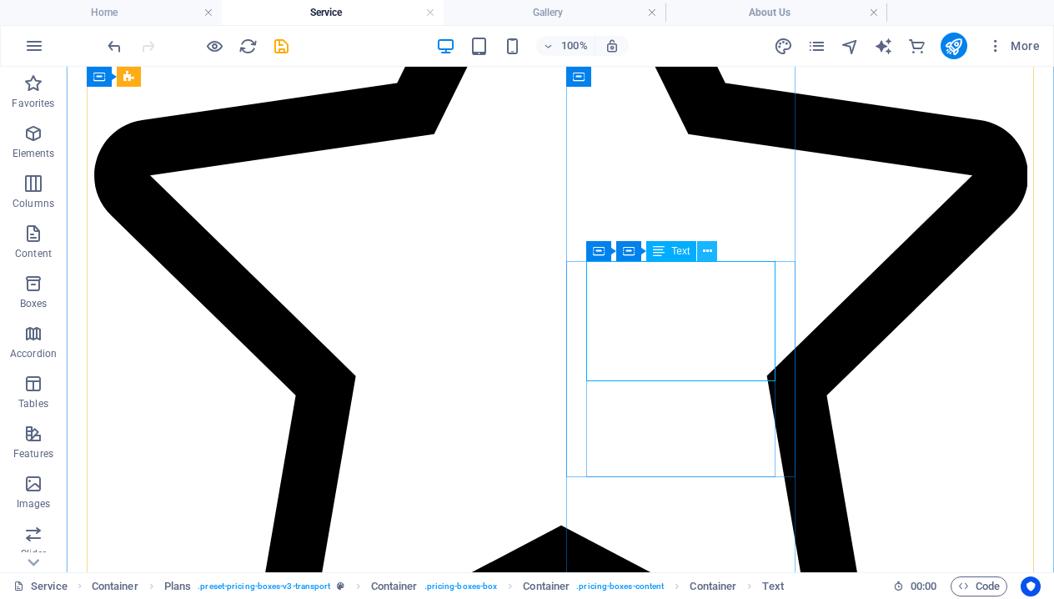
click at [707, 250] on icon at bounding box center [707, 252] width 9 height 18
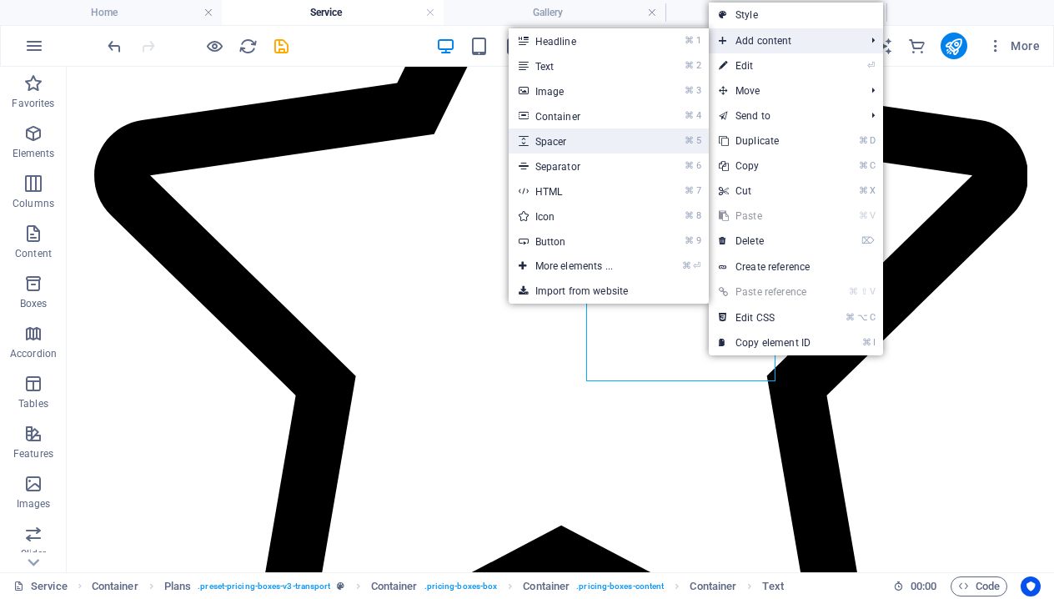
click at [588, 143] on link "⌘ 5 Spacer" at bounding box center [578, 140] width 138 height 25
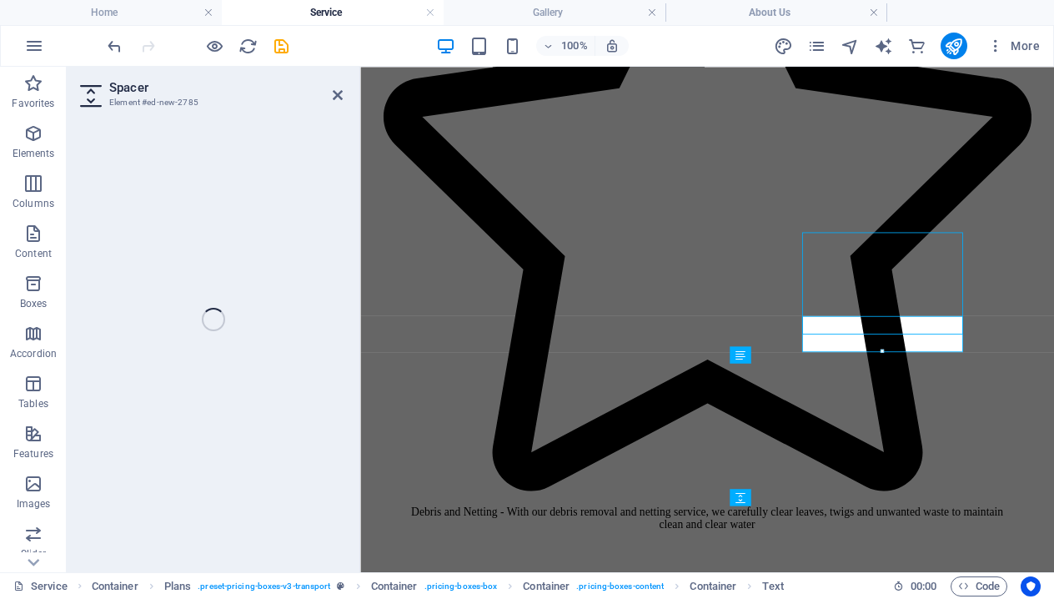
select select "px"
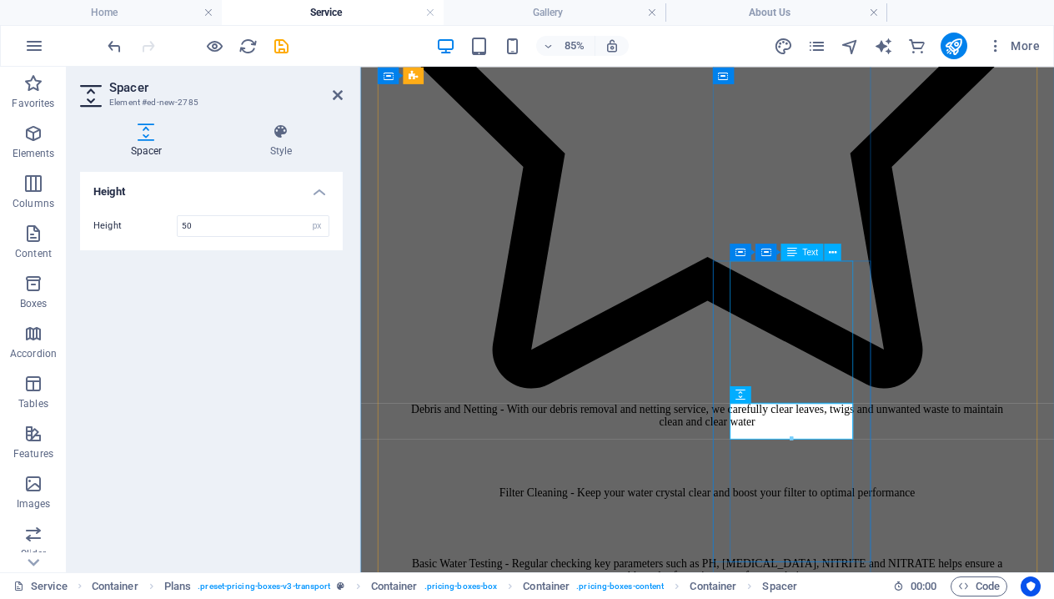
scroll to position [1228, 0]
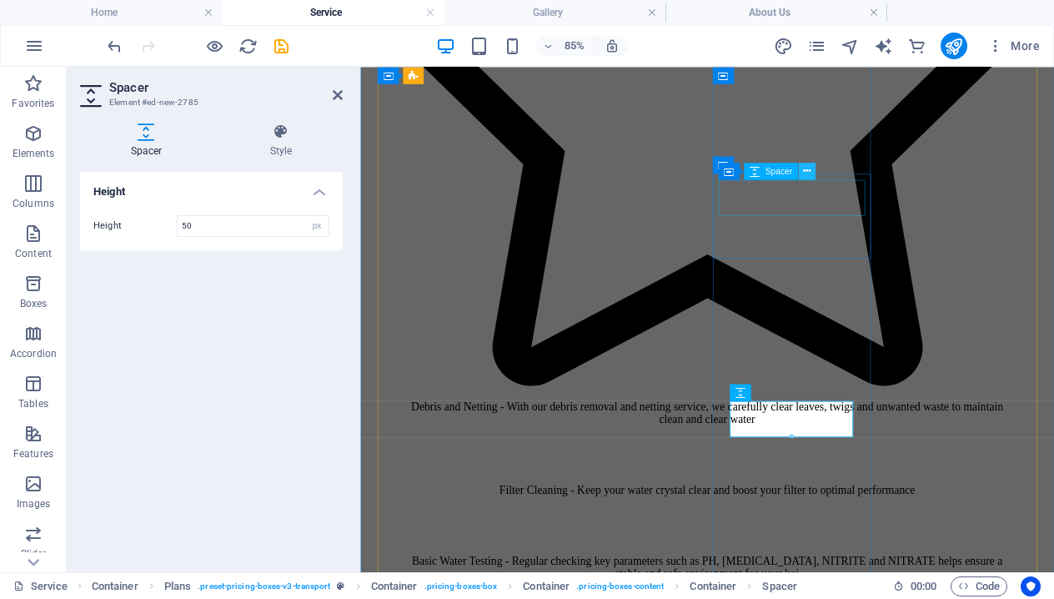
click at [810, 173] on icon at bounding box center [807, 170] width 8 height 15
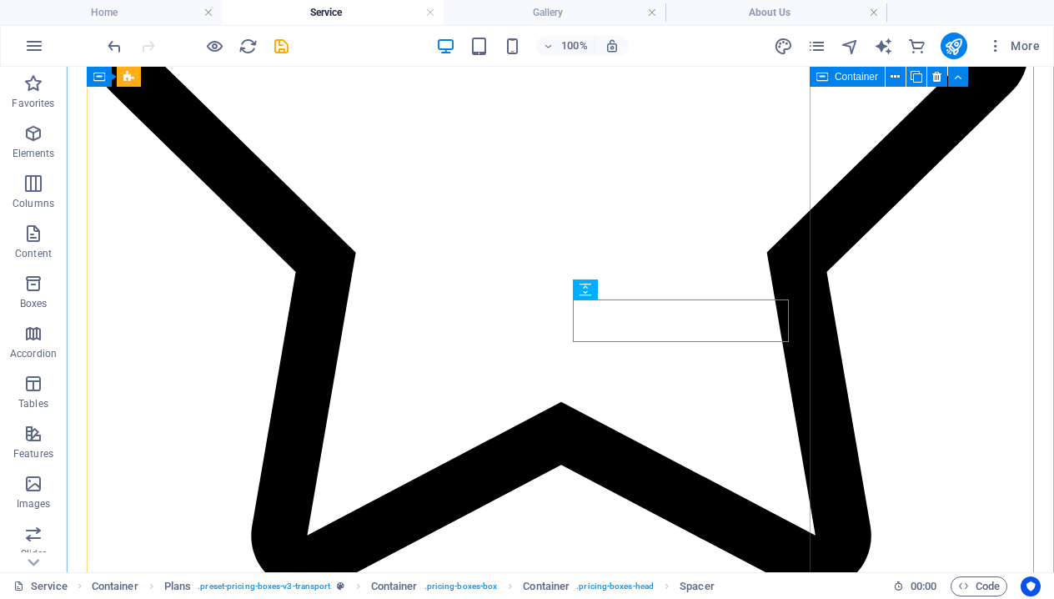
scroll to position [952, 0]
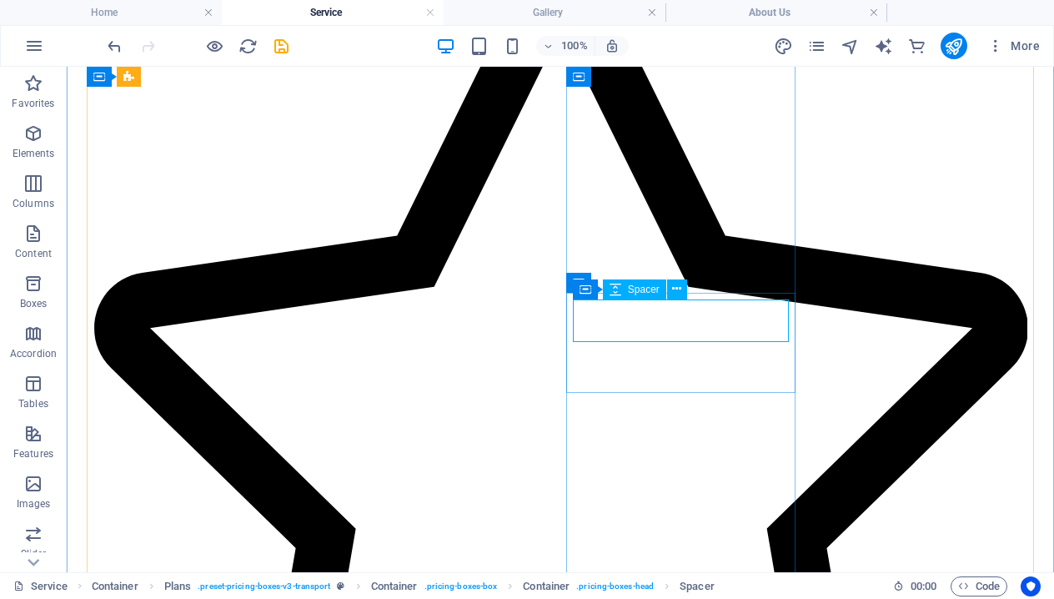
click at [680, 294] on icon at bounding box center [676, 289] width 9 height 18
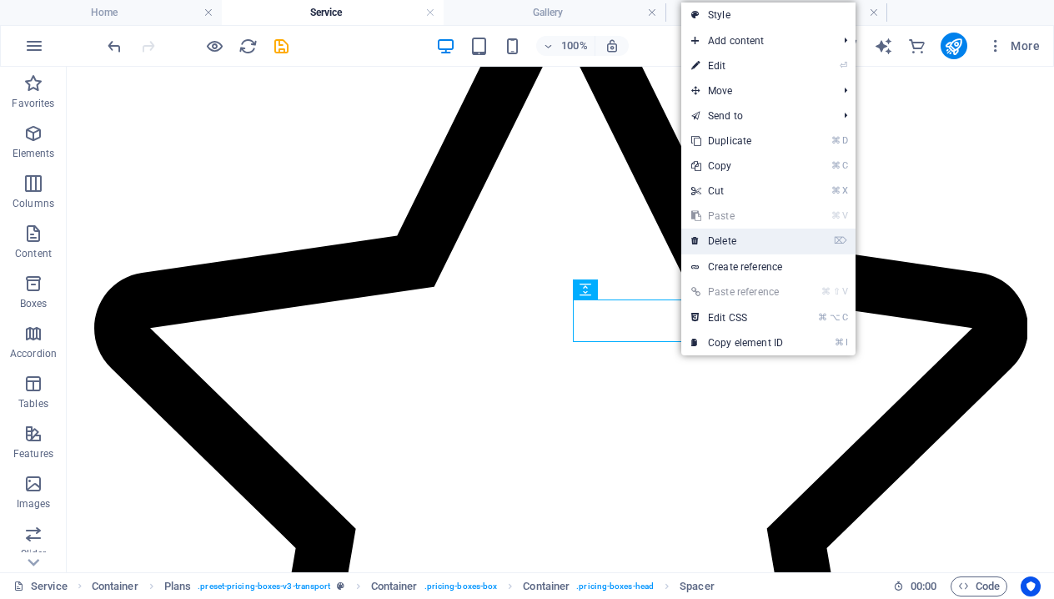
click at [747, 234] on link "⌦ Delete" at bounding box center [738, 241] width 112 height 25
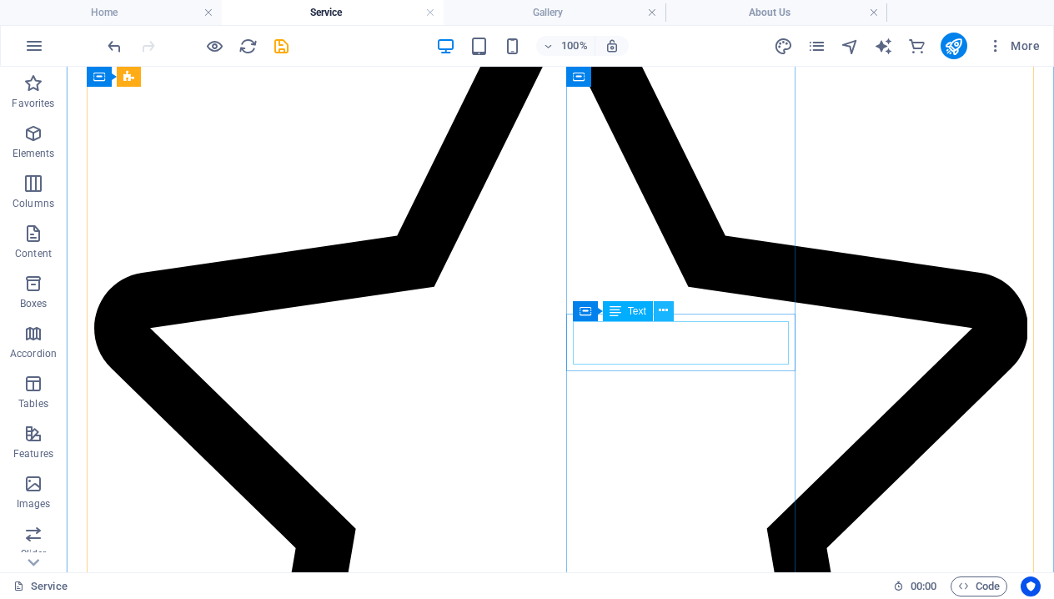
click at [666, 316] on icon at bounding box center [663, 311] width 9 height 18
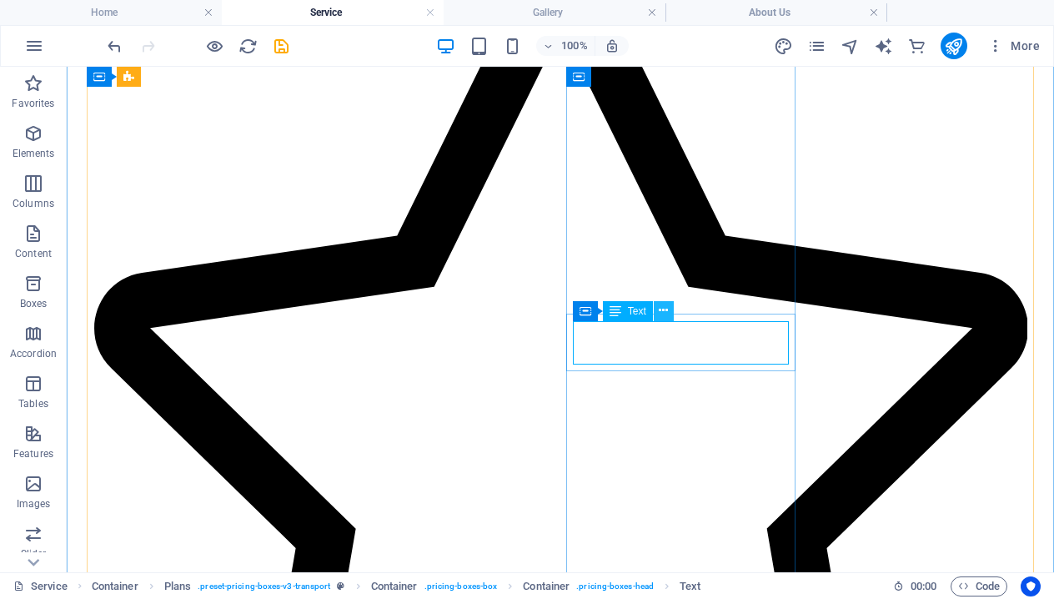
click at [659, 316] on icon at bounding box center [663, 311] width 9 height 18
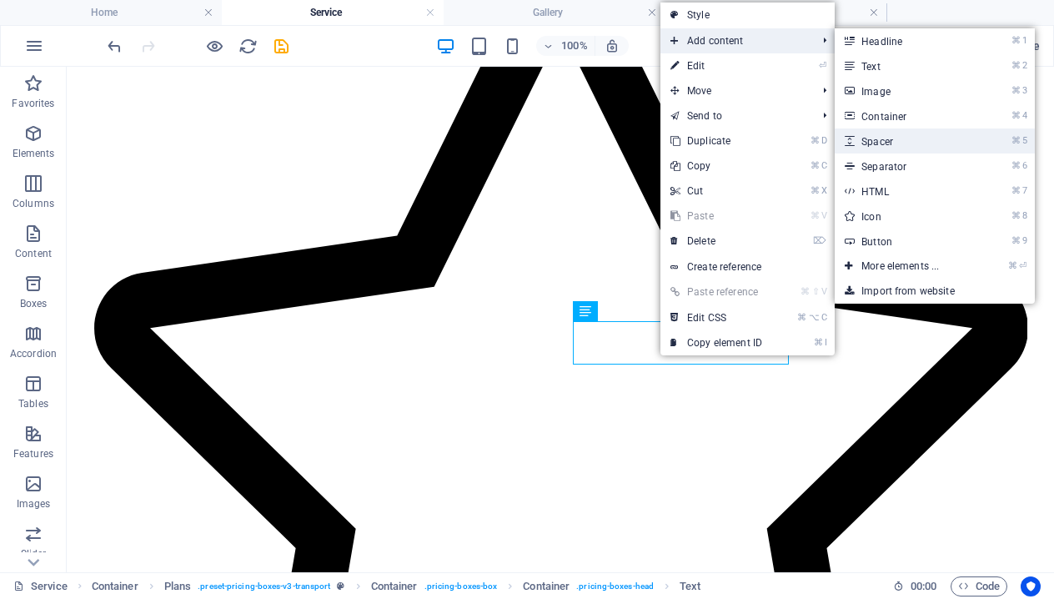
click at [891, 134] on link "⌘ 5 Spacer" at bounding box center [904, 140] width 138 height 25
select select "px"
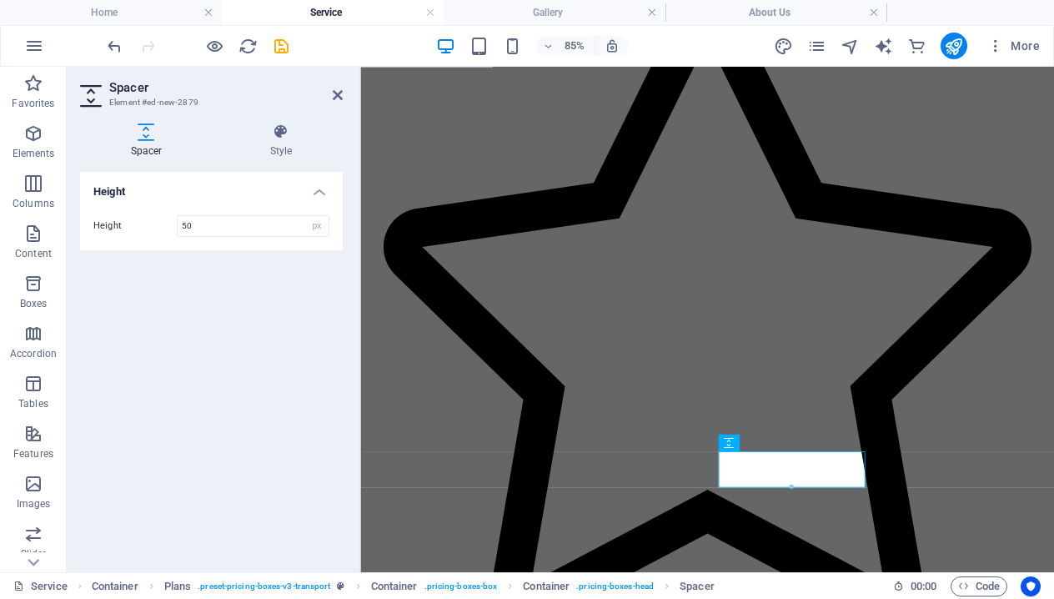
click at [338, 103] on header "Spacer Element #ed-new-2879" at bounding box center [211, 88] width 263 height 43
click at [336, 98] on icon at bounding box center [338, 94] width 10 height 13
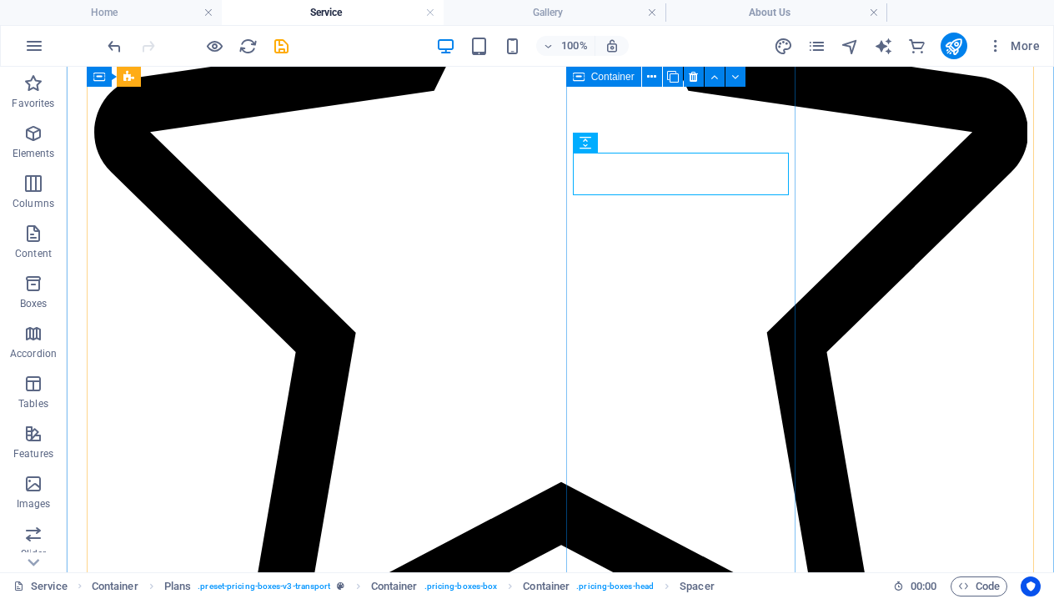
scroll to position [1150, 0]
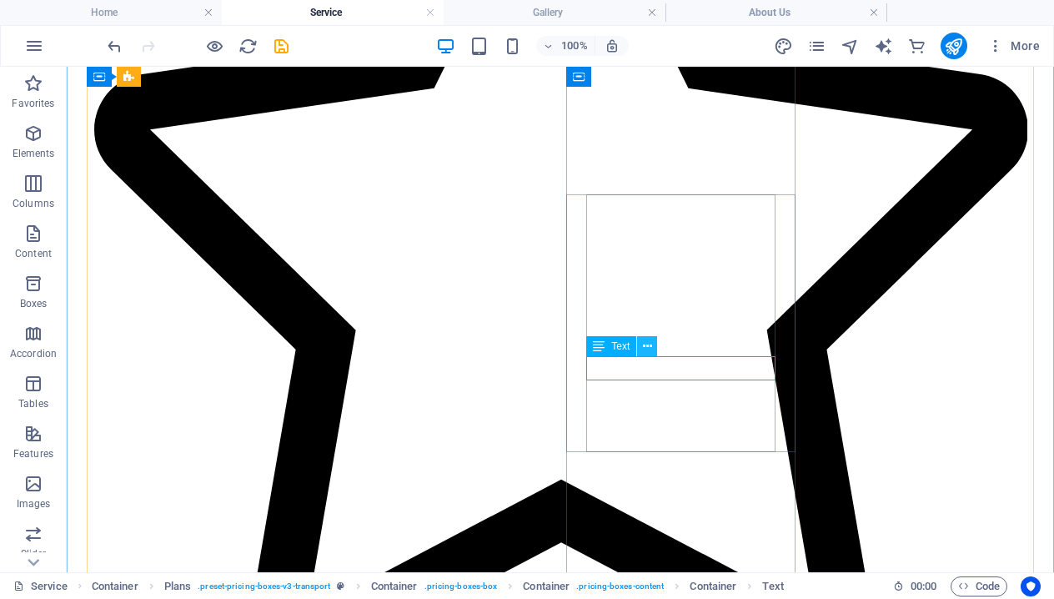
click at [653, 350] on button at bounding box center [647, 346] width 20 height 20
click at [653, 352] on button at bounding box center [647, 346] width 20 height 20
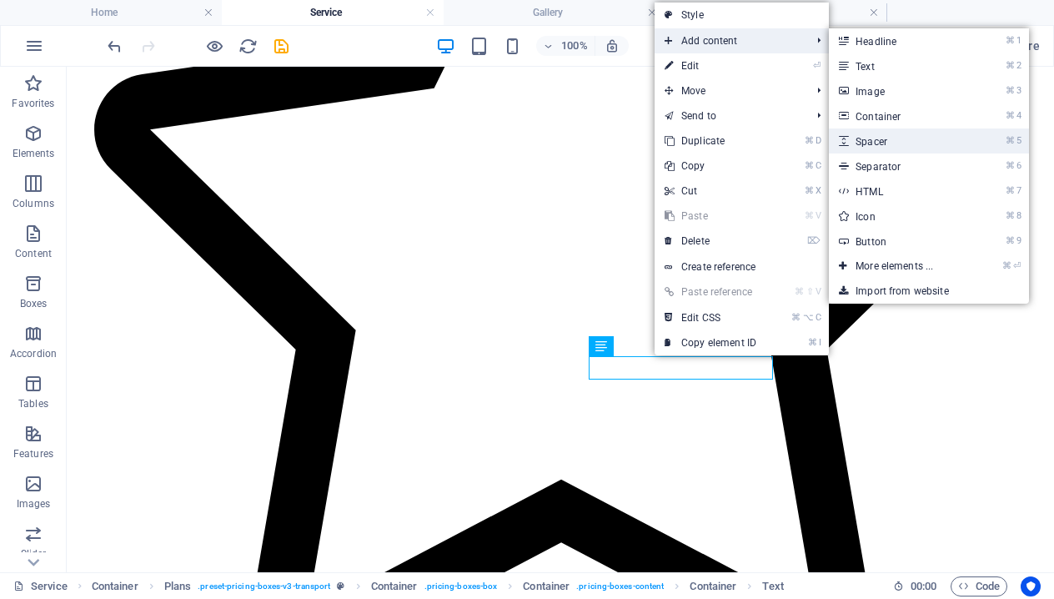
click at [885, 139] on link "⌘ 5 Spacer" at bounding box center [898, 140] width 138 height 25
select select "px"
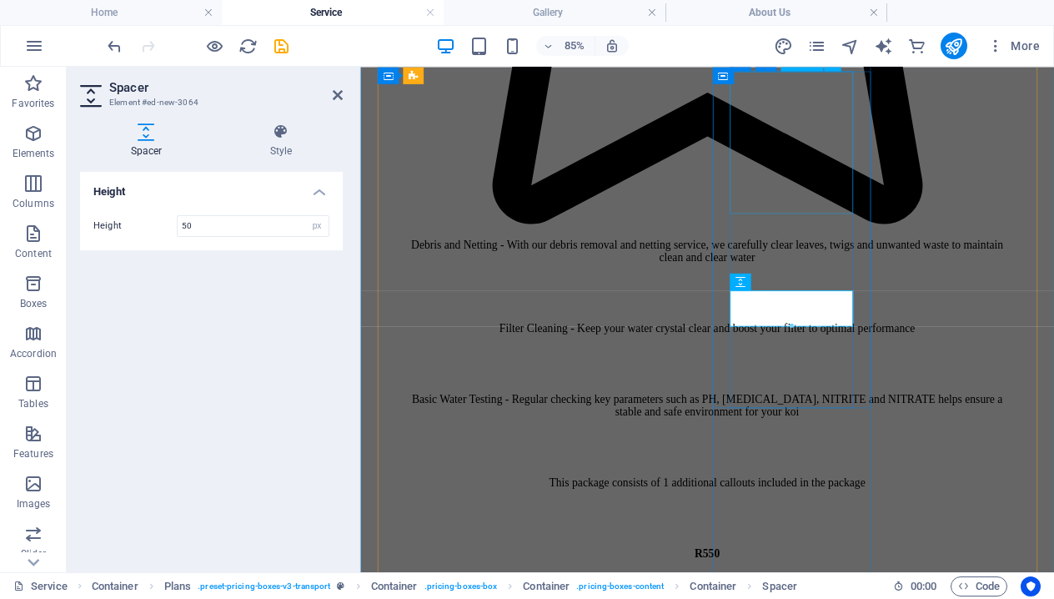
scroll to position [1427, 0]
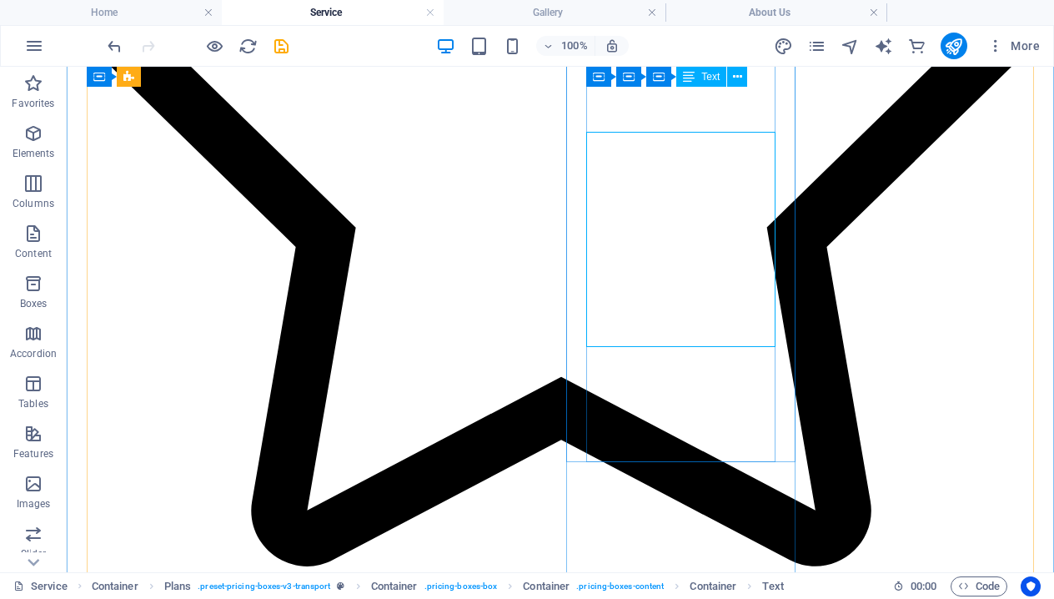
scroll to position [1249, 0]
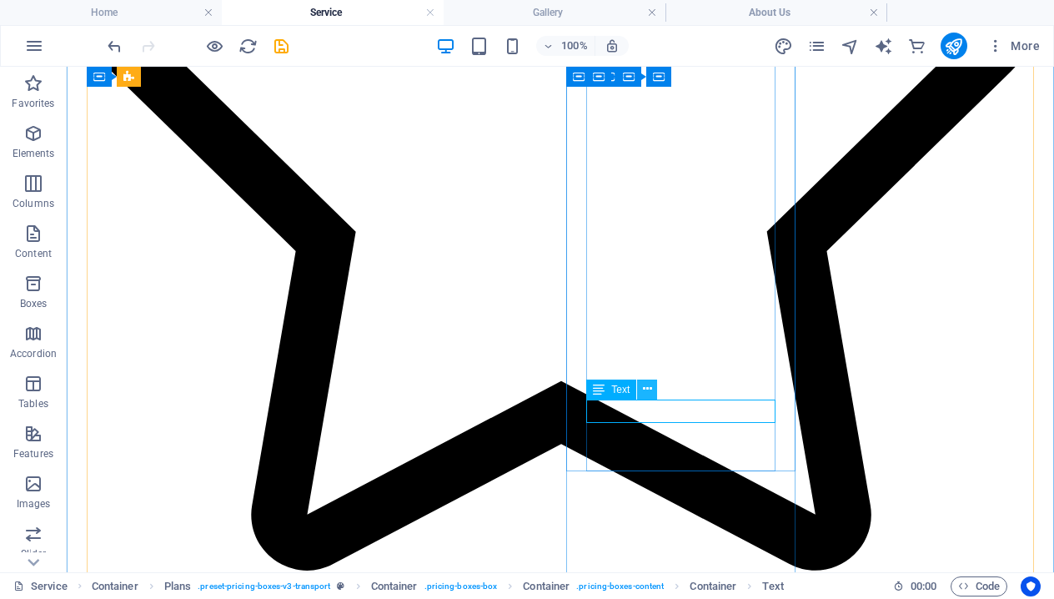
click at [651, 397] on icon at bounding box center [647, 389] width 9 height 18
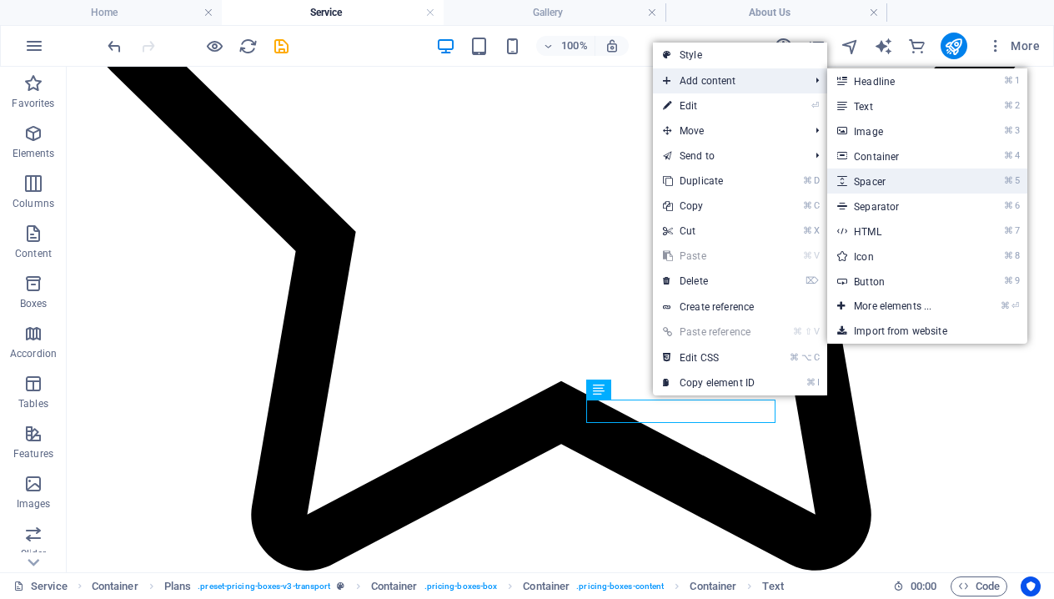
click at [910, 184] on link "⌘ 5 Spacer" at bounding box center [897, 181] width 138 height 25
select select "px"
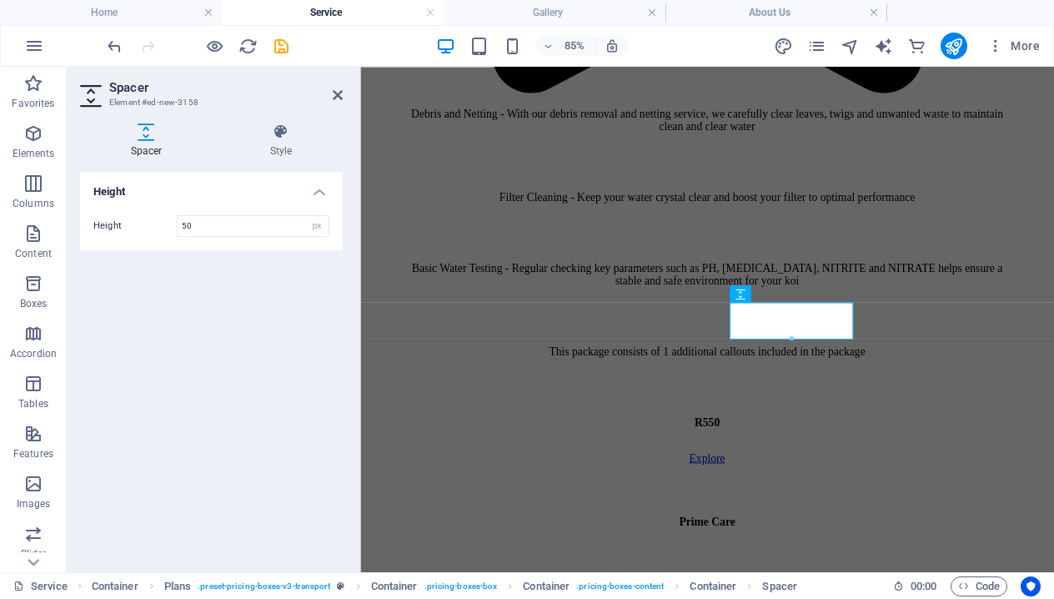
scroll to position [1590, 0]
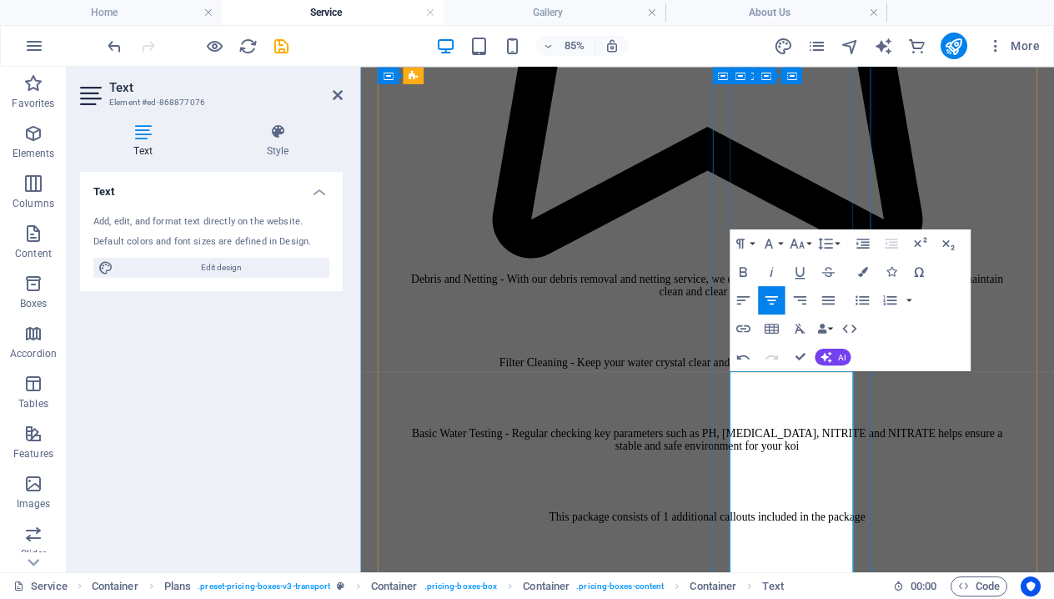
scroll to position [1390, 0]
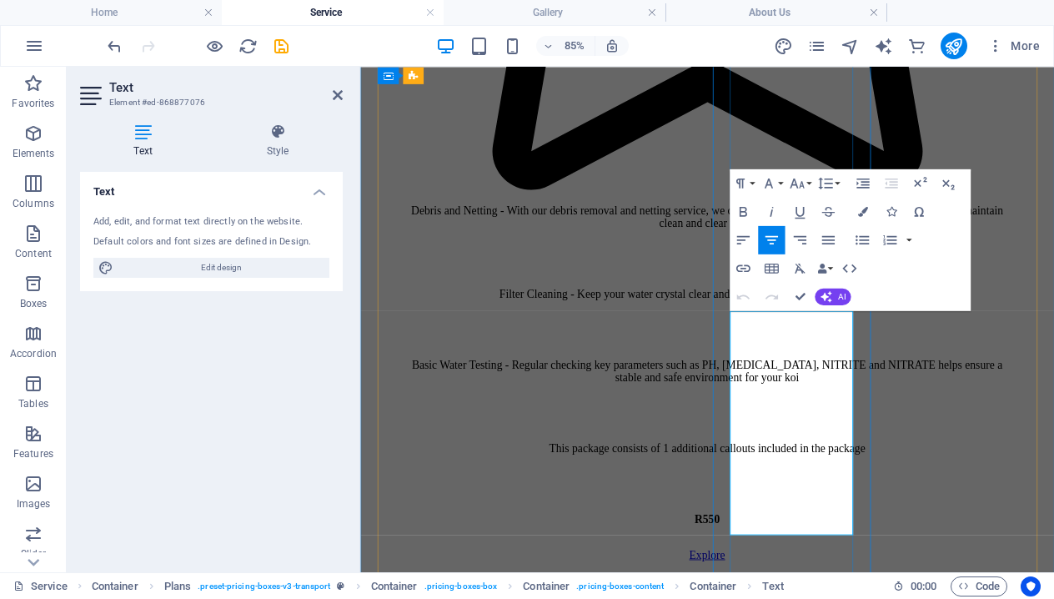
scroll to position [1463, 0]
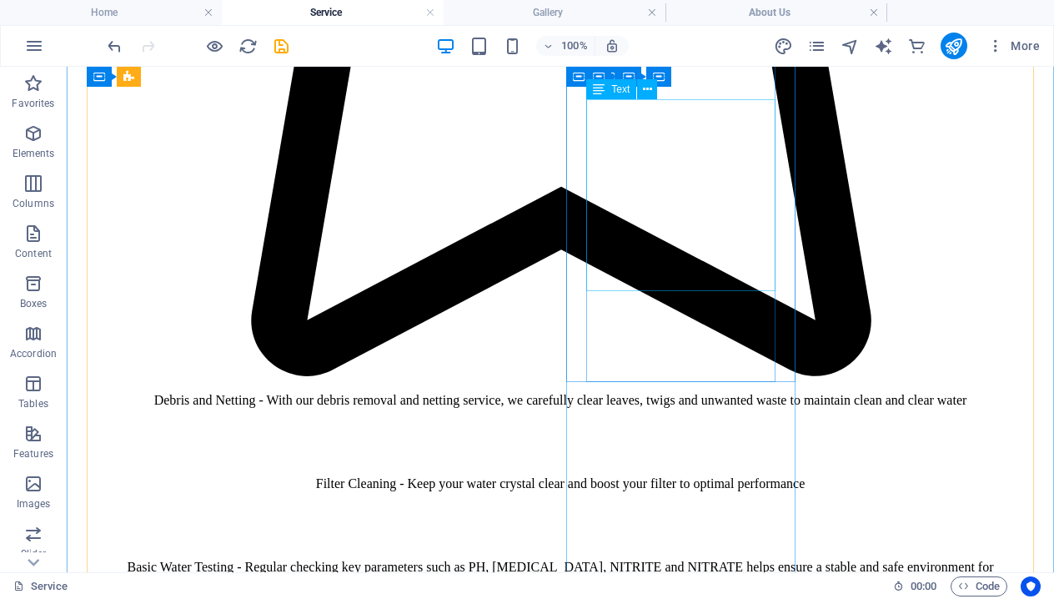
scroll to position [1470, 0]
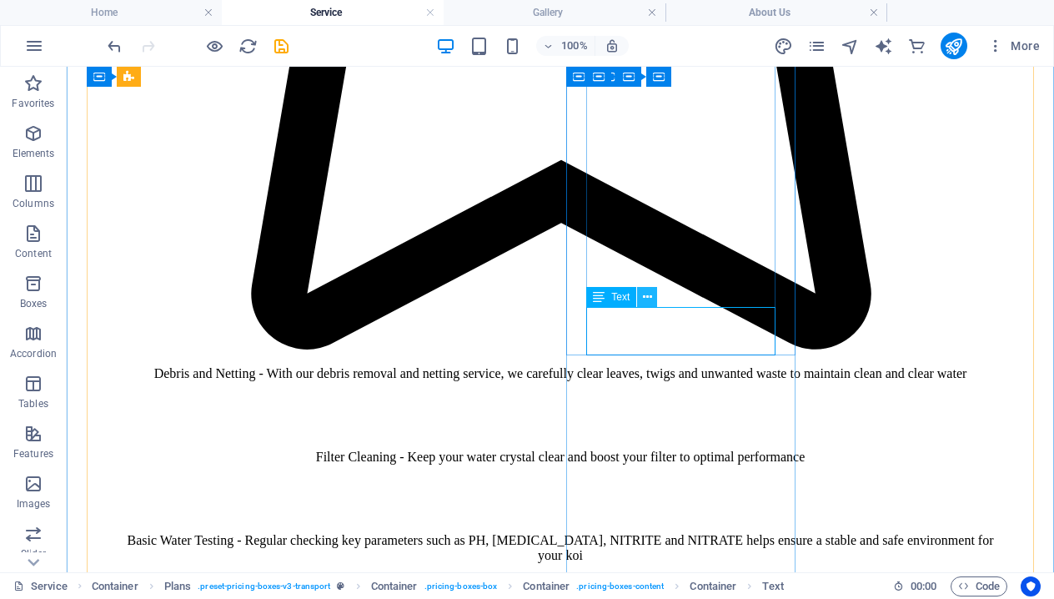
click at [654, 294] on button at bounding box center [647, 297] width 20 height 20
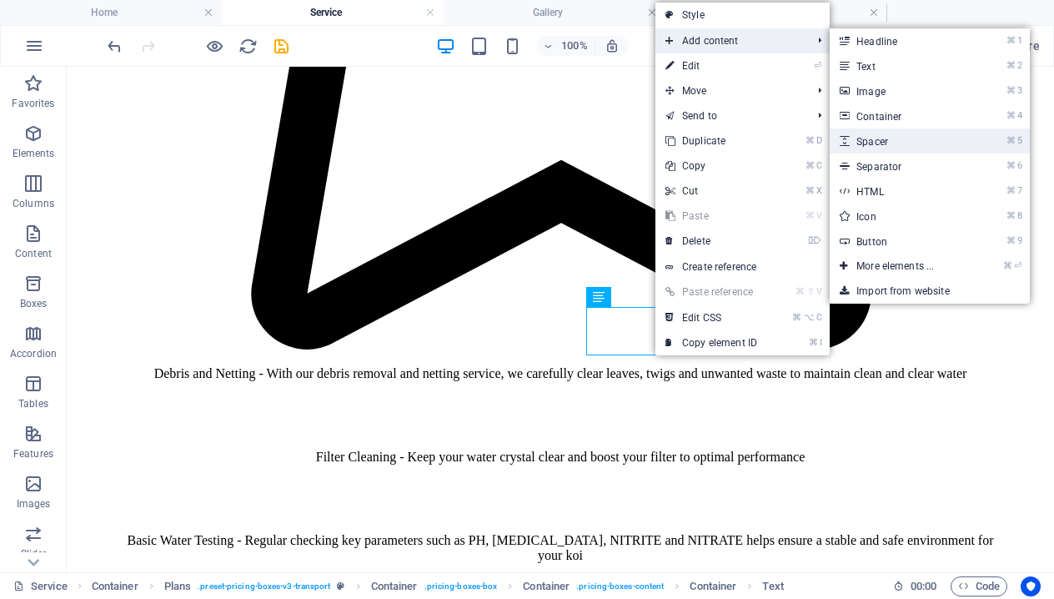
click at [903, 134] on link "⌘ 5 Spacer" at bounding box center [899, 140] width 138 height 25
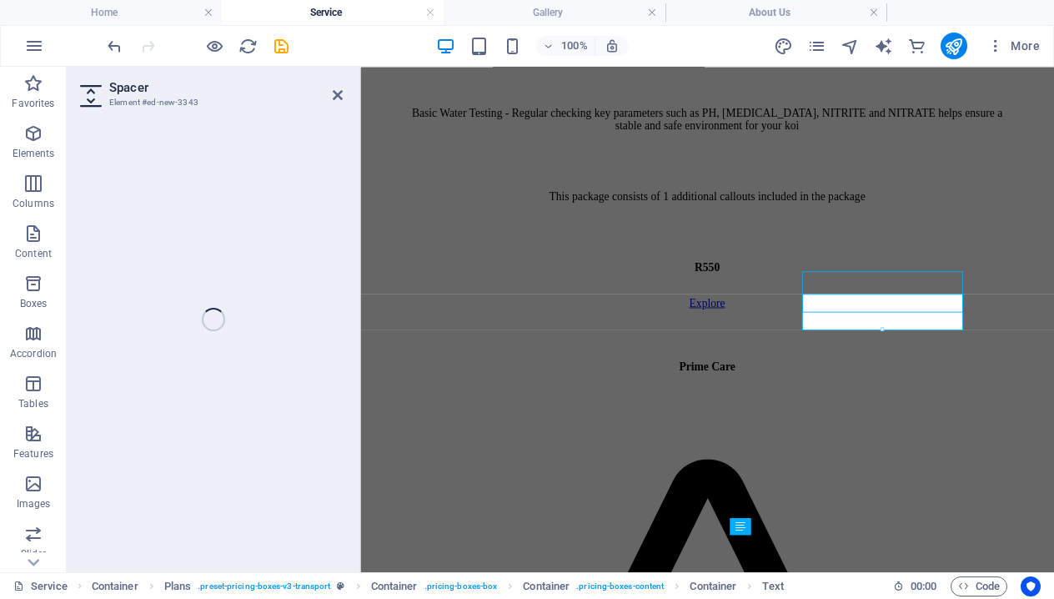
select select "px"
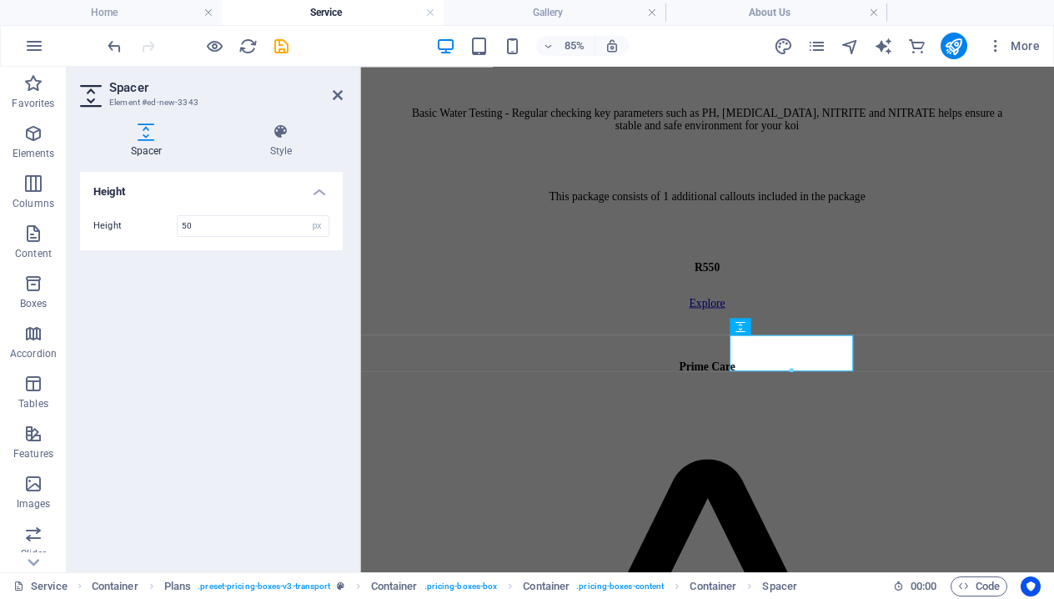
scroll to position [1815, 0]
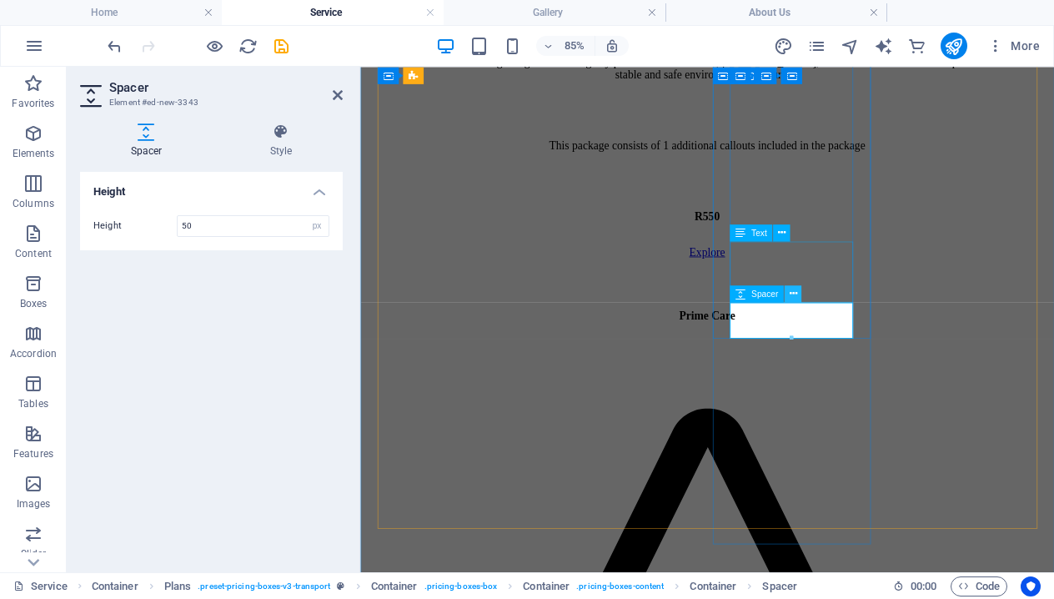
click at [796, 294] on icon at bounding box center [793, 293] width 8 height 15
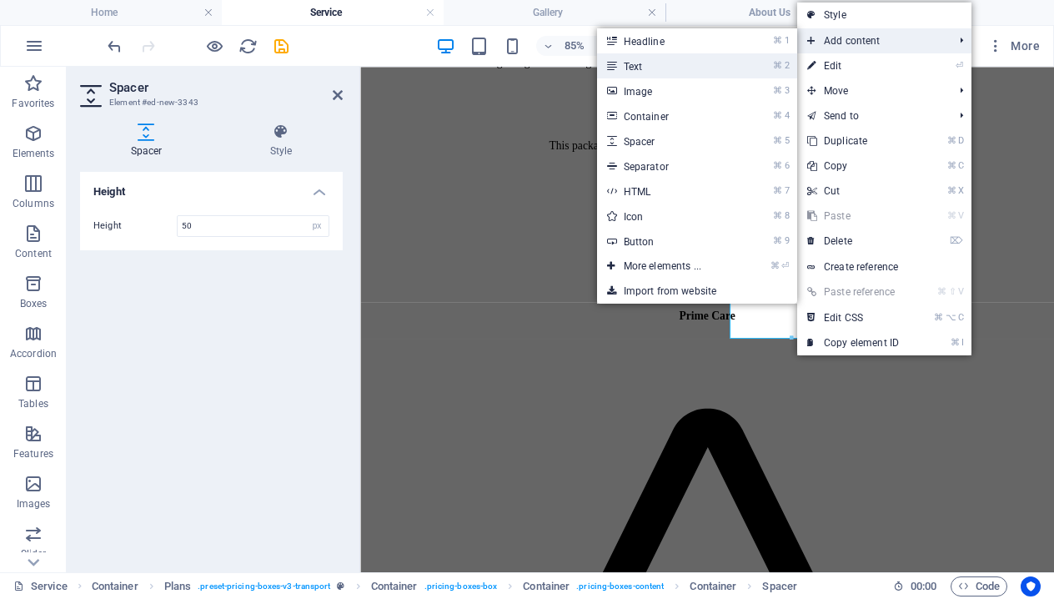
click at [683, 70] on link "⌘ 2 Text" at bounding box center [666, 65] width 138 height 25
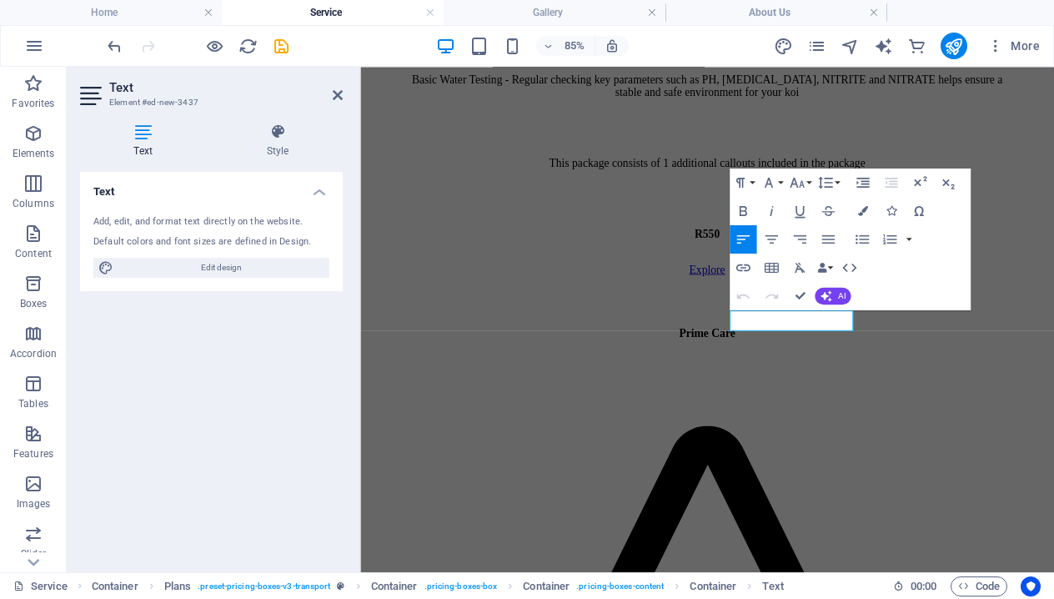
scroll to position [1837, 0]
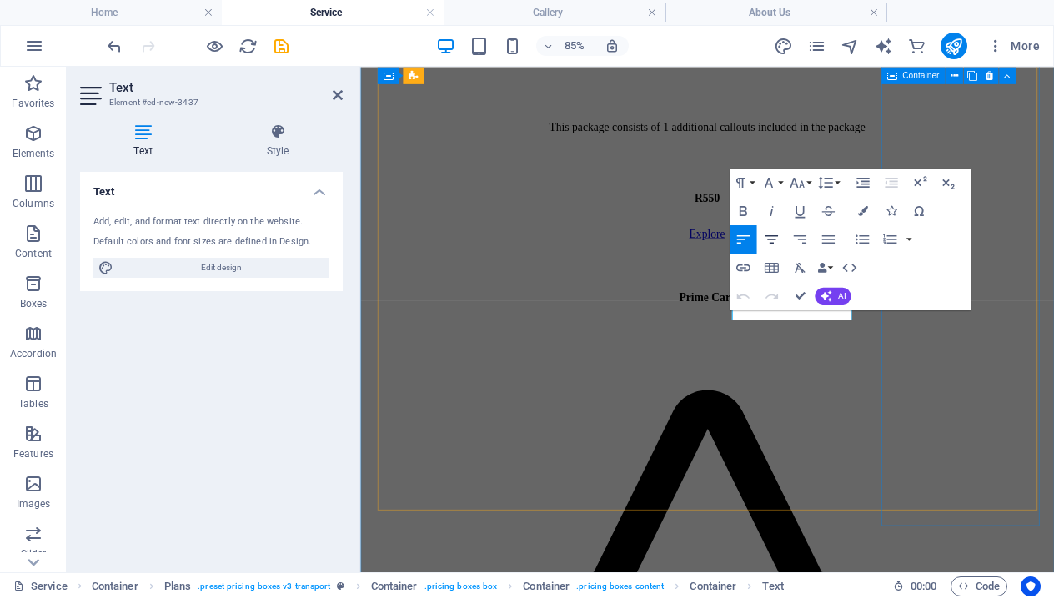
click at [772, 234] on icon "button" at bounding box center [771, 238] width 17 height 17
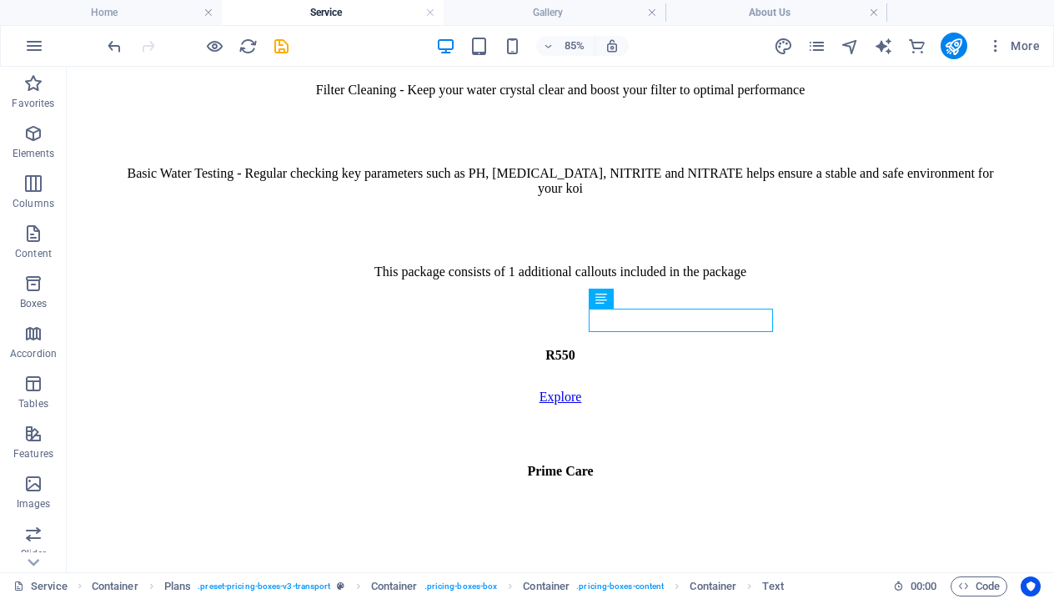
scroll to position [1517, 0]
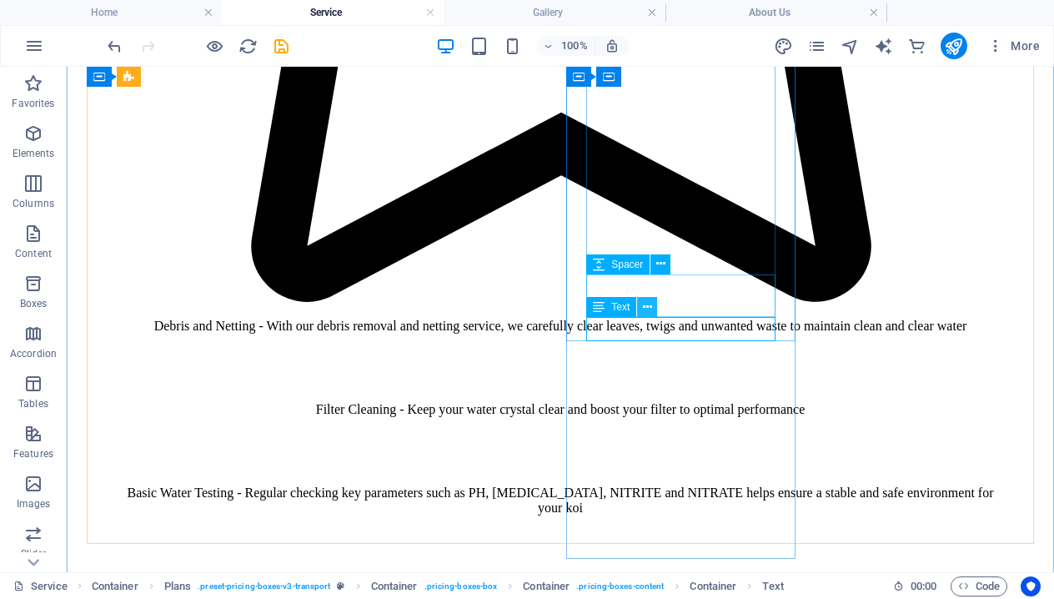
click at [648, 308] on icon at bounding box center [647, 308] width 9 height 18
click at [643, 308] on icon at bounding box center [647, 308] width 9 height 18
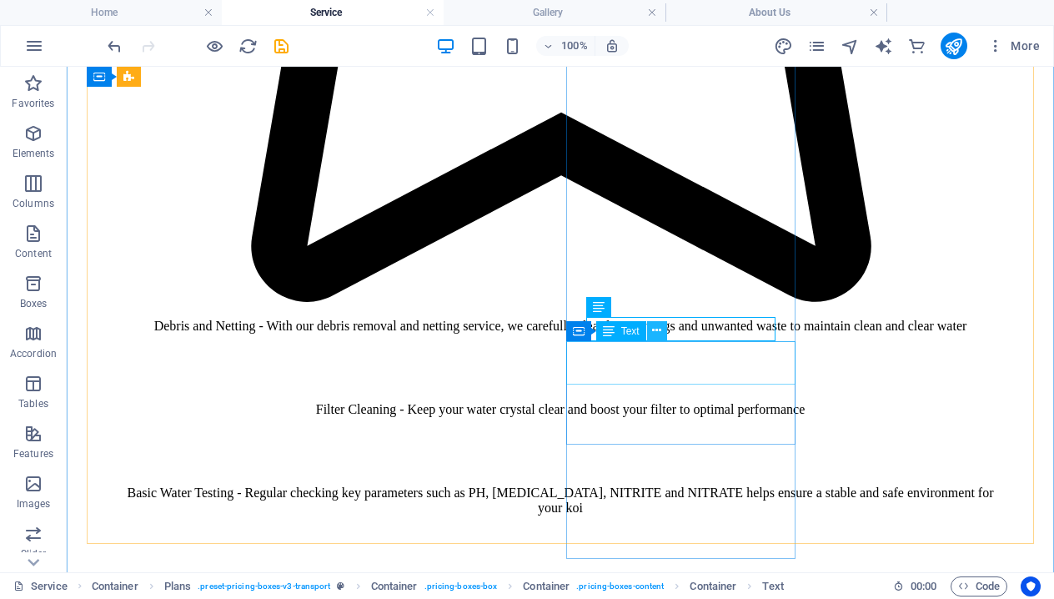
click at [661, 335] on icon at bounding box center [656, 331] width 9 height 18
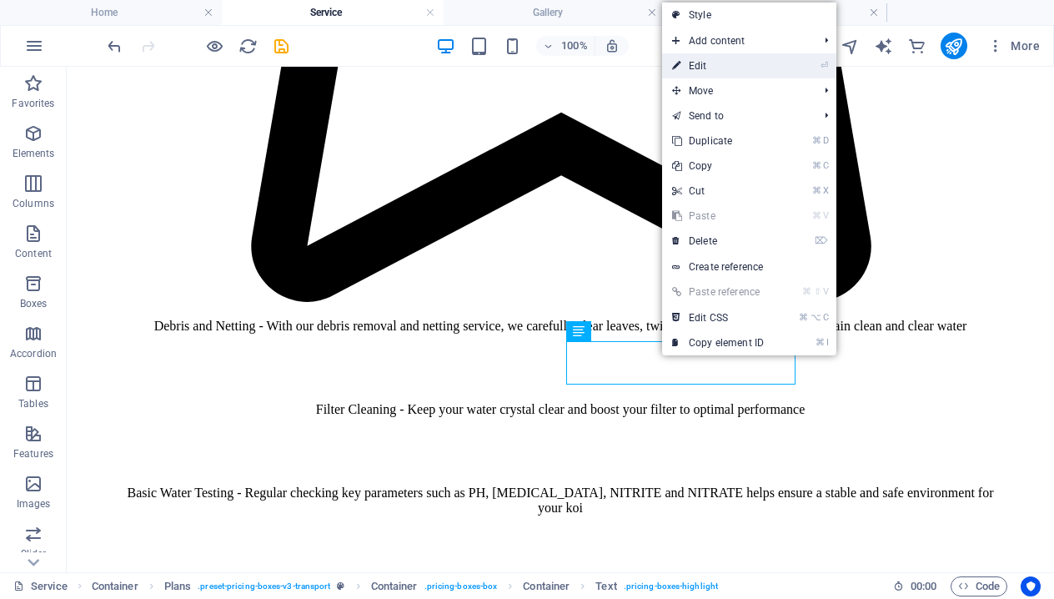
click at [761, 68] on link "⏎ Edit" at bounding box center [718, 65] width 112 height 25
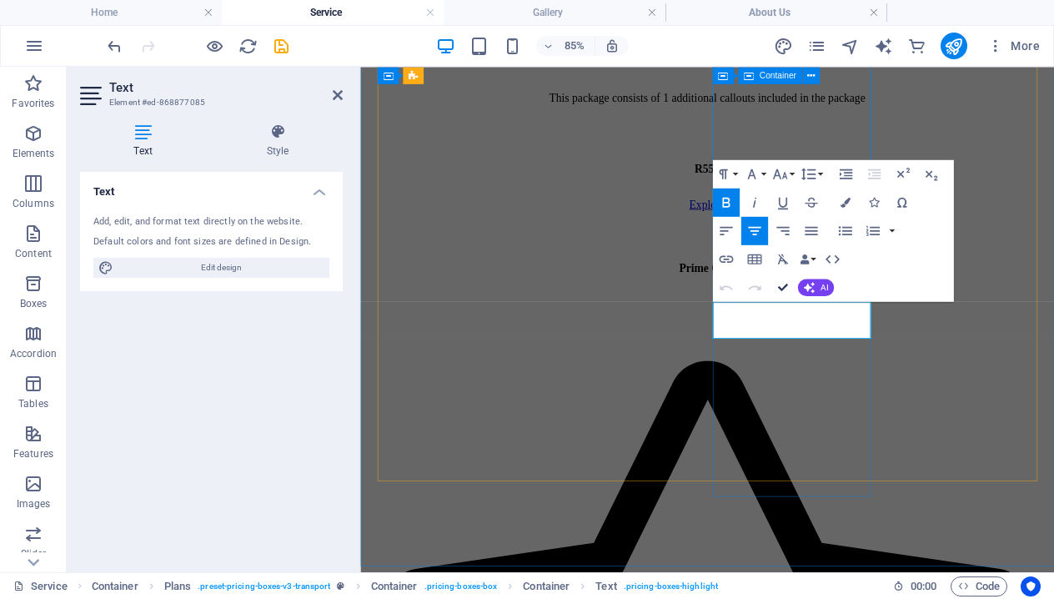
scroll to position [1560, 0]
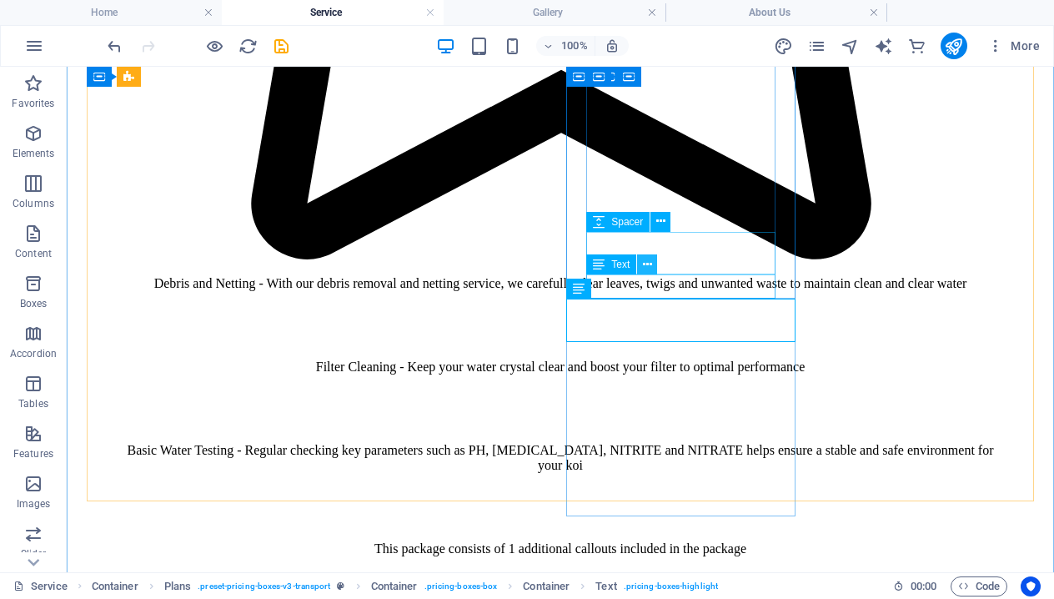
click at [650, 264] on icon at bounding box center [647, 265] width 9 height 18
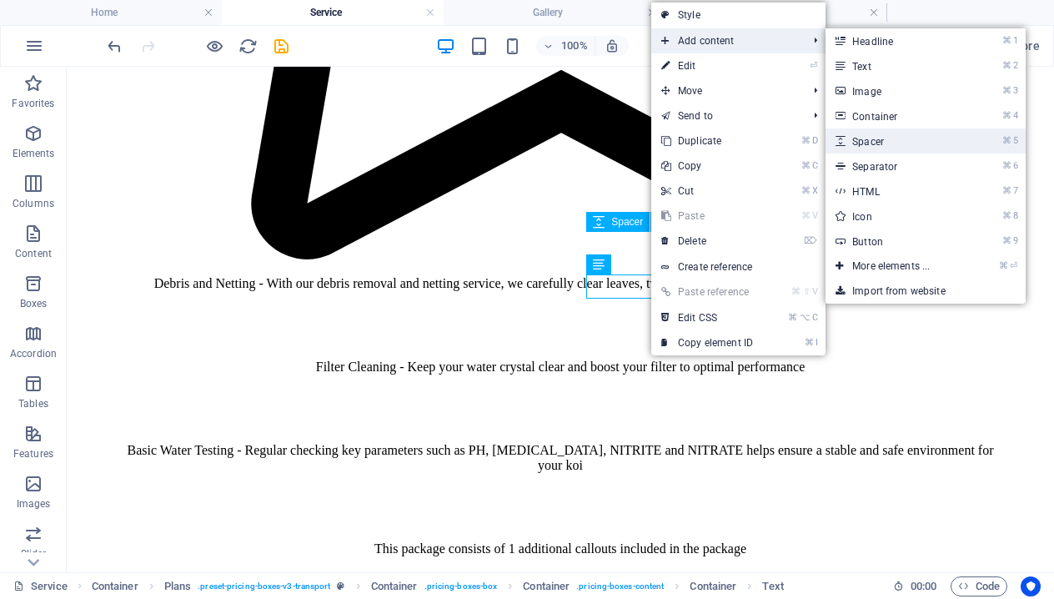
click at [886, 138] on link "⌘ 5 Spacer" at bounding box center [895, 140] width 138 height 25
select select "px"
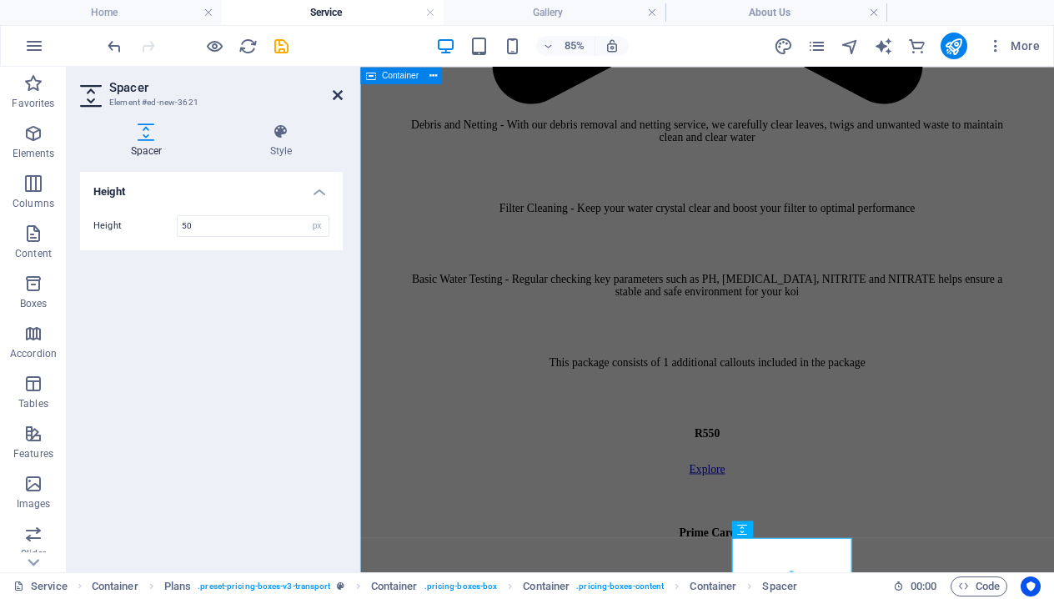
click at [340, 93] on icon at bounding box center [338, 94] width 10 height 13
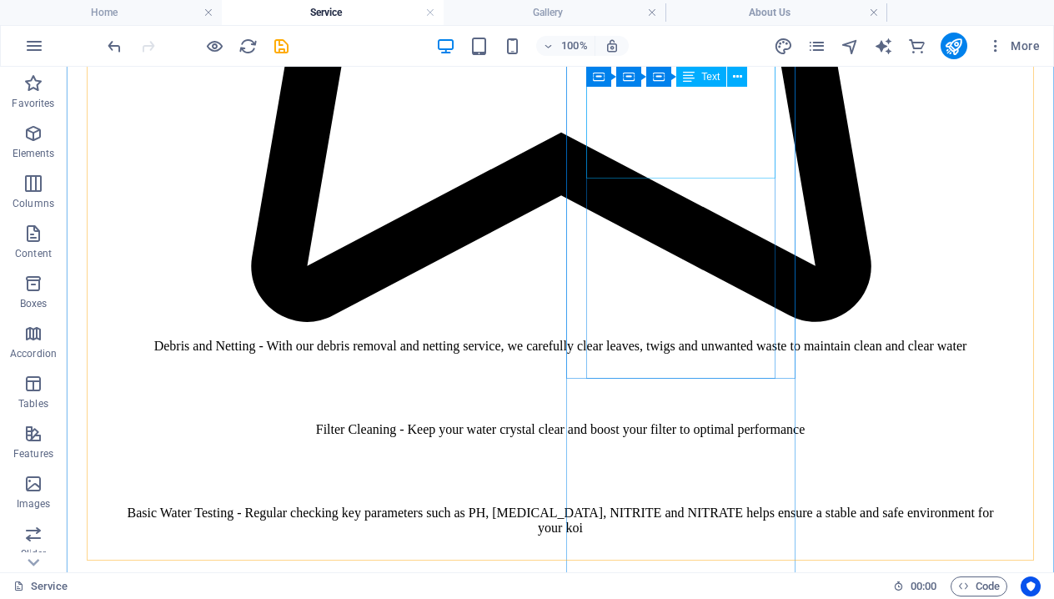
scroll to position [1501, 0]
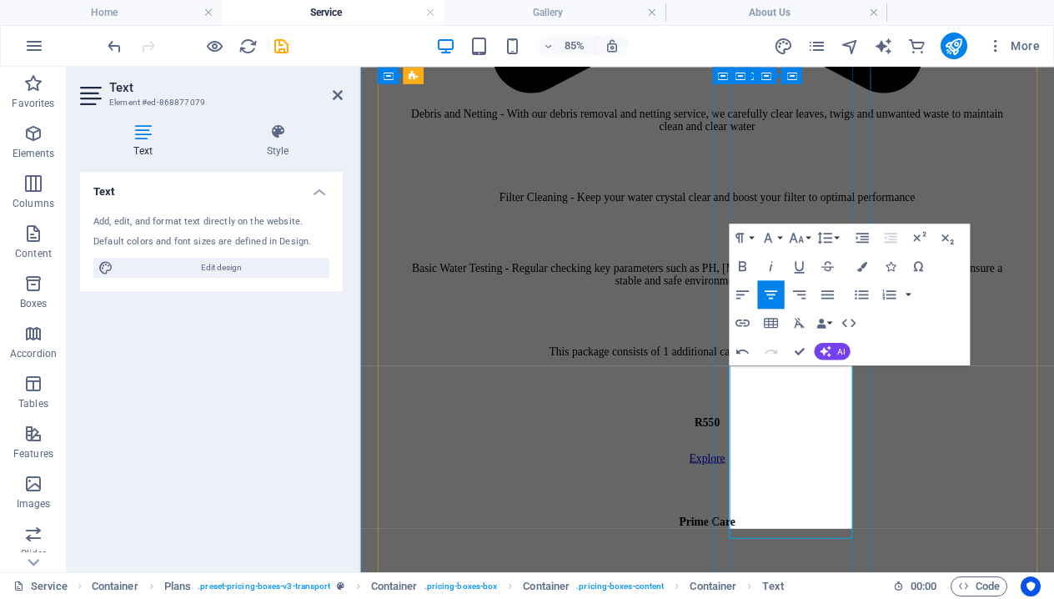
scroll to position [1579, 0]
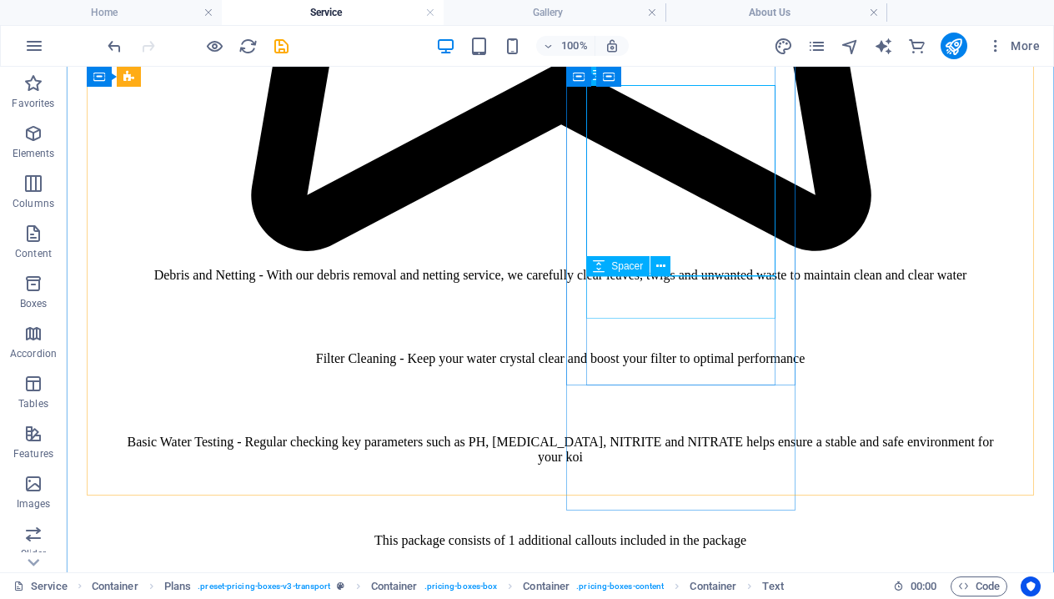
scroll to position [1573, 0]
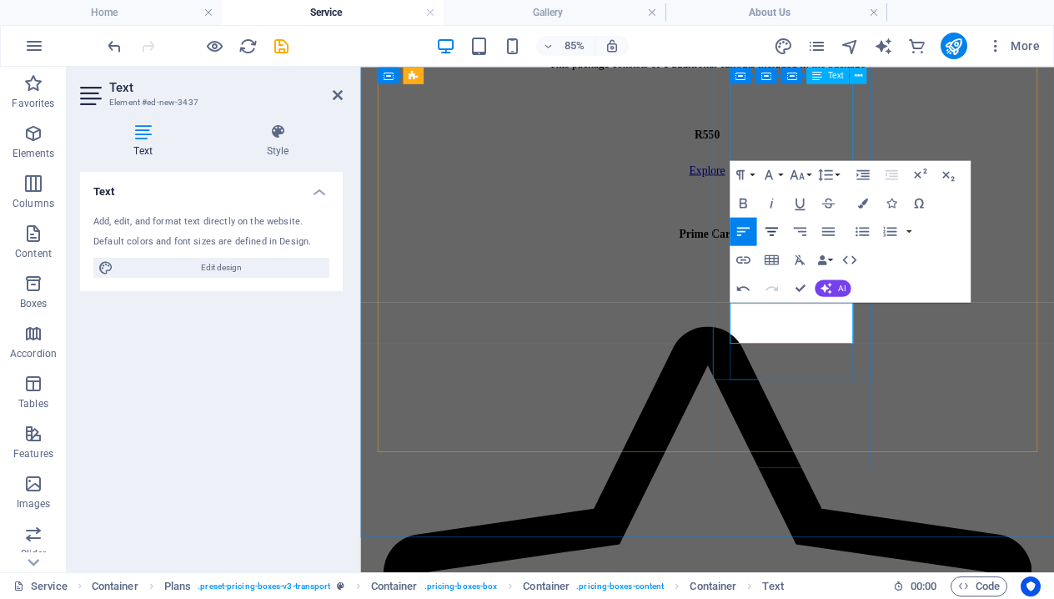
click at [769, 226] on icon "button" at bounding box center [771, 231] width 17 height 17
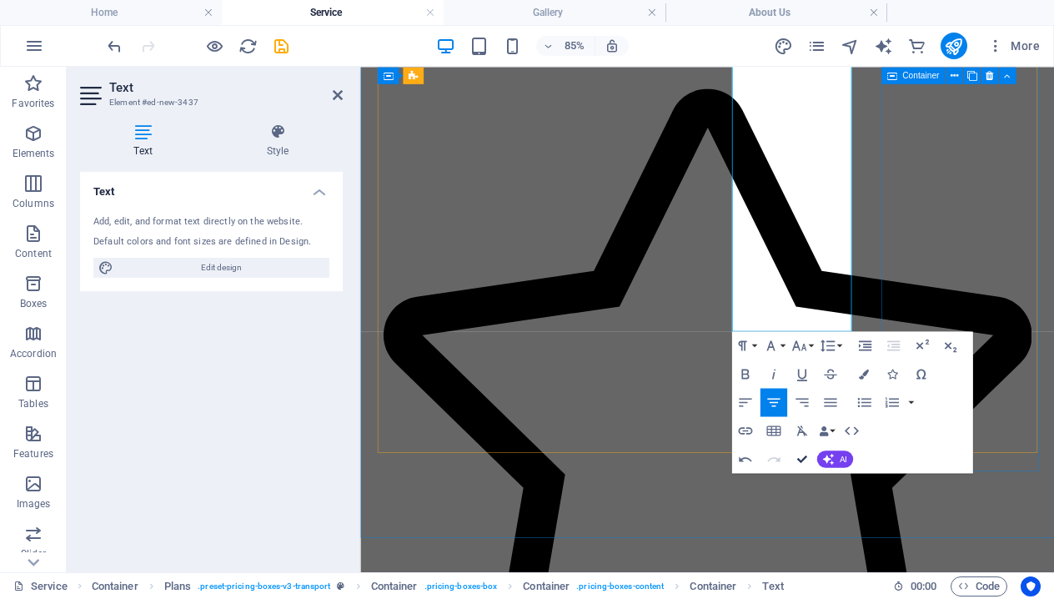
scroll to position [1663, 0]
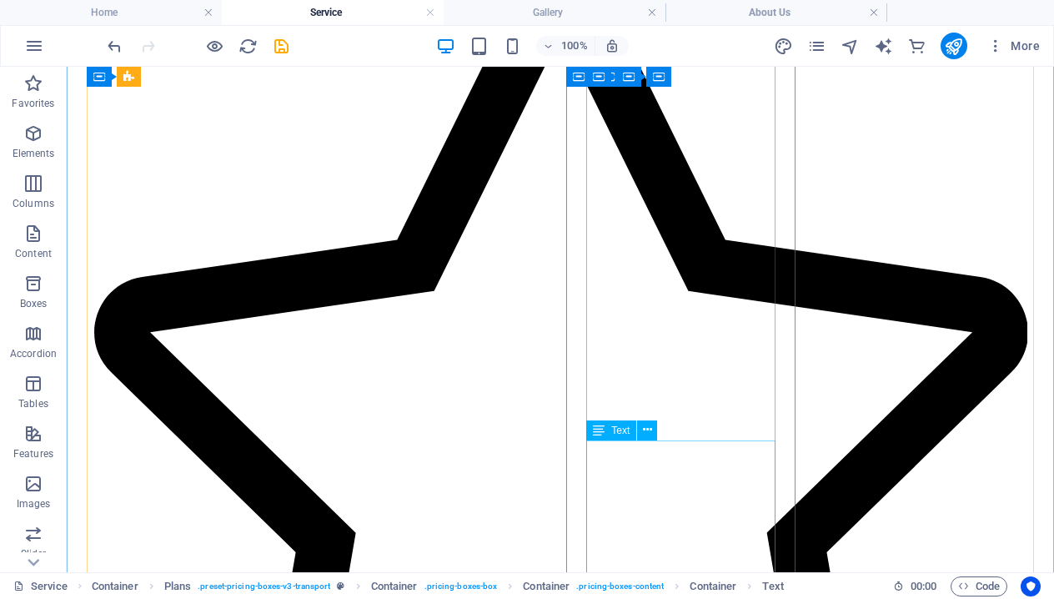
scroll to position [942, 0]
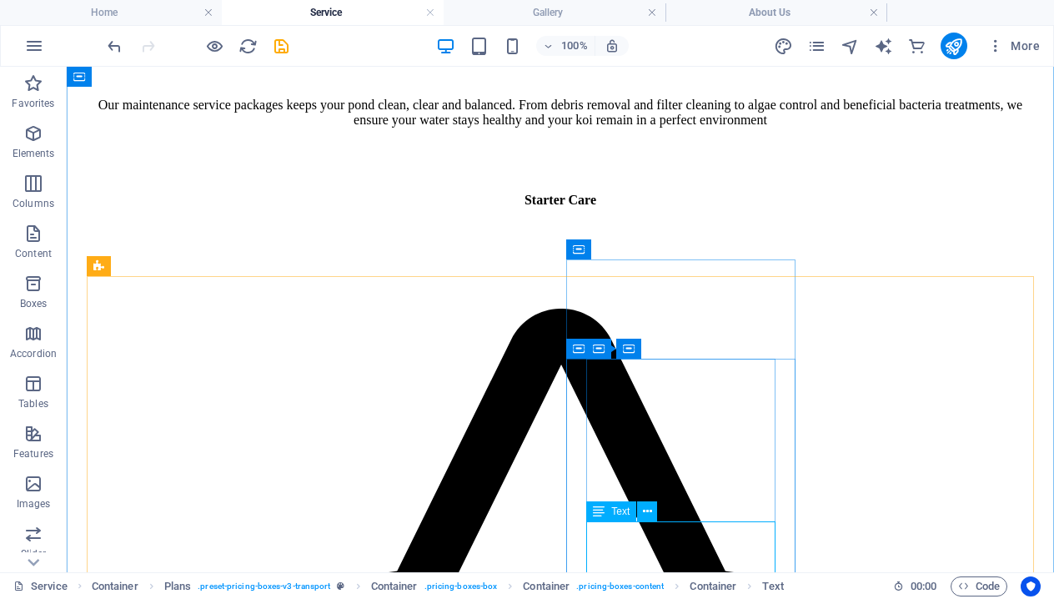
scroll to position [611, 0]
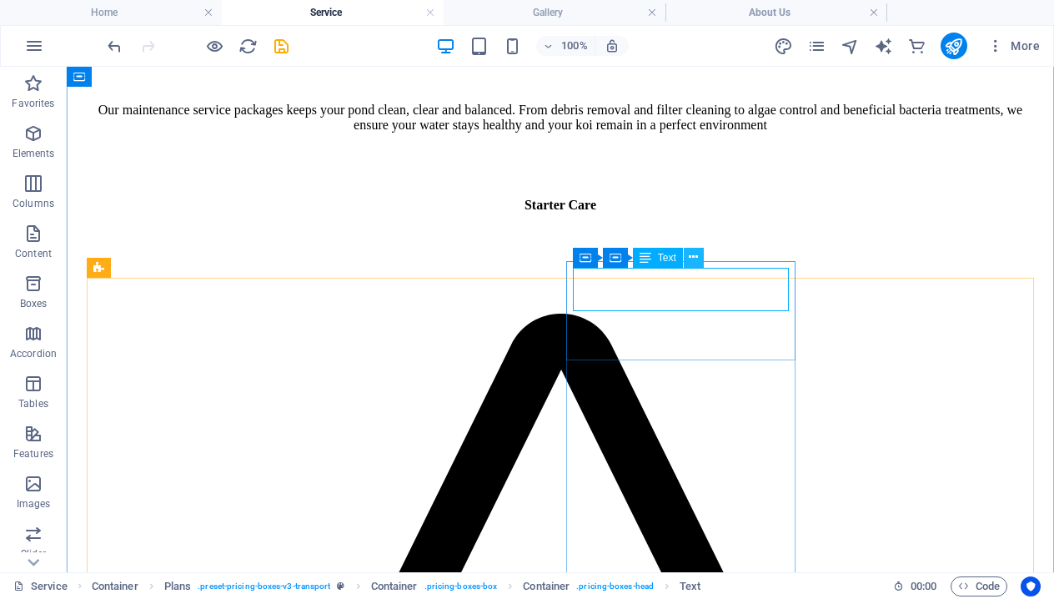
click at [693, 254] on icon at bounding box center [693, 258] width 9 height 18
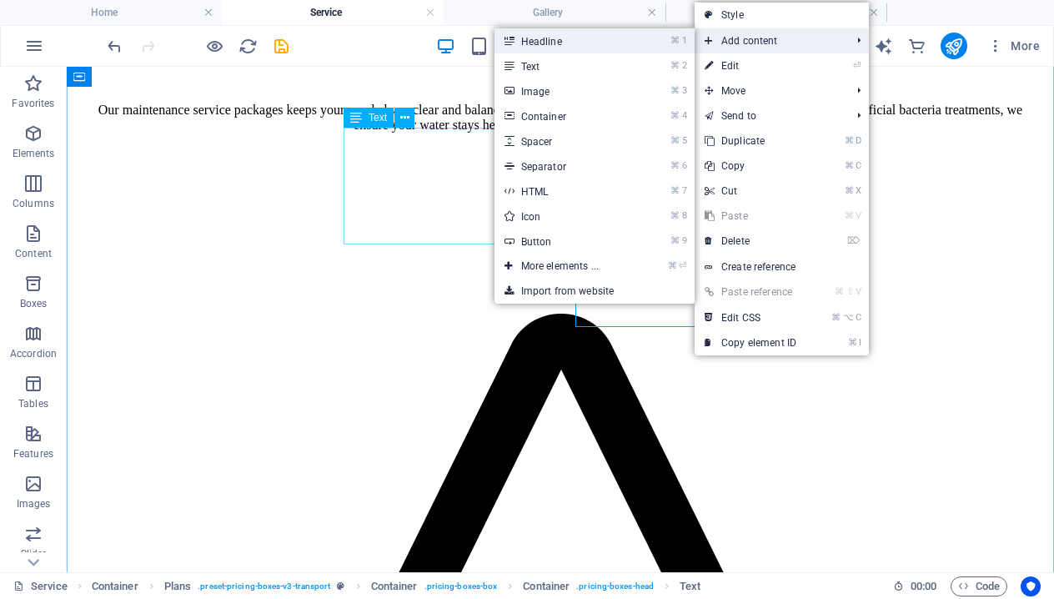
click at [606, 44] on link "⌘ 1 Headline" at bounding box center [564, 40] width 138 height 25
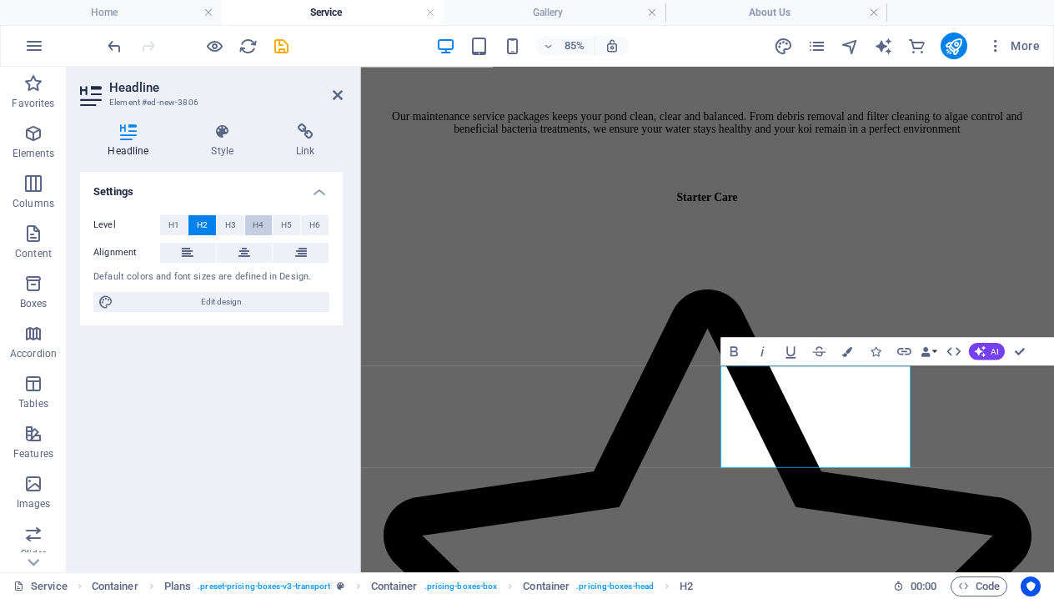
click at [254, 226] on span "H4" at bounding box center [258, 225] width 11 height 20
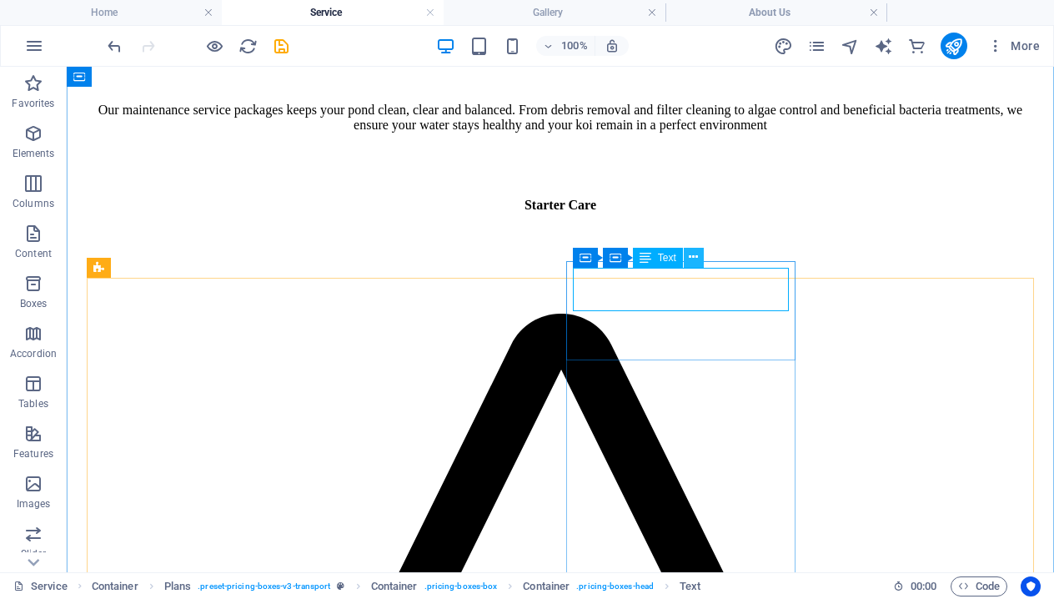
click at [697, 264] on icon at bounding box center [693, 258] width 9 height 18
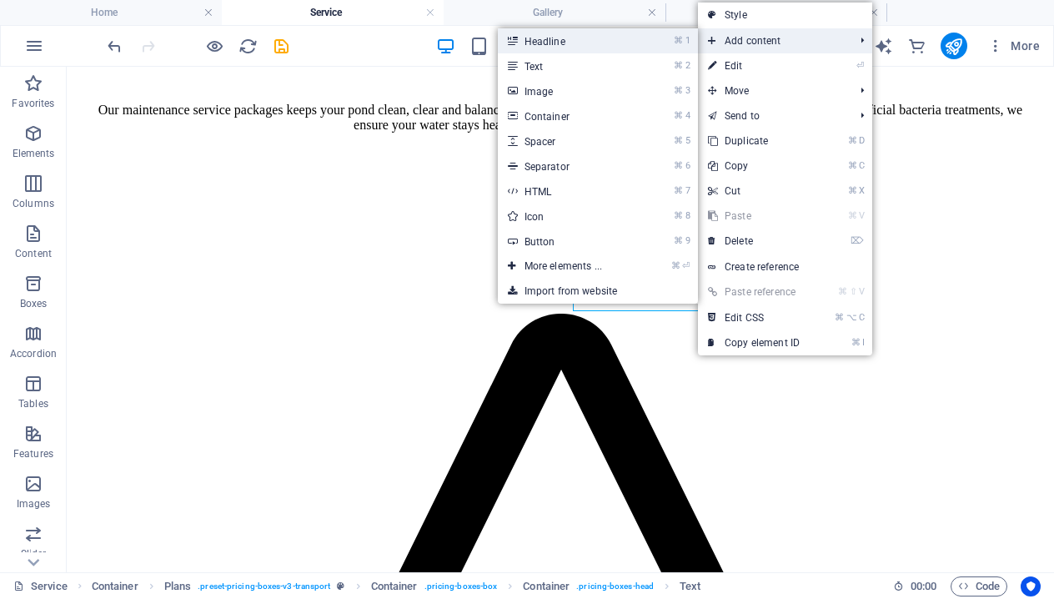
click at [609, 33] on link "⌘ 1 Headline" at bounding box center [567, 40] width 138 height 25
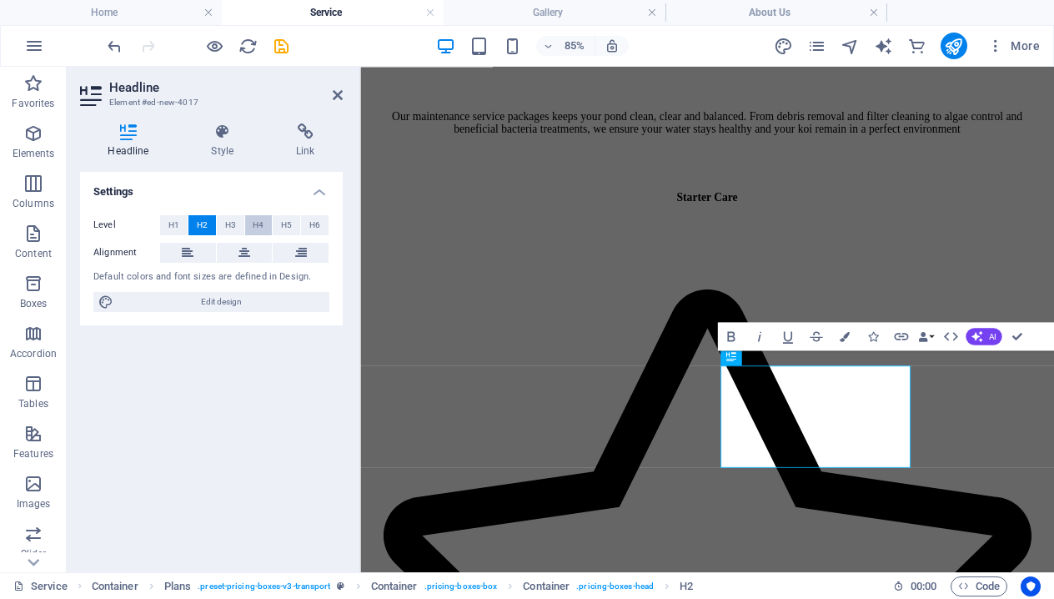
click at [265, 222] on button "H4" at bounding box center [259, 225] width 28 height 20
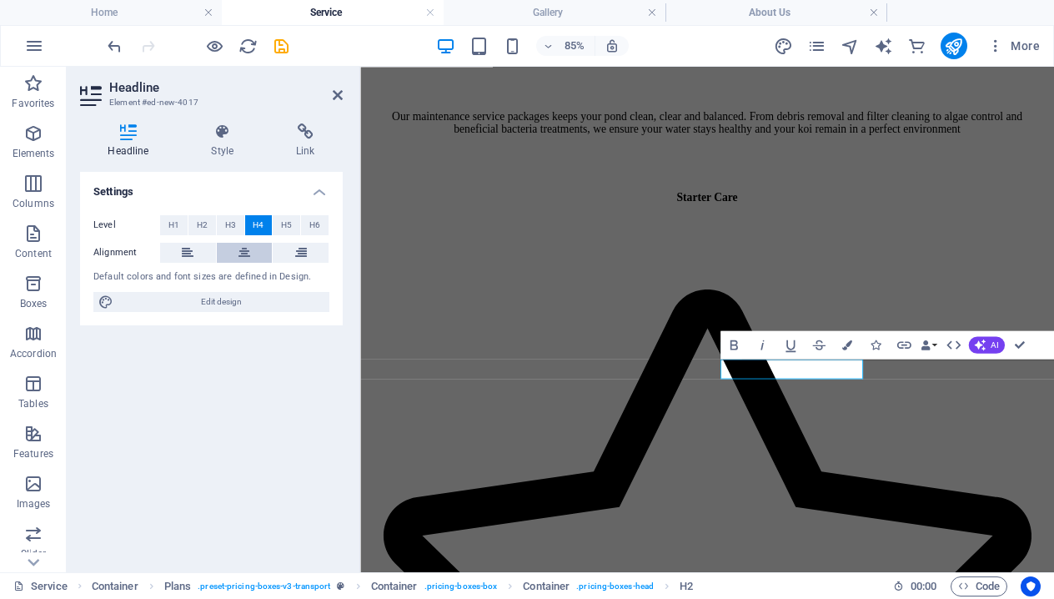
click at [254, 243] on button at bounding box center [245, 253] width 56 height 20
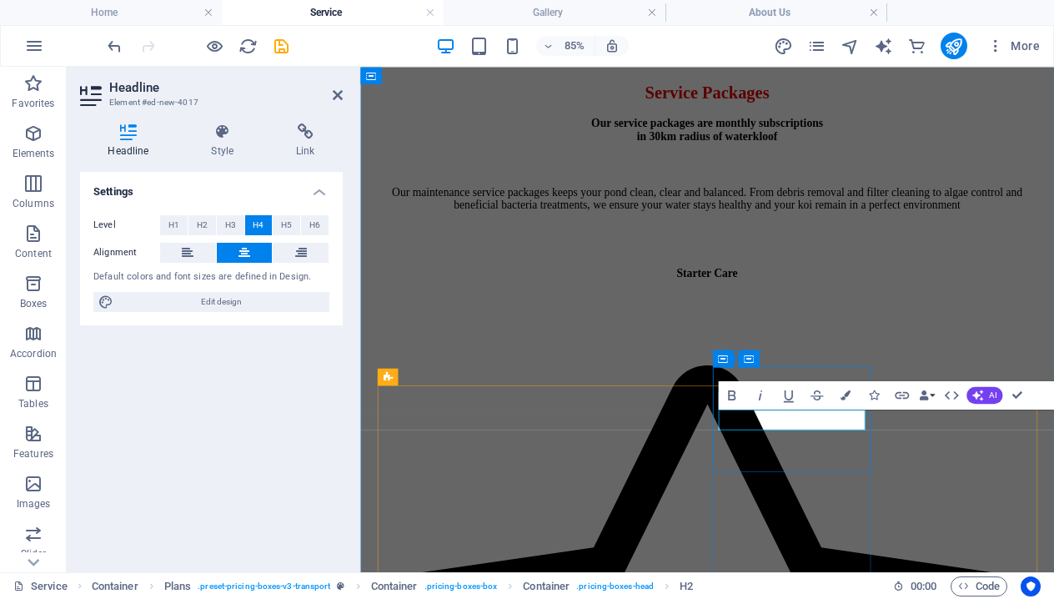
scroll to position [517, 0]
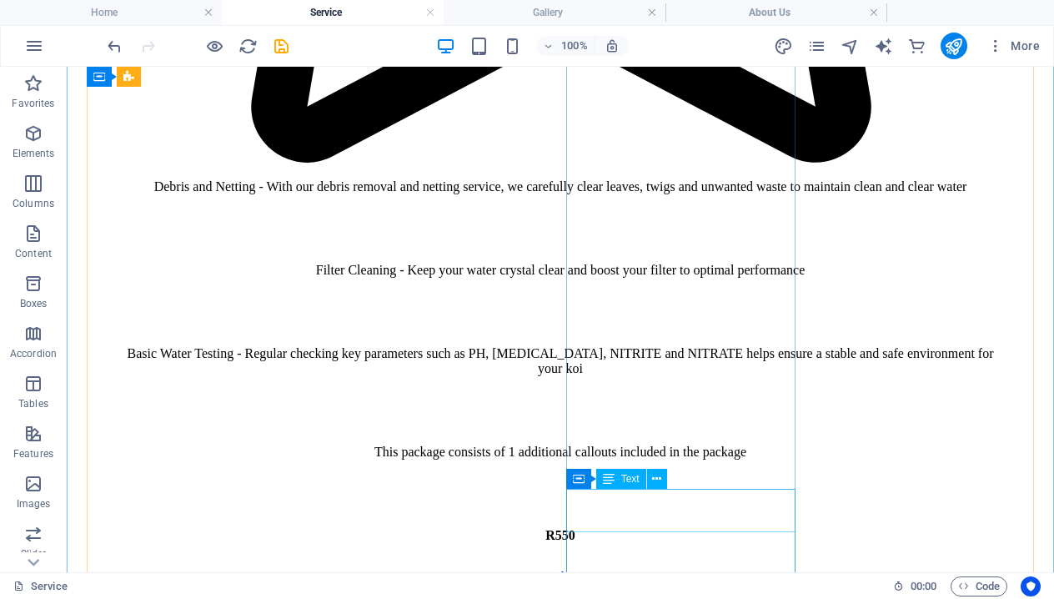
scroll to position [1659, 0]
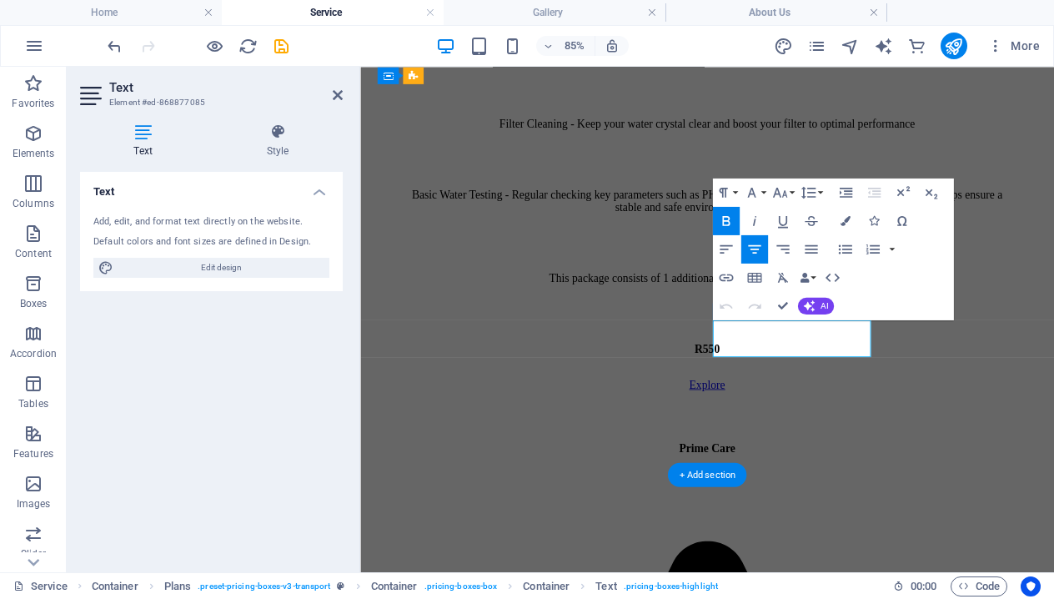
scroll to position [2246, 0]
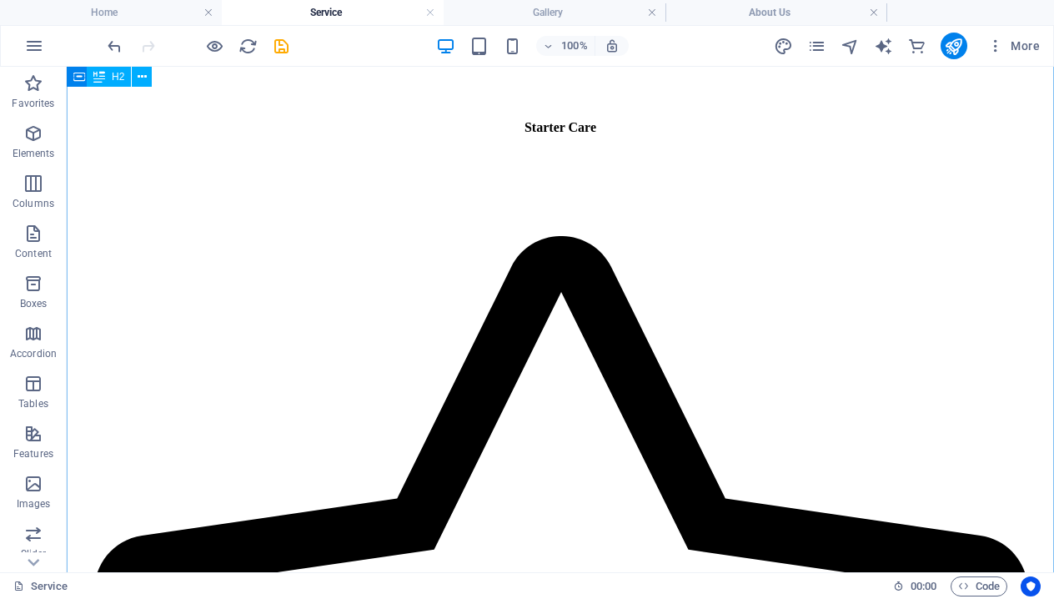
scroll to position [690, 0]
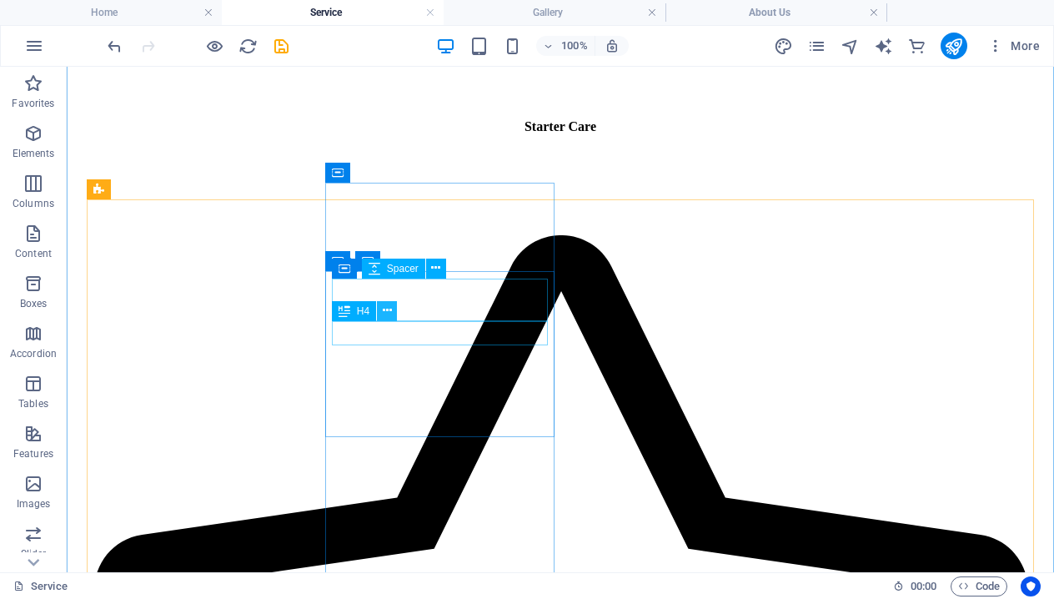
click at [385, 312] on icon at bounding box center [387, 311] width 9 height 18
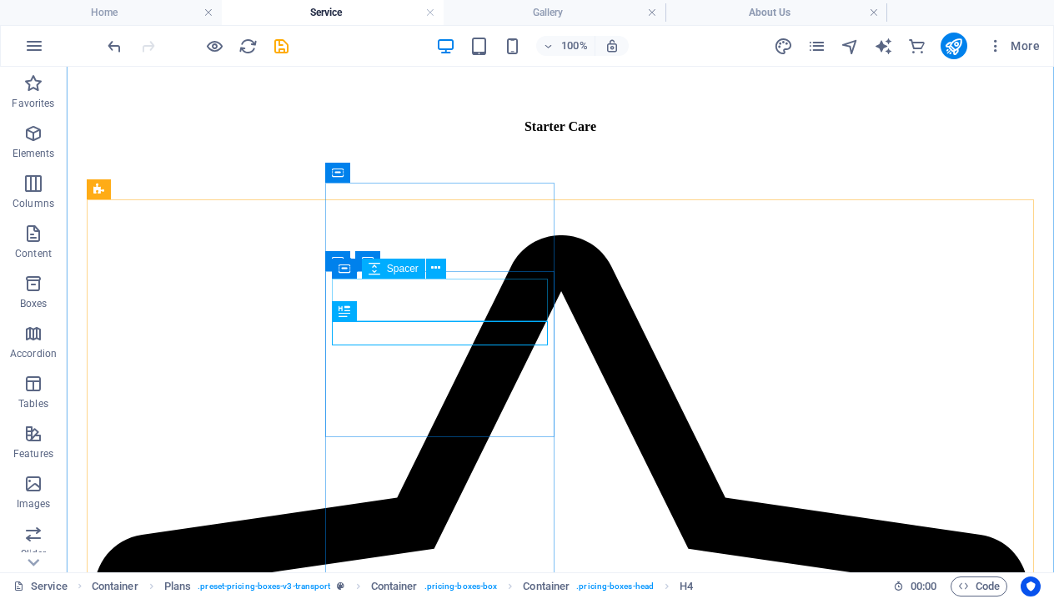
click at [381, 274] on div "Spacer" at bounding box center [393, 269] width 63 height 20
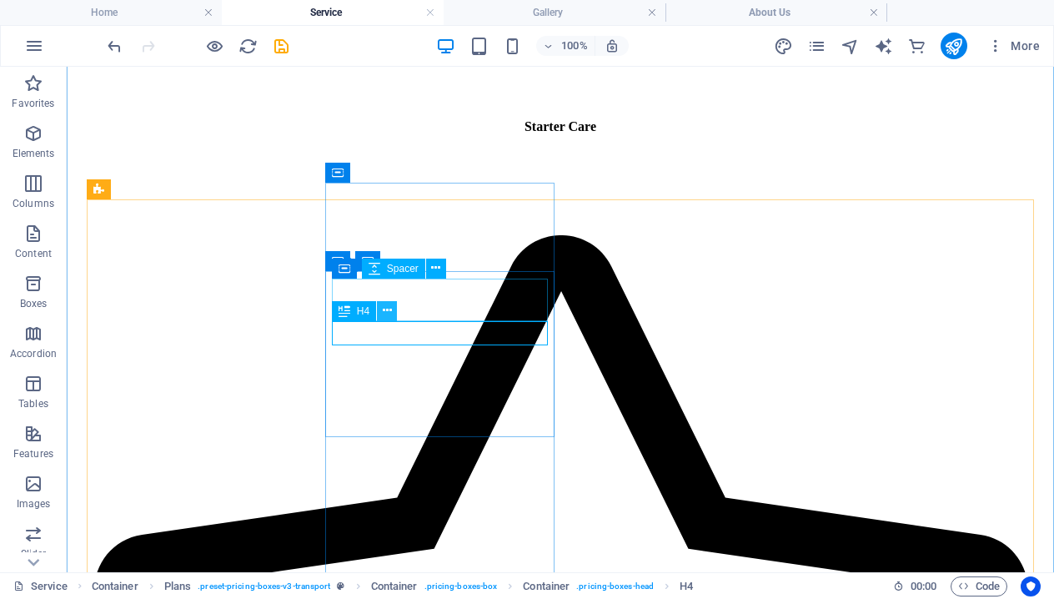
click at [383, 312] on icon at bounding box center [387, 311] width 9 height 18
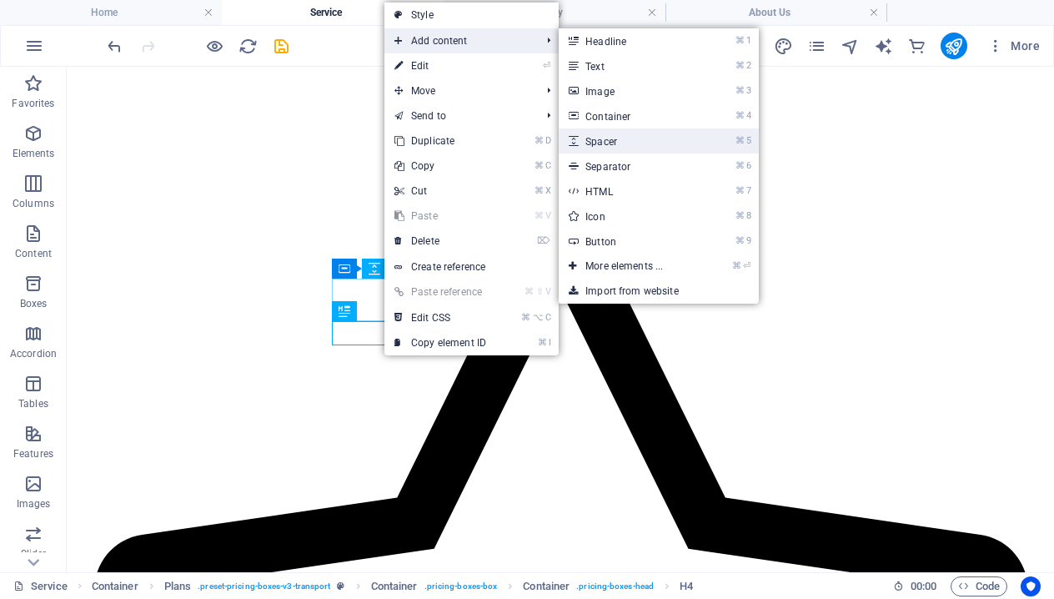
click at [628, 143] on link "⌘ 5 Spacer" at bounding box center [628, 140] width 138 height 25
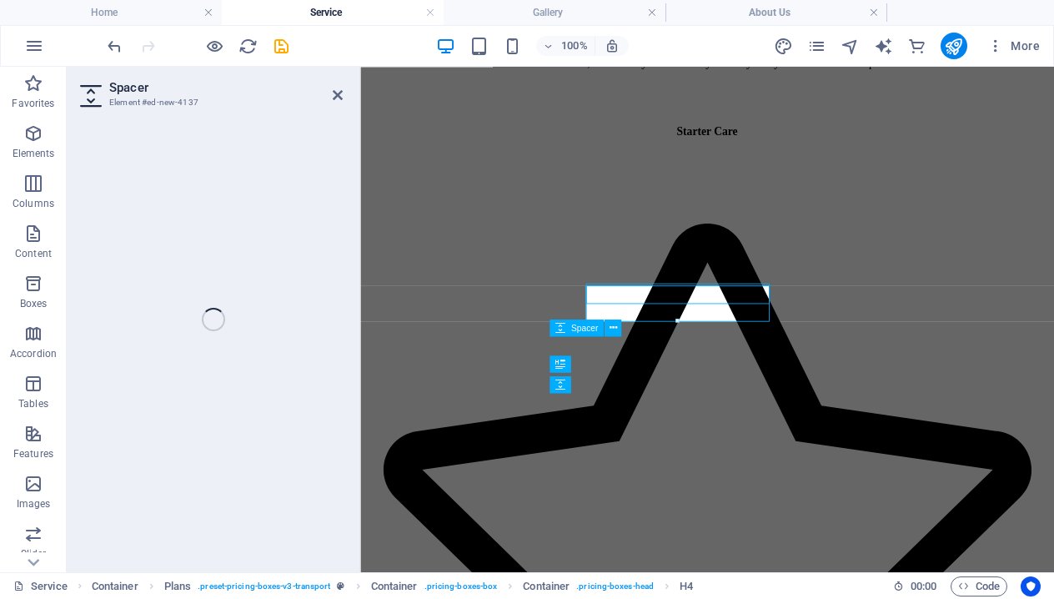
select select "px"
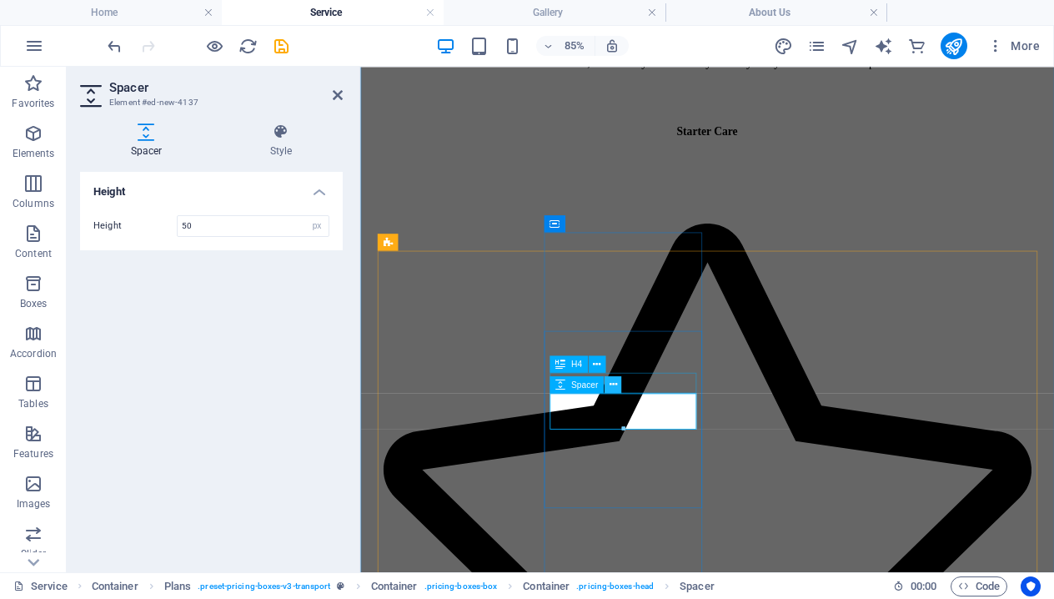
click at [618, 386] on button at bounding box center [613, 383] width 17 height 17
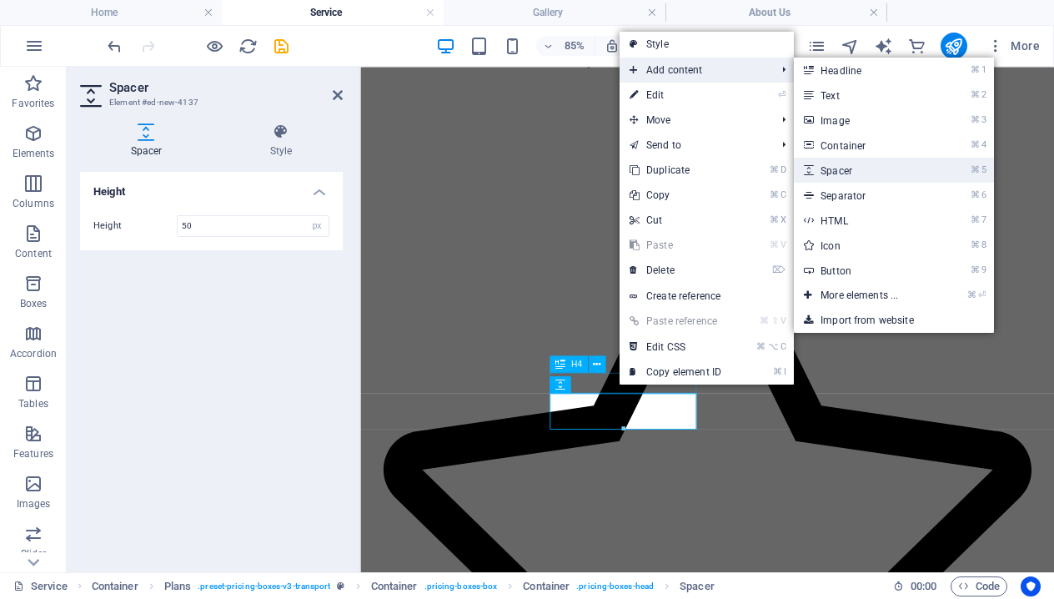
click at [850, 175] on link "⌘ 5 Spacer" at bounding box center [863, 170] width 138 height 25
select select "px"
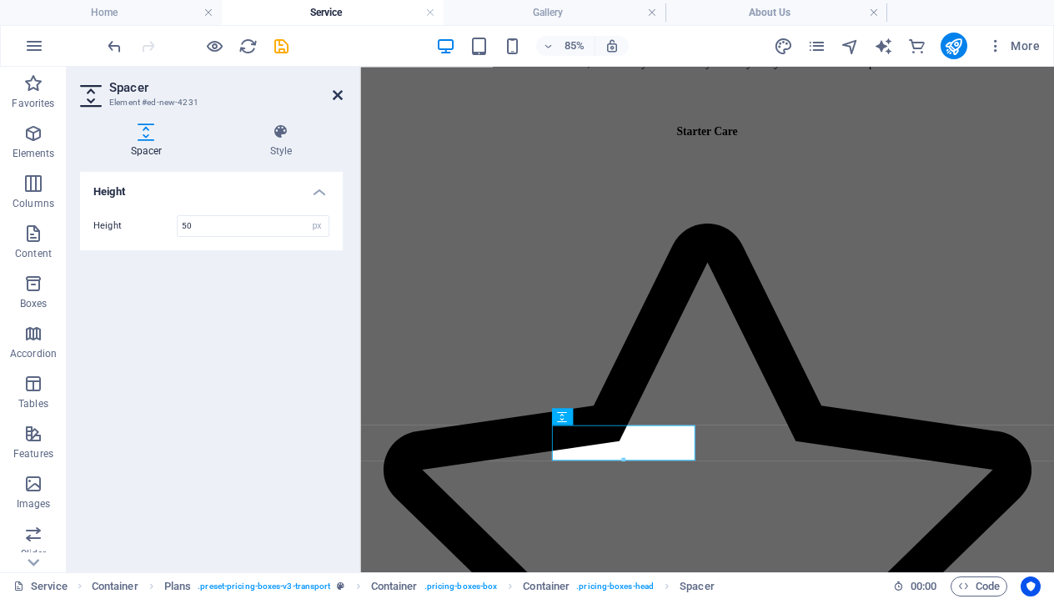
click at [339, 93] on icon at bounding box center [338, 94] width 10 height 13
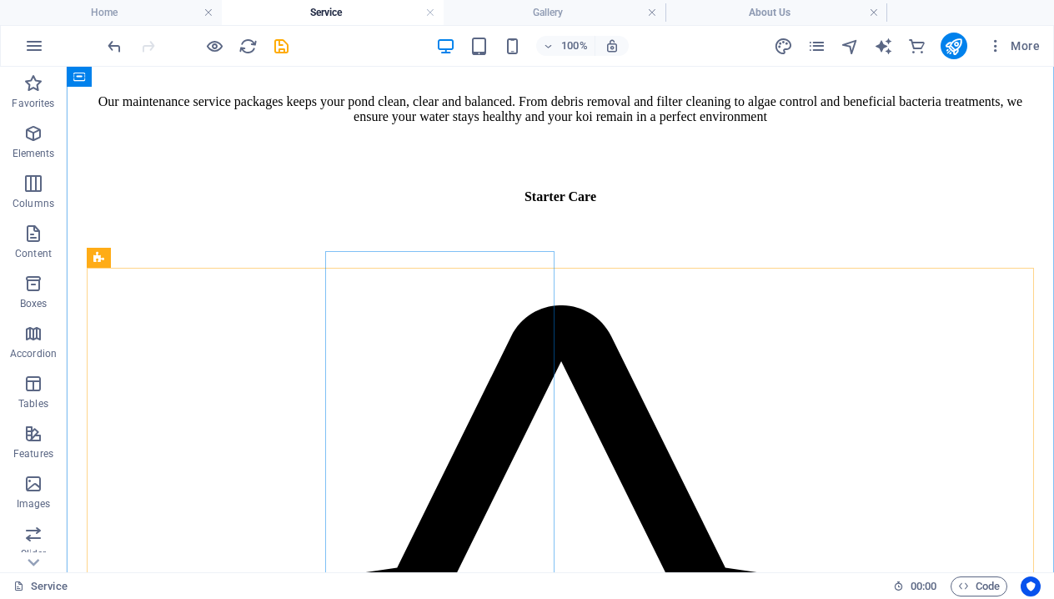
scroll to position [626, 0]
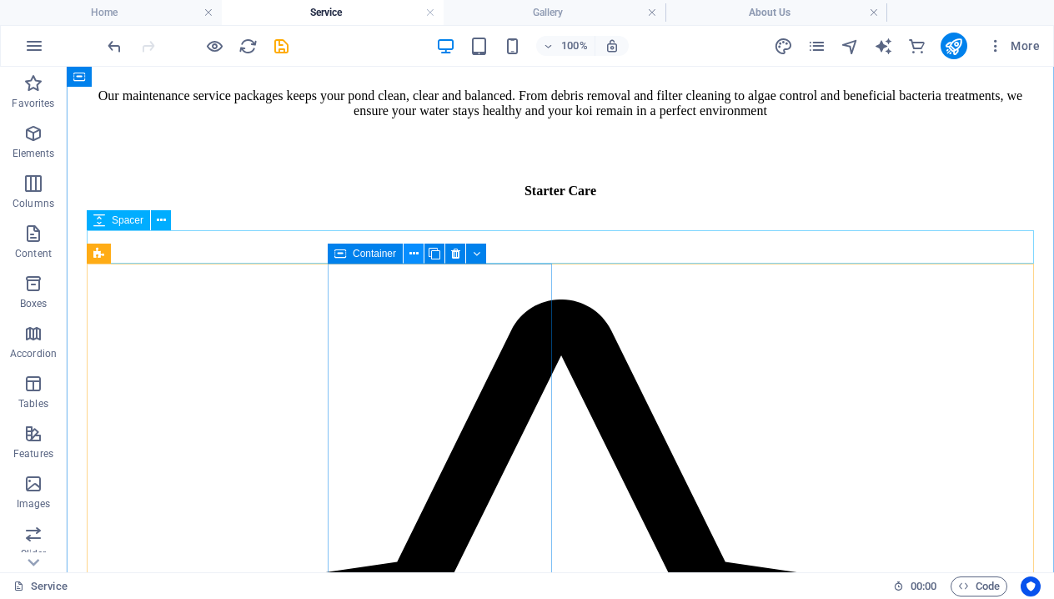
click at [417, 165] on div at bounding box center [560, 148] width 934 height 33
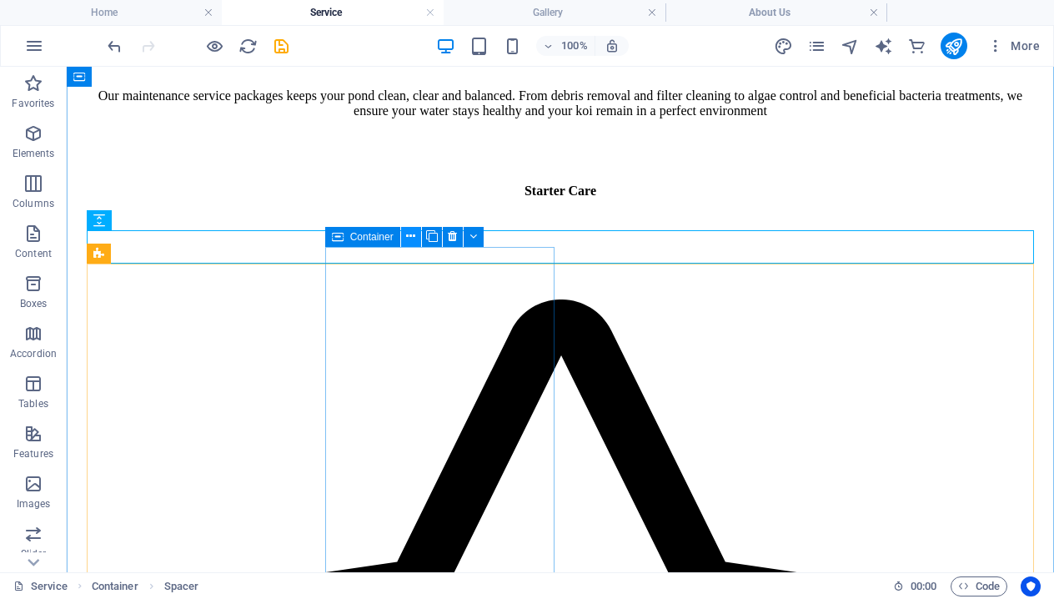
click at [413, 245] on icon at bounding box center [410, 237] width 9 height 18
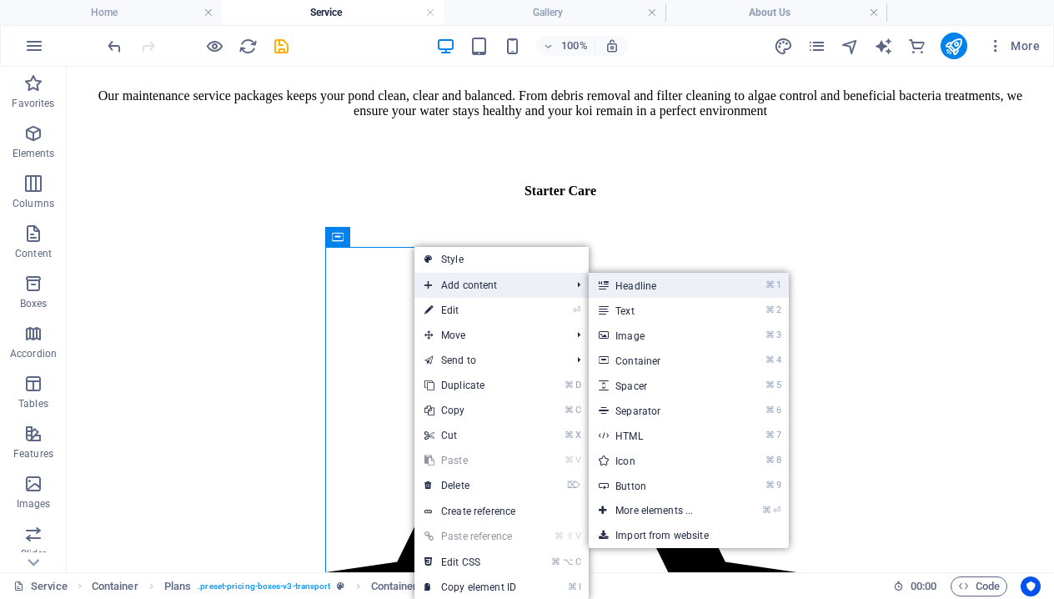
click at [640, 291] on link "⌘ 1 Headline" at bounding box center [658, 285] width 138 height 25
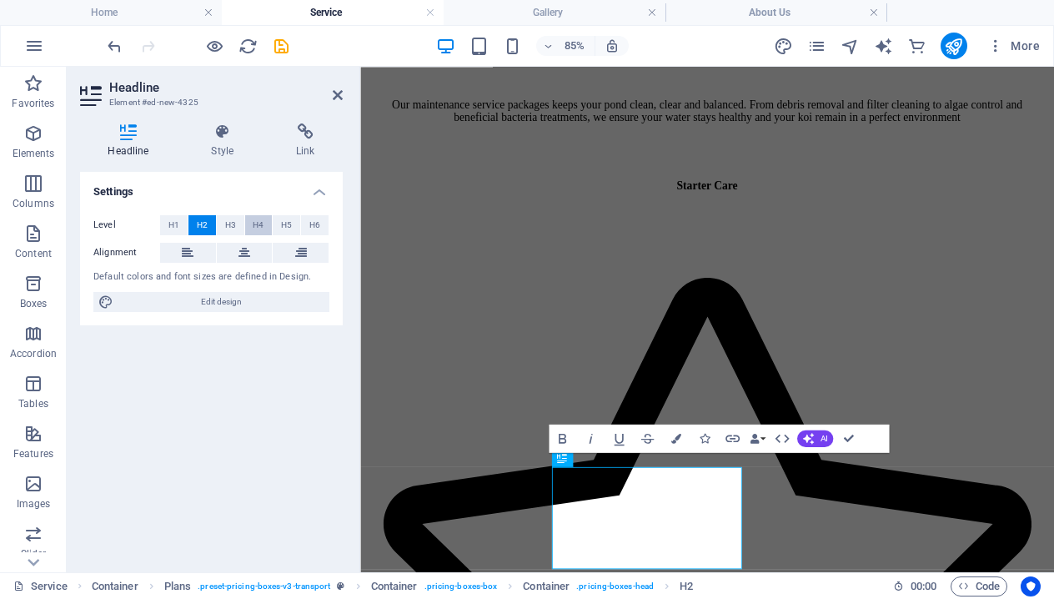
click at [256, 221] on span "H4" at bounding box center [258, 225] width 11 height 20
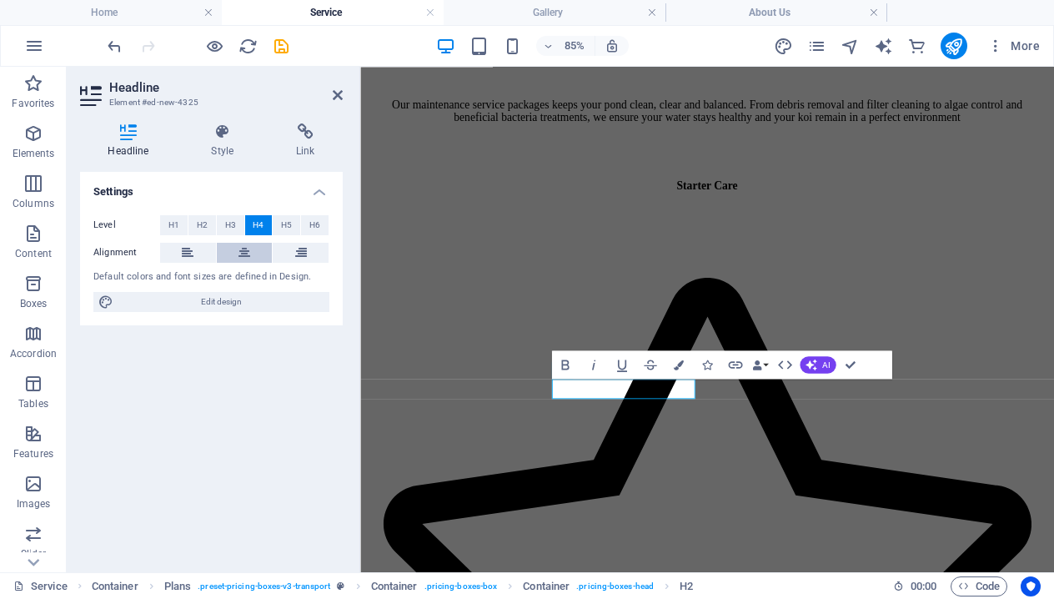
click at [248, 252] on icon at bounding box center [245, 253] width 12 height 20
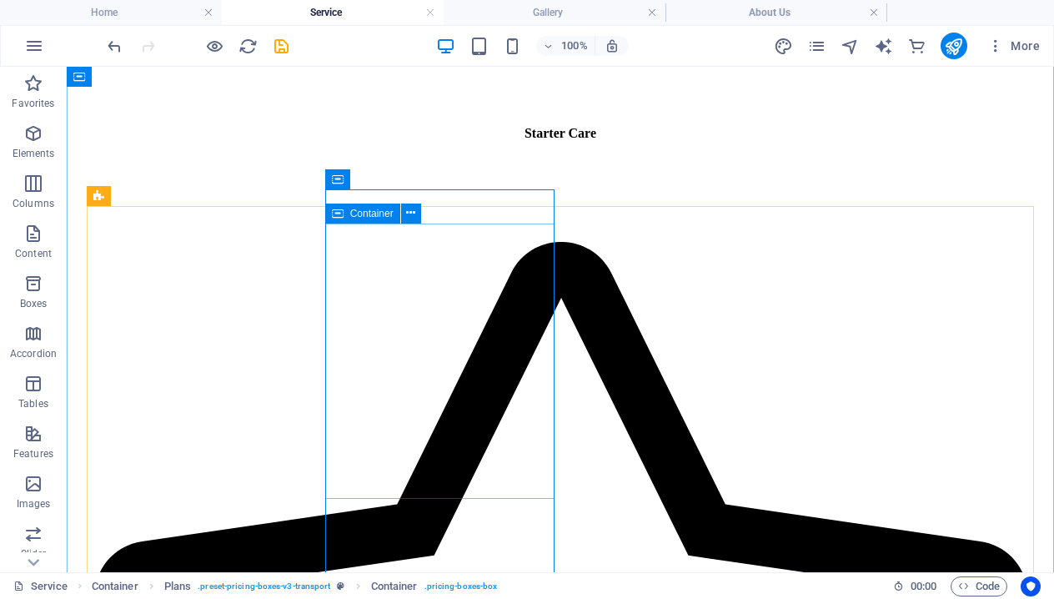
scroll to position [717, 0]
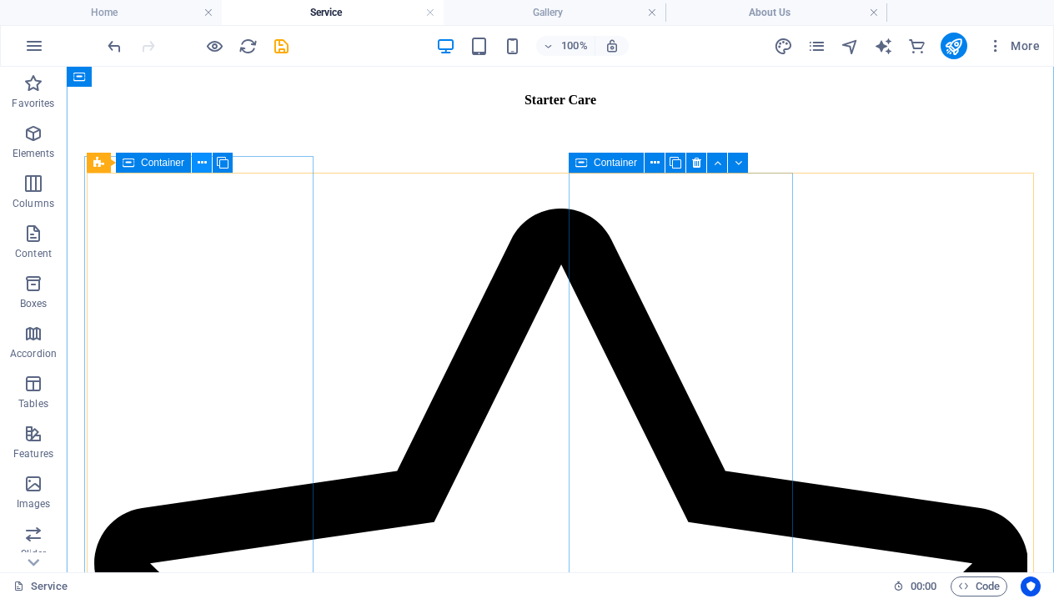
click at [200, 165] on icon at bounding box center [202, 163] width 9 height 18
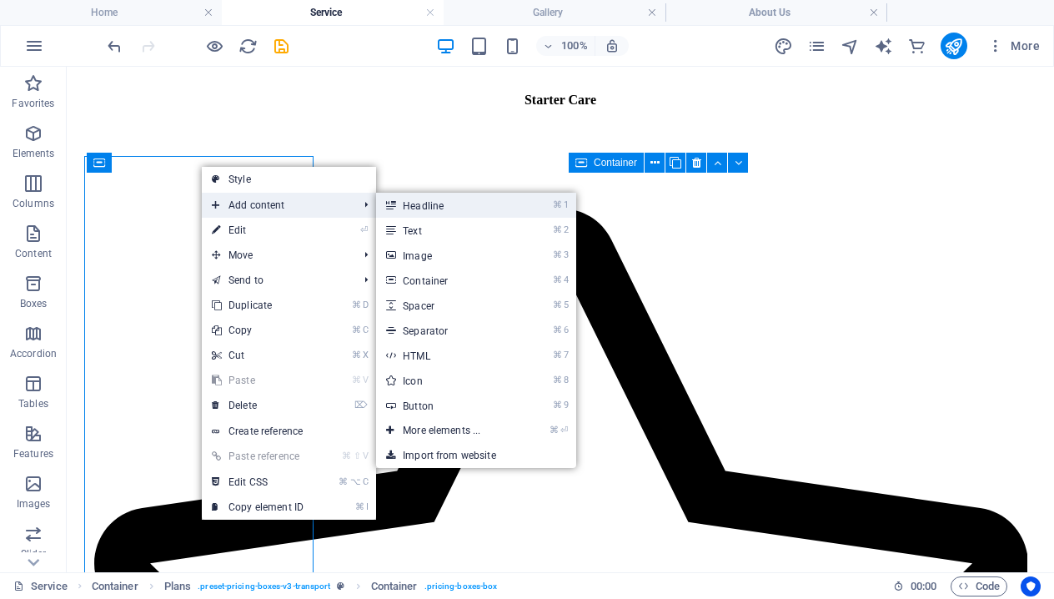
click at [426, 206] on link "⌘ 1 Headline" at bounding box center [445, 205] width 138 height 25
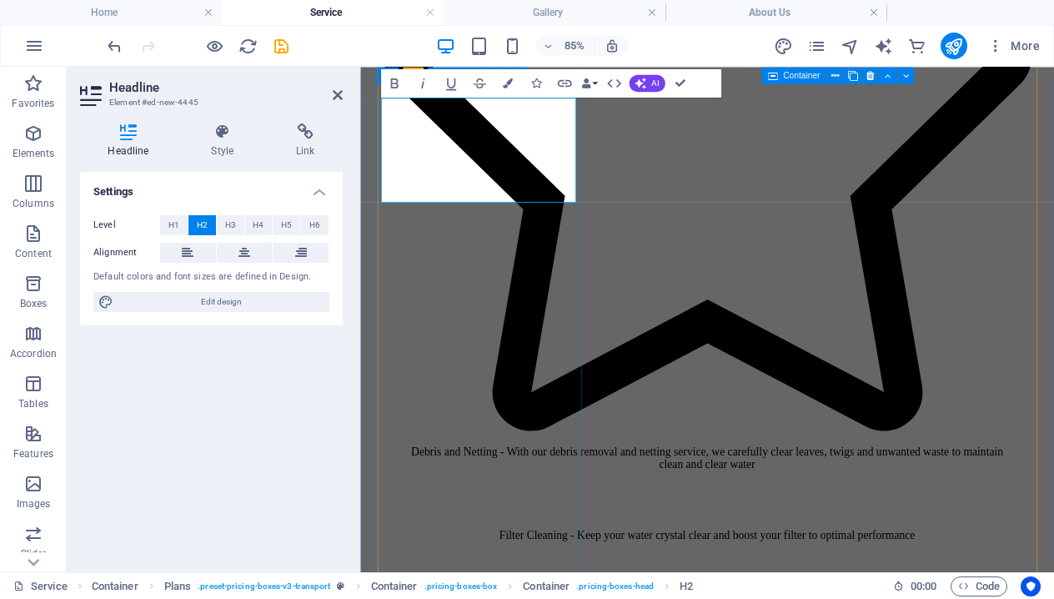
scroll to position [1226, 0]
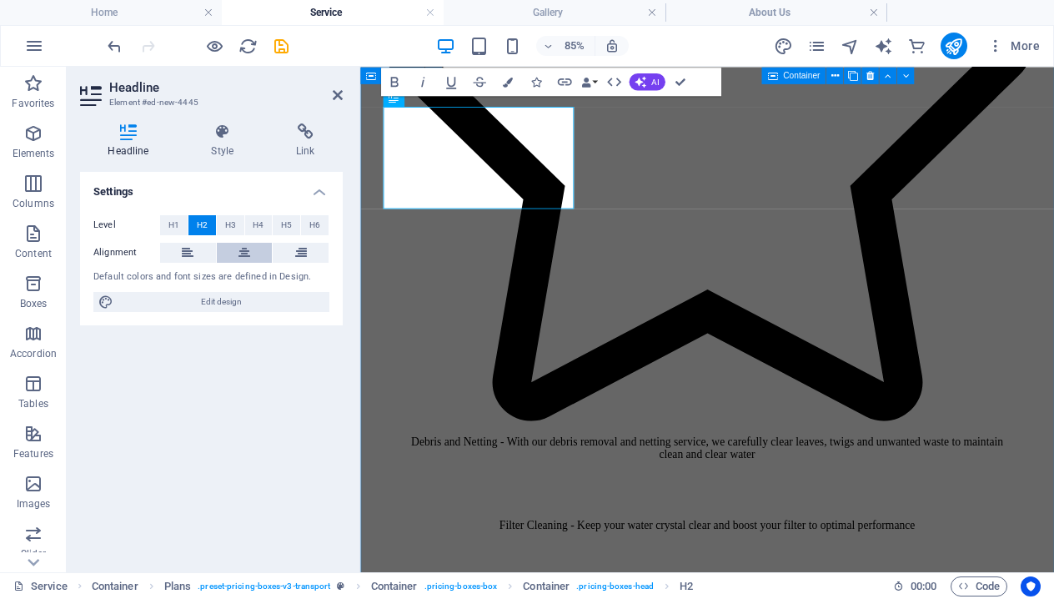
click at [244, 251] on icon at bounding box center [245, 253] width 12 height 20
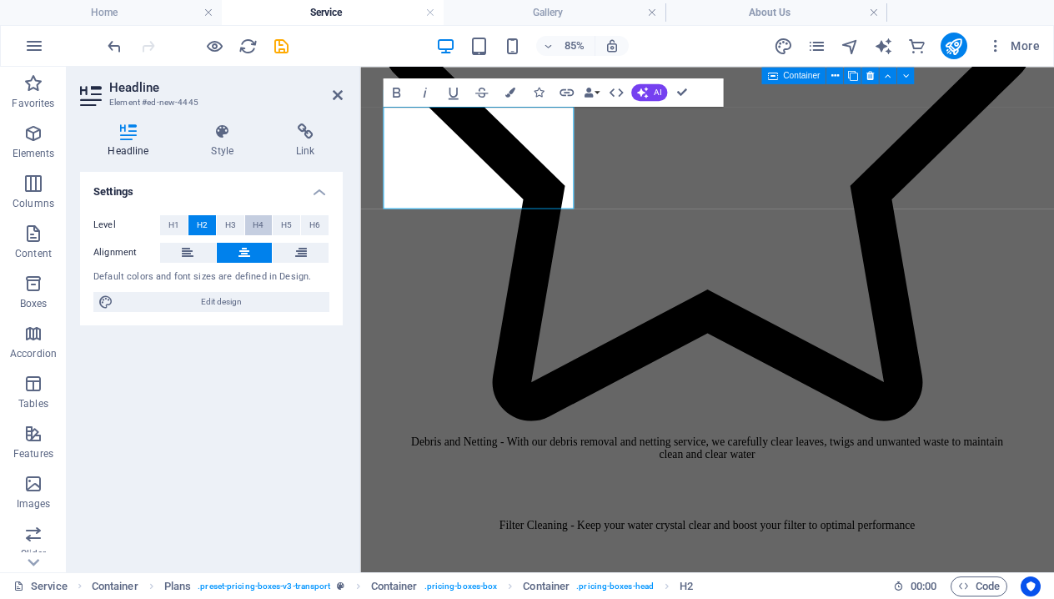
click at [252, 229] on button "H4" at bounding box center [259, 225] width 28 height 20
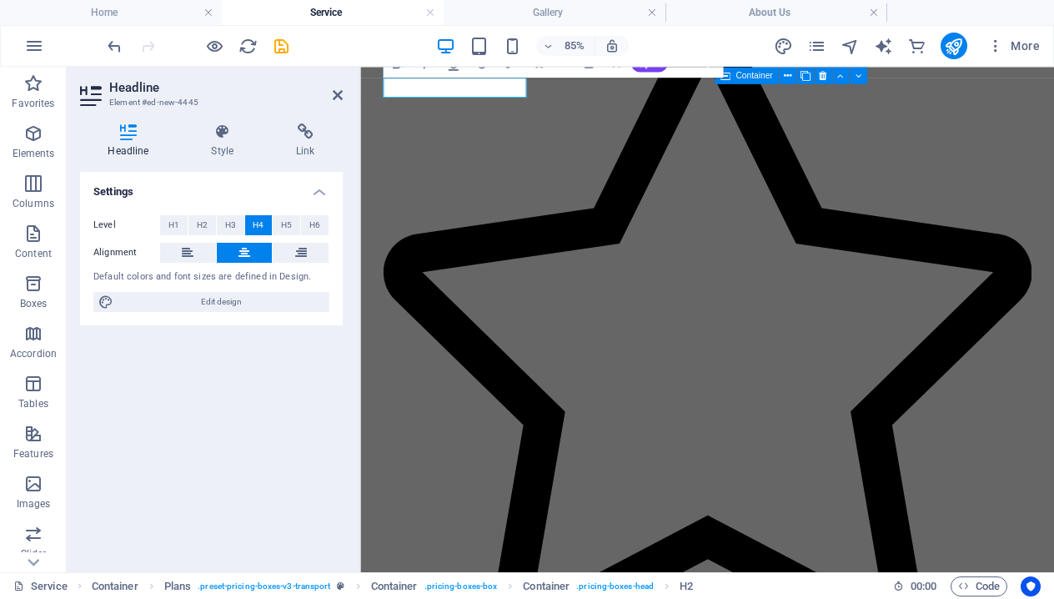
scroll to position [907, 0]
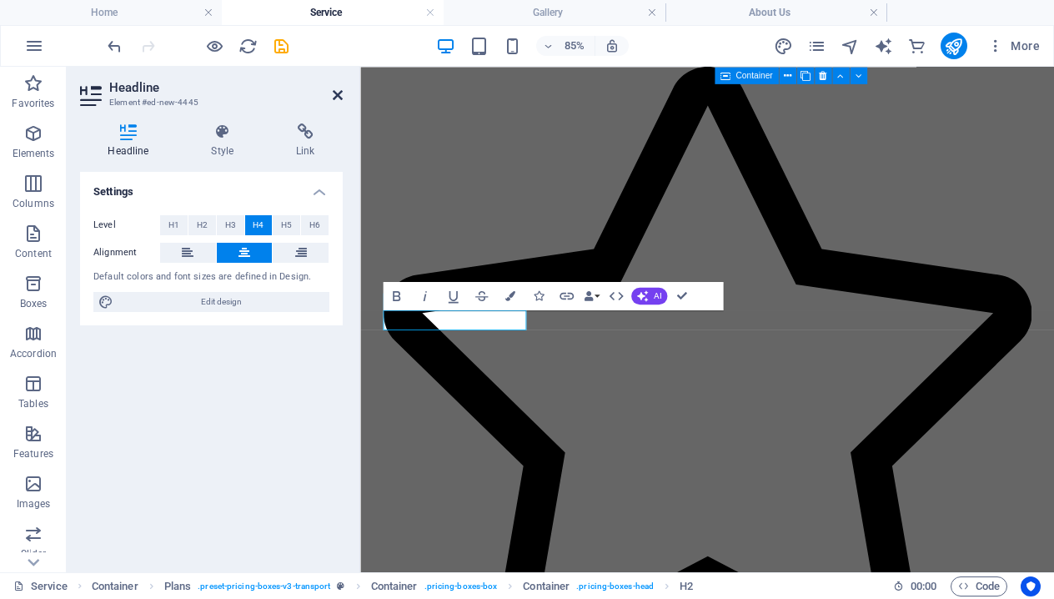
click at [336, 91] on icon at bounding box center [338, 94] width 10 height 13
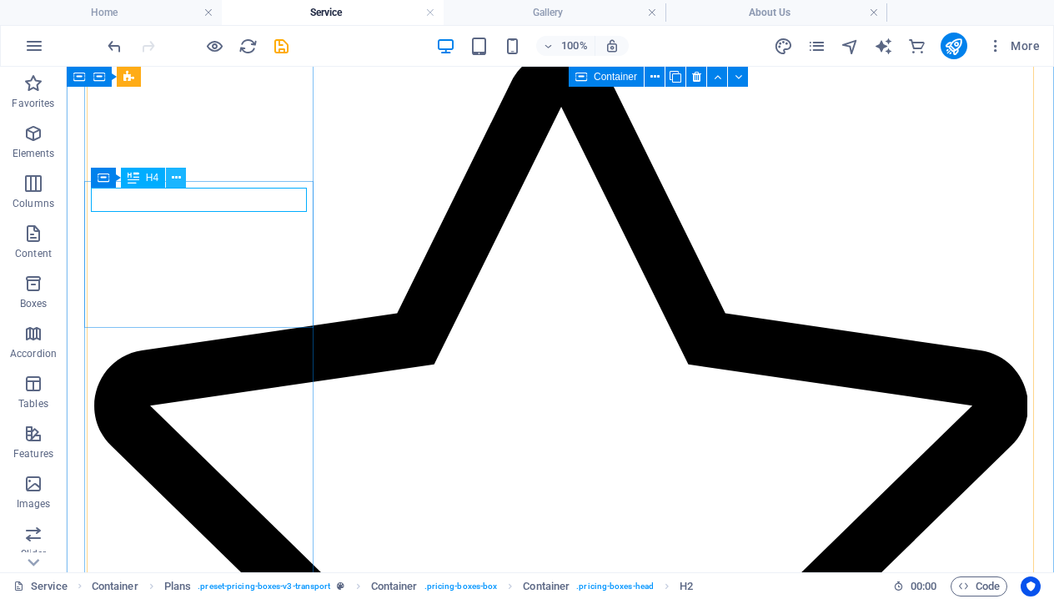
click at [177, 179] on icon at bounding box center [176, 178] width 9 height 18
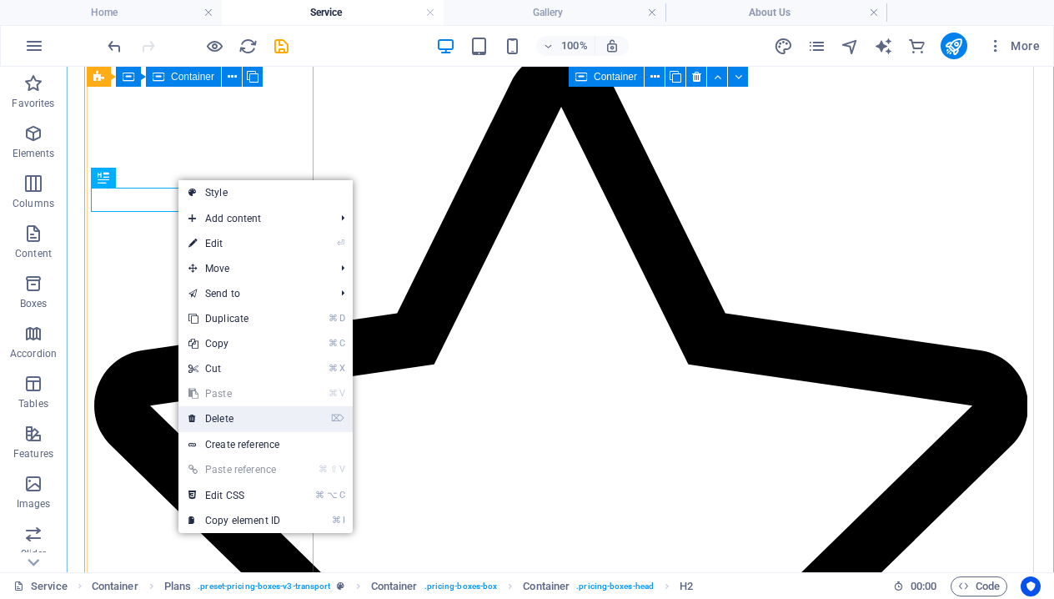
click at [246, 414] on link "⌦ Delete" at bounding box center [235, 418] width 112 height 25
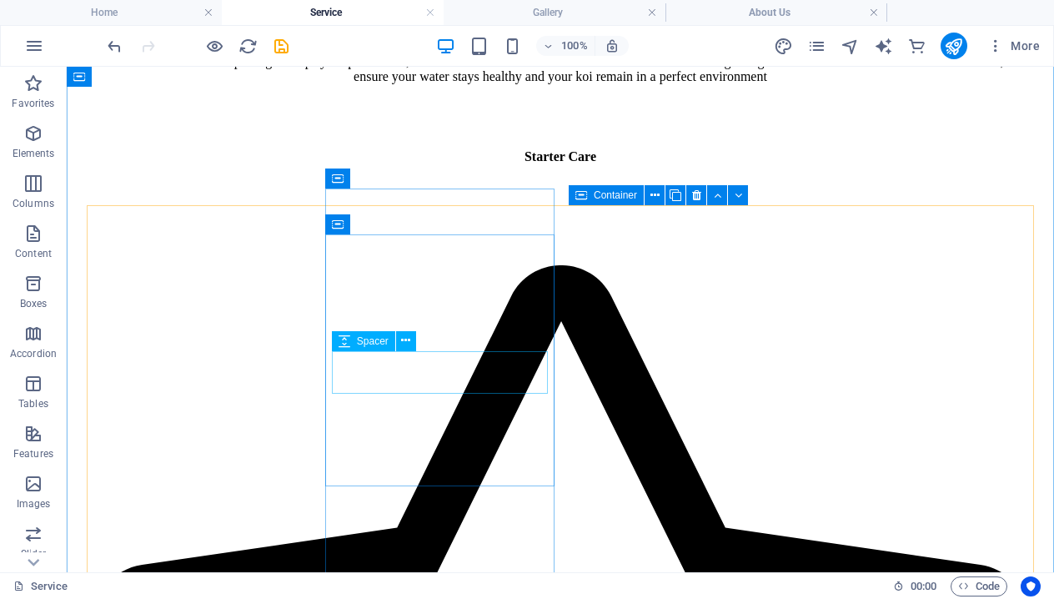
scroll to position [687, 0]
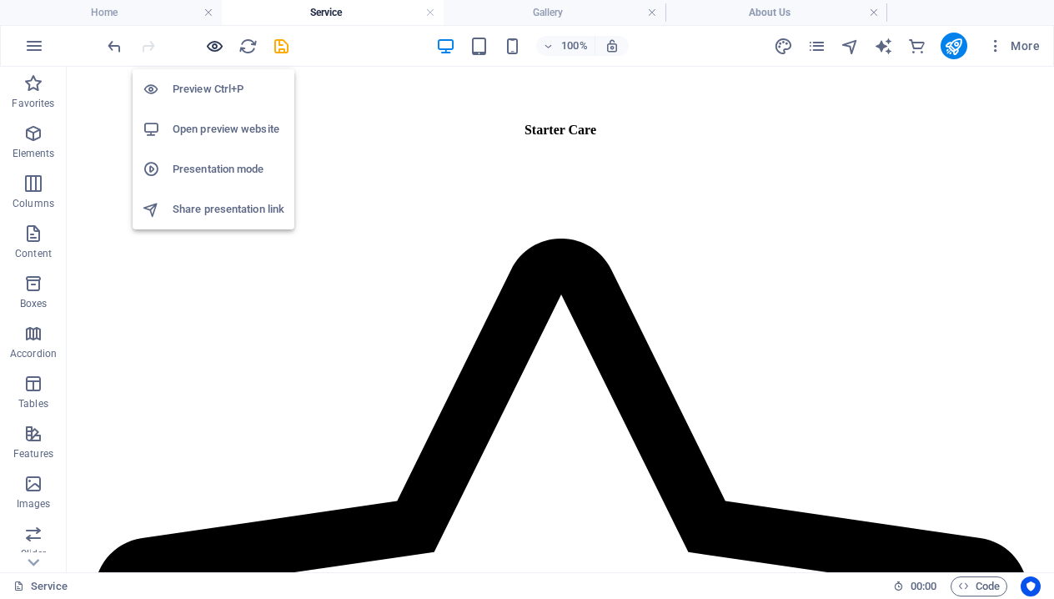
click at [220, 48] on icon "button" at bounding box center [214, 46] width 19 height 19
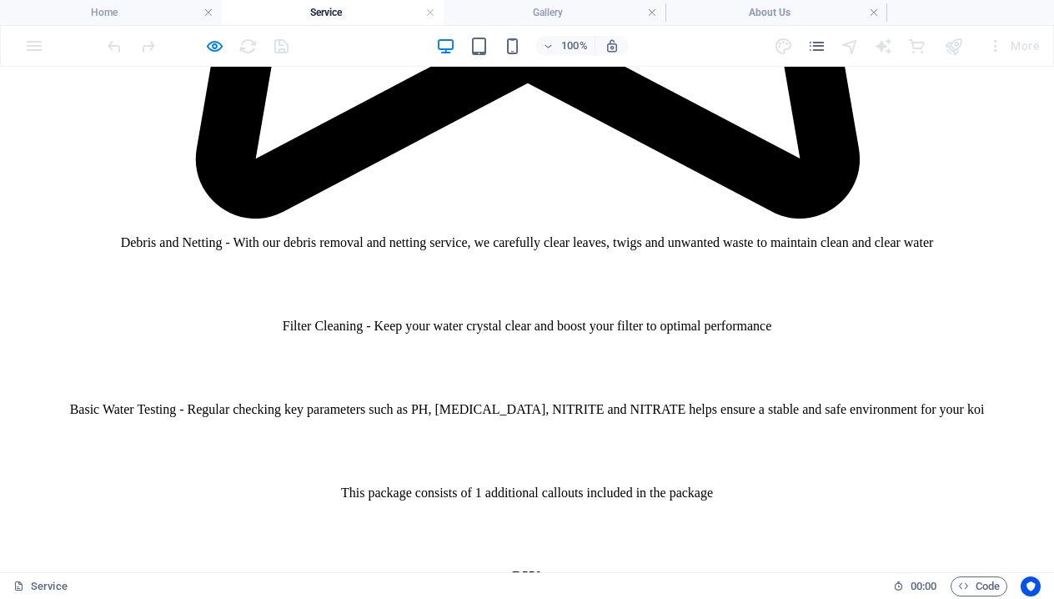
scroll to position [1665, 0]
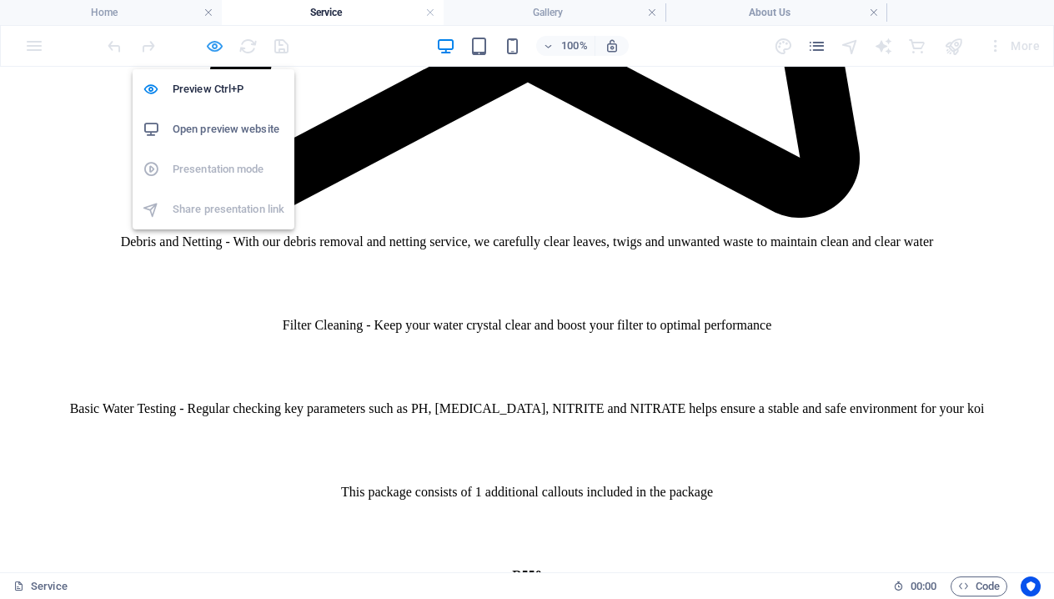
click at [209, 48] on icon "button" at bounding box center [214, 46] width 19 height 19
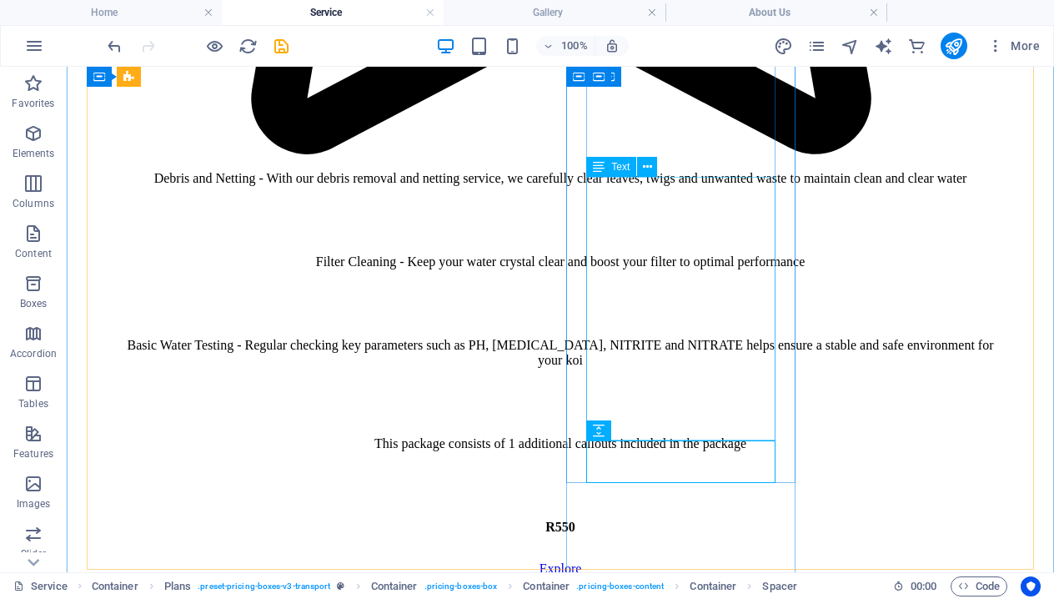
click at [662, 431] on icon at bounding box center [660, 430] width 9 height 18
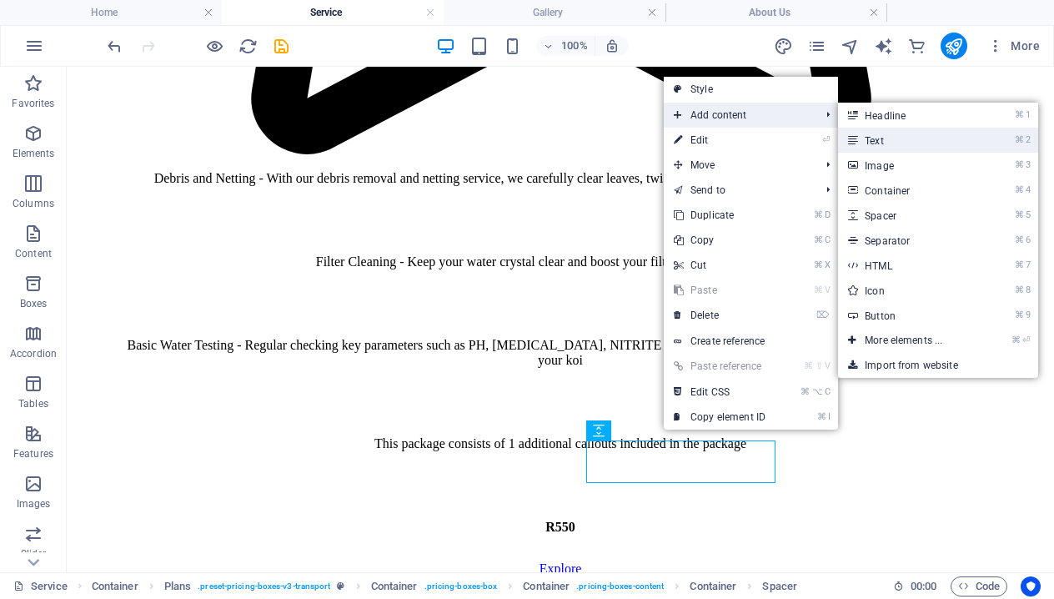
click at [883, 133] on link "⌘ 2 Text" at bounding box center [907, 140] width 138 height 25
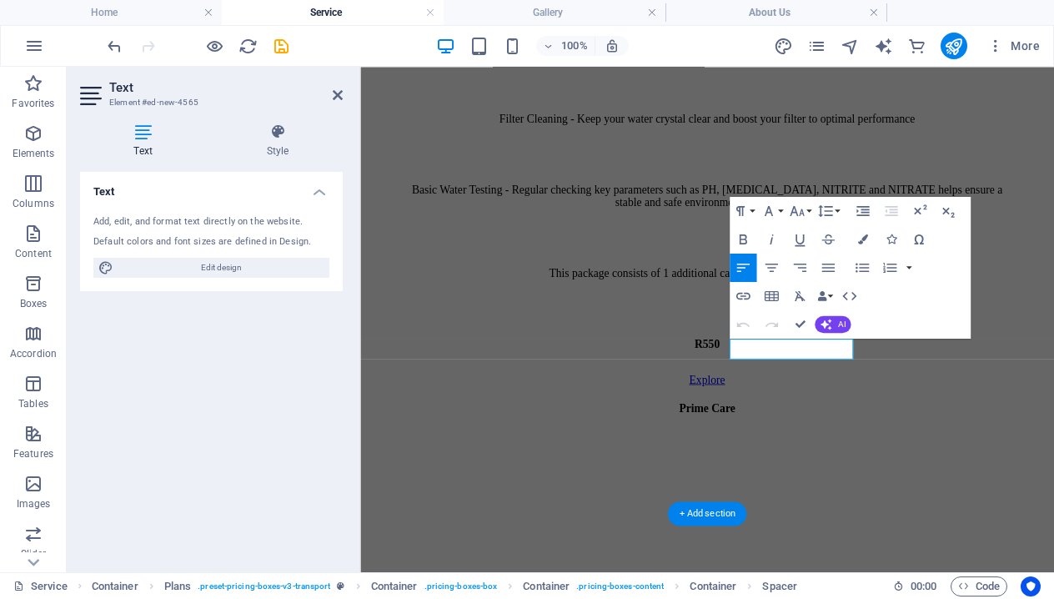
scroll to position [2223, 0]
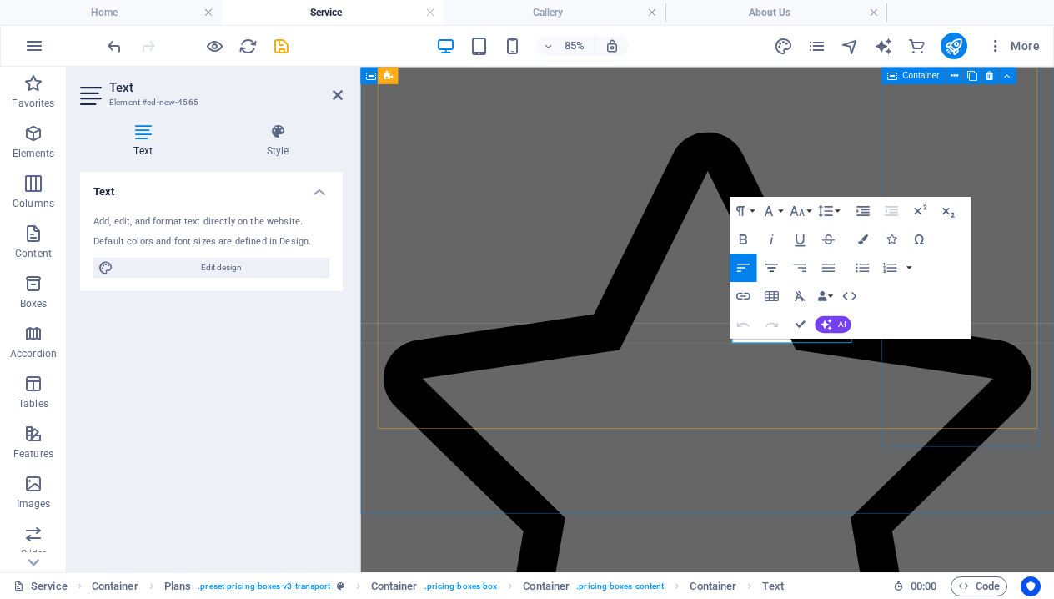
click at [772, 270] on icon "button" at bounding box center [771, 267] width 17 height 17
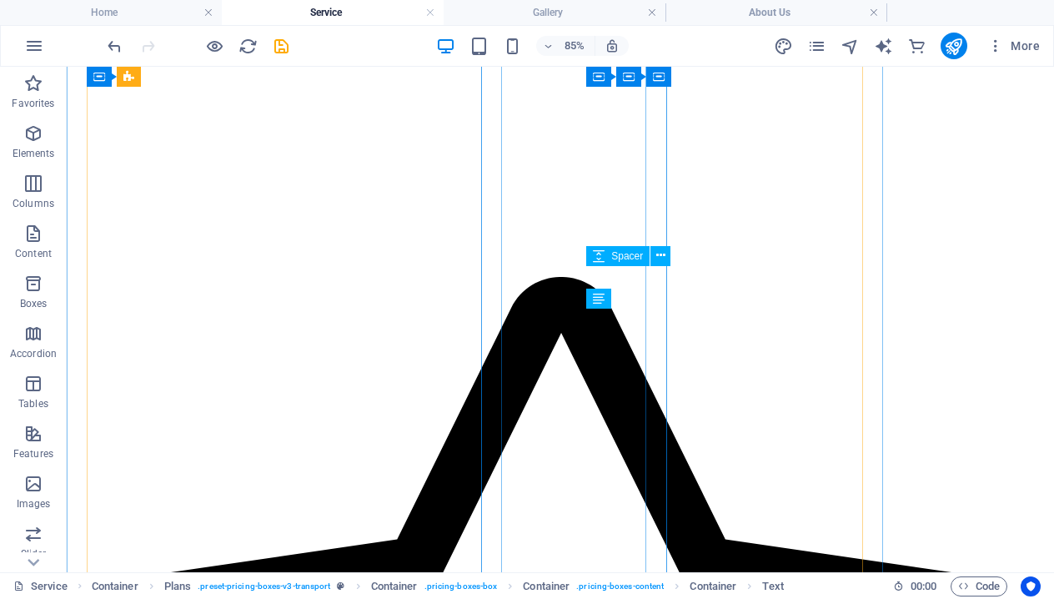
scroll to position [1839, 0]
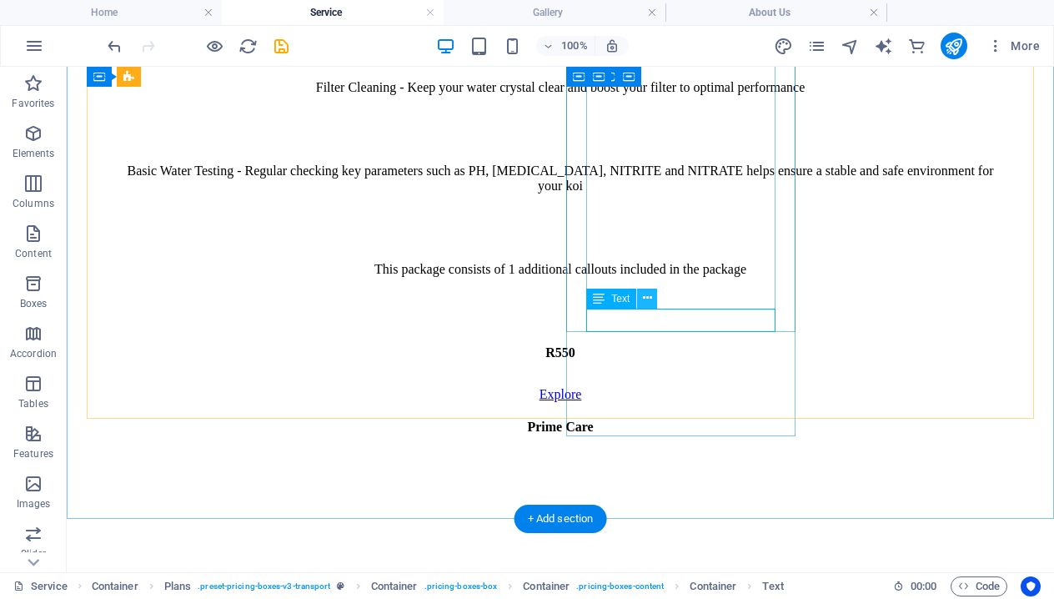
click at [641, 308] on button at bounding box center [647, 299] width 20 height 20
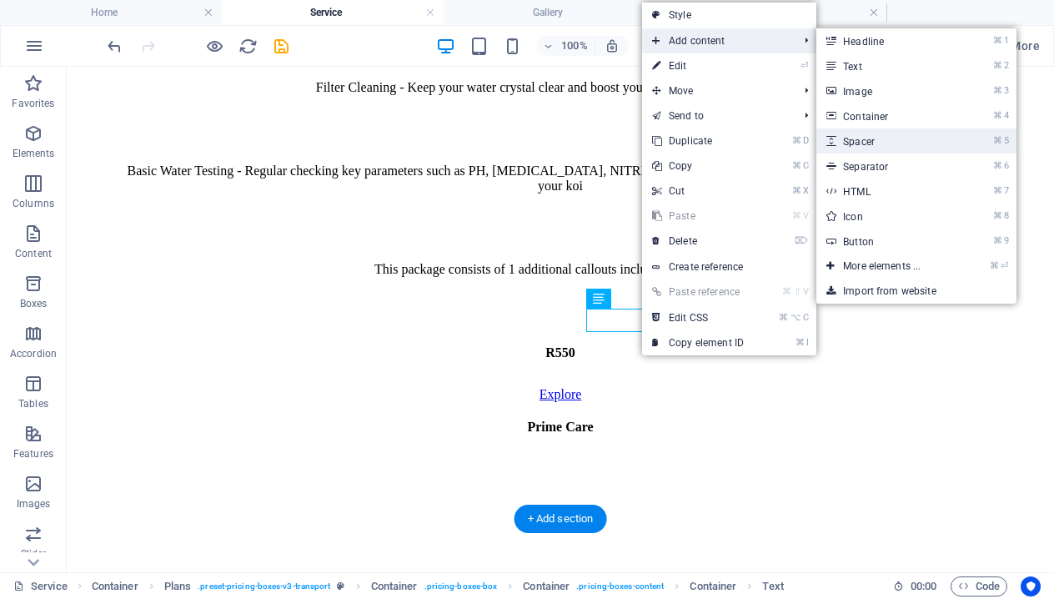
click at [876, 143] on link "⌘ 5 Spacer" at bounding box center [886, 140] width 138 height 25
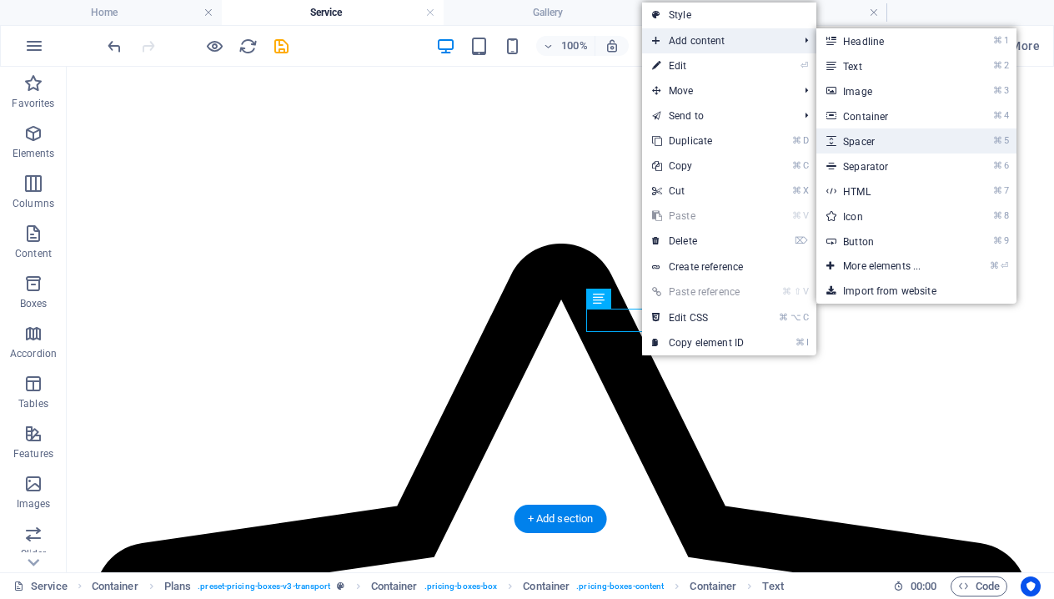
select select "px"
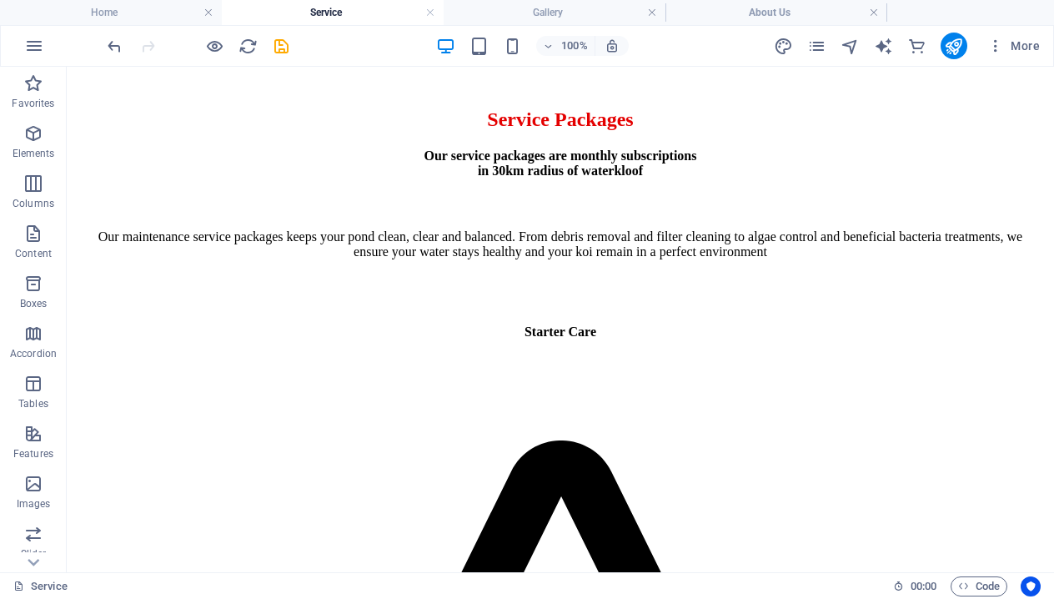
scroll to position [486, 0]
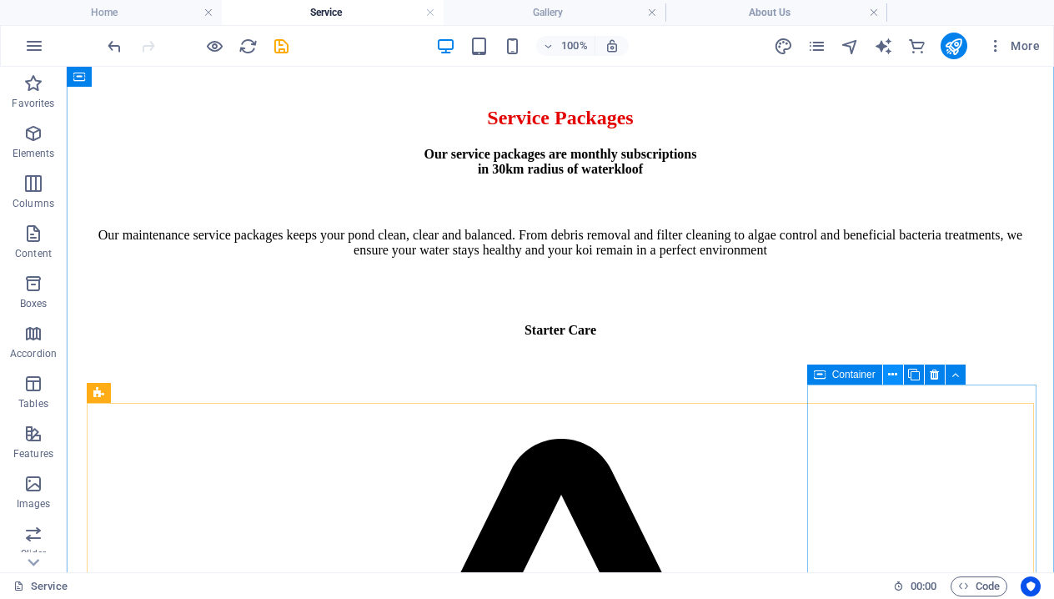
click at [890, 375] on icon at bounding box center [892, 375] width 9 height 18
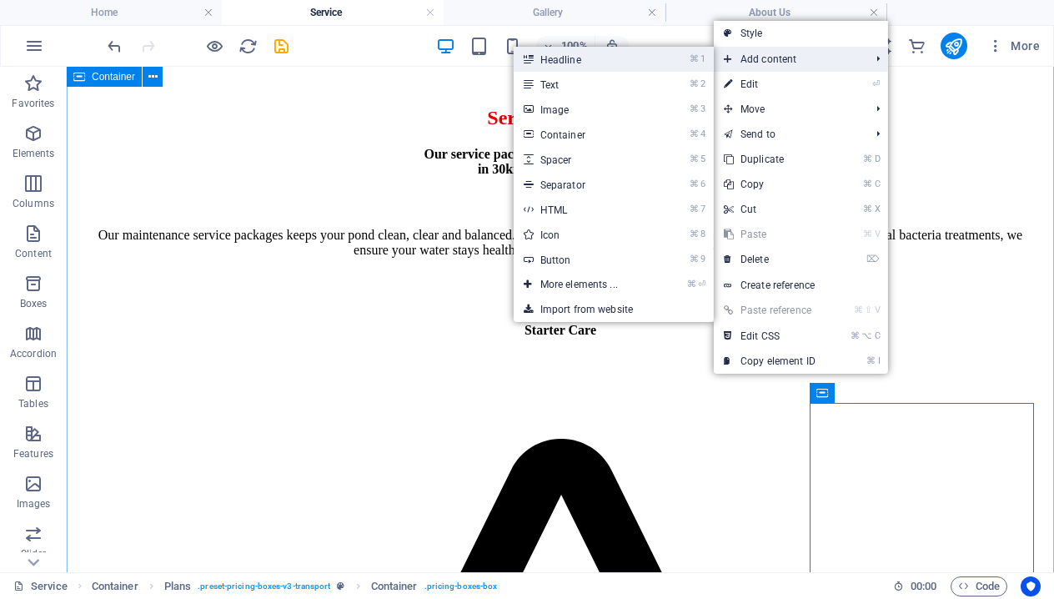
click at [600, 56] on link "⌘ 1 Headline" at bounding box center [583, 59] width 138 height 25
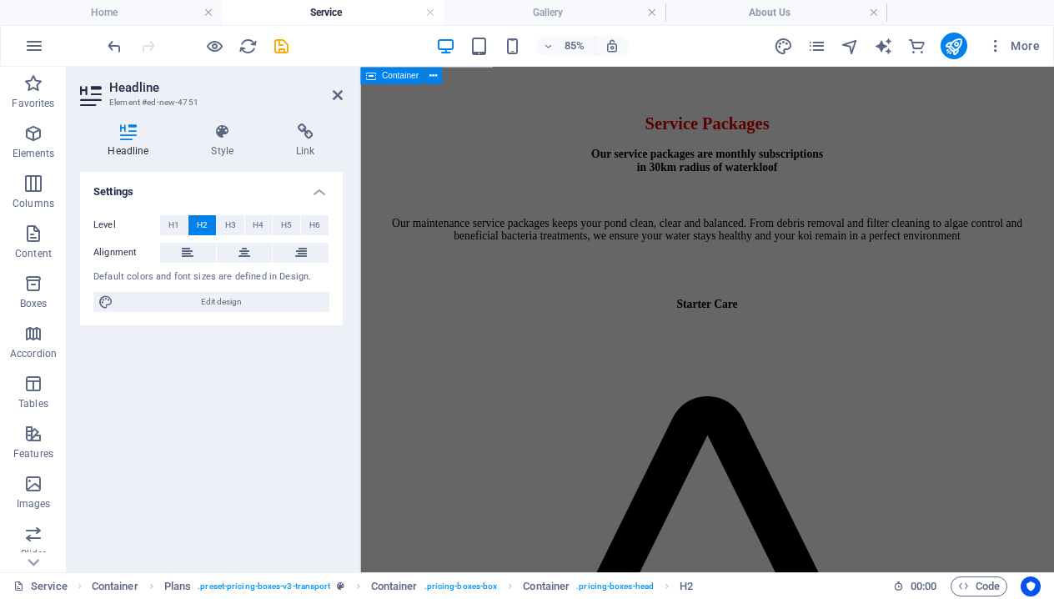
scroll to position [2569, 0]
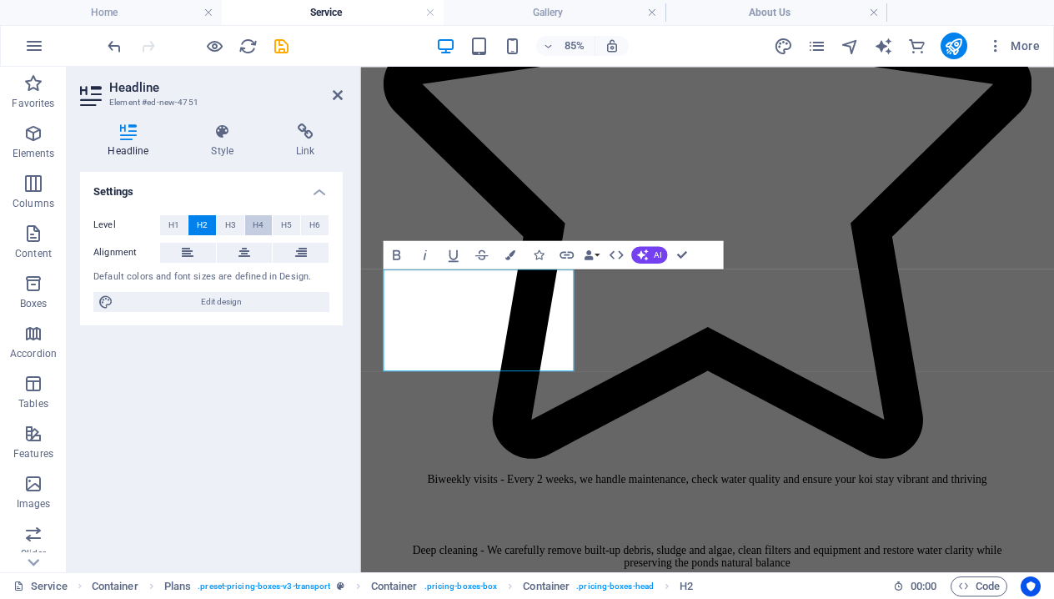
click at [261, 223] on span "H4" at bounding box center [258, 225] width 11 height 20
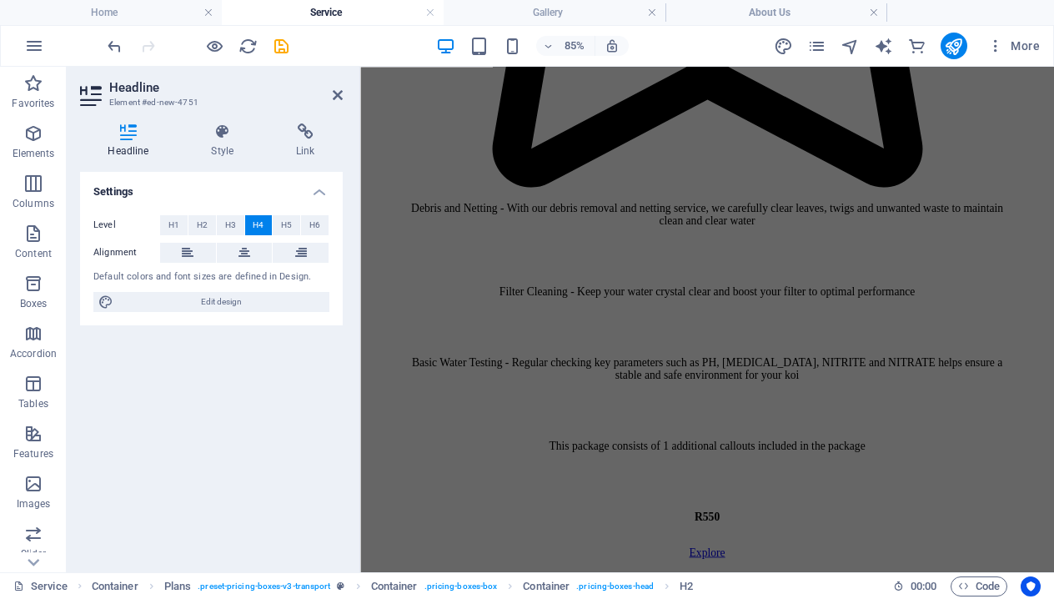
scroll to position [1361, 0]
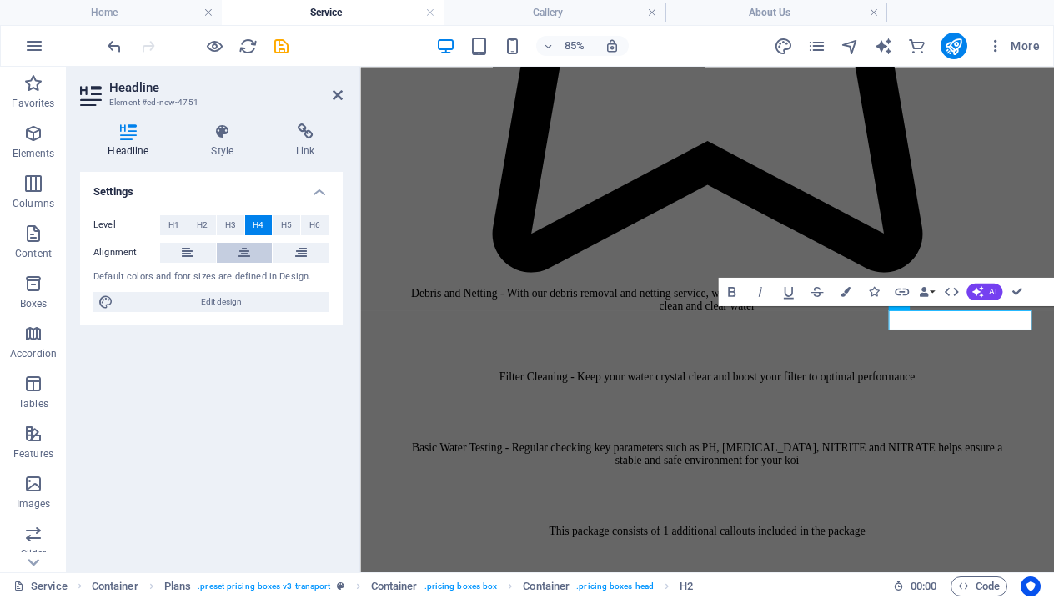
click at [234, 248] on button at bounding box center [245, 253] width 56 height 20
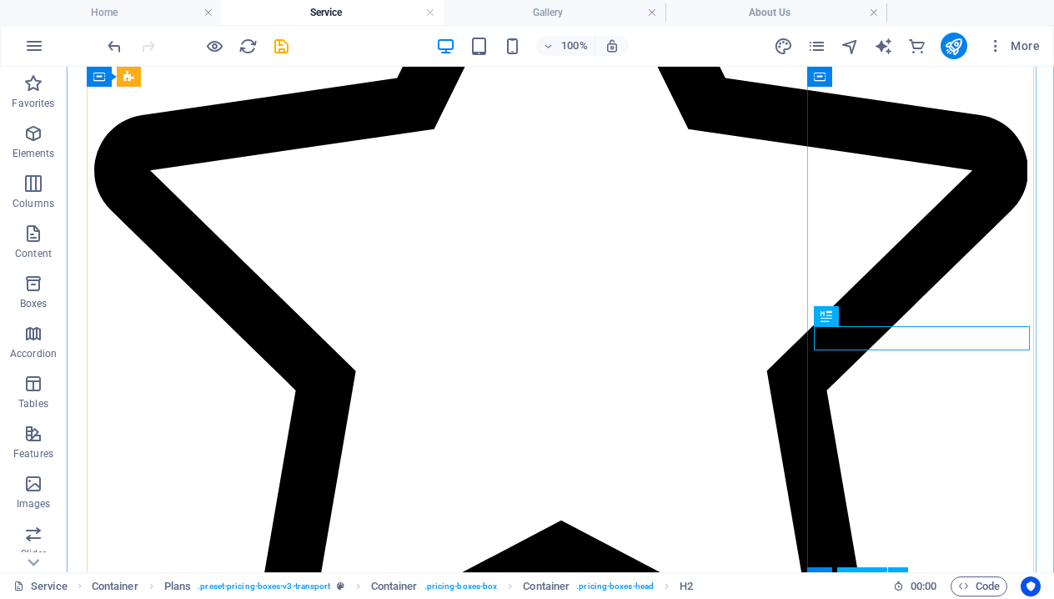
scroll to position [1108, 0]
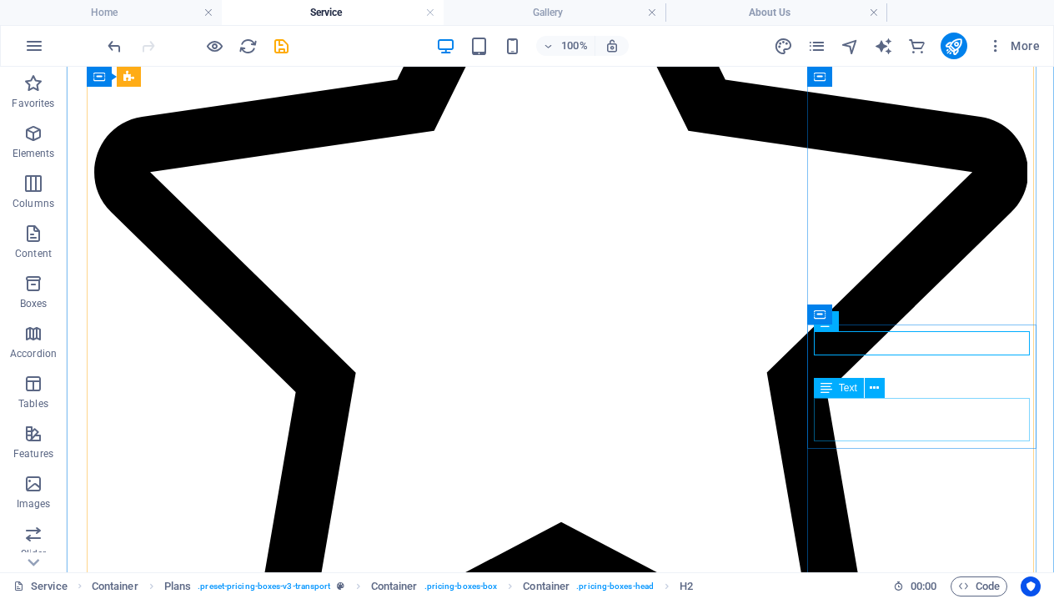
click at [872, 395] on icon at bounding box center [874, 389] width 9 height 18
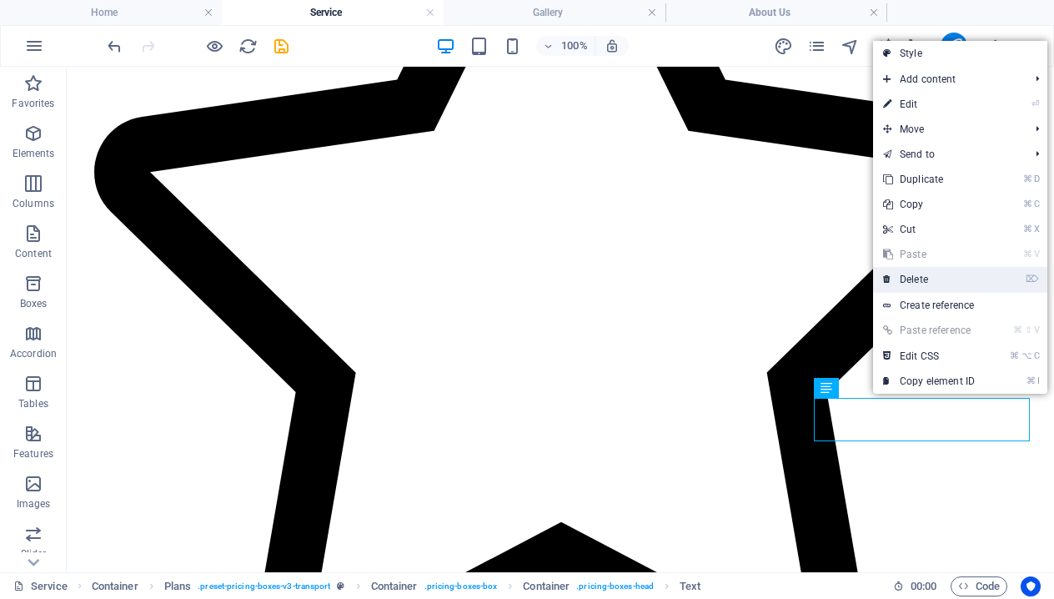
click at [921, 281] on link "⌦ Delete" at bounding box center [929, 279] width 112 height 25
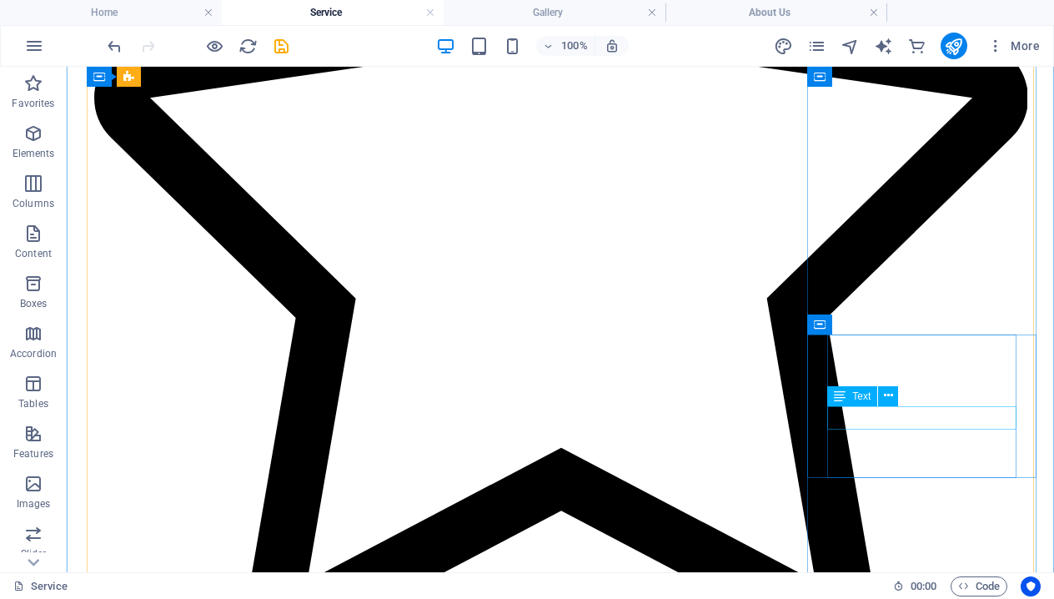
scroll to position [1204, 0]
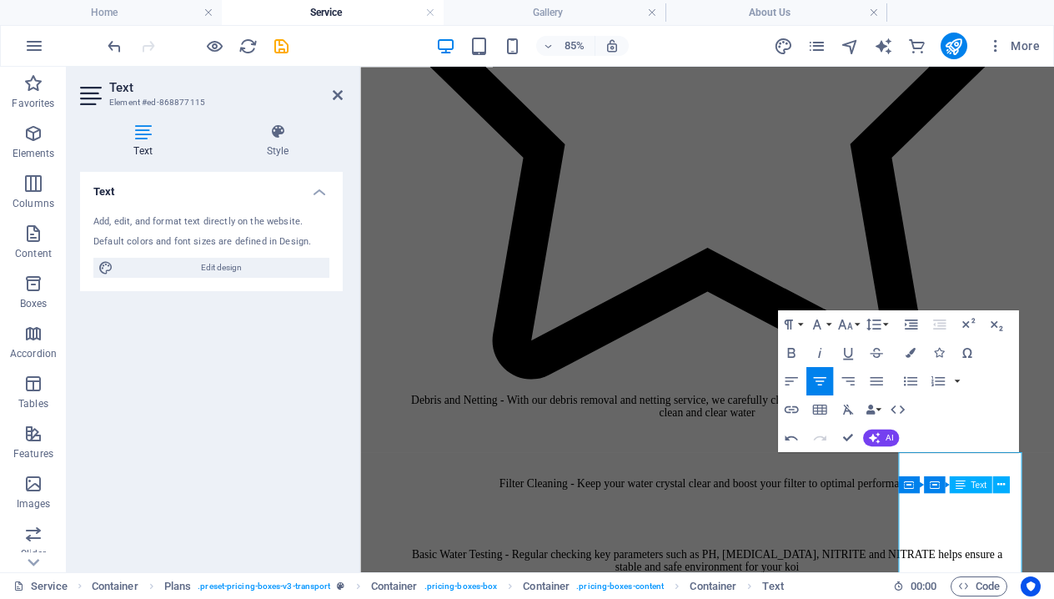
scroll to position [1248, 0]
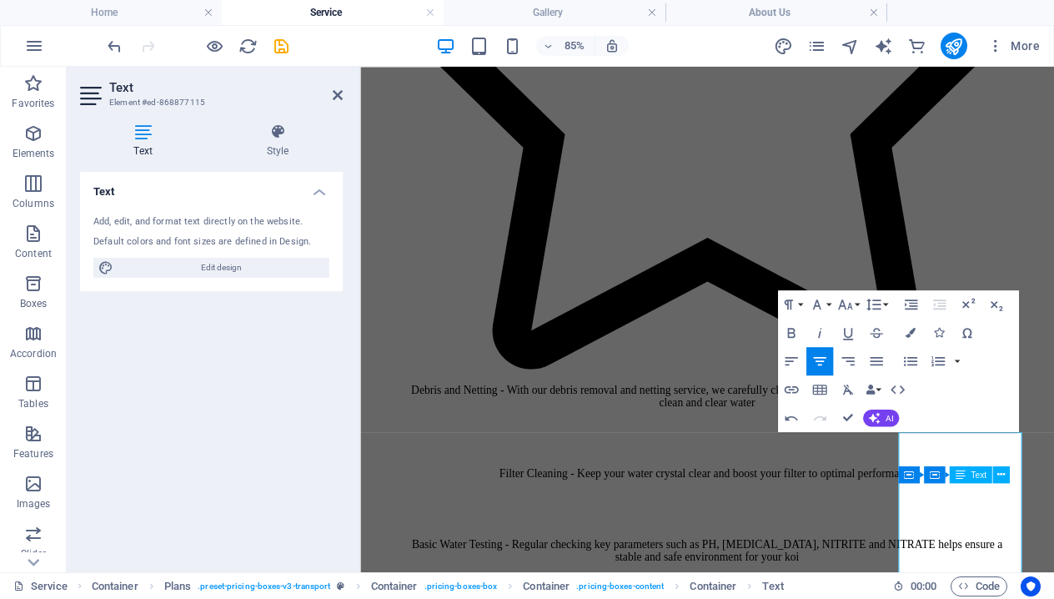
drag, startPoint x: 1115, startPoint y: 640, endPoint x: 1104, endPoint y: 652, distance: 16.6
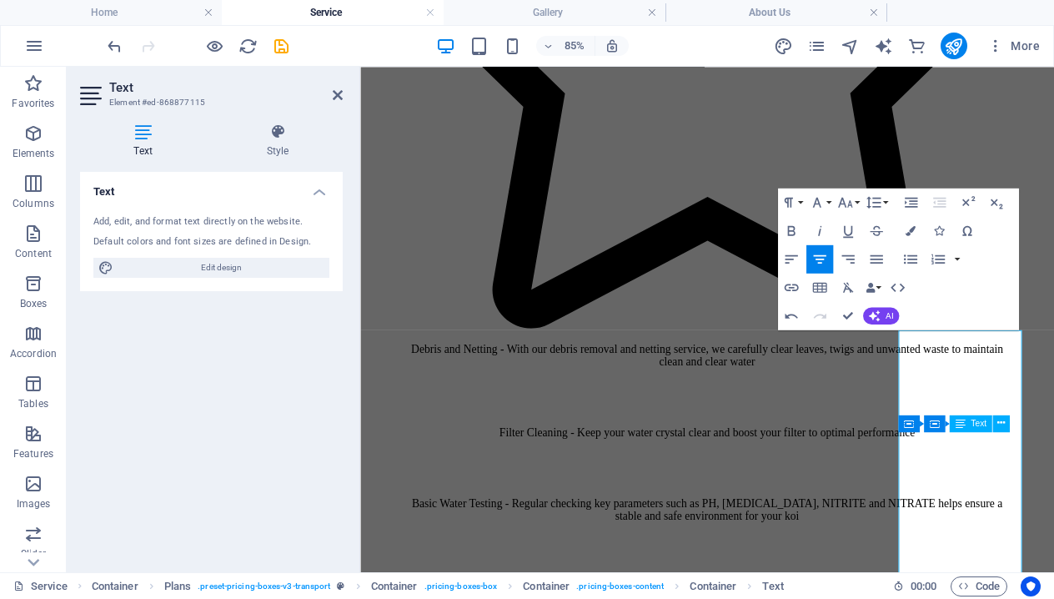
scroll to position [1308, 0]
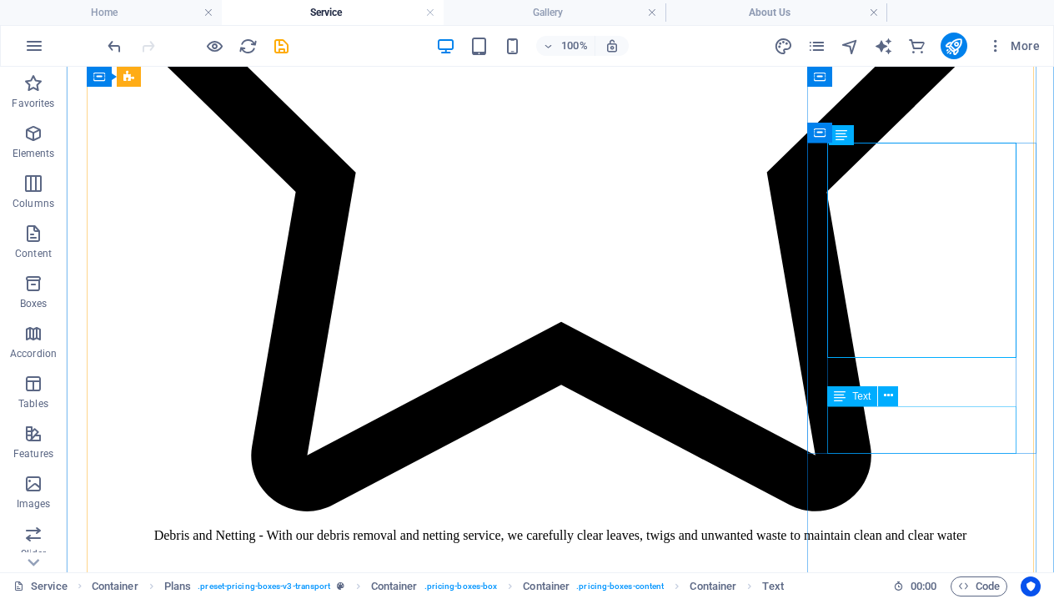
click at [890, 402] on icon at bounding box center [888, 396] width 9 height 18
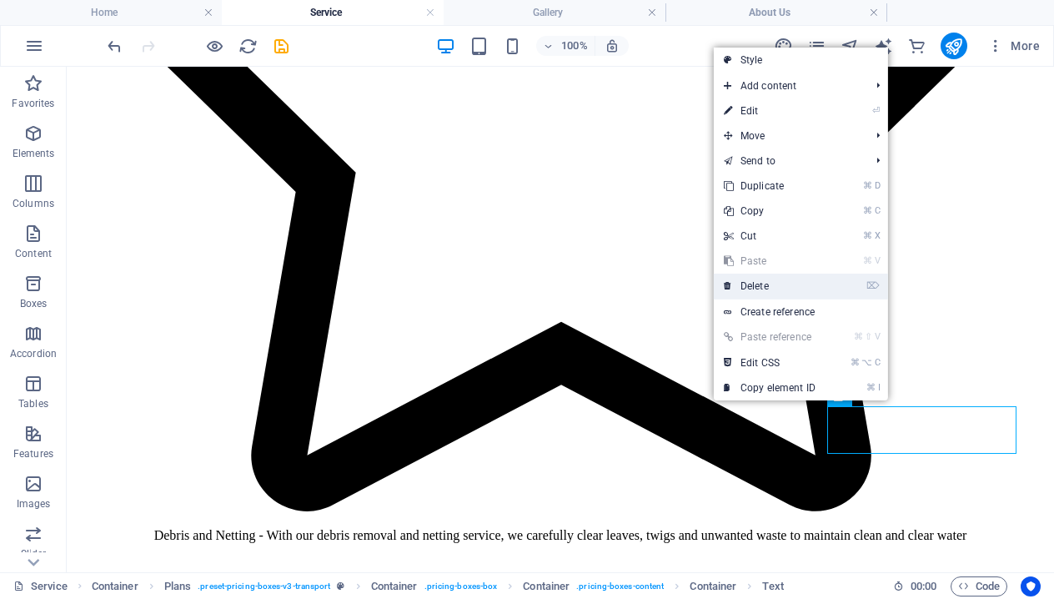
click at [779, 285] on link "⌦ Delete" at bounding box center [770, 286] width 112 height 25
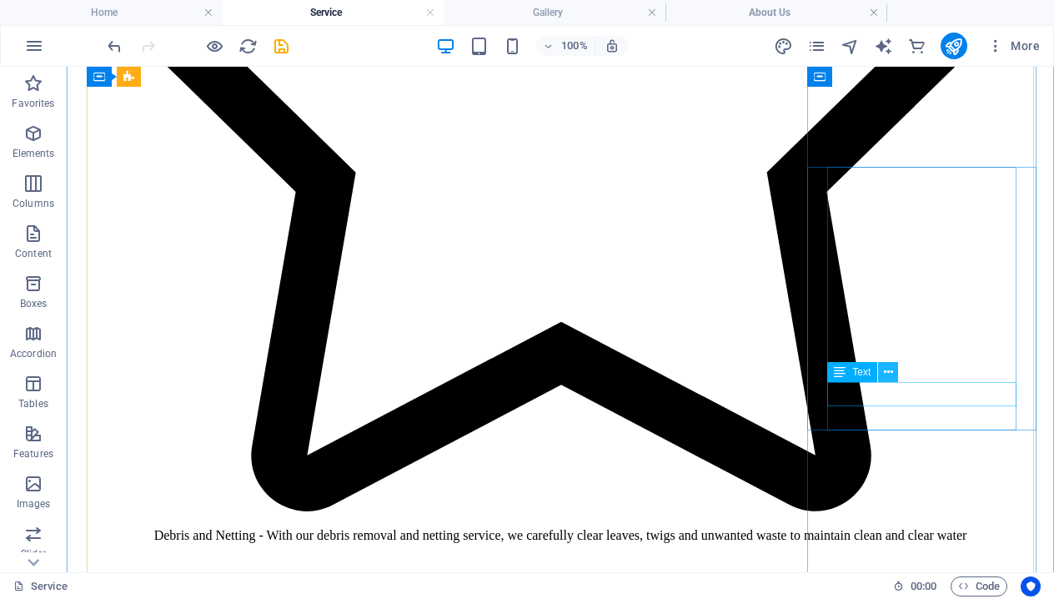
click at [884, 378] on icon at bounding box center [888, 373] width 9 height 18
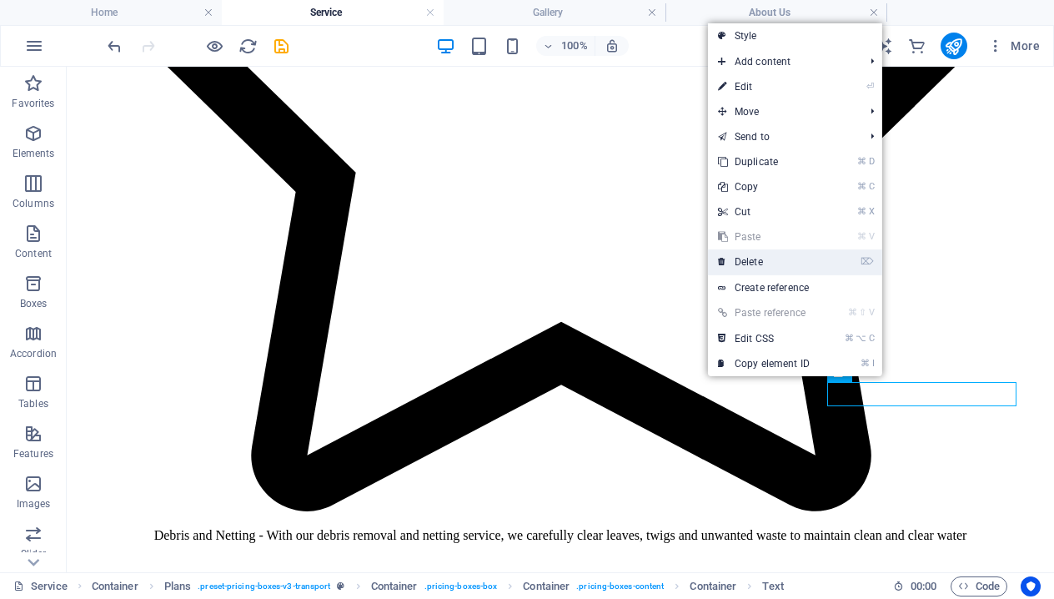
click at [774, 267] on link "⌦ Delete" at bounding box center [764, 261] width 112 height 25
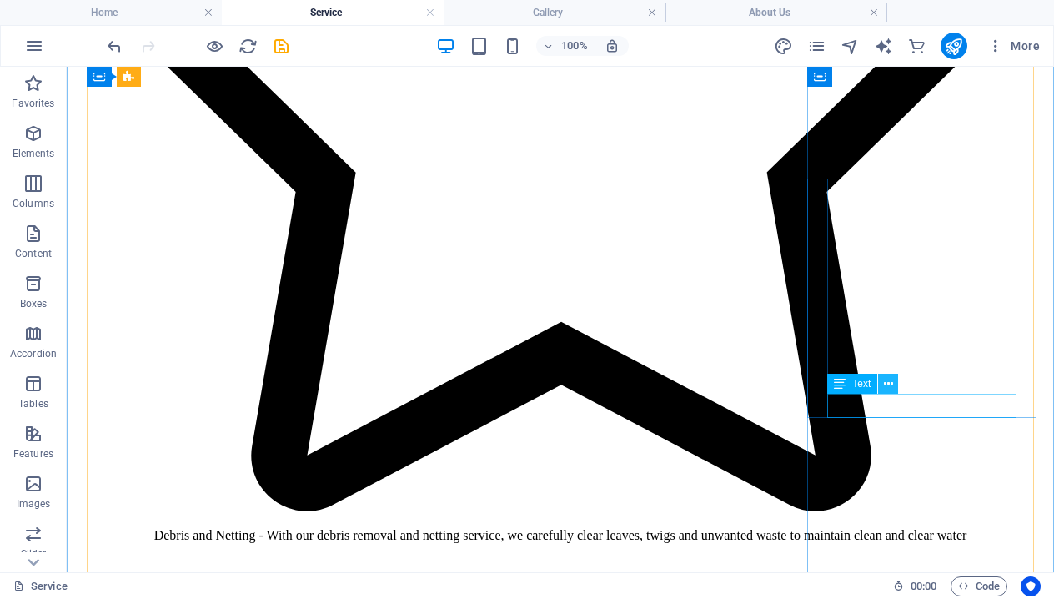
click at [890, 391] on icon at bounding box center [888, 384] width 9 height 18
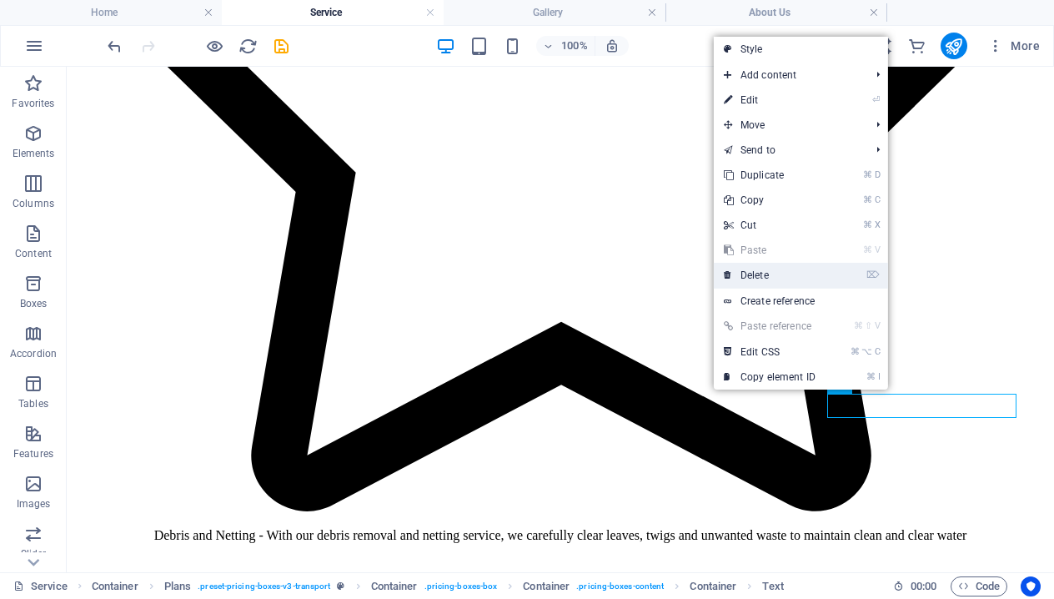
click at [793, 280] on link "⌦ Delete" at bounding box center [770, 275] width 112 height 25
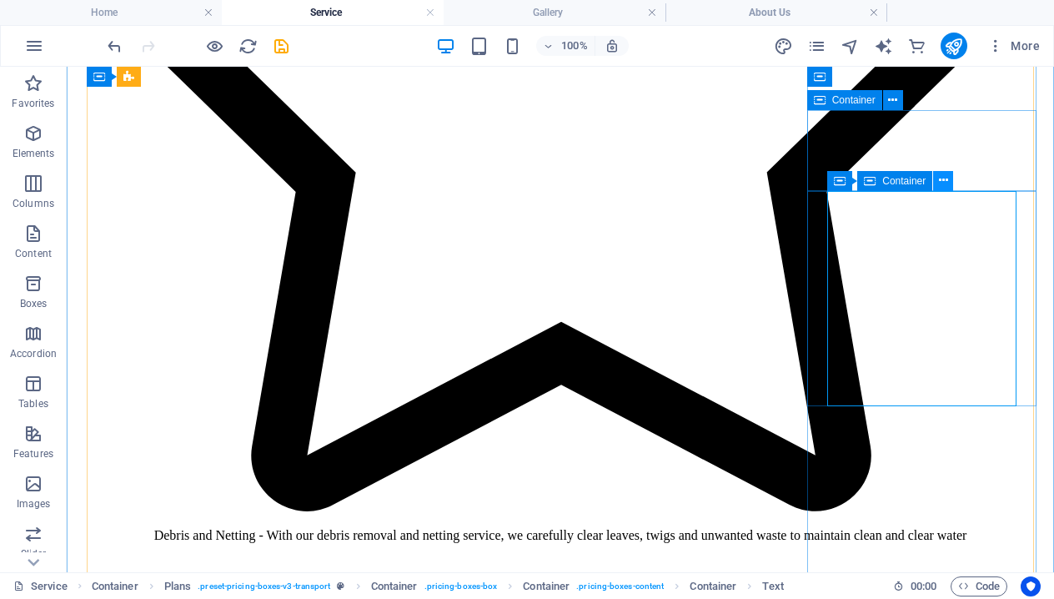
click at [939, 189] on icon at bounding box center [943, 181] width 9 height 18
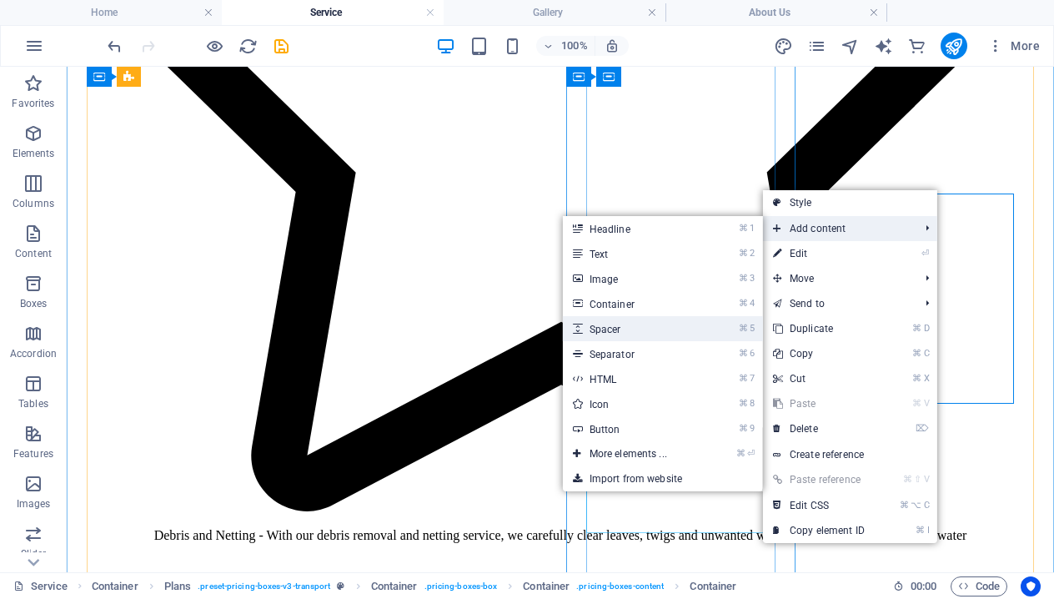
click at [603, 324] on link "⌘ 5 Spacer" at bounding box center [632, 328] width 138 height 25
select select "px"
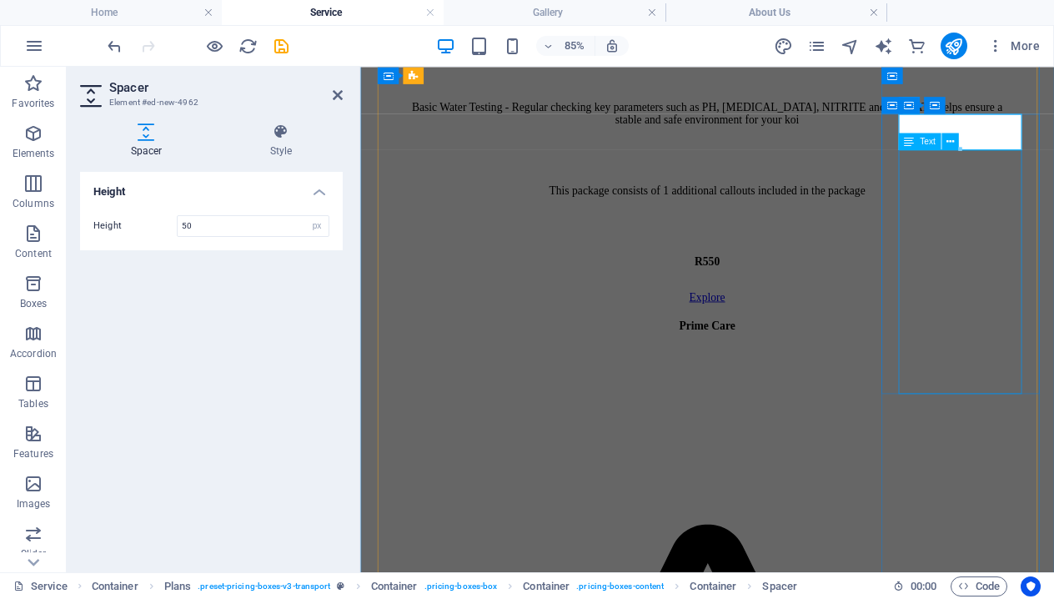
scroll to position [1774, 0]
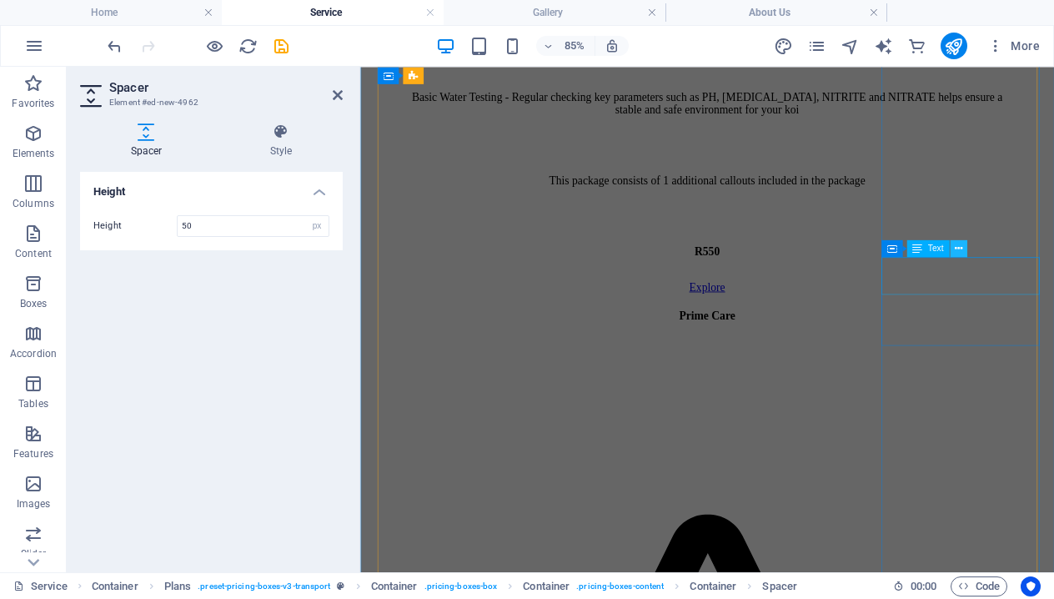
click at [961, 249] on icon at bounding box center [958, 248] width 8 height 15
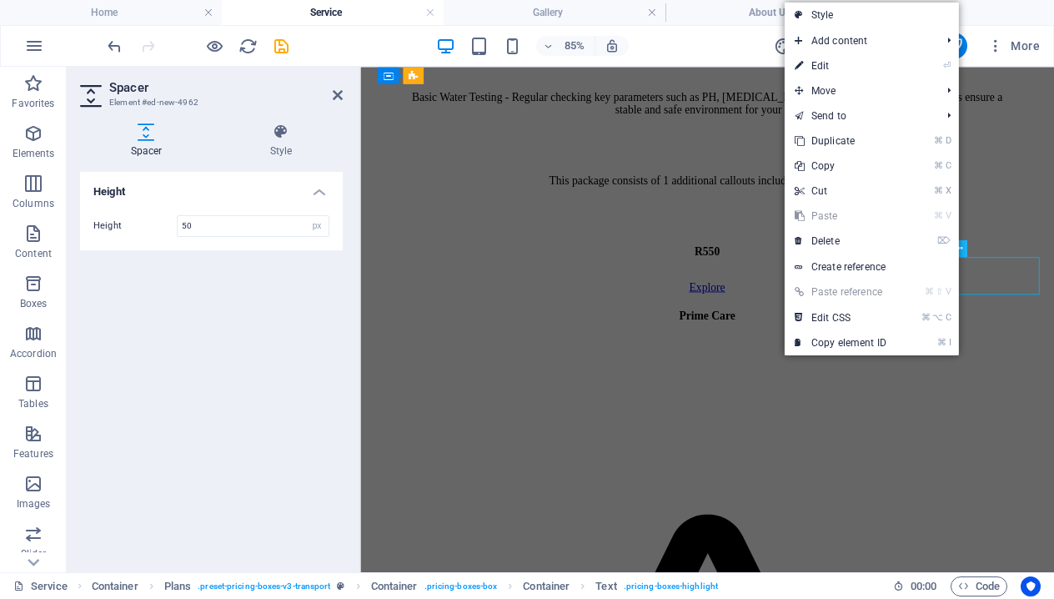
scroll to position [1436, 0]
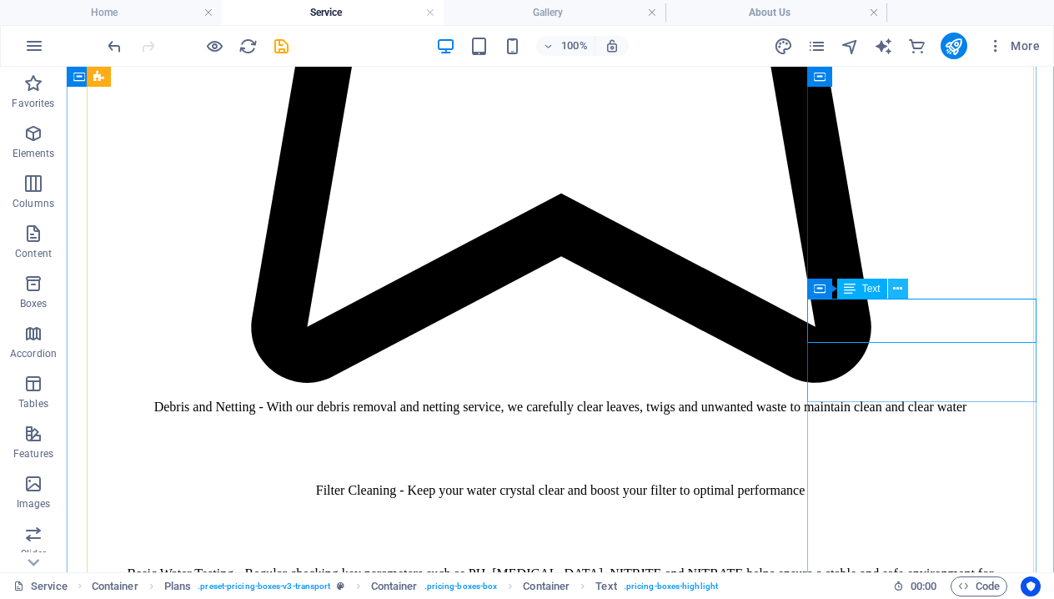
click at [900, 289] on icon at bounding box center [897, 289] width 9 height 18
click at [899, 296] on icon at bounding box center [897, 289] width 9 height 18
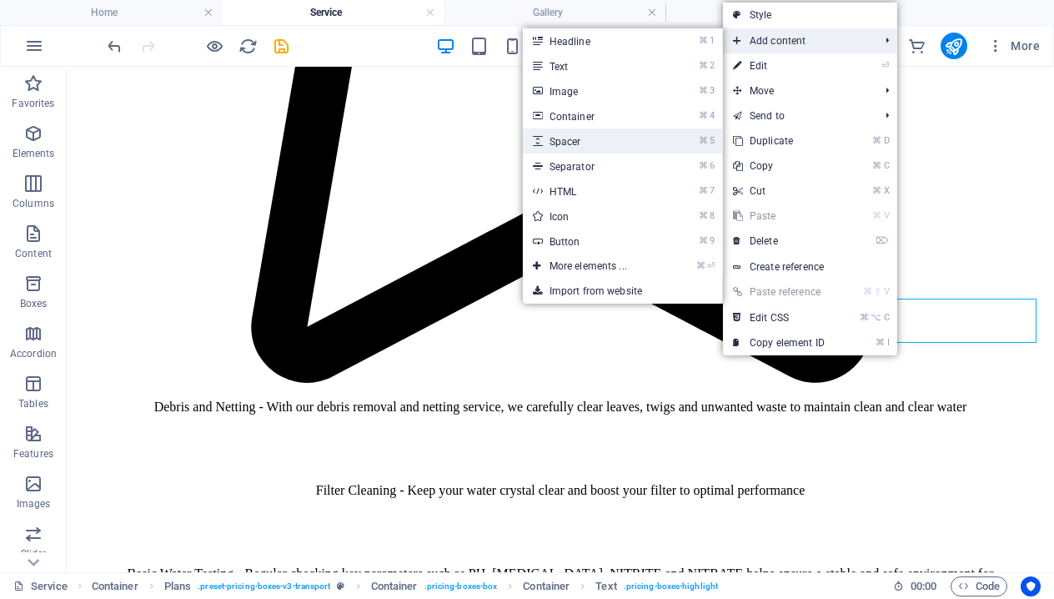
drag, startPoint x: 607, startPoint y: 153, endPoint x: 606, endPoint y: 145, distance: 8.5
click at [606, 145] on ul "⌘ 1 Headline ⌘ 2 Text ⌘ 3 Image ⌘ 4 Container ⌘ 5 Spacer ⌘ 6 Separator ⌘ 7 HTML…" at bounding box center [623, 165] width 200 height 275
click at [571, 140] on link "⌘ 5 Spacer" at bounding box center [592, 140] width 138 height 25
select select "px"
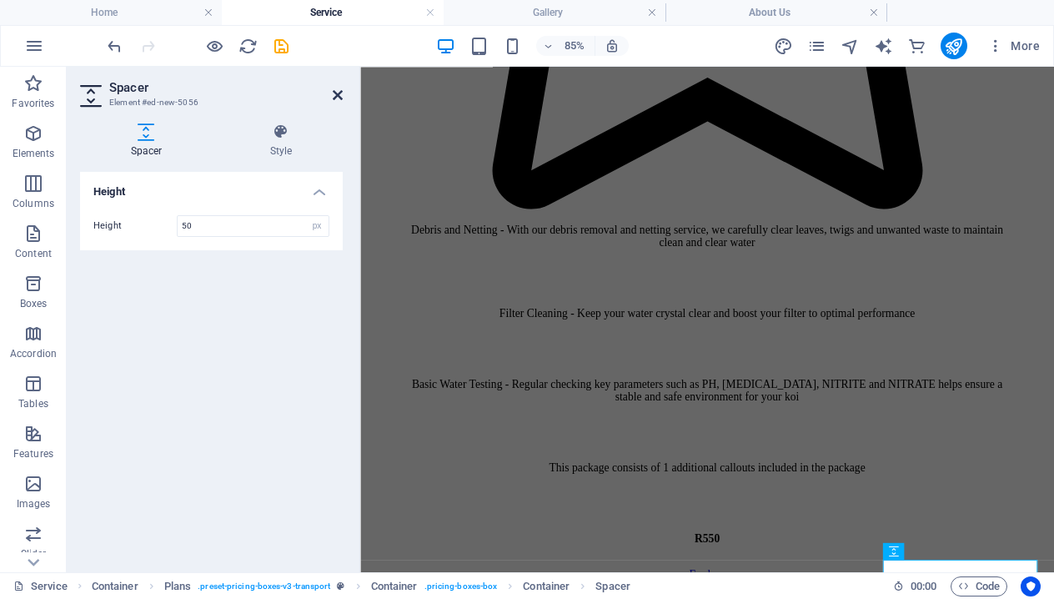
click at [335, 92] on icon at bounding box center [338, 94] width 10 height 13
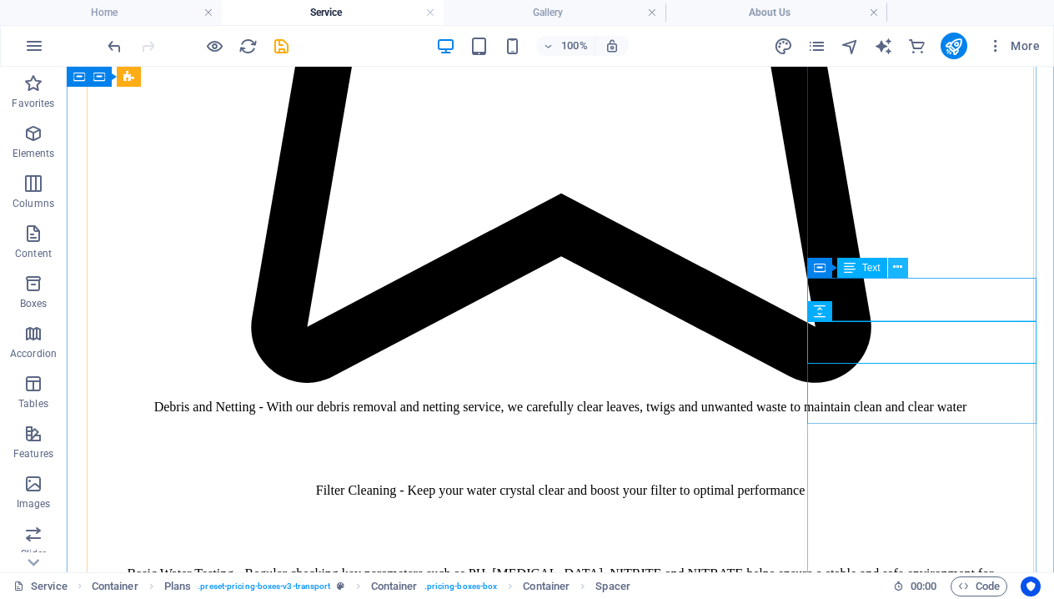
click at [898, 269] on icon at bounding box center [897, 268] width 9 height 18
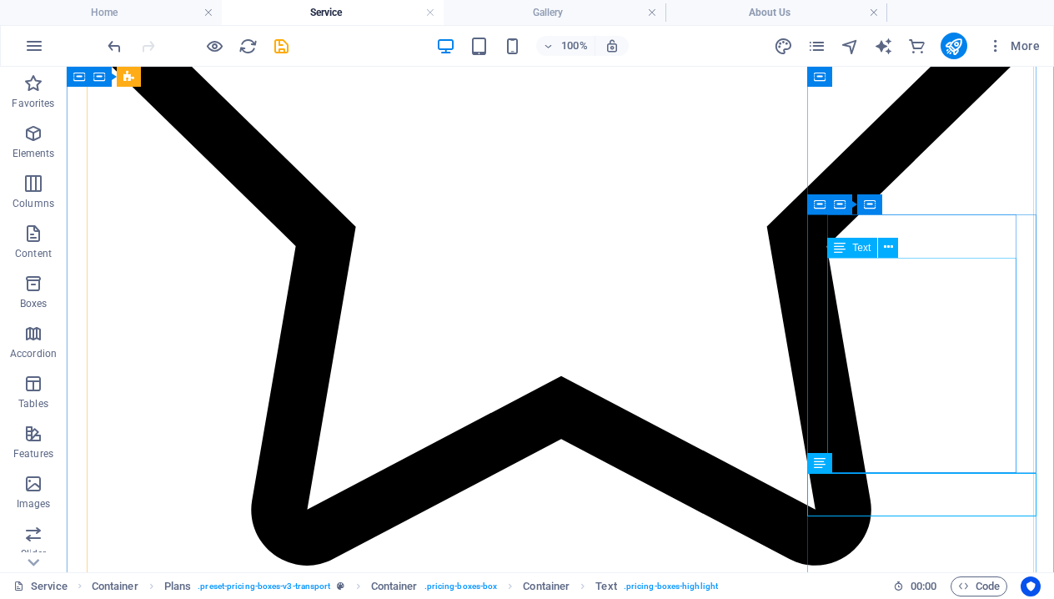
scroll to position [1262, 0]
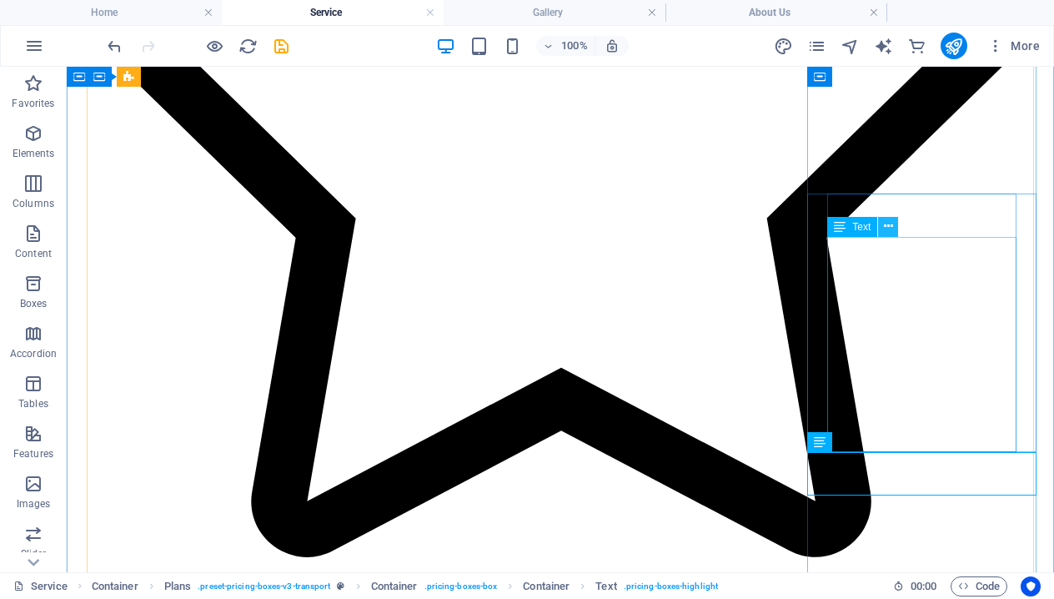
click at [889, 230] on icon at bounding box center [888, 227] width 9 height 18
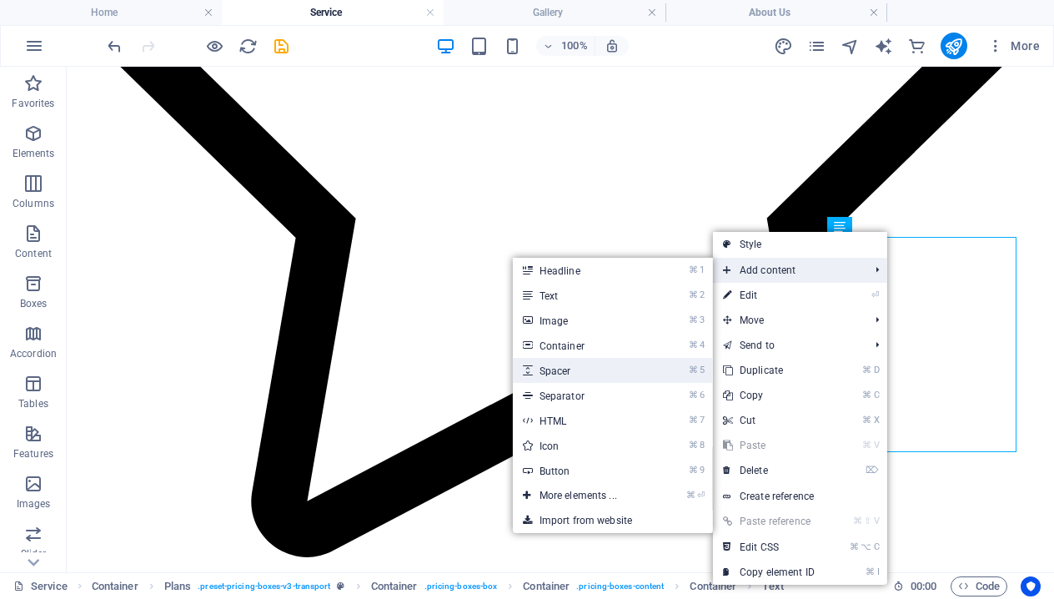
click at [604, 376] on link "⌘ 5 Spacer" at bounding box center [582, 370] width 138 height 25
select select "px"
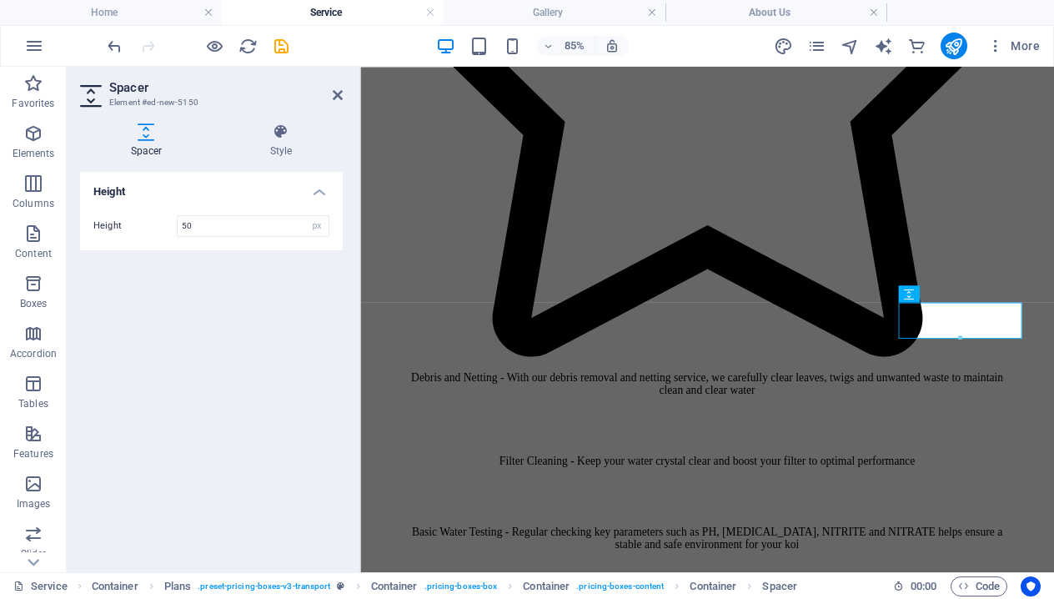
scroll to position [1678, 0]
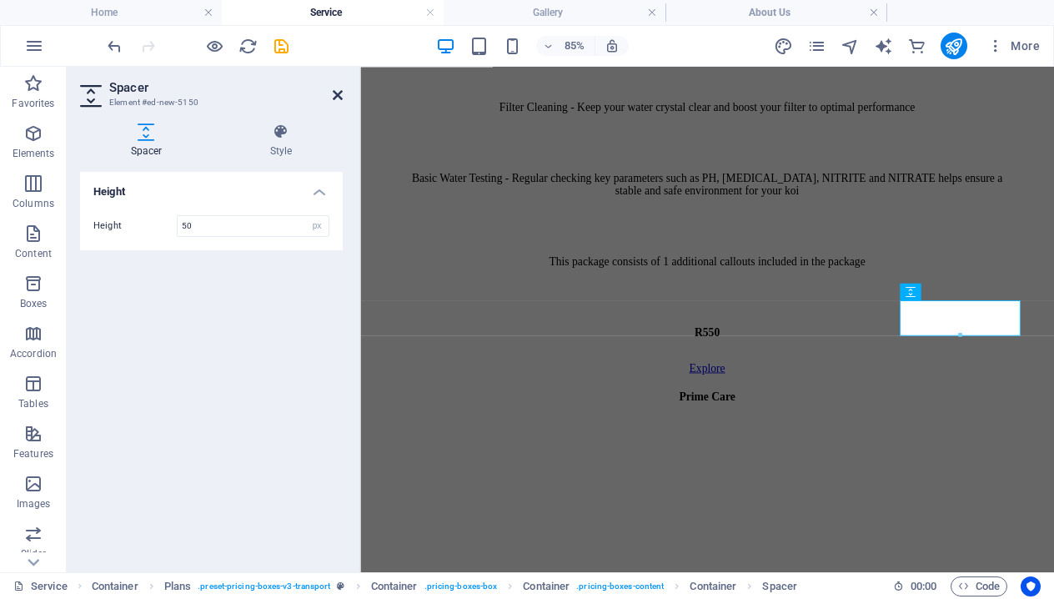
click at [336, 95] on icon at bounding box center [338, 94] width 10 height 13
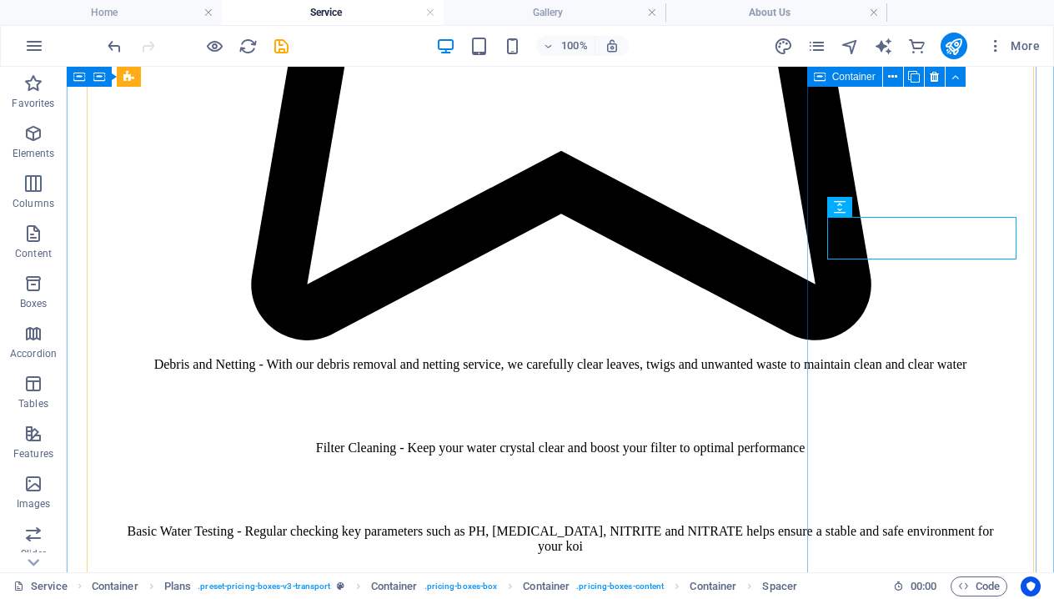
scroll to position [1446, 0]
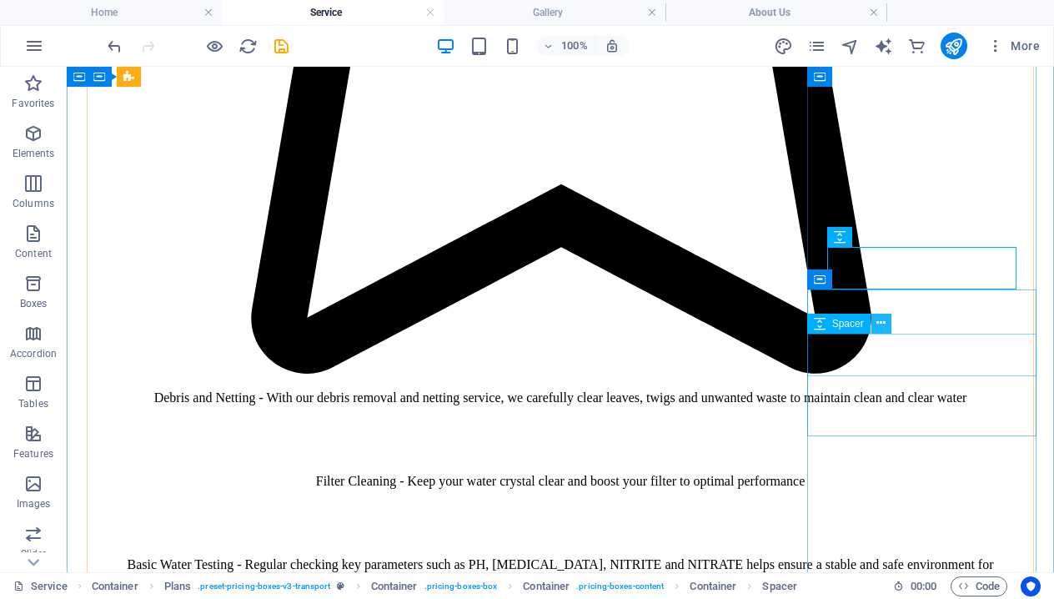
click at [883, 327] on icon at bounding box center [881, 323] width 9 height 18
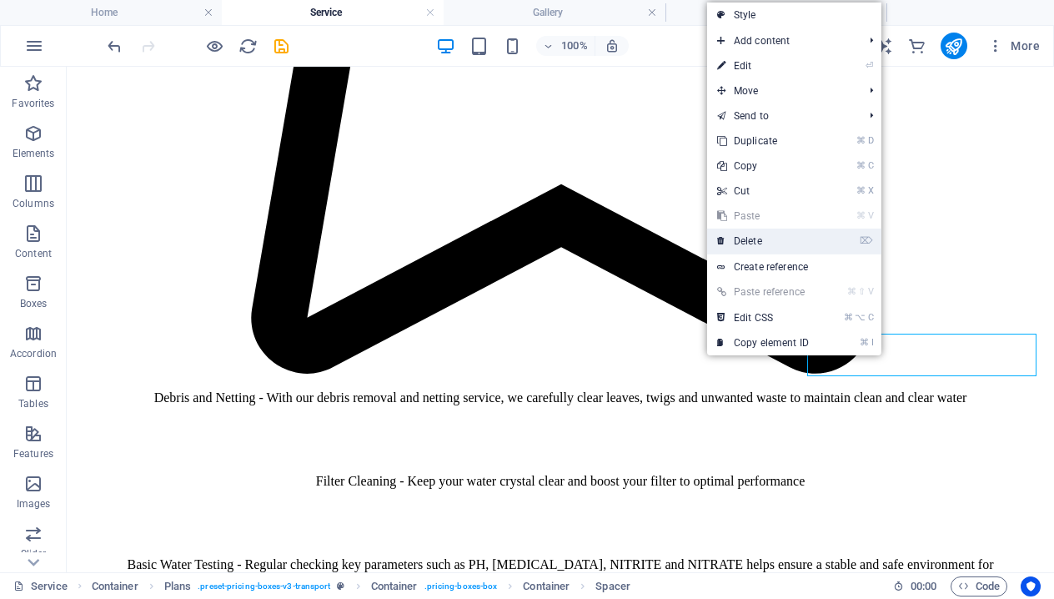
click at [754, 242] on link "⌦ Delete" at bounding box center [763, 241] width 112 height 25
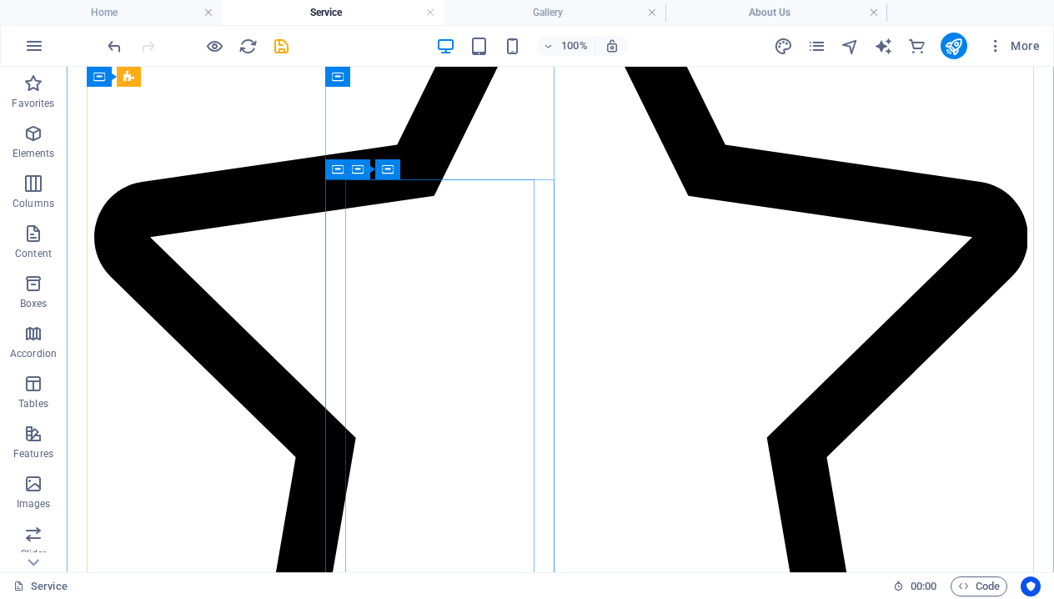
scroll to position [1049, 0]
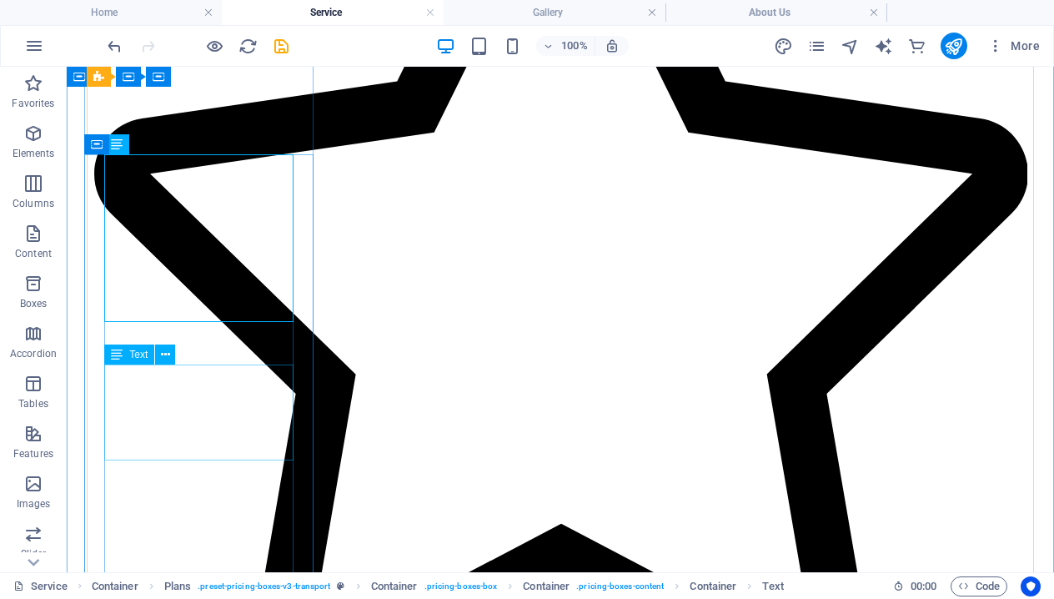
scroll to position [1128, 0]
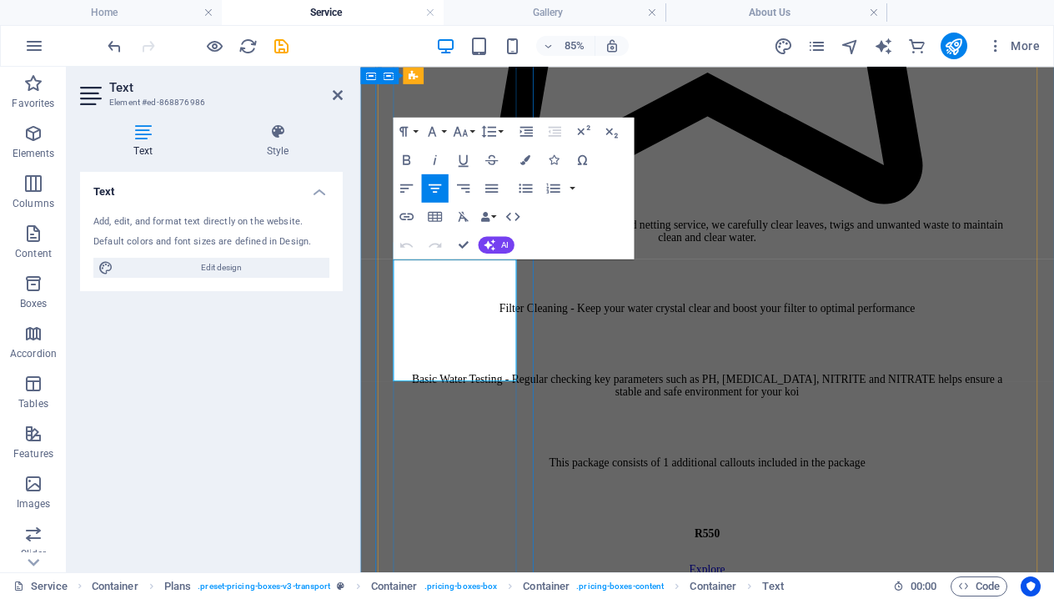
click at [523, 358] on p "Filter Cleaning - Keep your water crystal clear and boost your filter to optima…" at bounding box center [768, 350] width 723 height 15
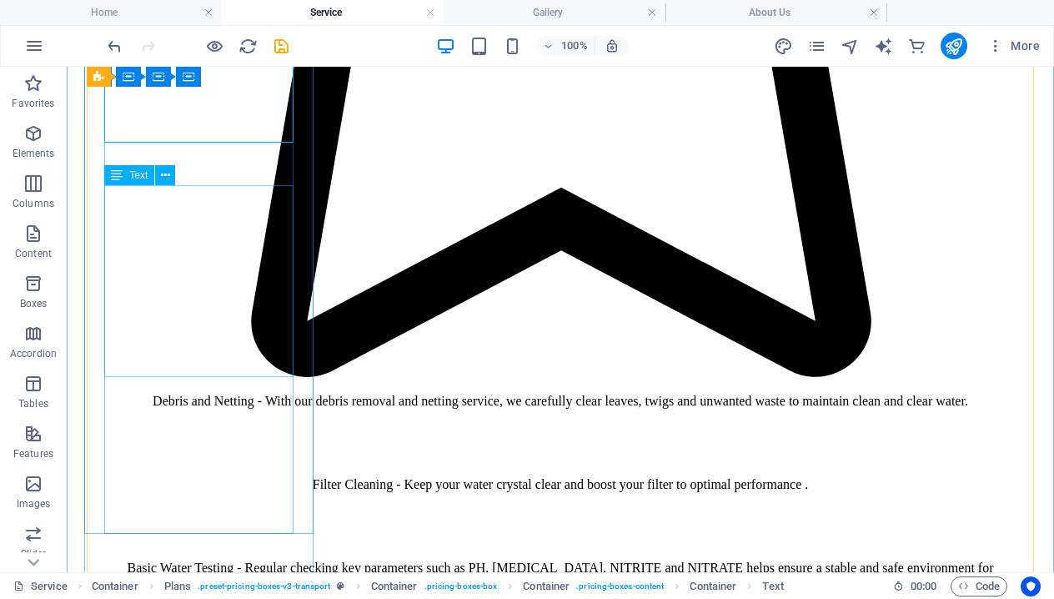
click at [225, 561] on div "Basic Water Testing - Regular checking key parameters such as PH, [MEDICAL_DATA…" at bounding box center [560, 576] width 894 height 30
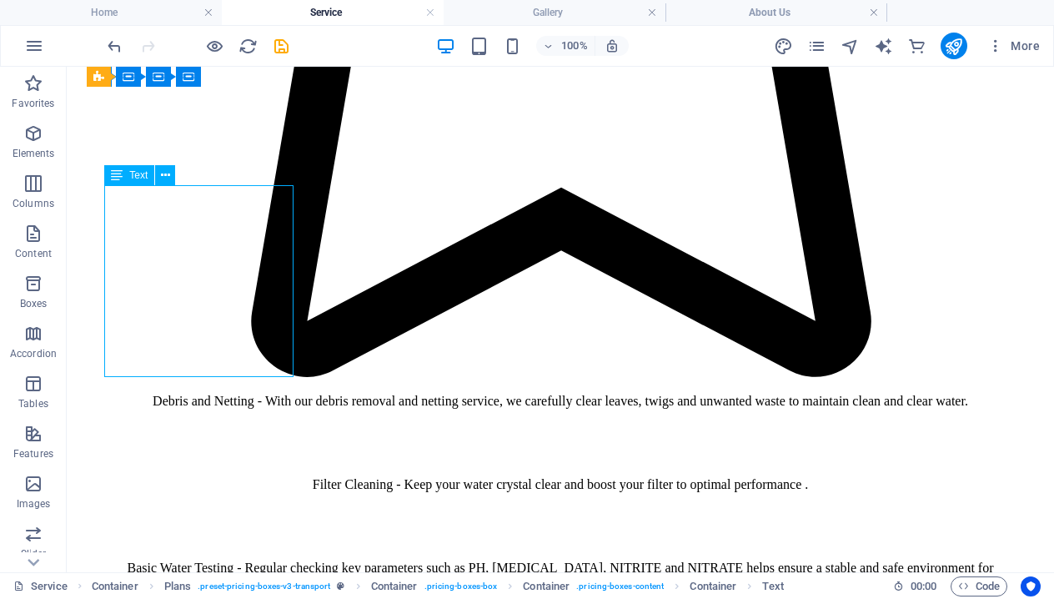
click at [225, 561] on div "Basic Water Testing - Regular checking key parameters such as PH, [MEDICAL_DATA…" at bounding box center [560, 576] width 894 height 30
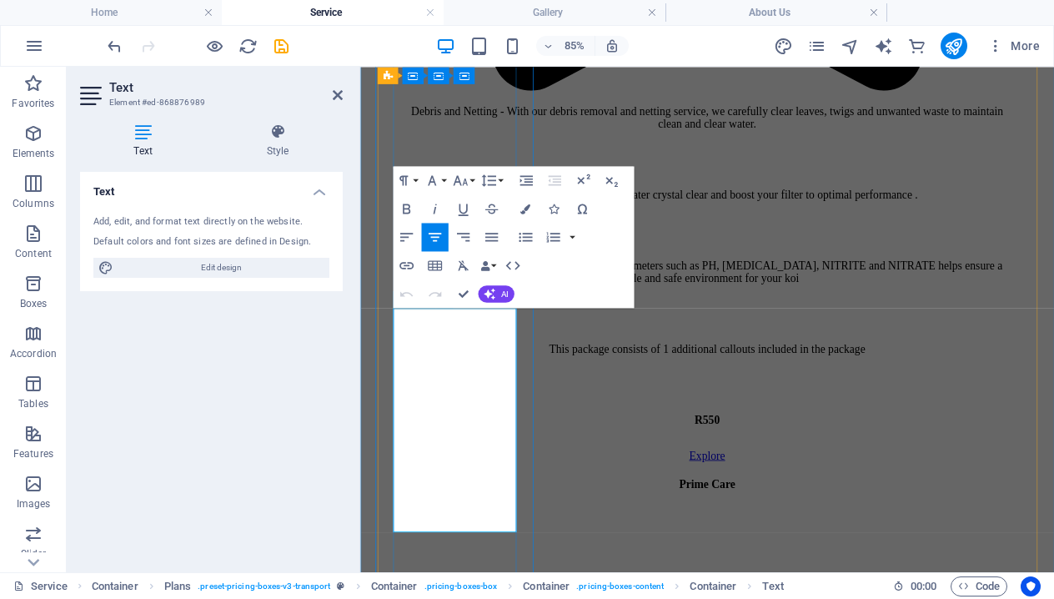
scroll to position [1578, 0]
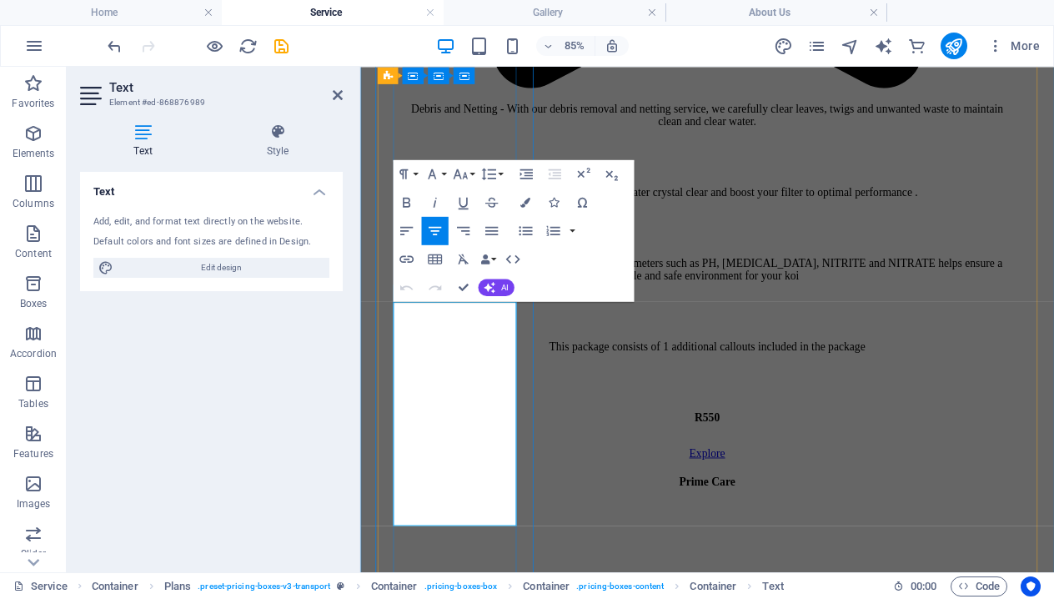
click at [511, 320] on p "Basic Water Testing - Regular checking key parameters such as PH, [MEDICAL_DATA…" at bounding box center [768, 305] width 723 height 30
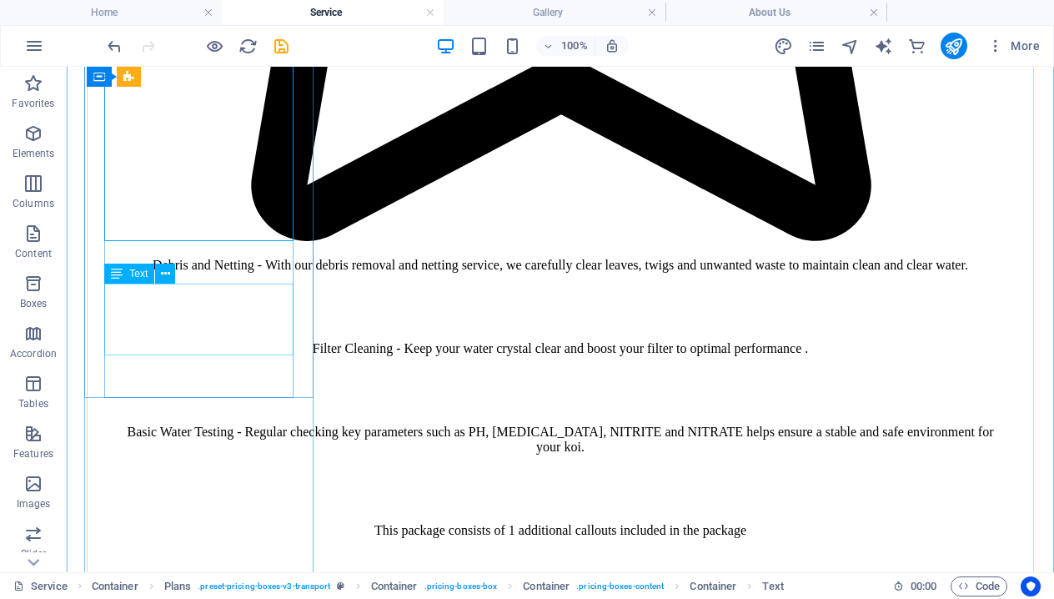
click at [285, 523] on div "This package consists of 1 additional callouts included in the package" at bounding box center [560, 530] width 894 height 15
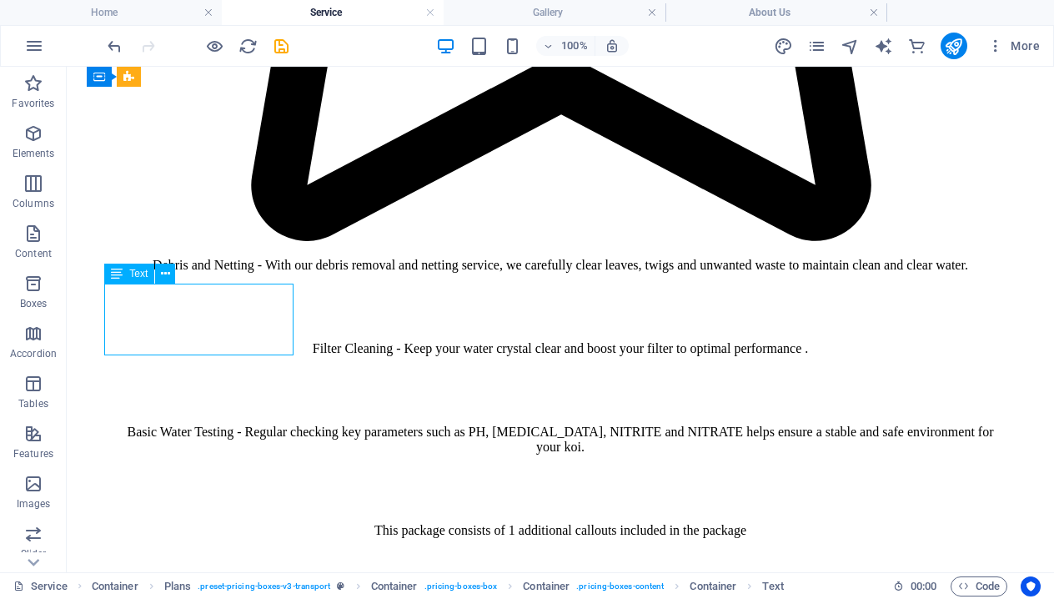
click at [285, 523] on div "This package consists of 1 additional callouts included in the package" at bounding box center [560, 530] width 894 height 15
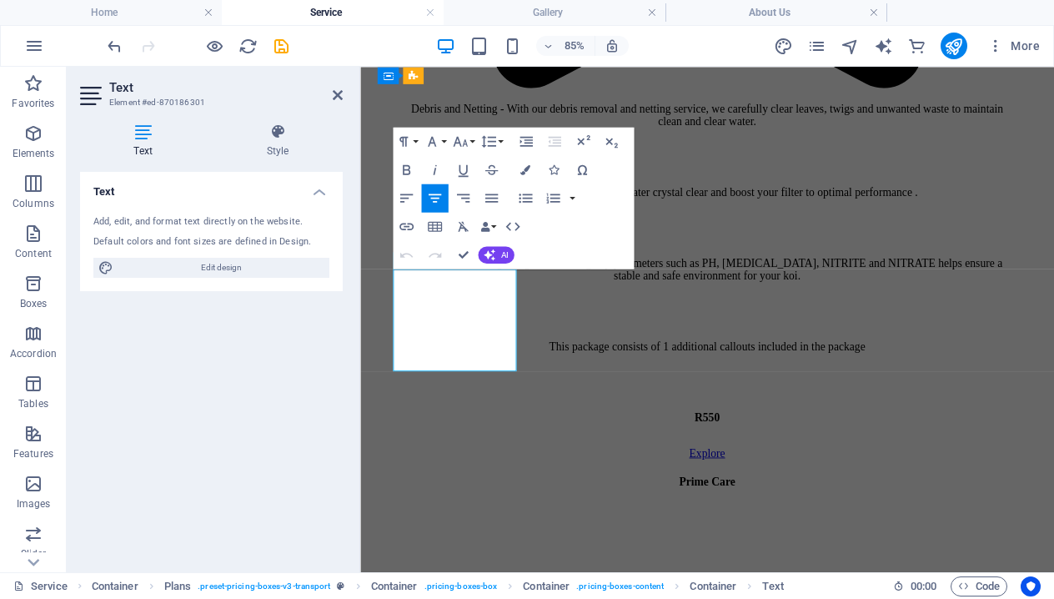
scroll to position [1923, 0]
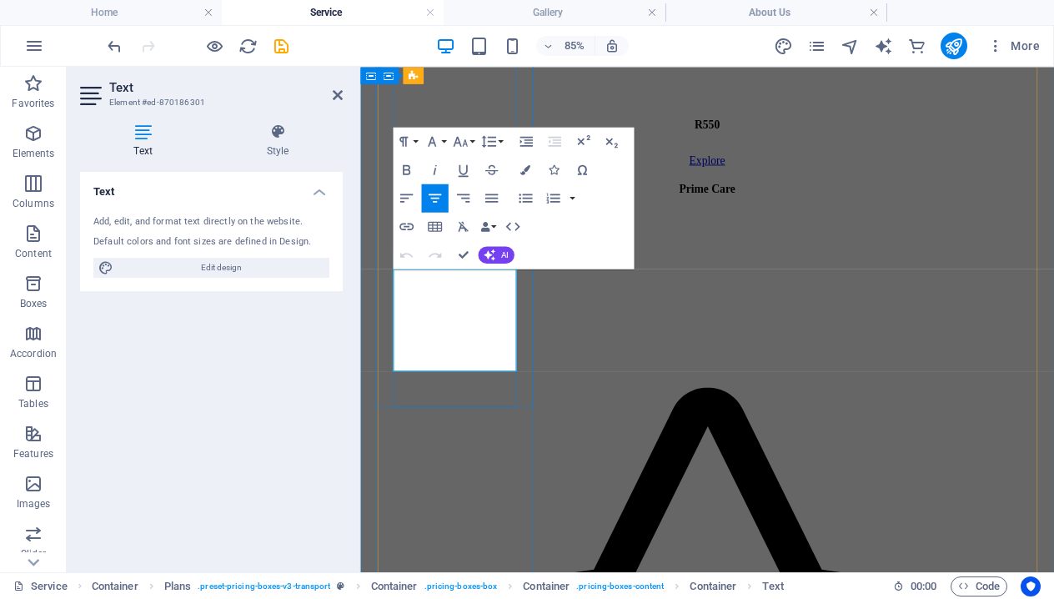
click at [503, 59] on p "This package consists of 1 additional callouts included in the package" at bounding box center [768, 51] width 723 height 15
click at [503, 59] on p "This package consists of 1 additional callouts included in the package." at bounding box center [768, 51] width 723 height 15
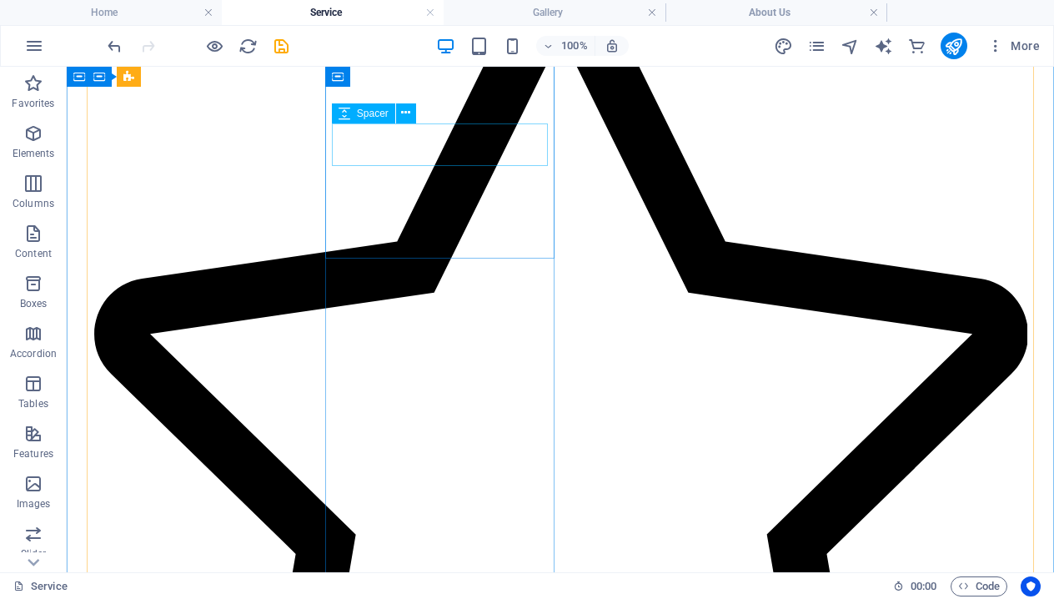
scroll to position [971, 0]
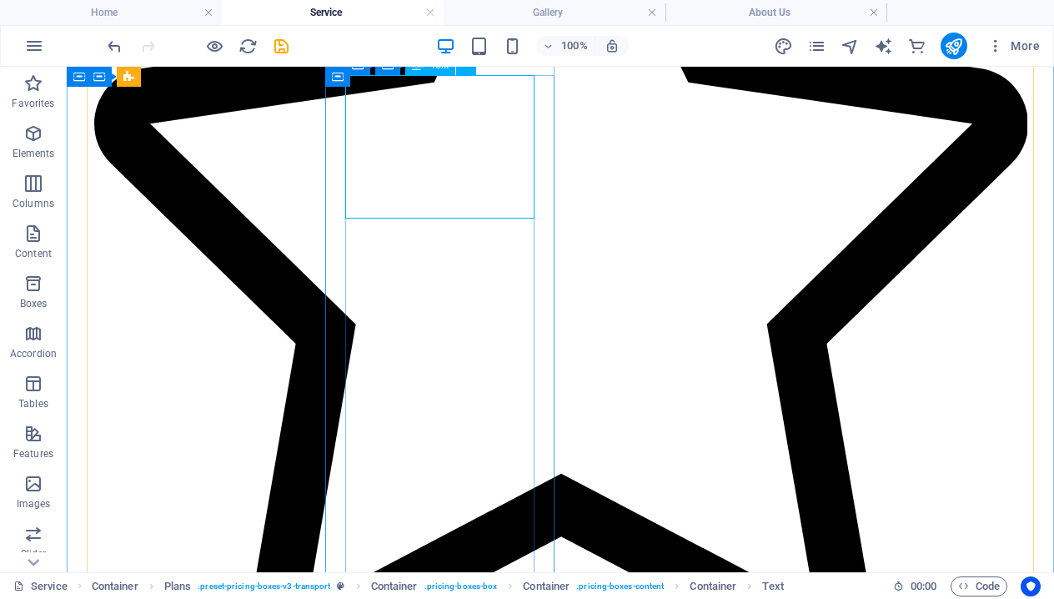
scroll to position [1165, 0]
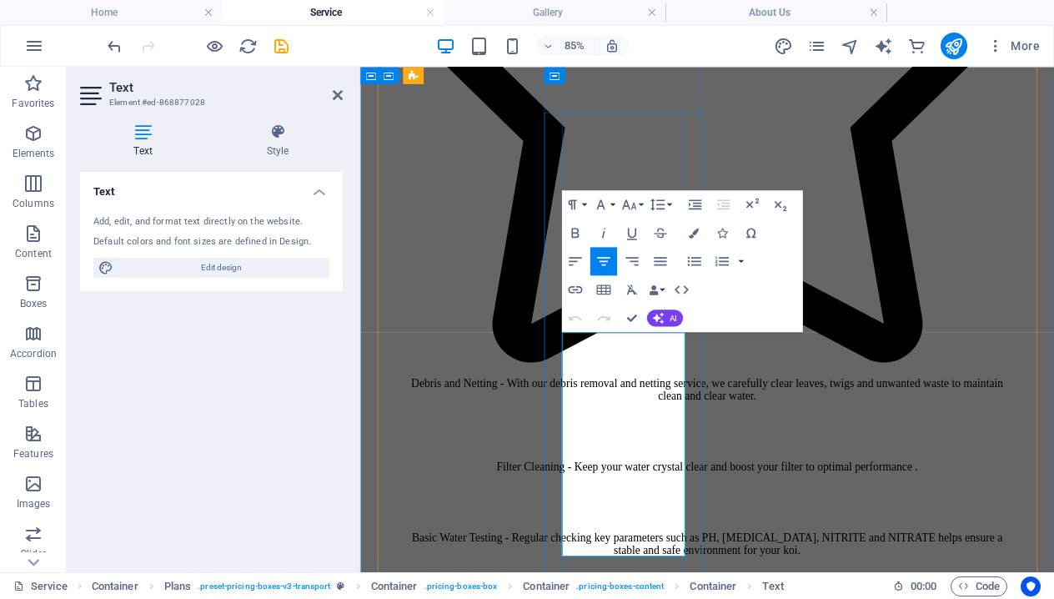
scroll to position [1273, 0]
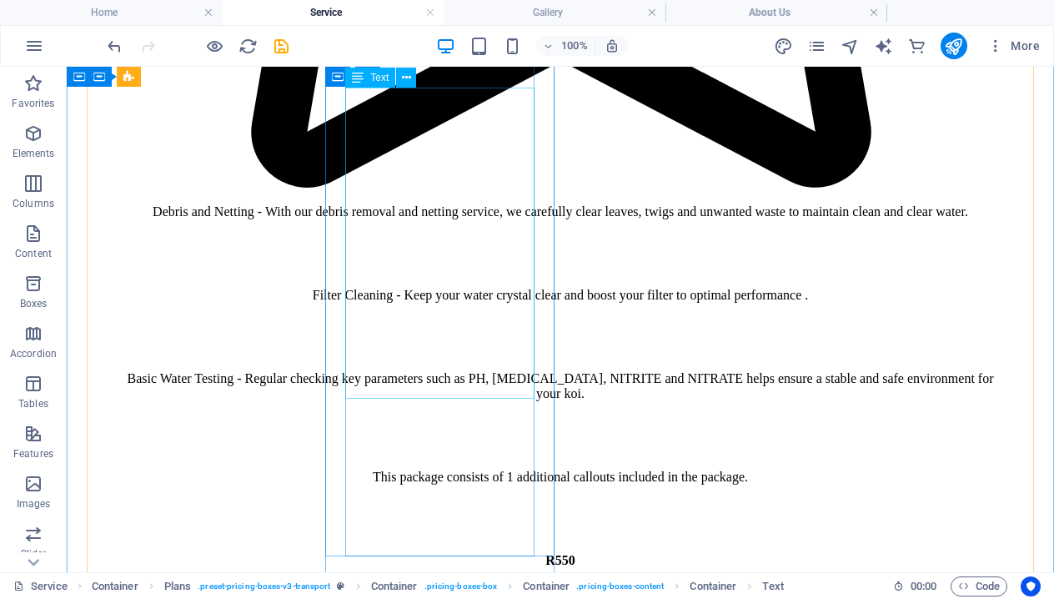
scroll to position [1643, 0]
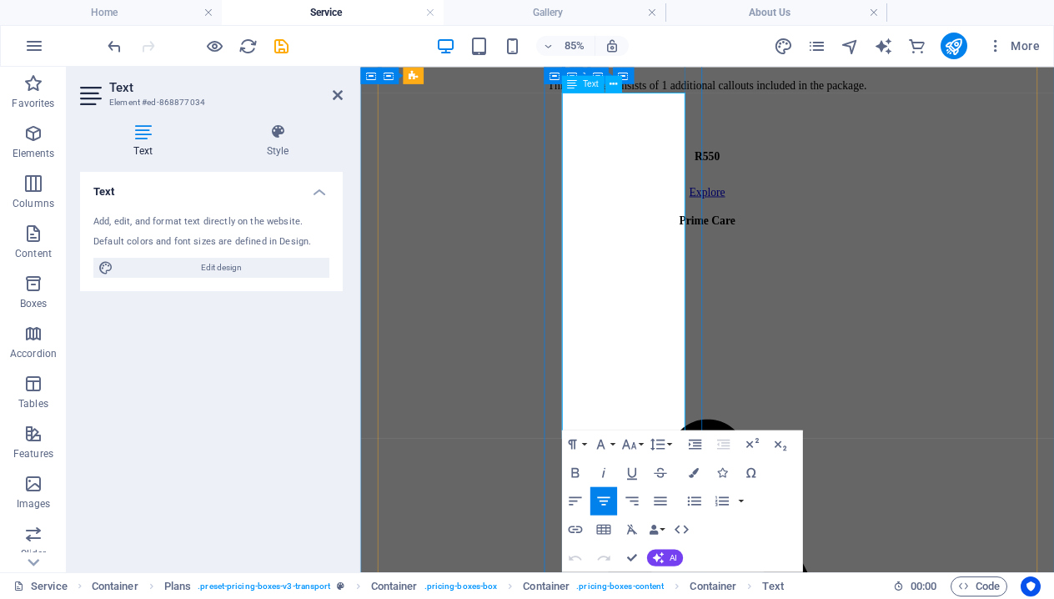
scroll to position [1886, 0]
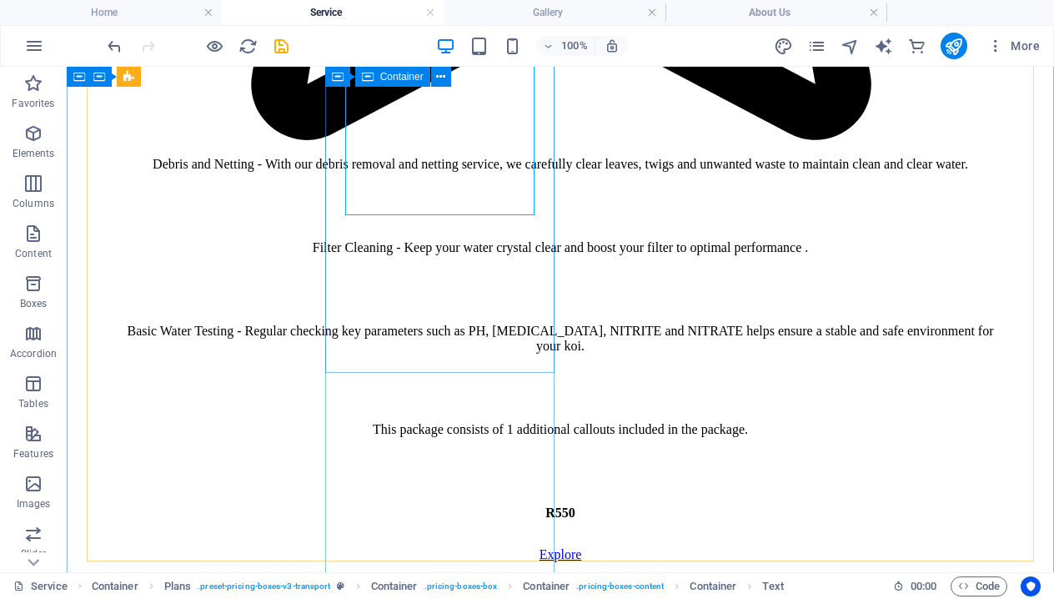
scroll to position [1846, 0]
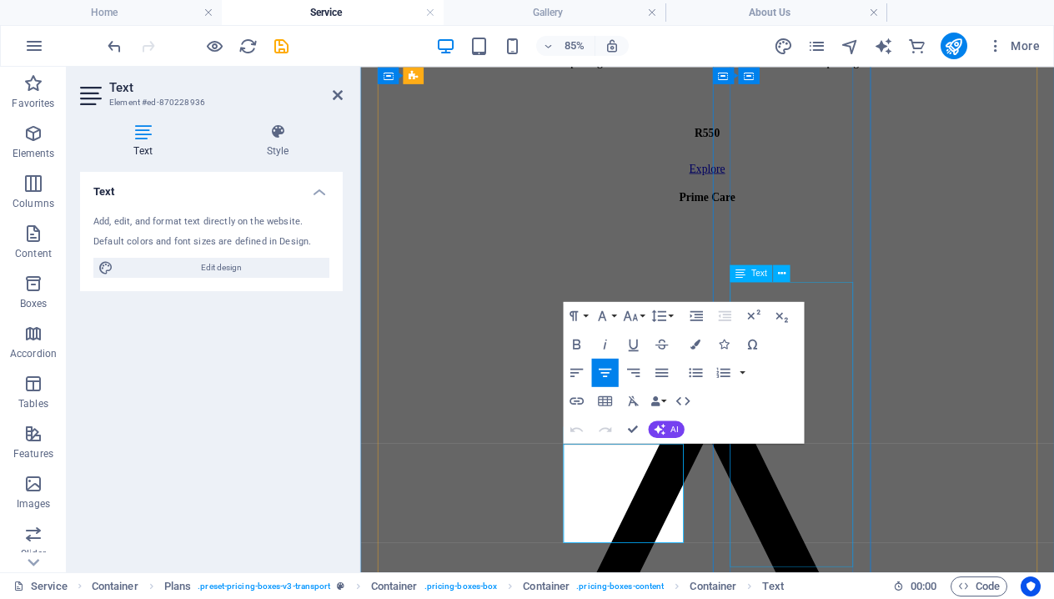
scroll to position [1915, 0]
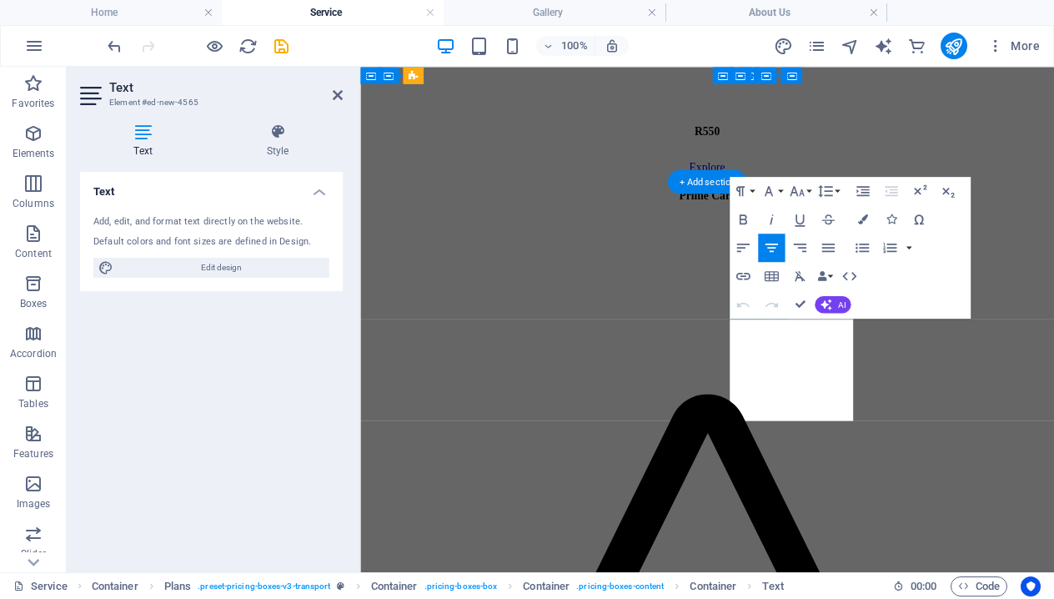
scroll to position [2245, 0]
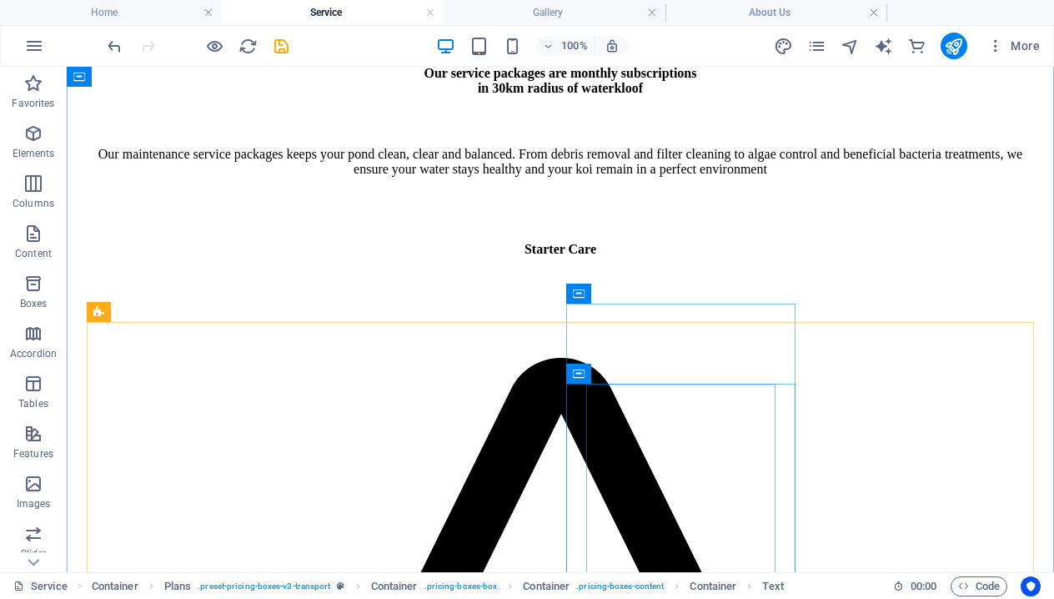
scroll to position [566, 0]
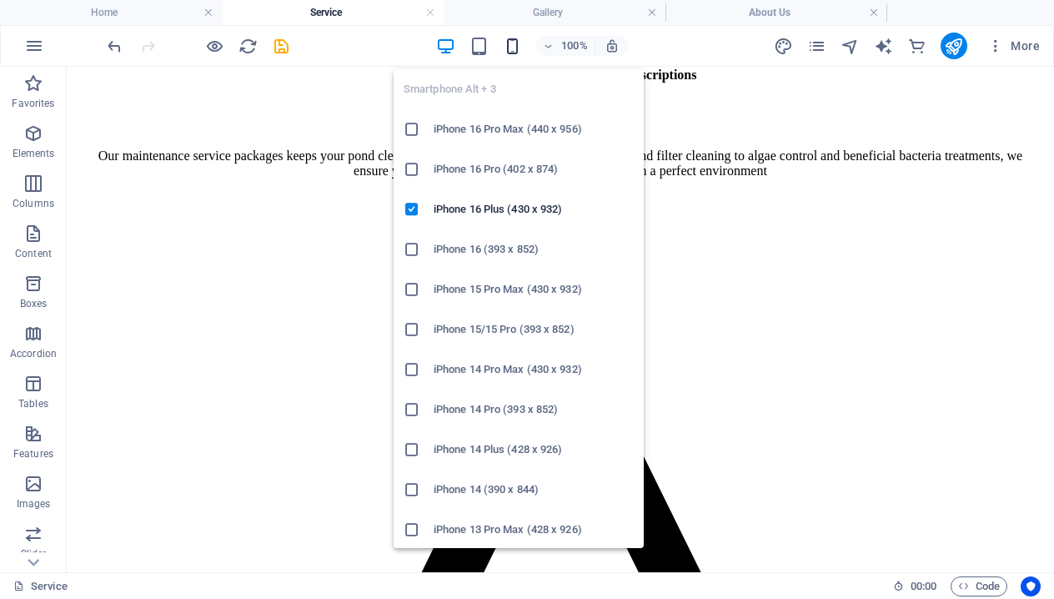
click at [507, 43] on icon "button" at bounding box center [512, 46] width 19 height 19
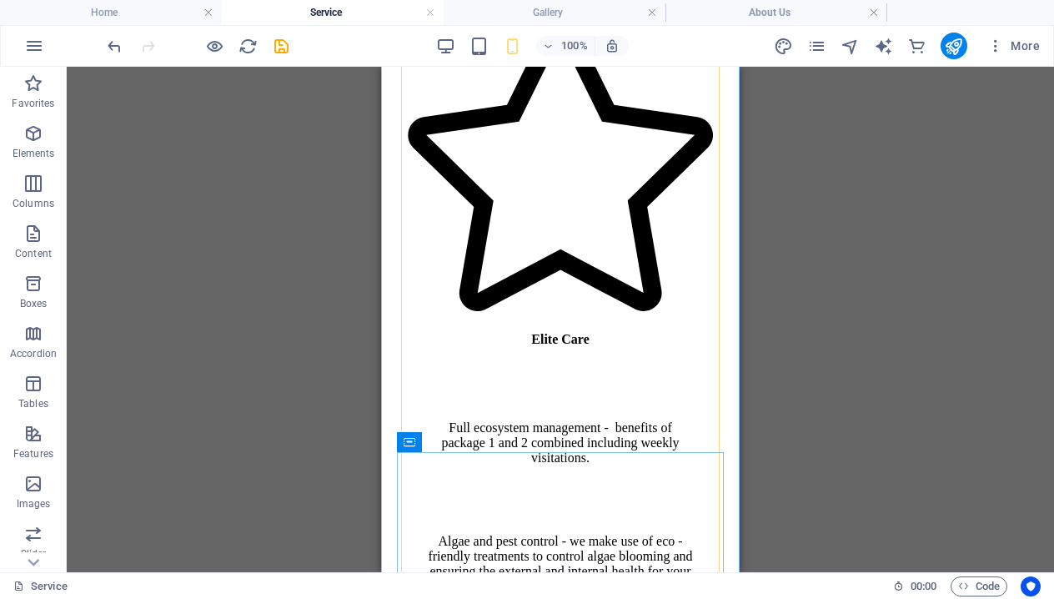
scroll to position [2942, 0]
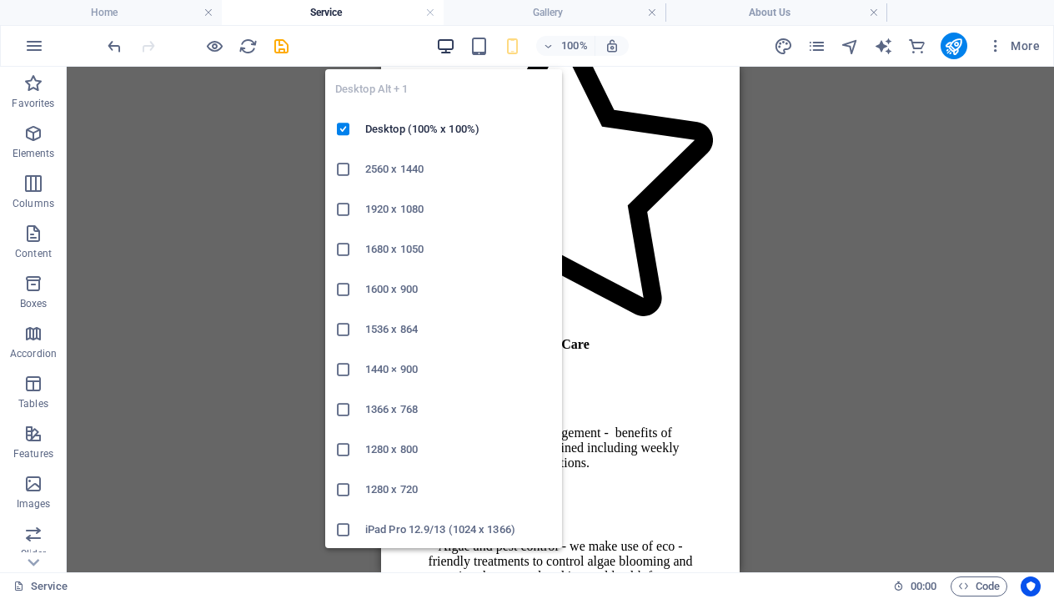
click at [444, 41] on icon "button" at bounding box center [445, 46] width 19 height 19
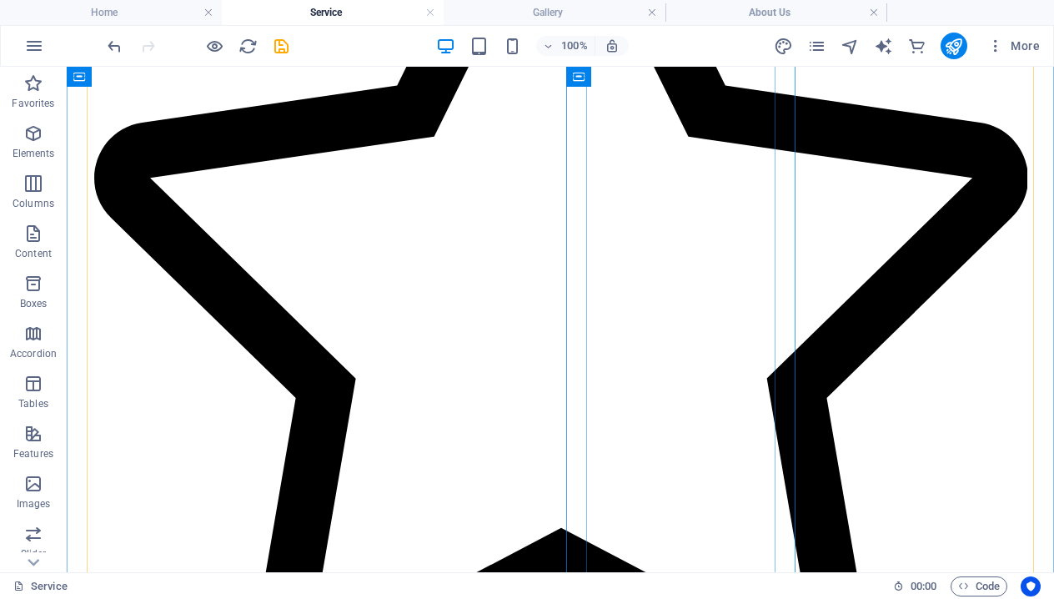
scroll to position [1122, 0]
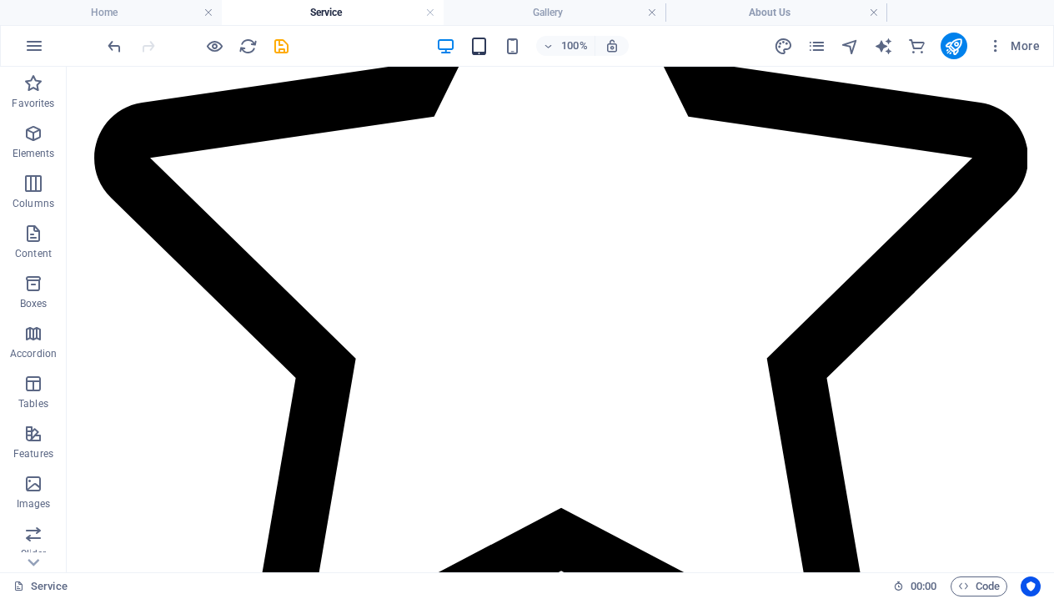
click at [480, 54] on icon "button" at bounding box center [479, 46] width 19 height 19
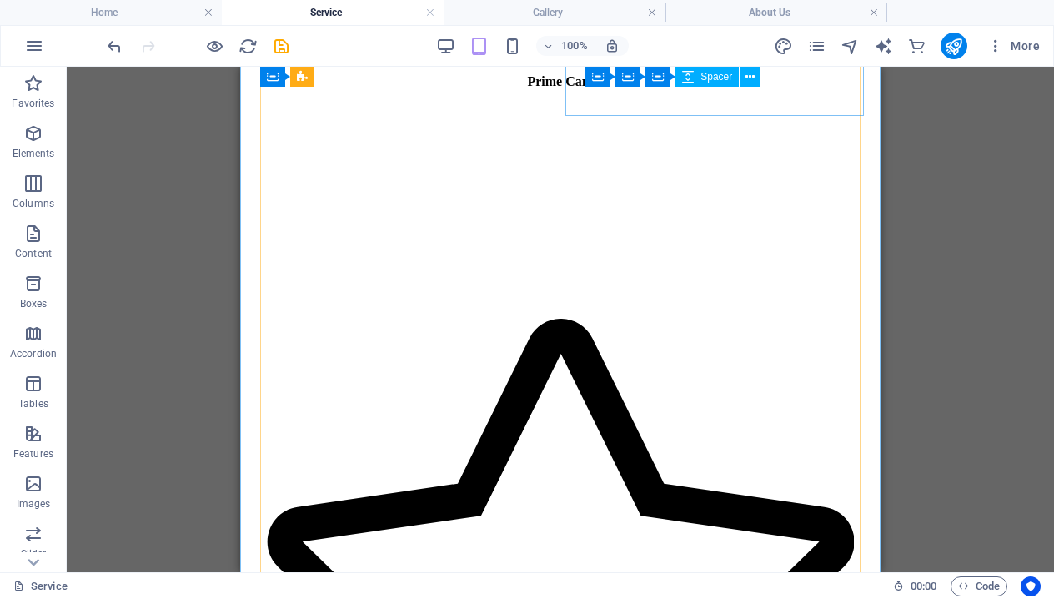
scroll to position [1906, 0]
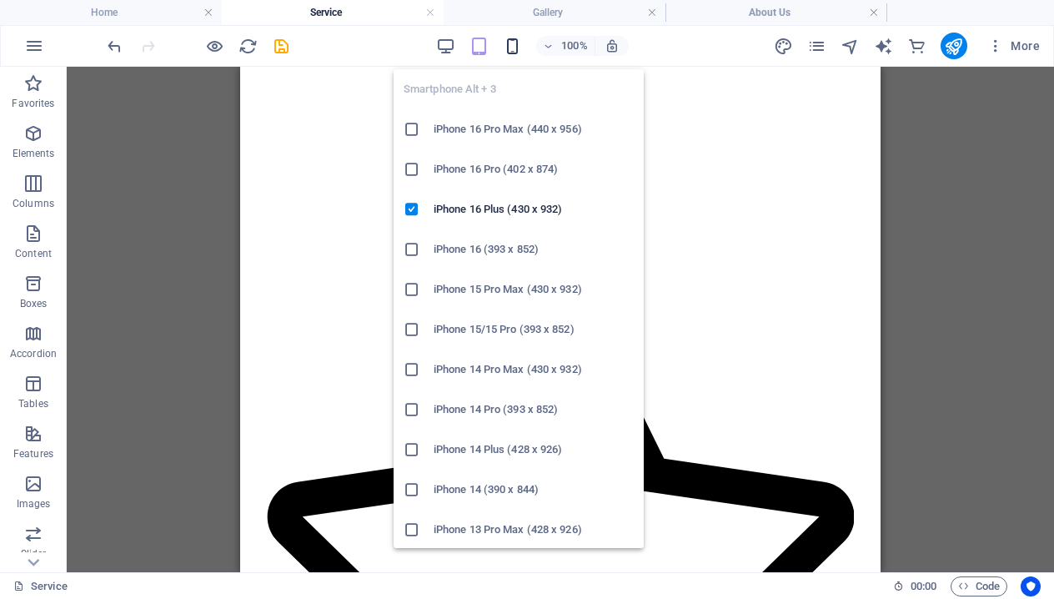
click at [510, 38] on icon "button" at bounding box center [512, 46] width 19 height 19
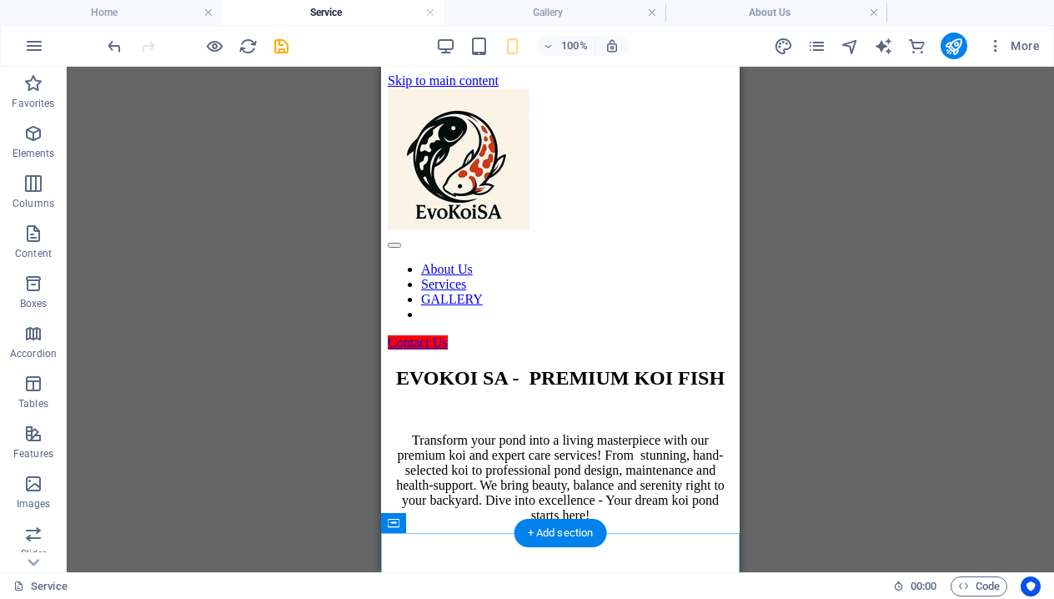
scroll to position [0, 0]
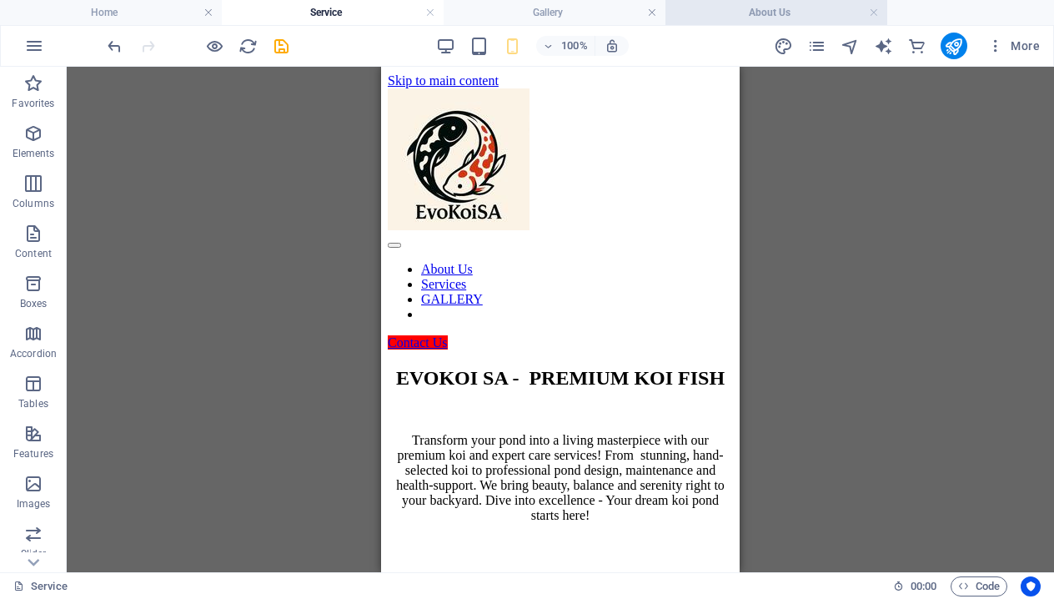
click at [788, 5] on h4 "About Us" at bounding box center [777, 12] width 222 height 18
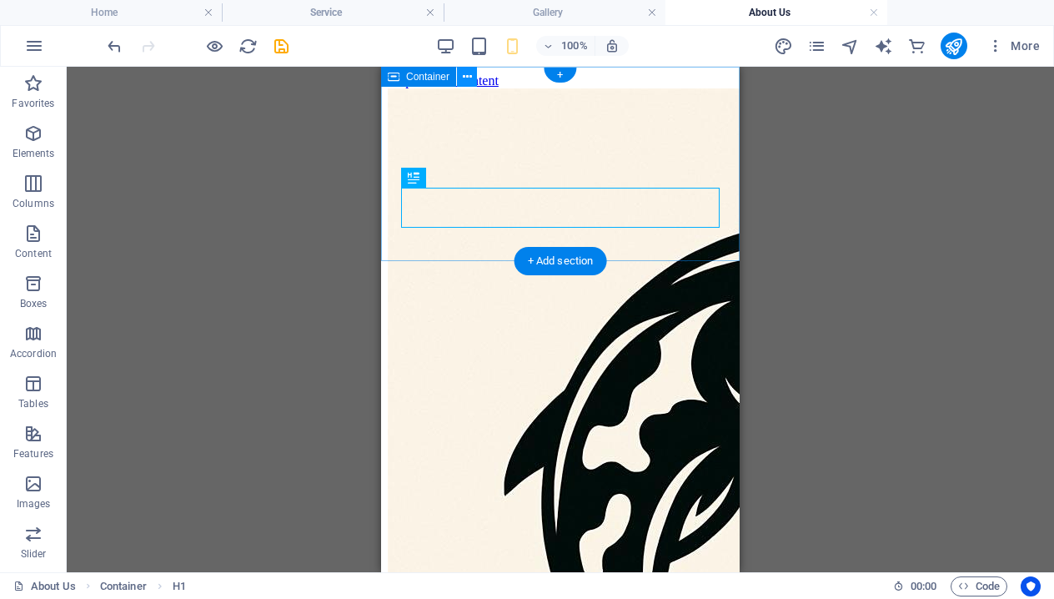
click at [463, 77] on icon at bounding box center [467, 77] width 9 height 18
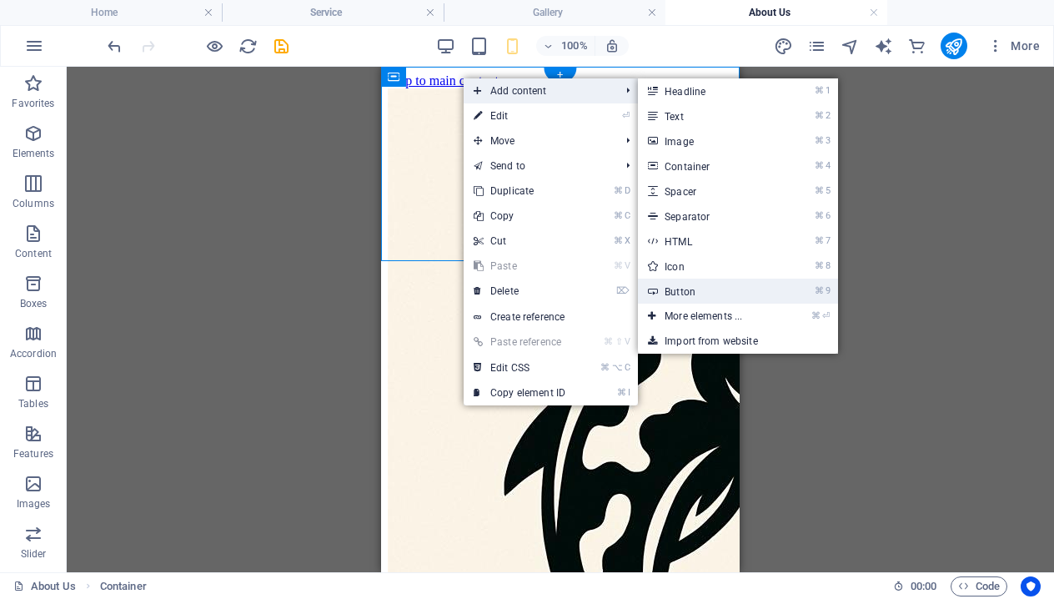
click at [727, 282] on link "⌘ 9 Button" at bounding box center [707, 291] width 138 height 25
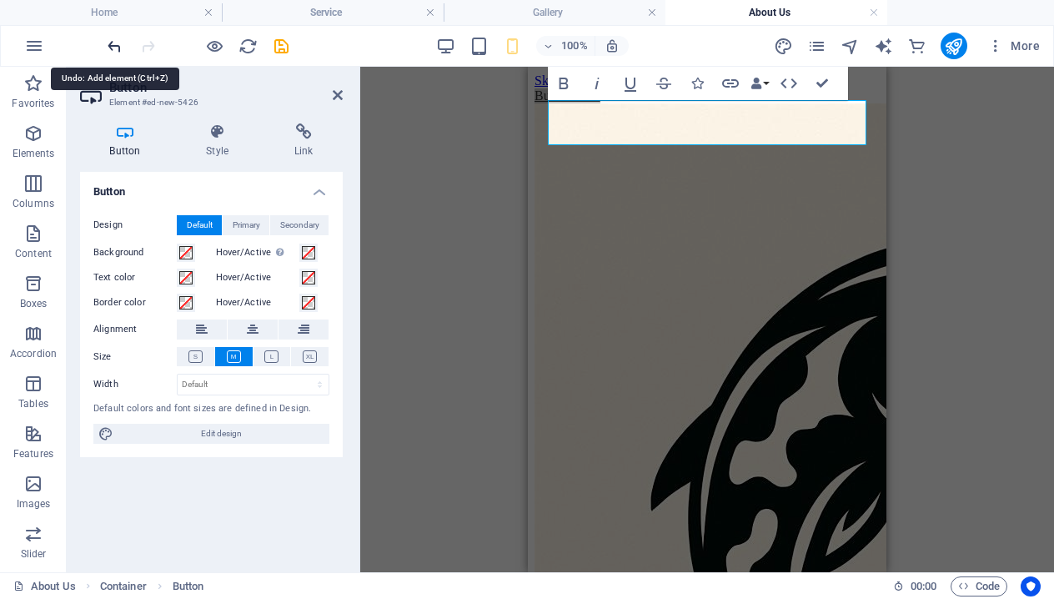
click at [118, 44] on icon "undo" at bounding box center [114, 46] width 19 height 19
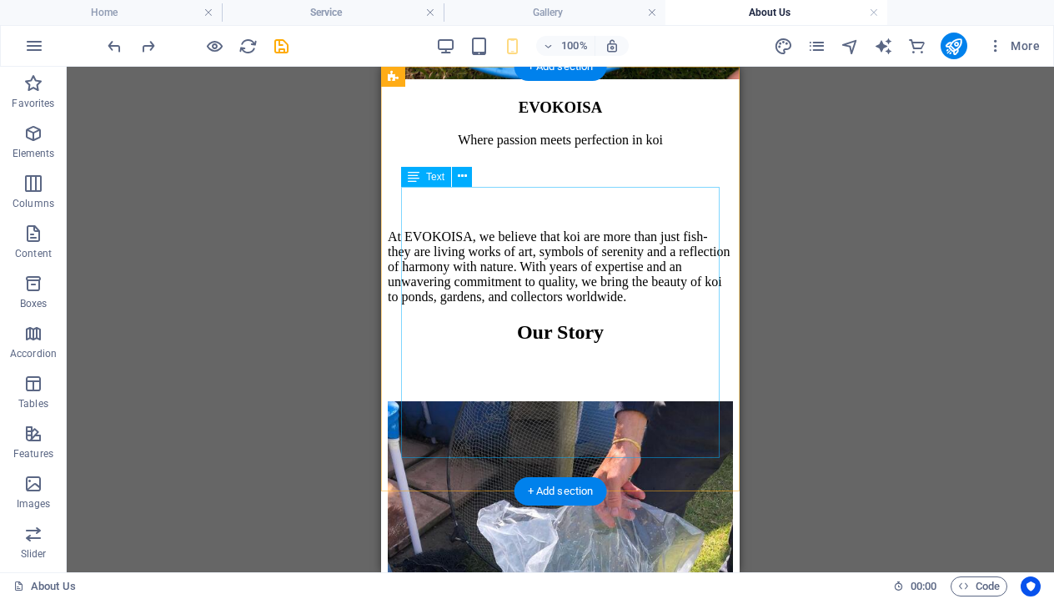
scroll to position [1451, 0]
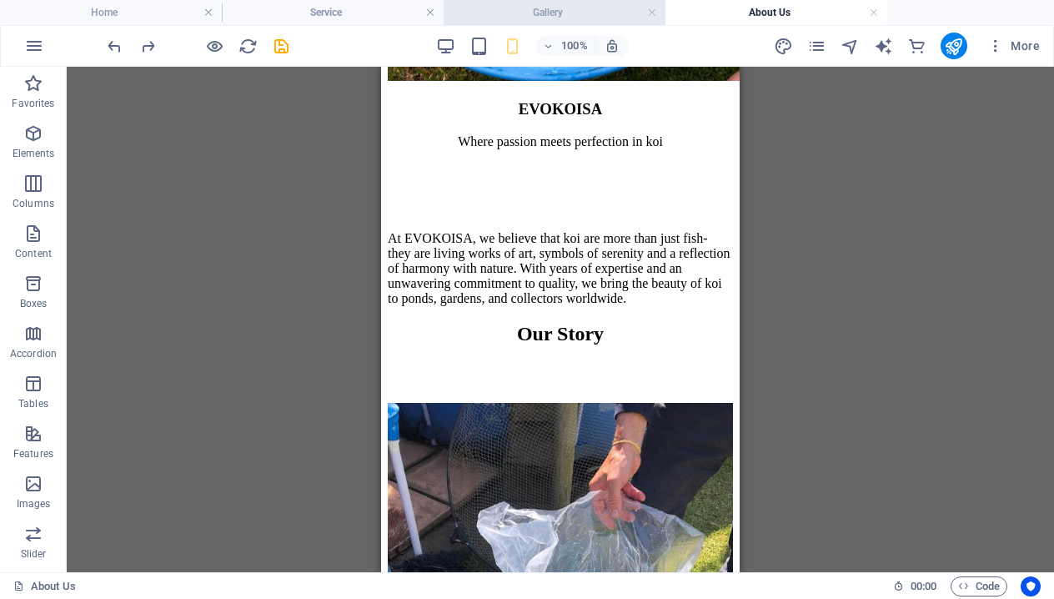
click at [517, 13] on h4 "Gallery" at bounding box center [555, 12] width 222 height 18
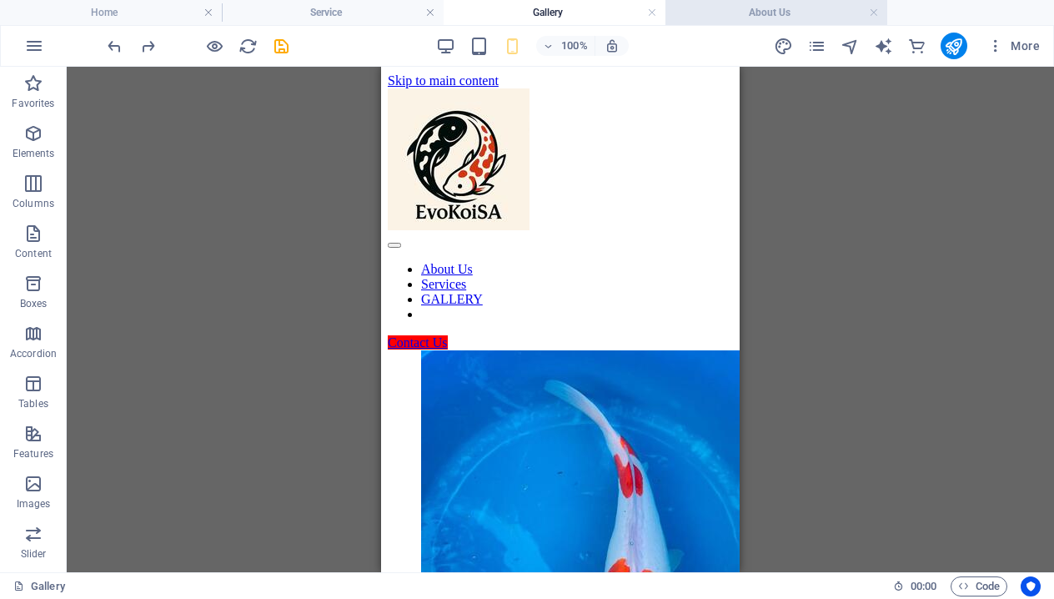
click at [765, 3] on h4 "About Us" at bounding box center [777, 12] width 222 height 18
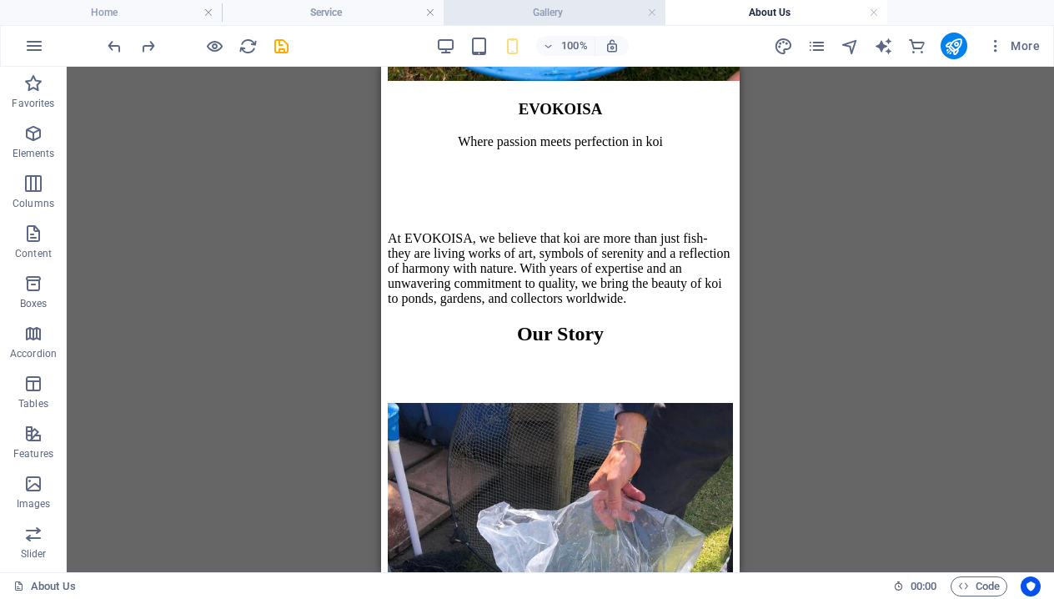
click at [597, 7] on h4 "Gallery" at bounding box center [555, 12] width 222 height 18
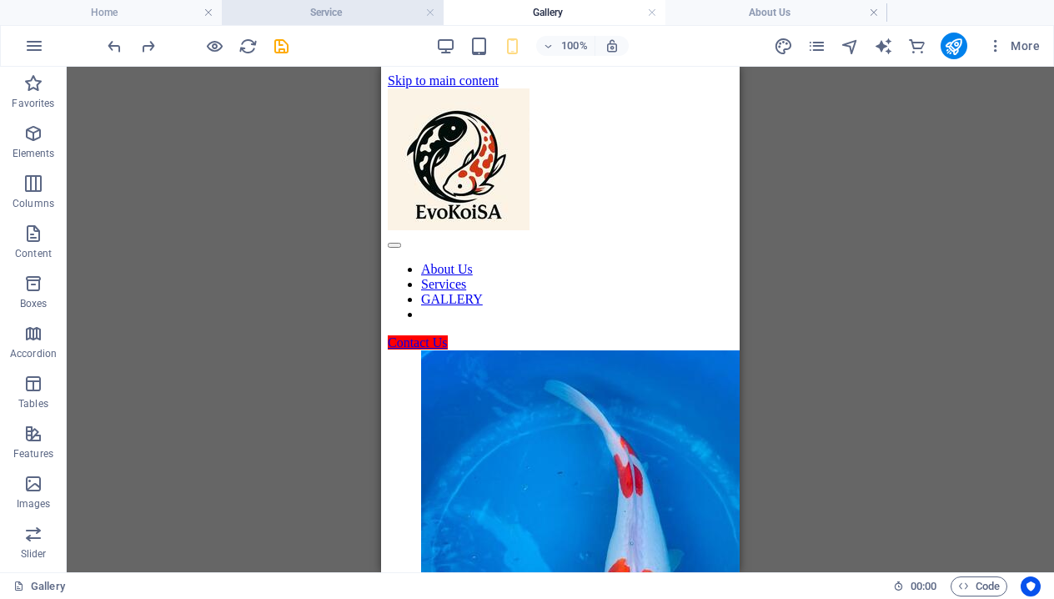
click at [336, 17] on h4 "Service" at bounding box center [333, 12] width 222 height 18
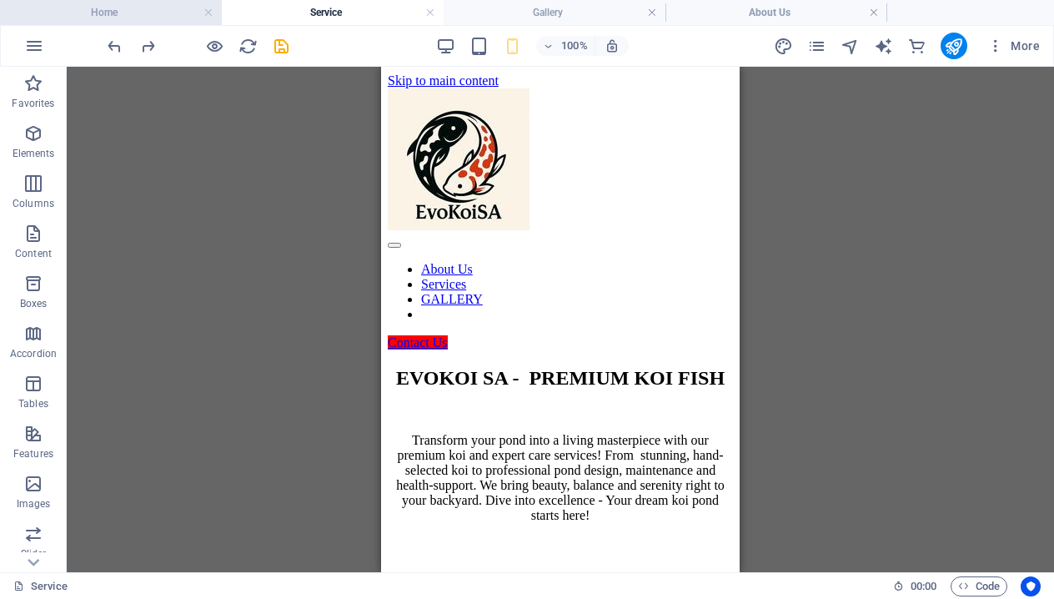
click at [180, 7] on h4 "Home" at bounding box center [111, 12] width 222 height 18
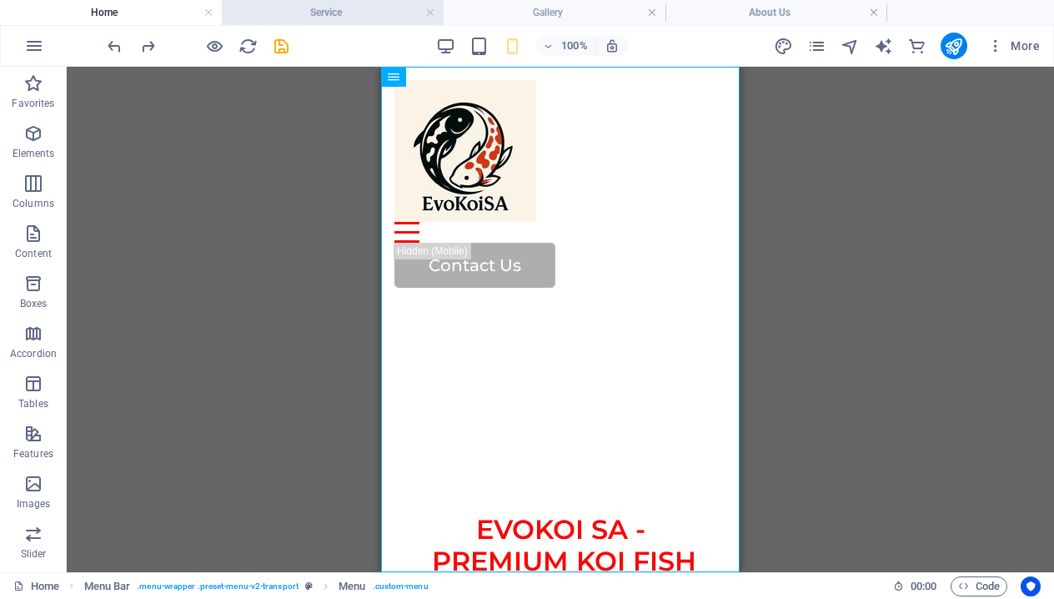
click at [384, 11] on h4 "Service" at bounding box center [333, 12] width 222 height 18
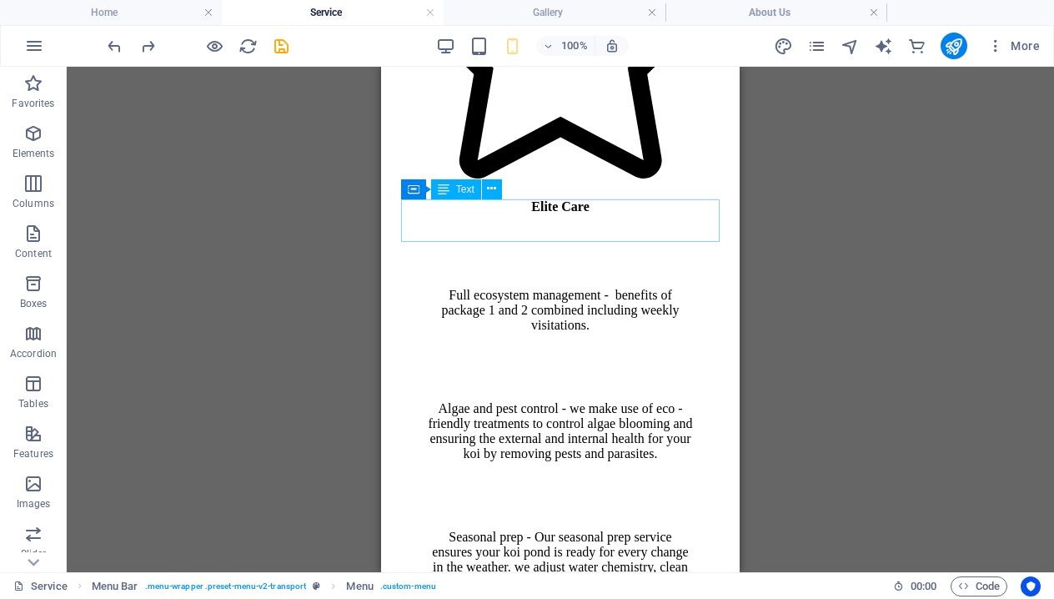
scroll to position [3081, 0]
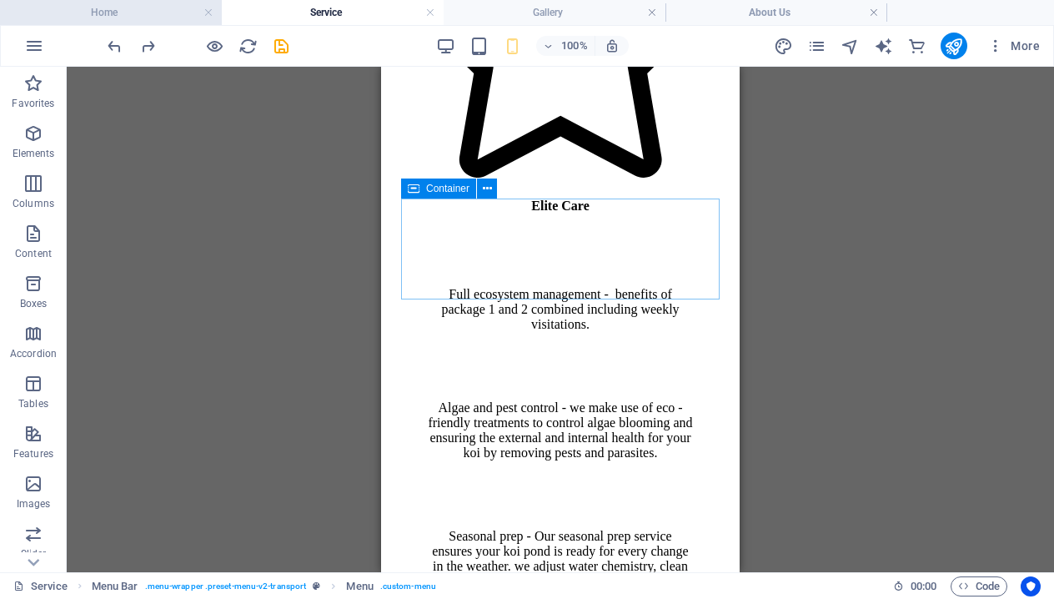
click at [122, 6] on h4 "Home" at bounding box center [111, 12] width 222 height 18
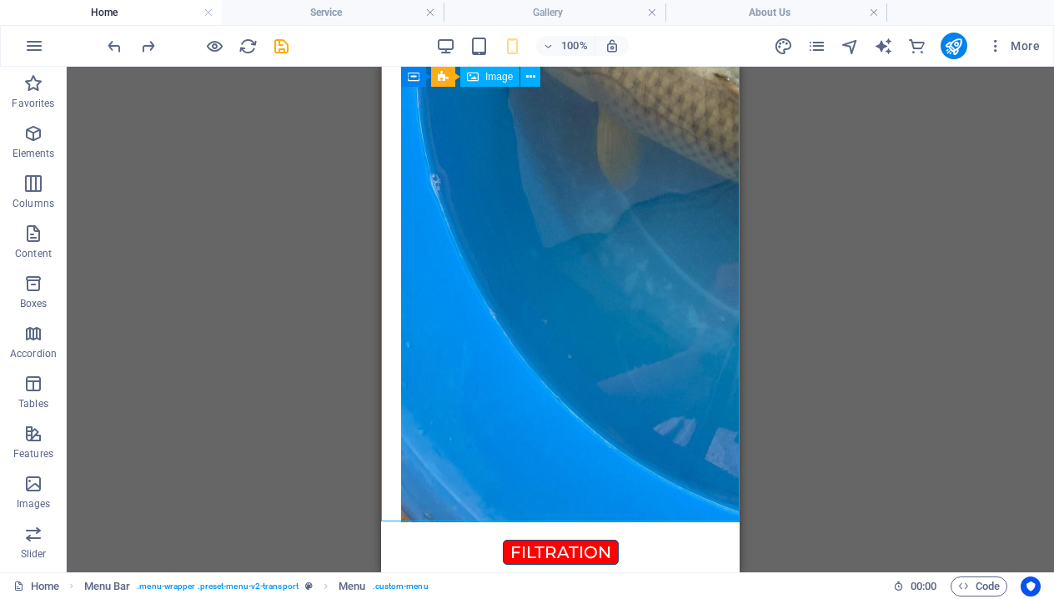
scroll to position [3812, 0]
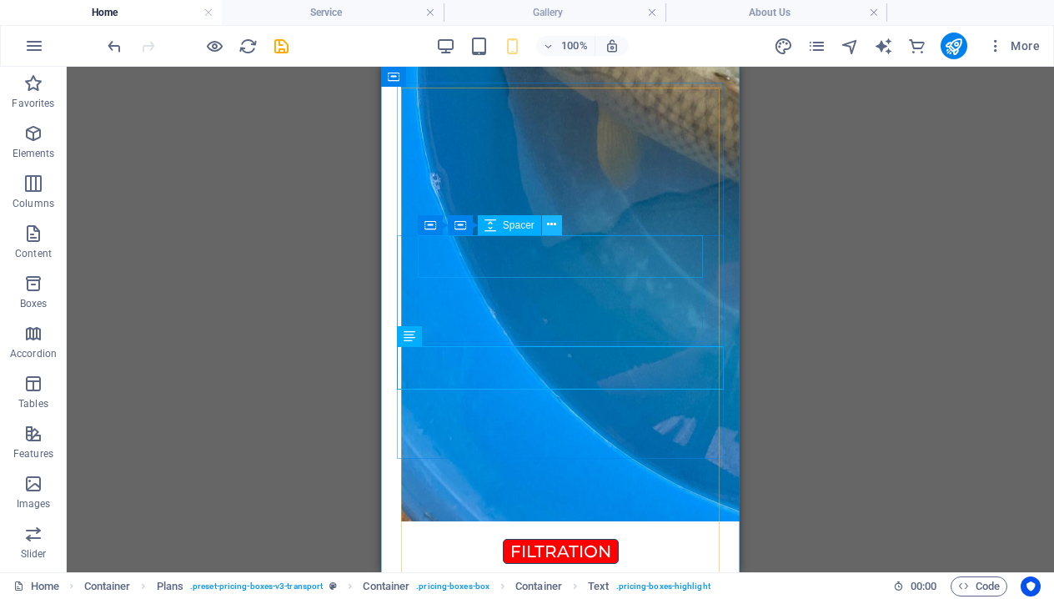
click at [550, 224] on icon at bounding box center [551, 225] width 9 height 18
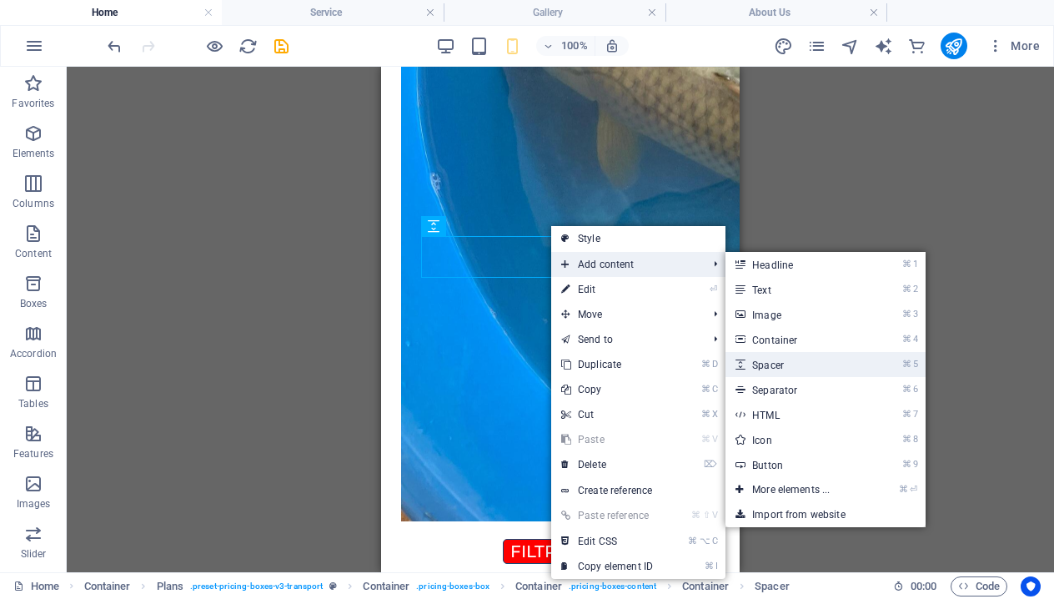
click at [795, 368] on link "⌘ 5 Spacer" at bounding box center [795, 364] width 138 height 25
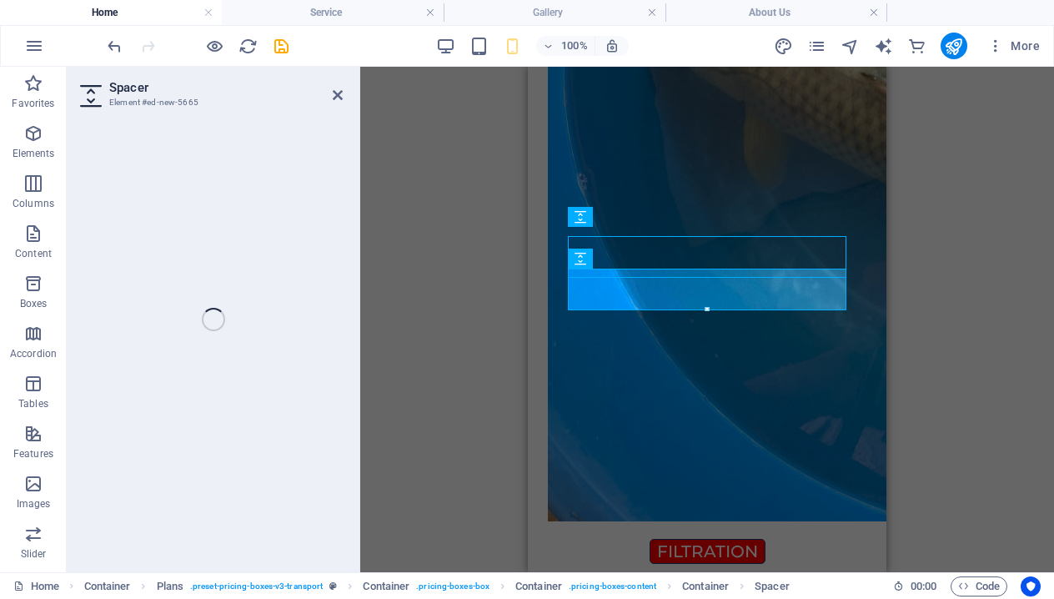
select select "px"
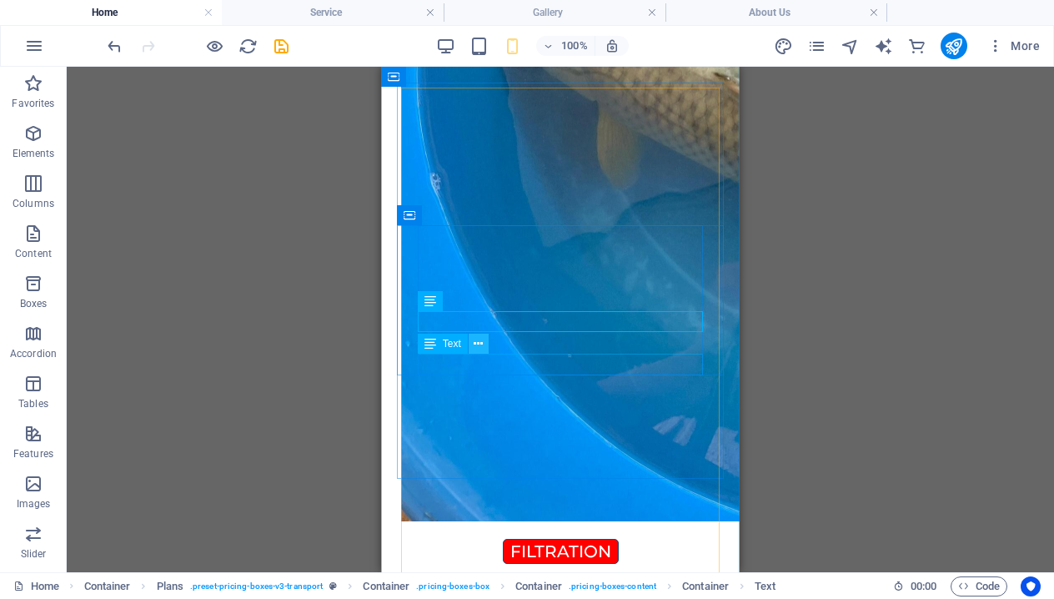
click at [487, 350] on button at bounding box center [479, 344] width 20 height 20
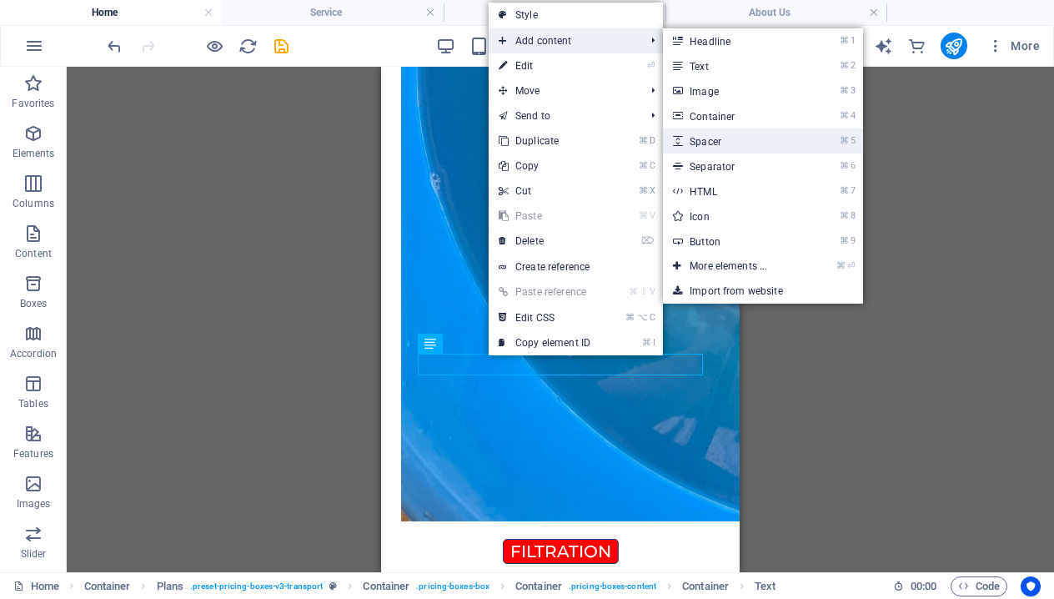
click at [733, 132] on link "⌘ 5 Spacer" at bounding box center [732, 140] width 138 height 25
select select "px"
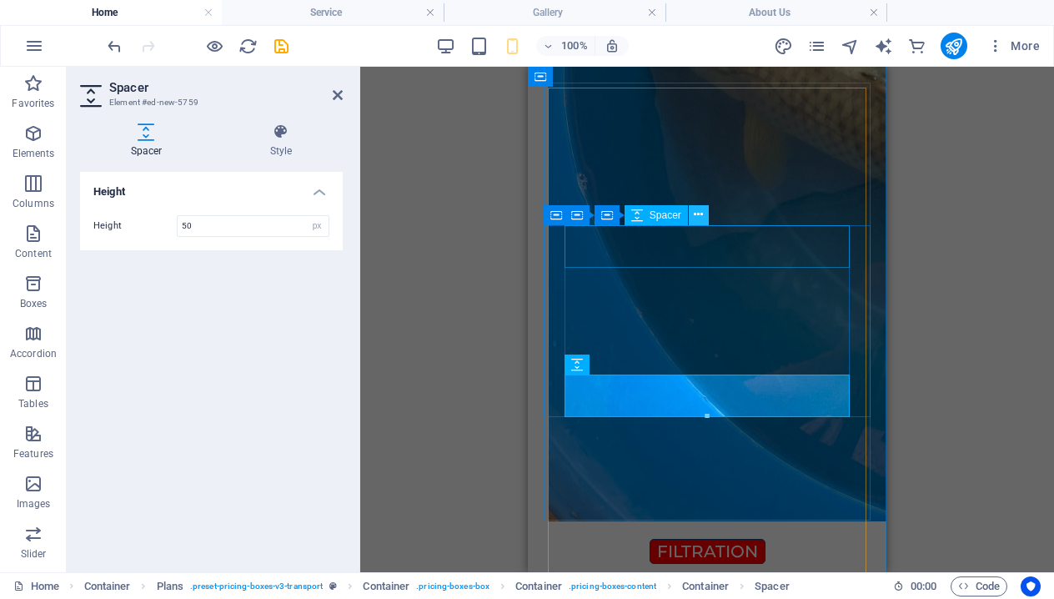
click at [690, 210] on button at bounding box center [699, 215] width 20 height 20
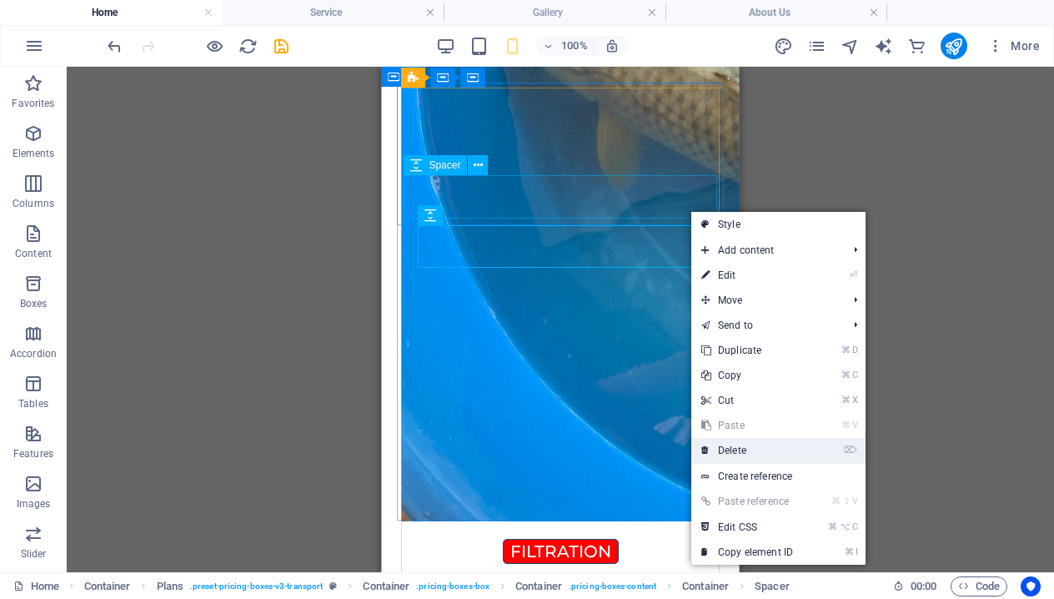
click at [759, 451] on link "⌦ Delete" at bounding box center [748, 450] width 112 height 25
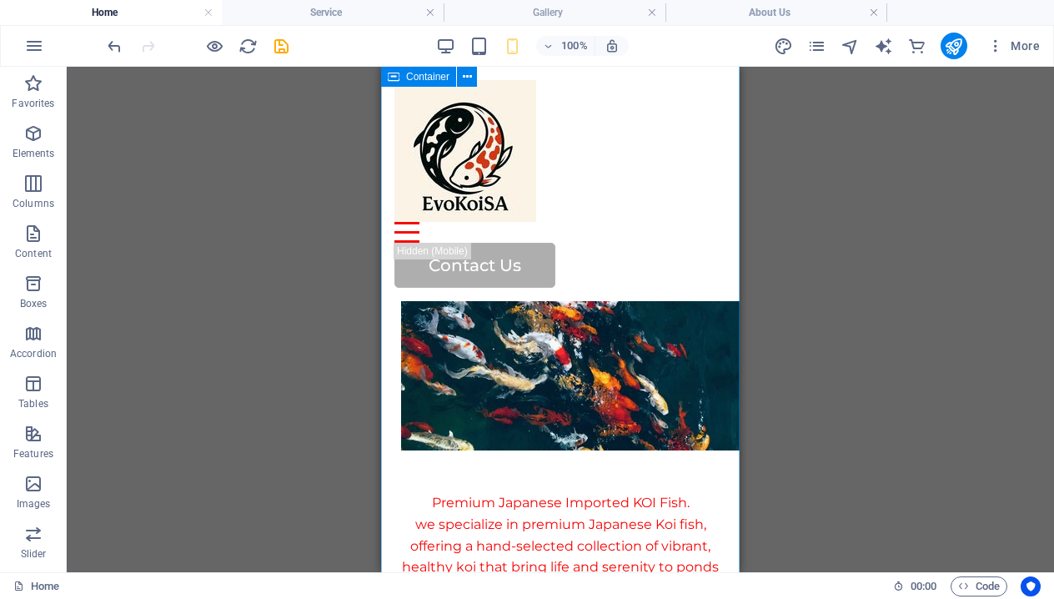
scroll to position [4203, 0]
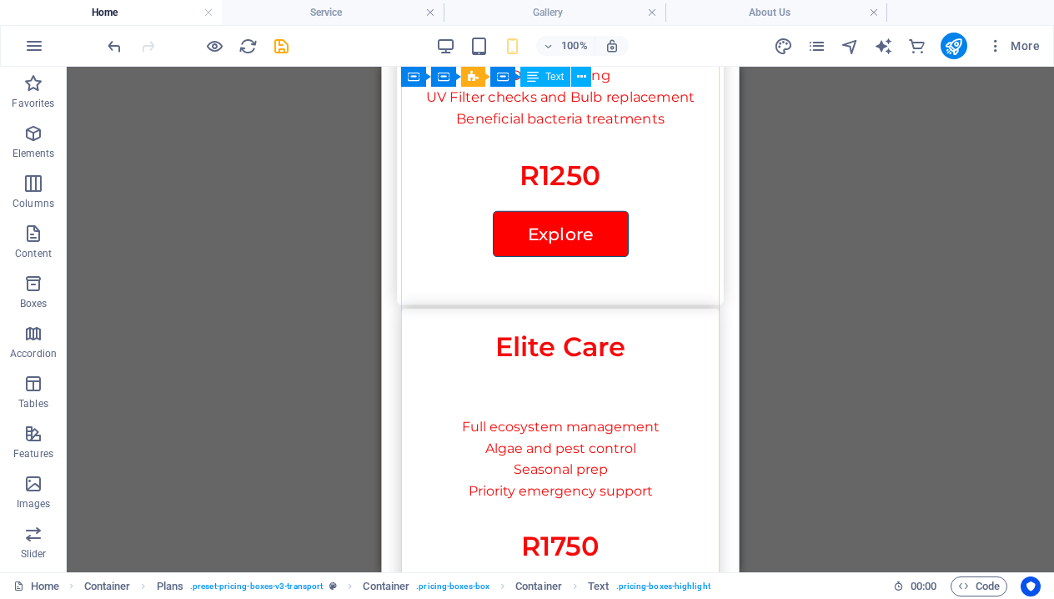
scroll to position [4641, 0]
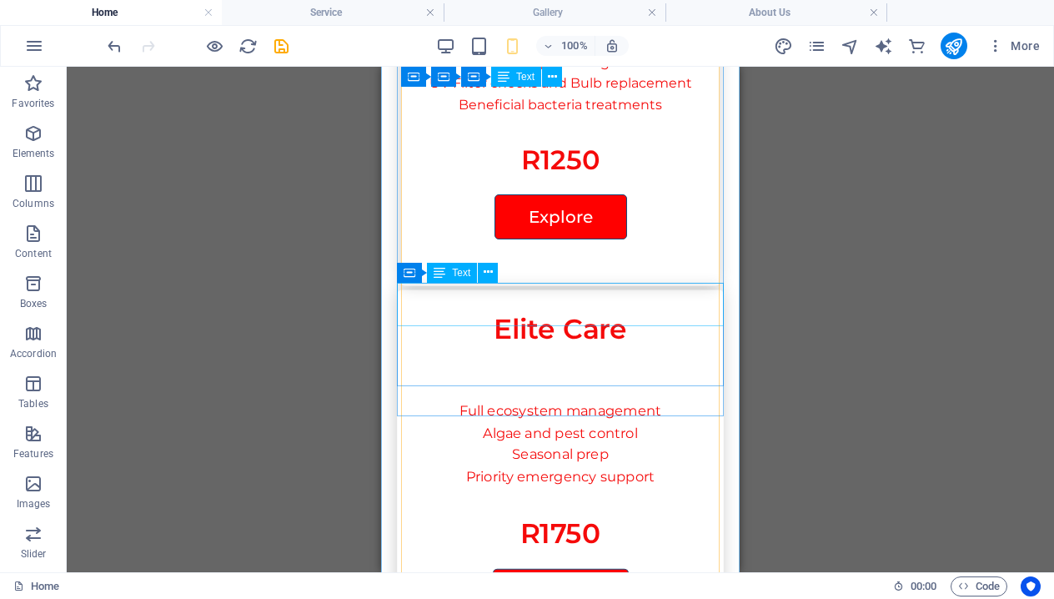
click at [589, 511] on div "R1750" at bounding box center [560, 532] width 327 height 43
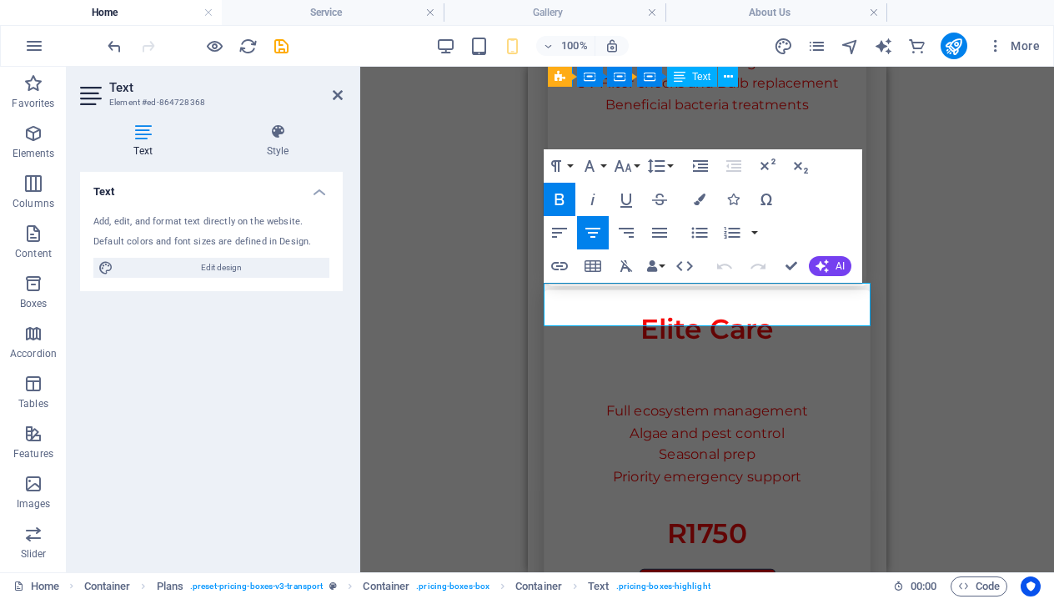
click at [751, 511] on p "R1750" at bounding box center [707, 532] width 327 height 43
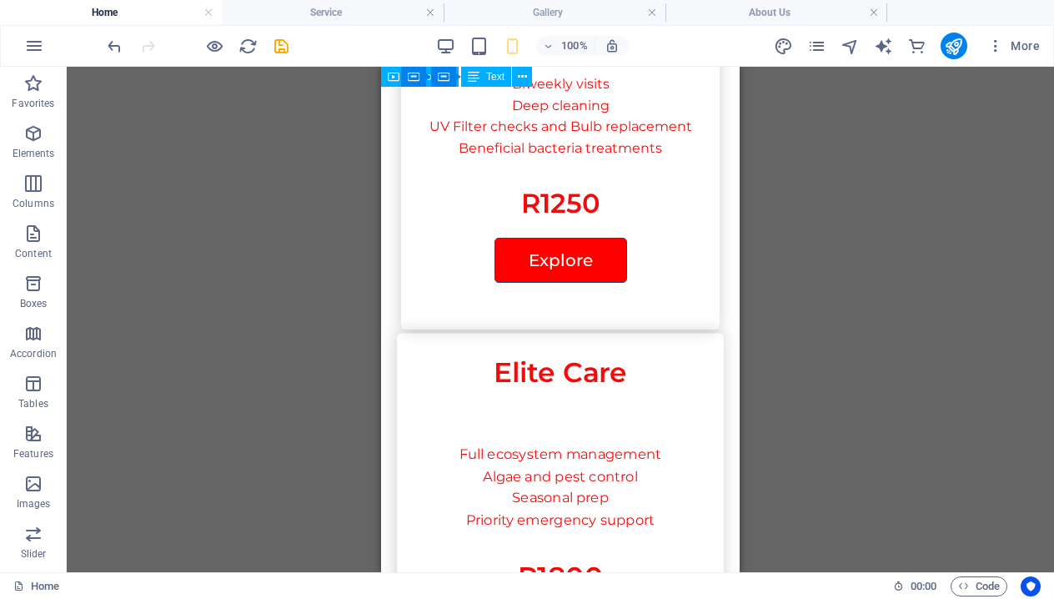
scroll to position [4603, 0]
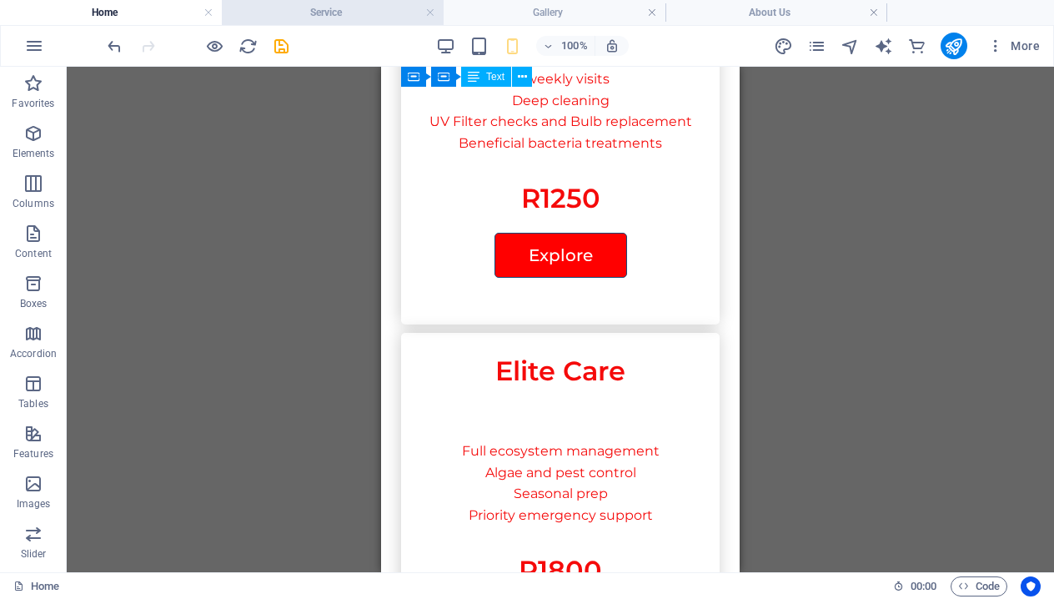
click at [340, 9] on h4 "Service" at bounding box center [333, 12] width 222 height 18
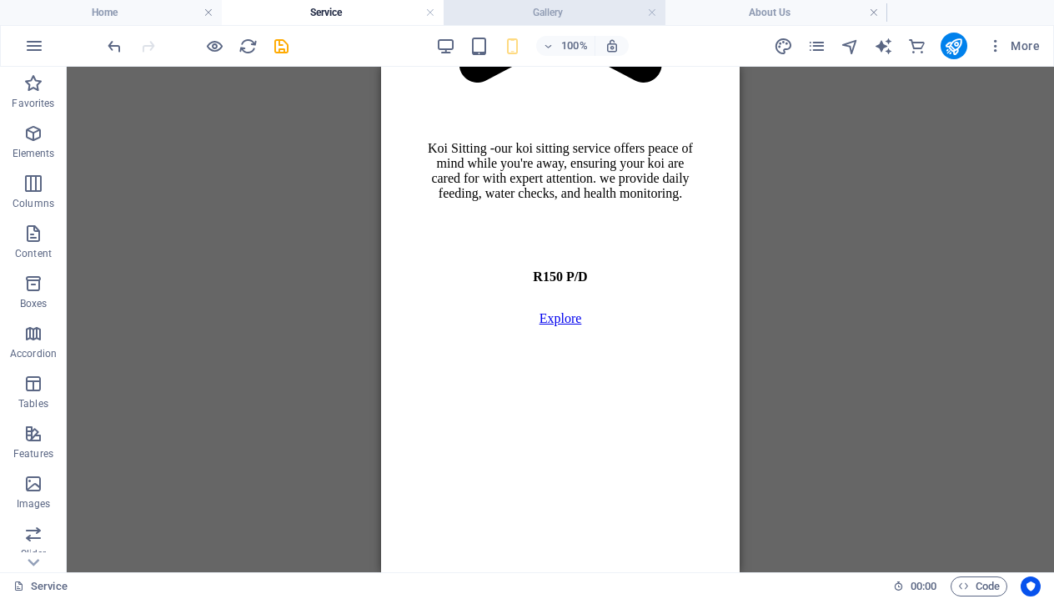
scroll to position [4470, 0]
click at [579, 3] on h4 "Gallery" at bounding box center [555, 12] width 222 height 18
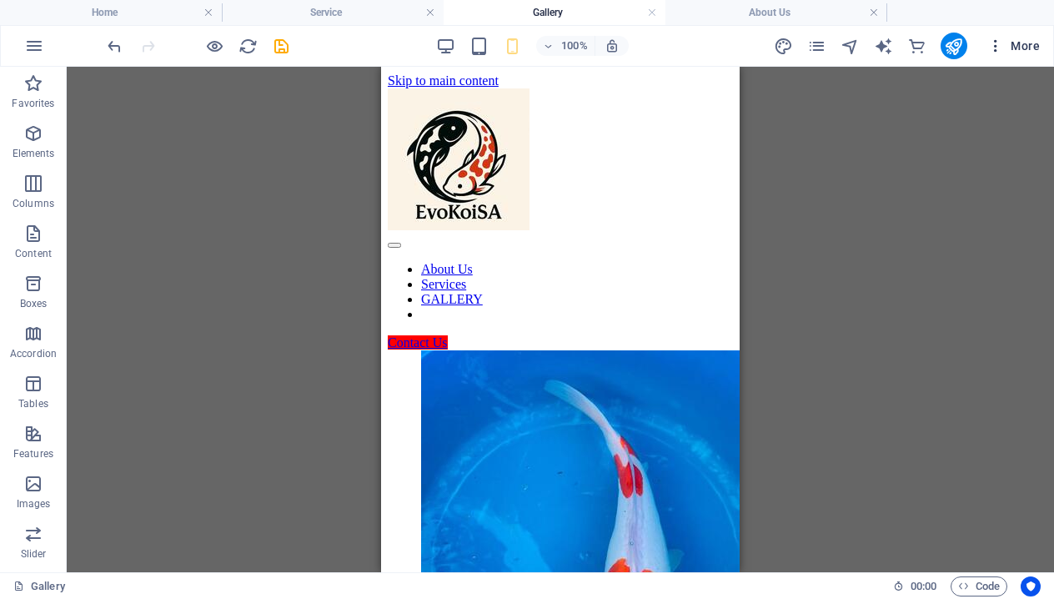
click at [995, 53] on icon "button" at bounding box center [996, 46] width 17 height 17
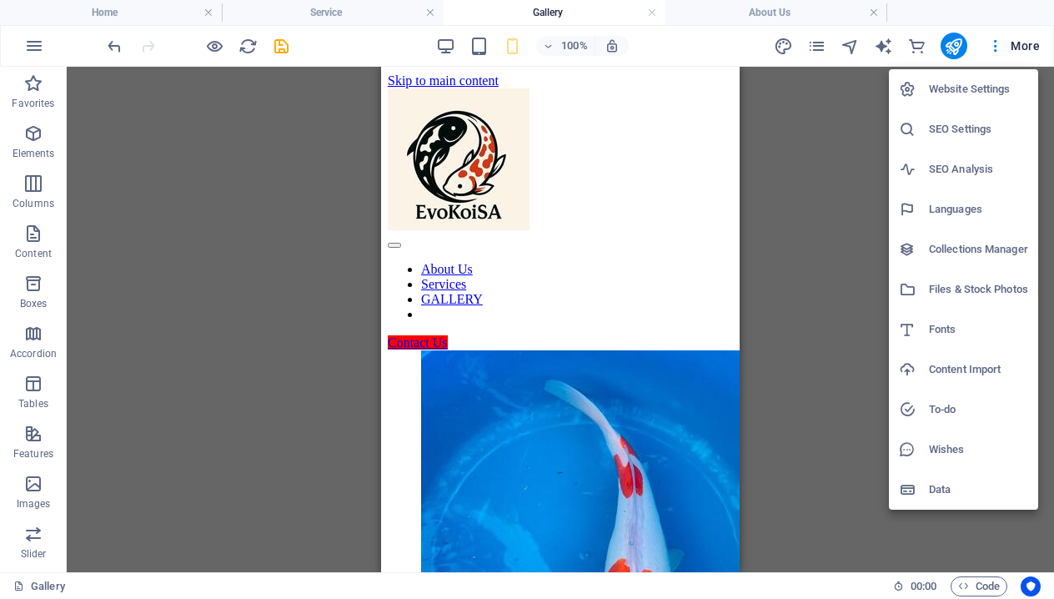
click at [997, 88] on h6 "Website Settings" at bounding box center [978, 89] width 99 height 20
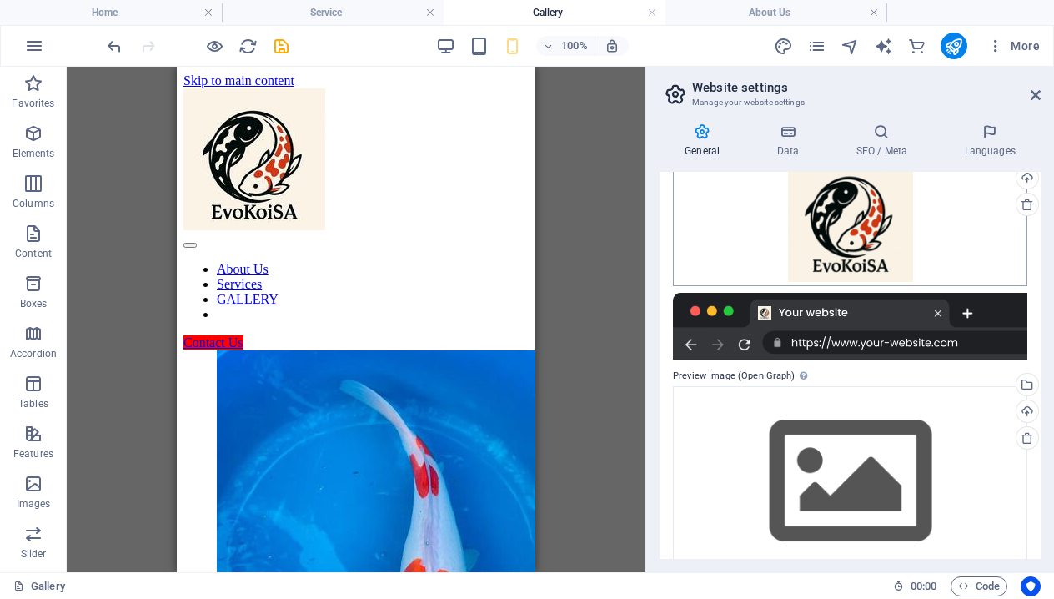
scroll to position [260, 0]
click at [1038, 93] on icon at bounding box center [1036, 94] width 10 height 13
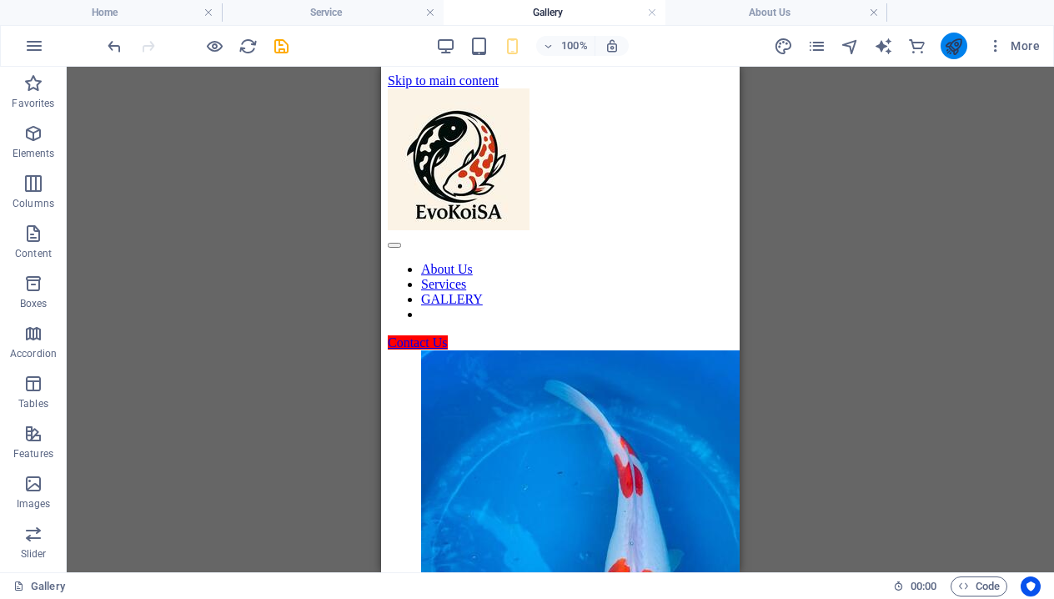
click at [962, 48] on icon "publish" at bounding box center [953, 46] width 19 height 19
